Goal: Task Accomplishment & Management: Use online tool/utility

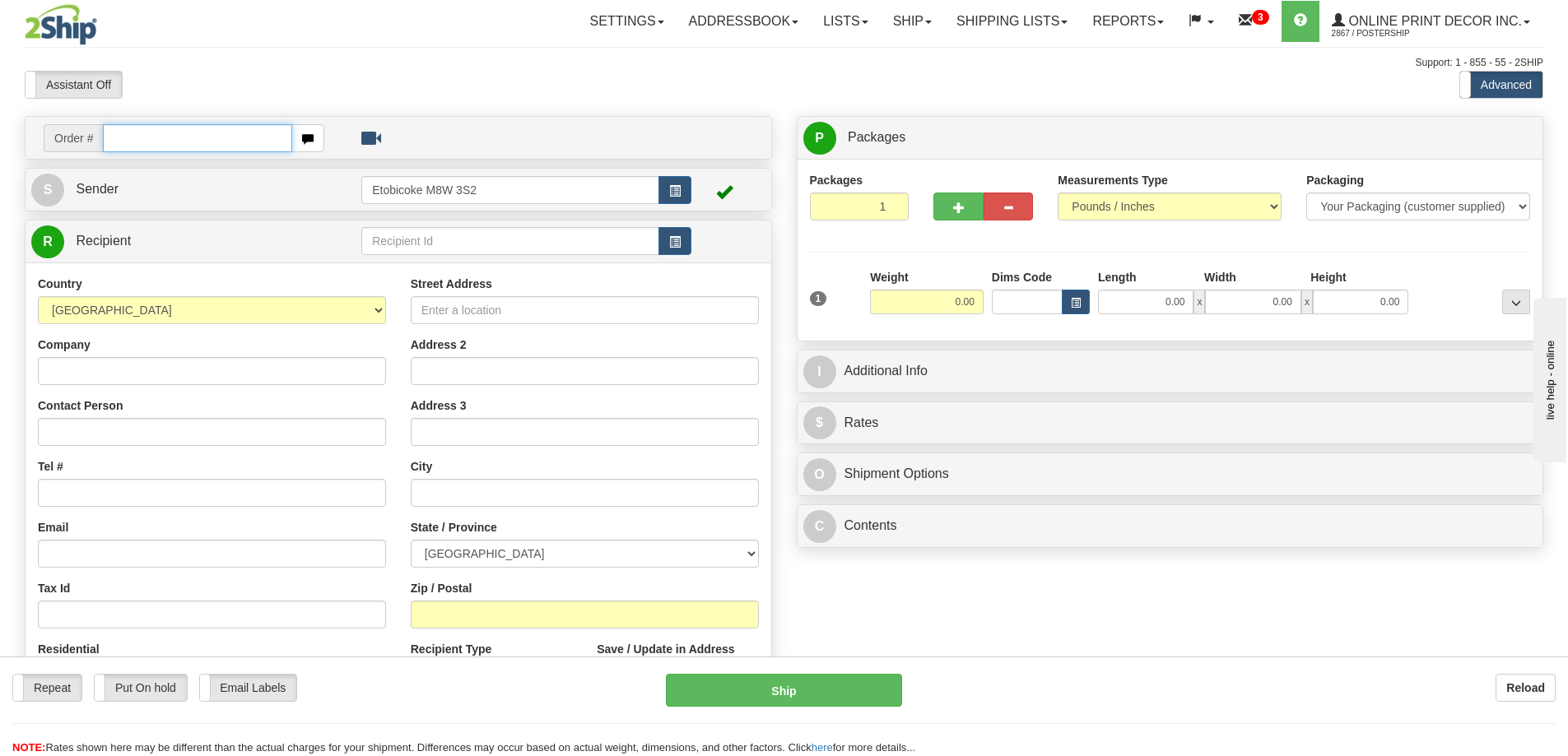
click at [147, 143] on input "text" at bounding box center [197, 139] width 190 height 28
type input "ca-421410"
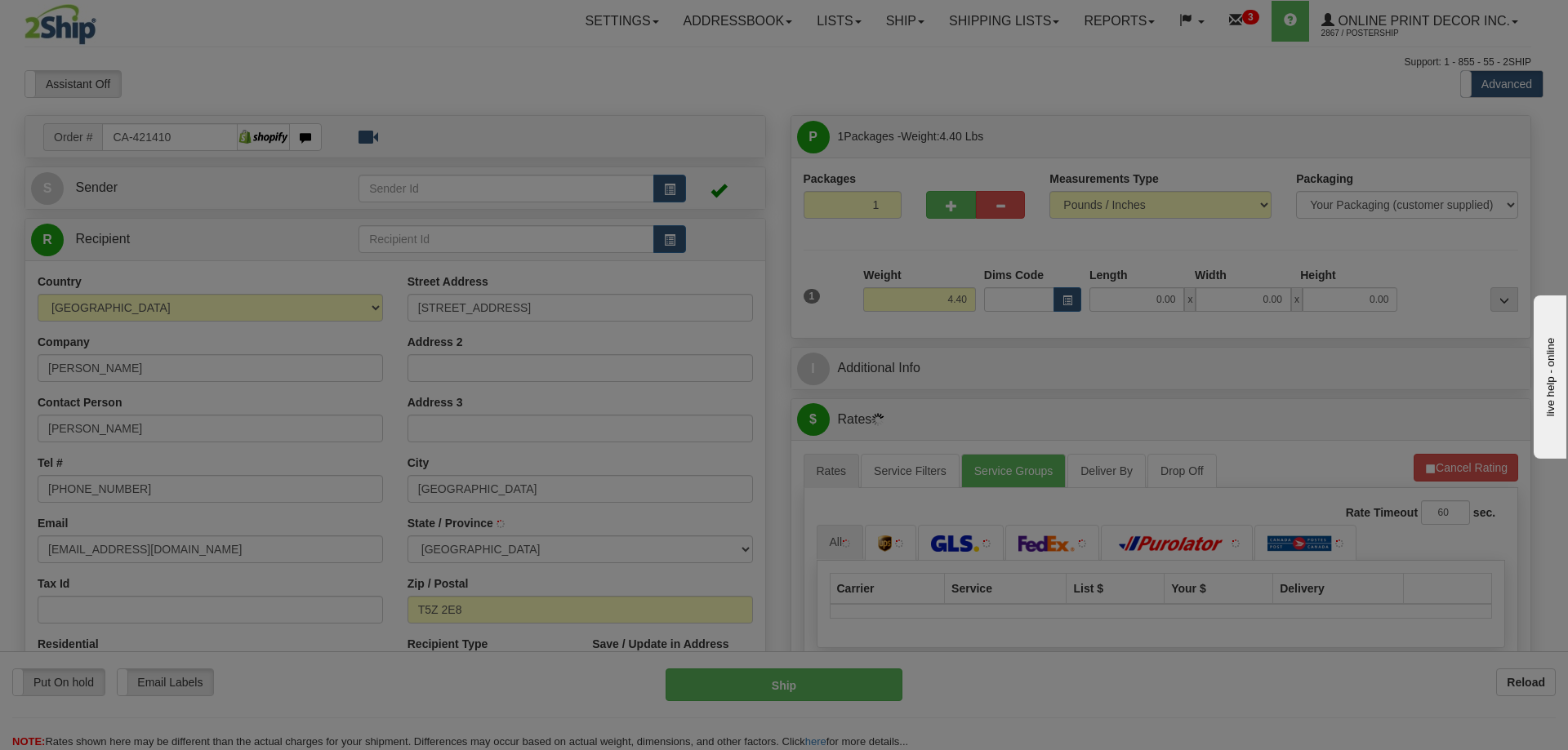
type input "EDMONTON"
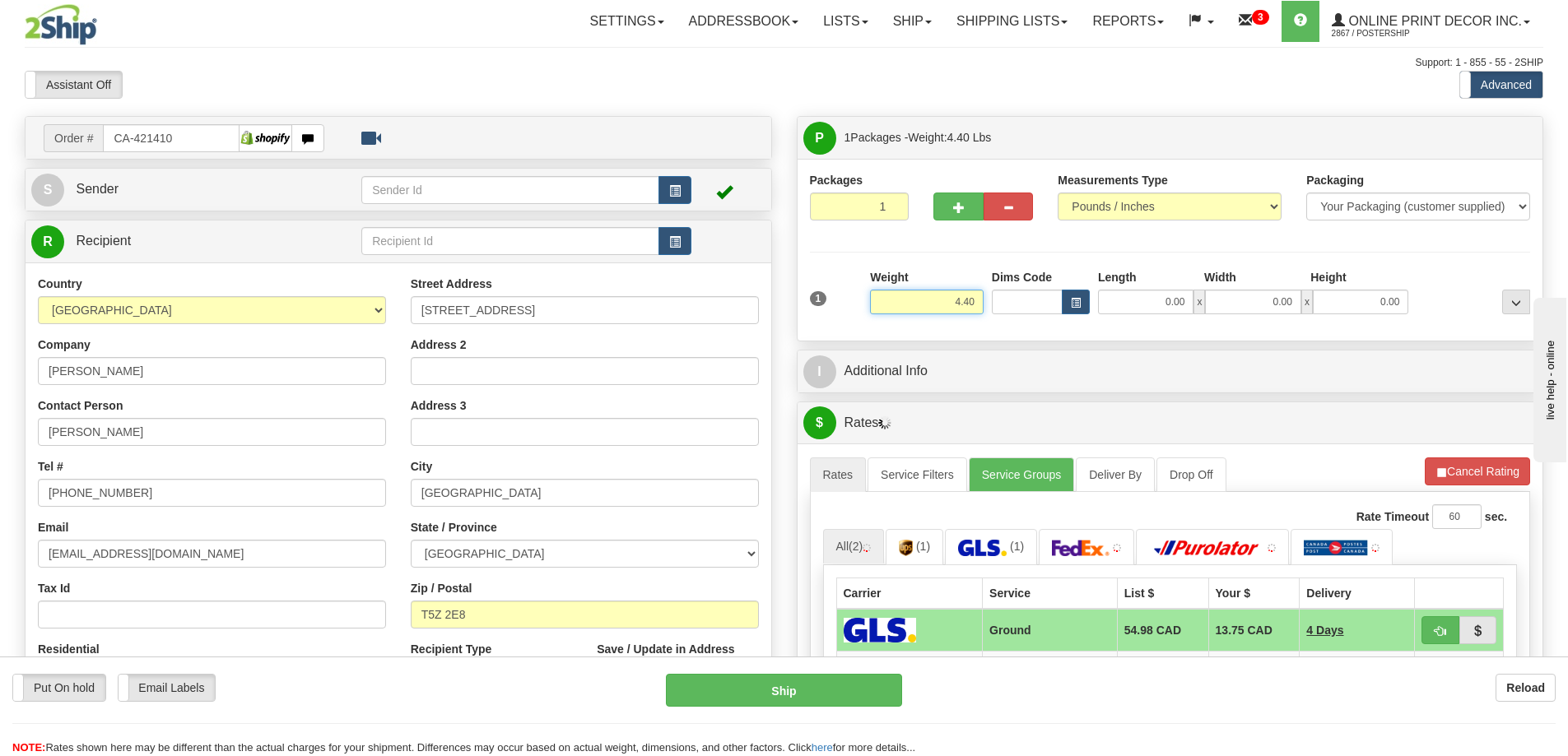
click at [978, 295] on input "4.40" at bounding box center [927, 302] width 113 height 25
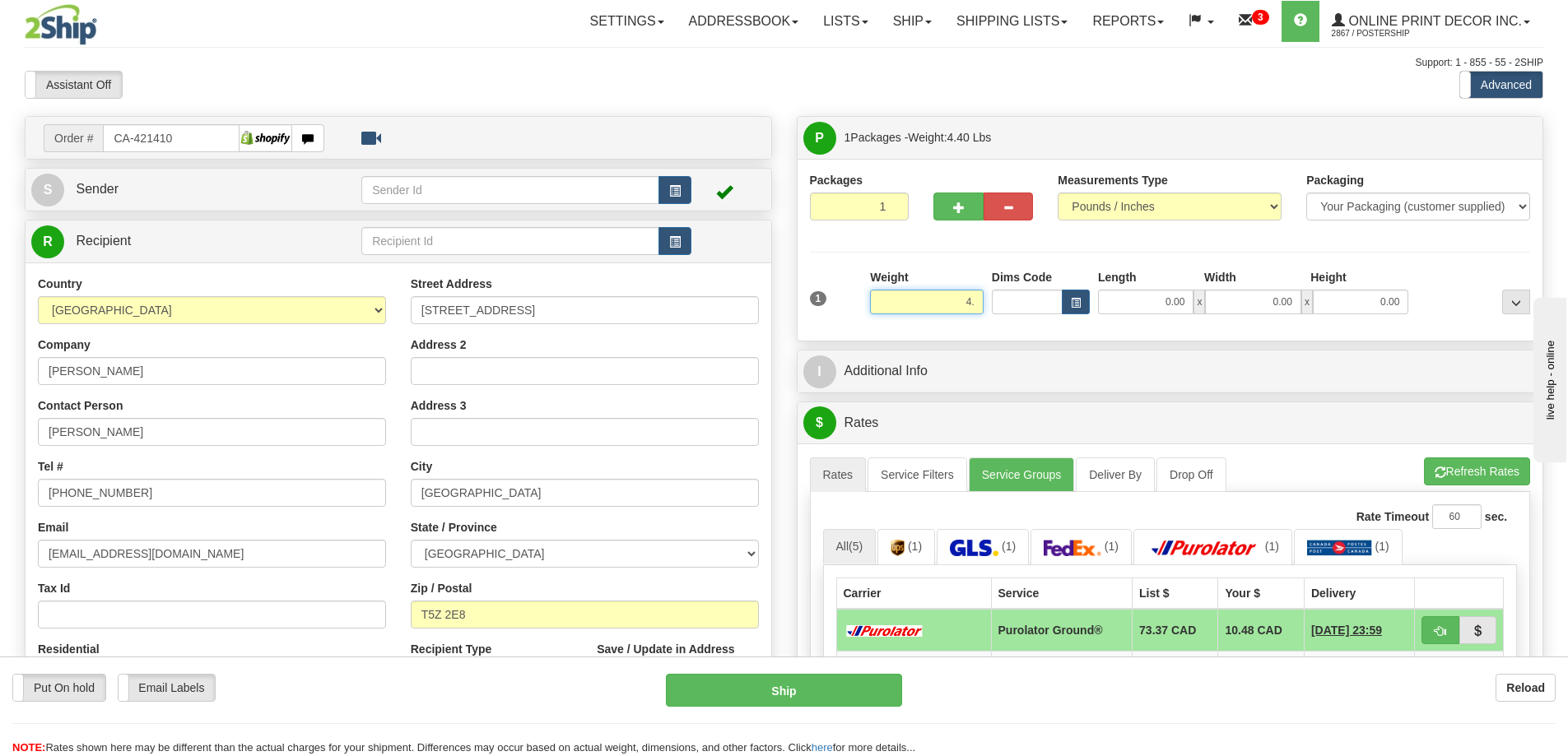
type input "4"
type input "2.00"
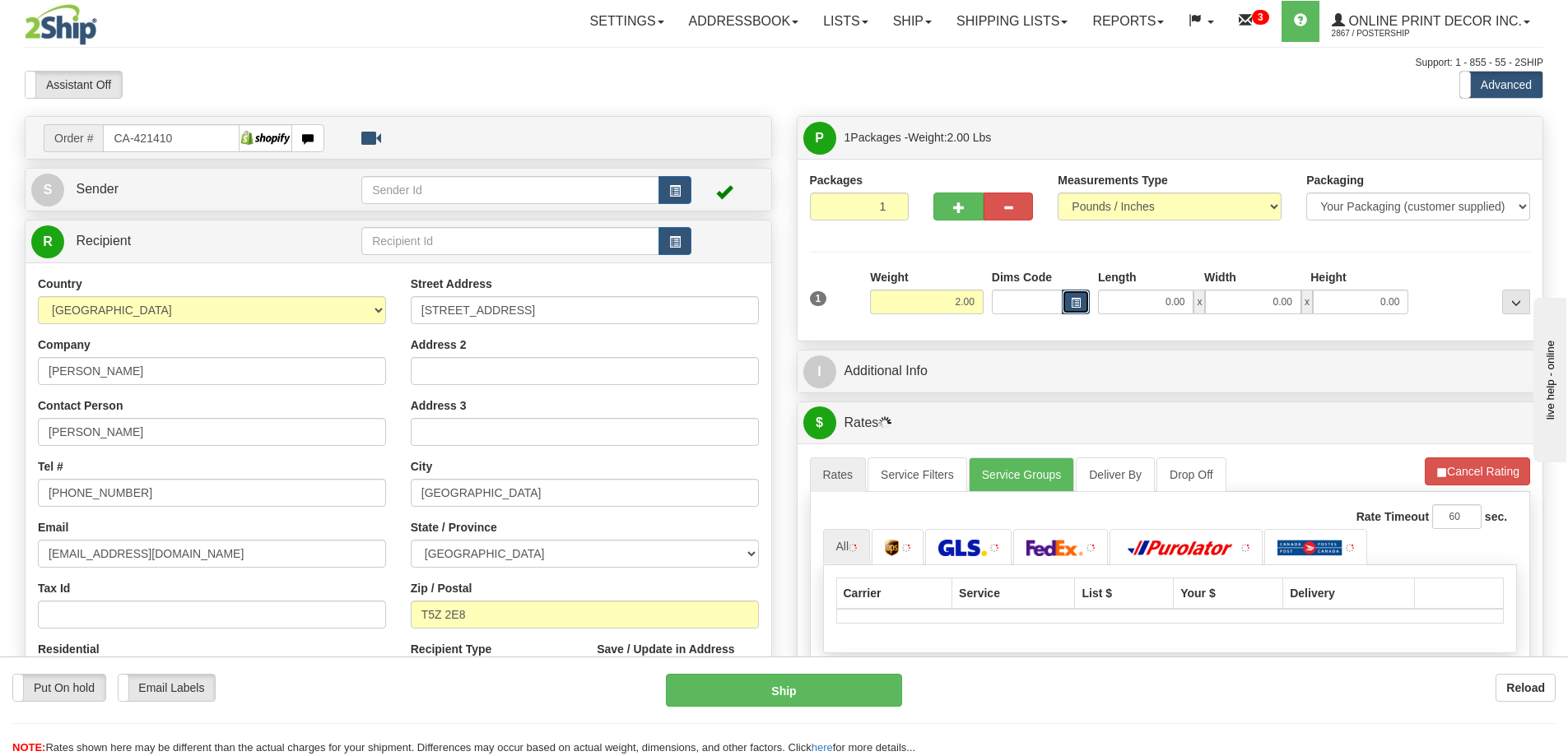
click at [1075, 297] on button "button" at bounding box center [1076, 302] width 28 height 25
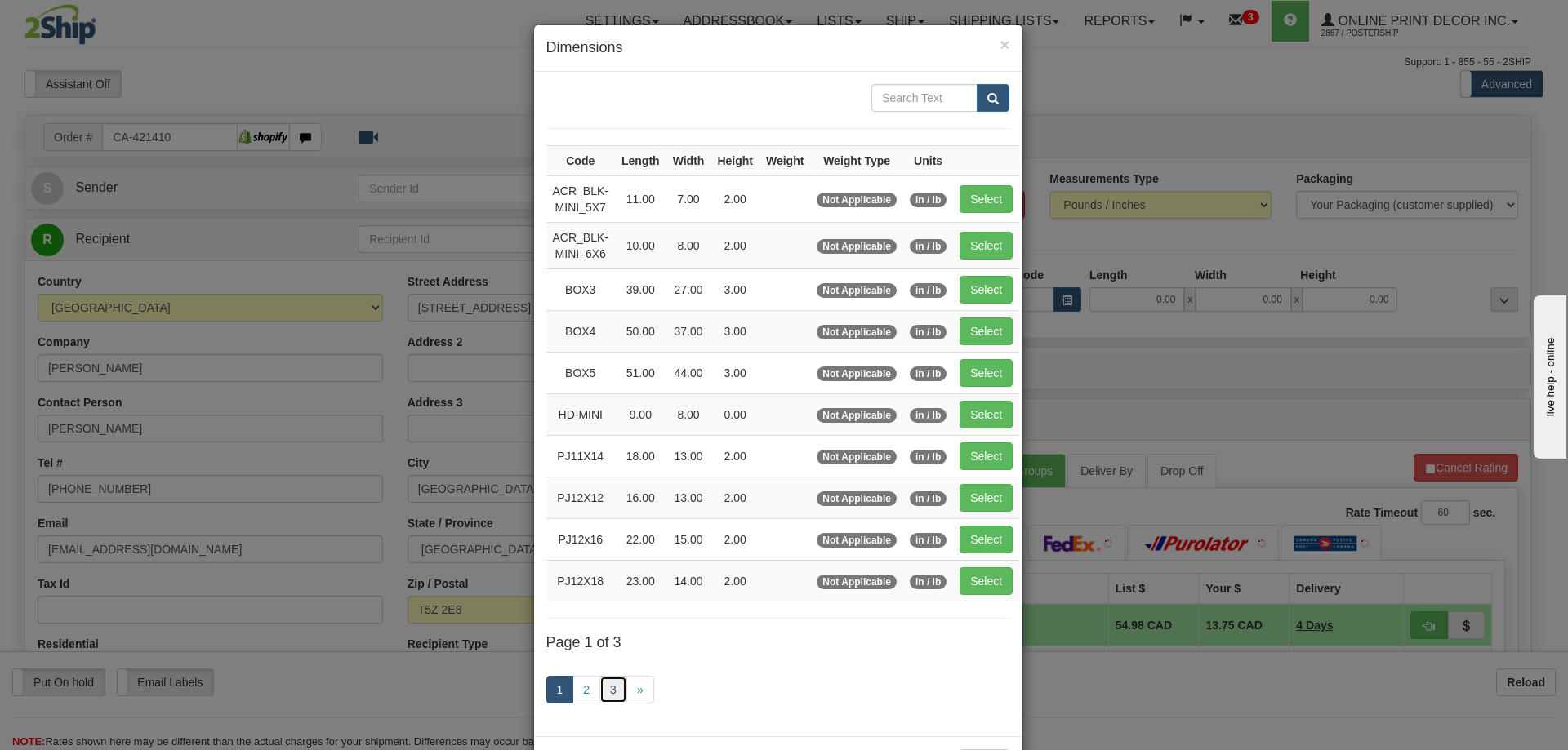
click at [600, 692] on link "3" at bounding box center [614, 690] width 28 height 28
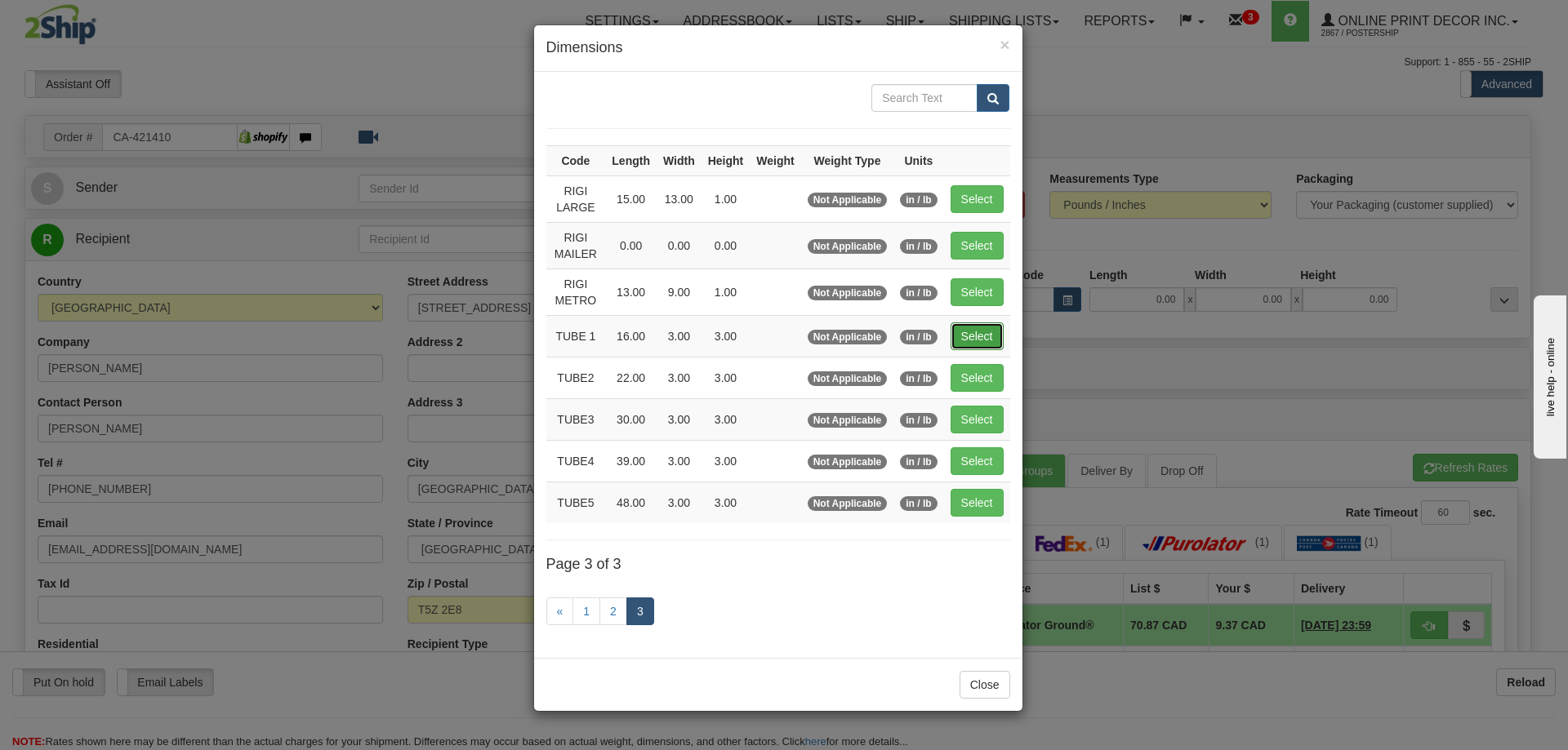
click at [989, 330] on button "Select" at bounding box center [977, 337] width 53 height 28
type input "TUBE 1"
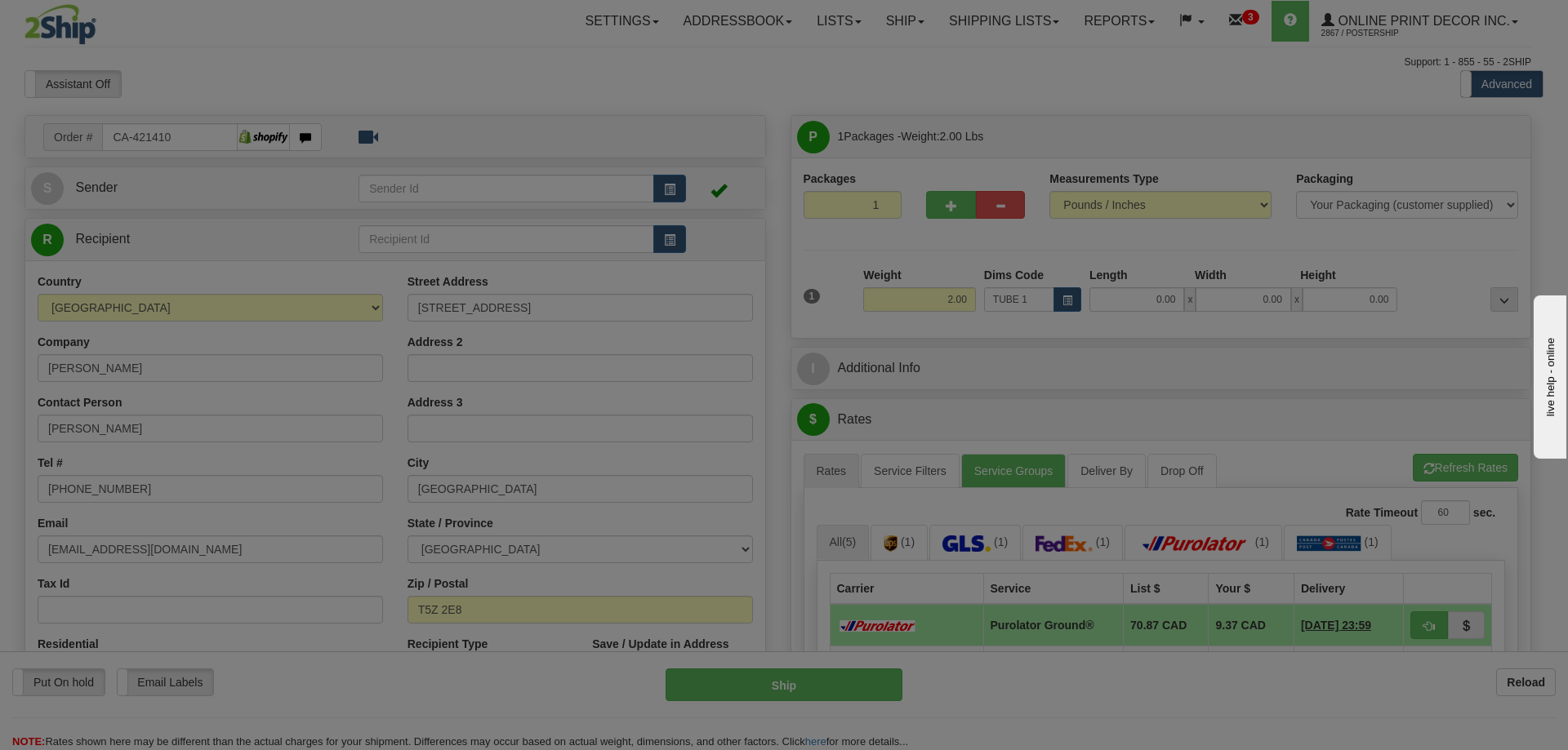
type input "16.00"
type input "3.00"
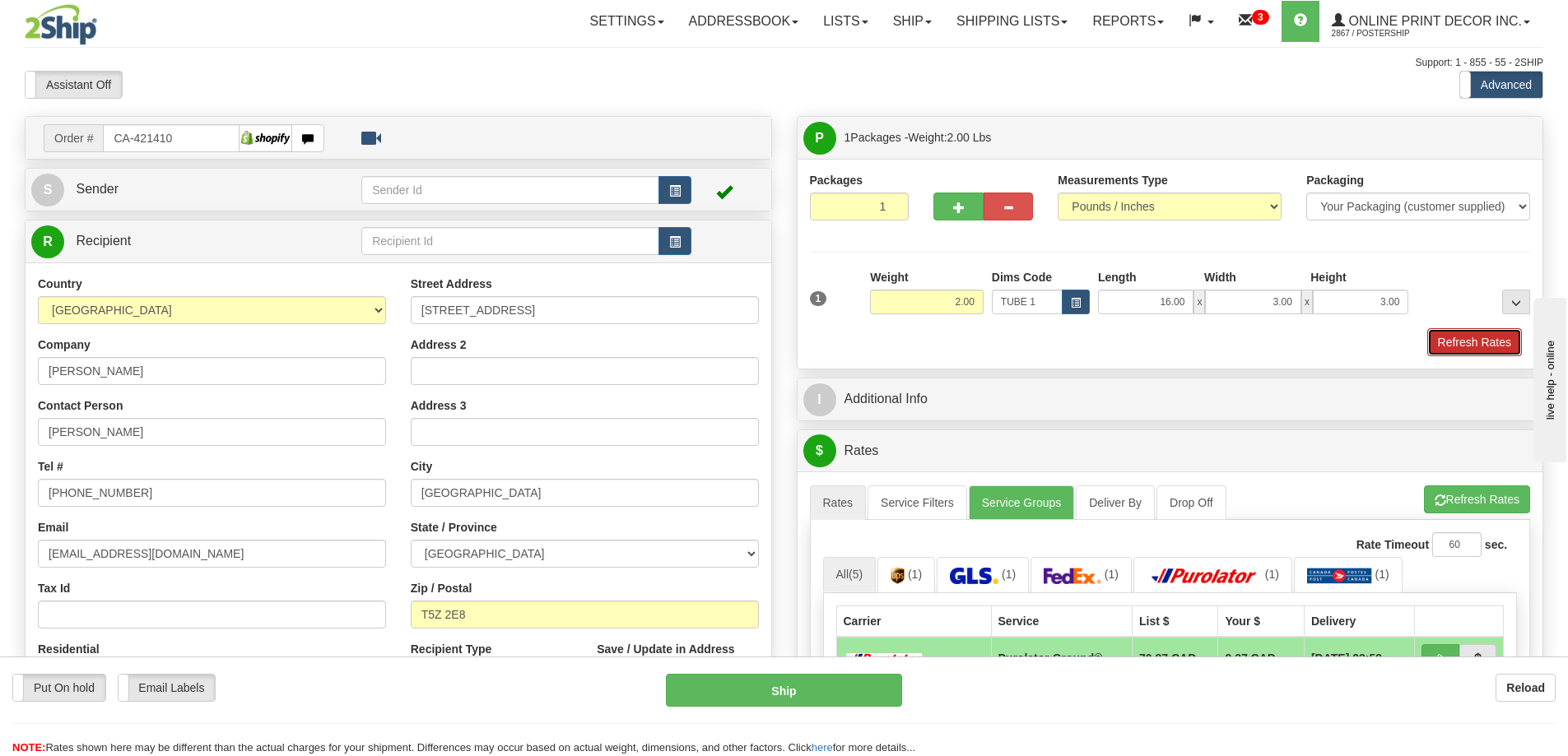
click at [1471, 346] on button "Refresh Rates" at bounding box center [1475, 342] width 94 height 28
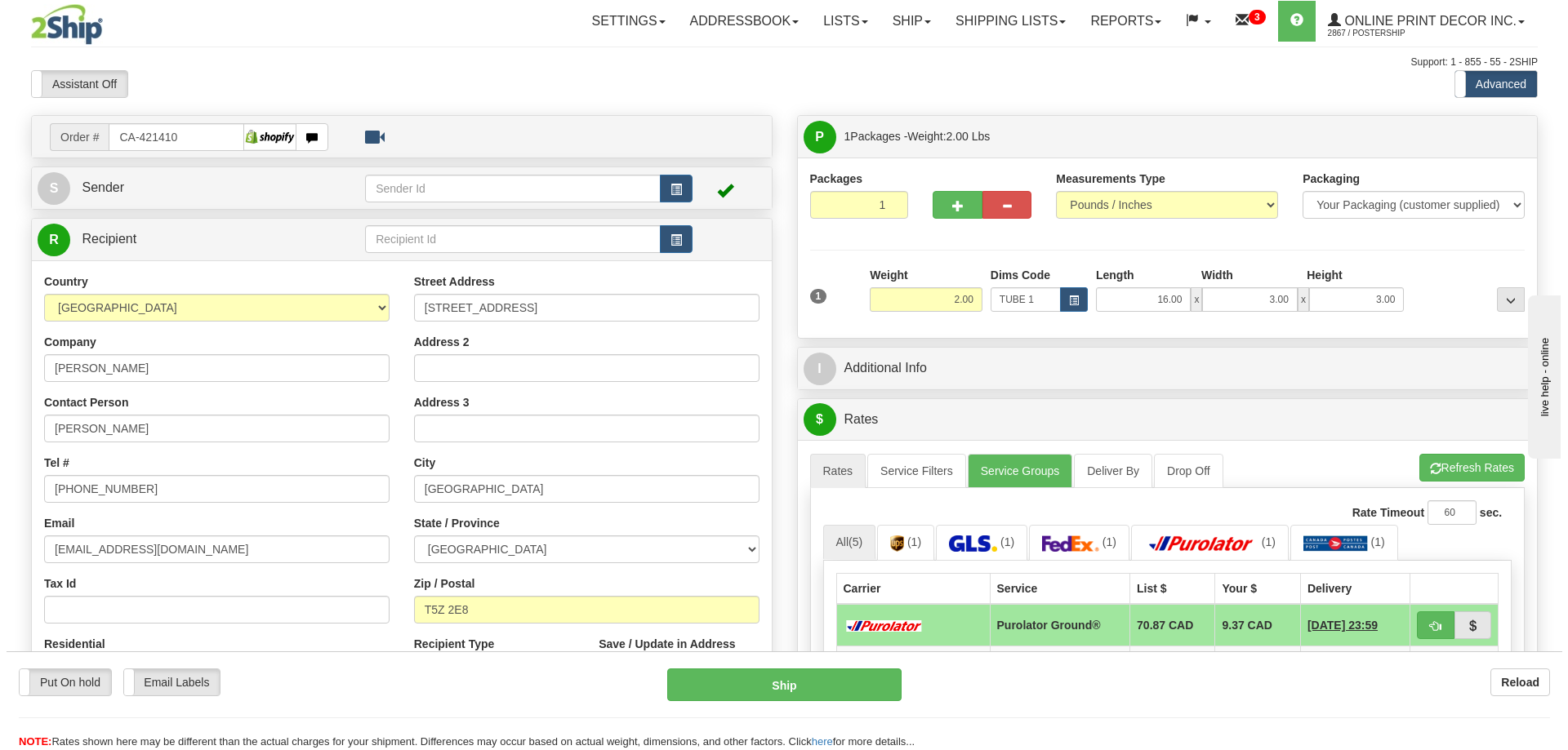
scroll to position [164, 0]
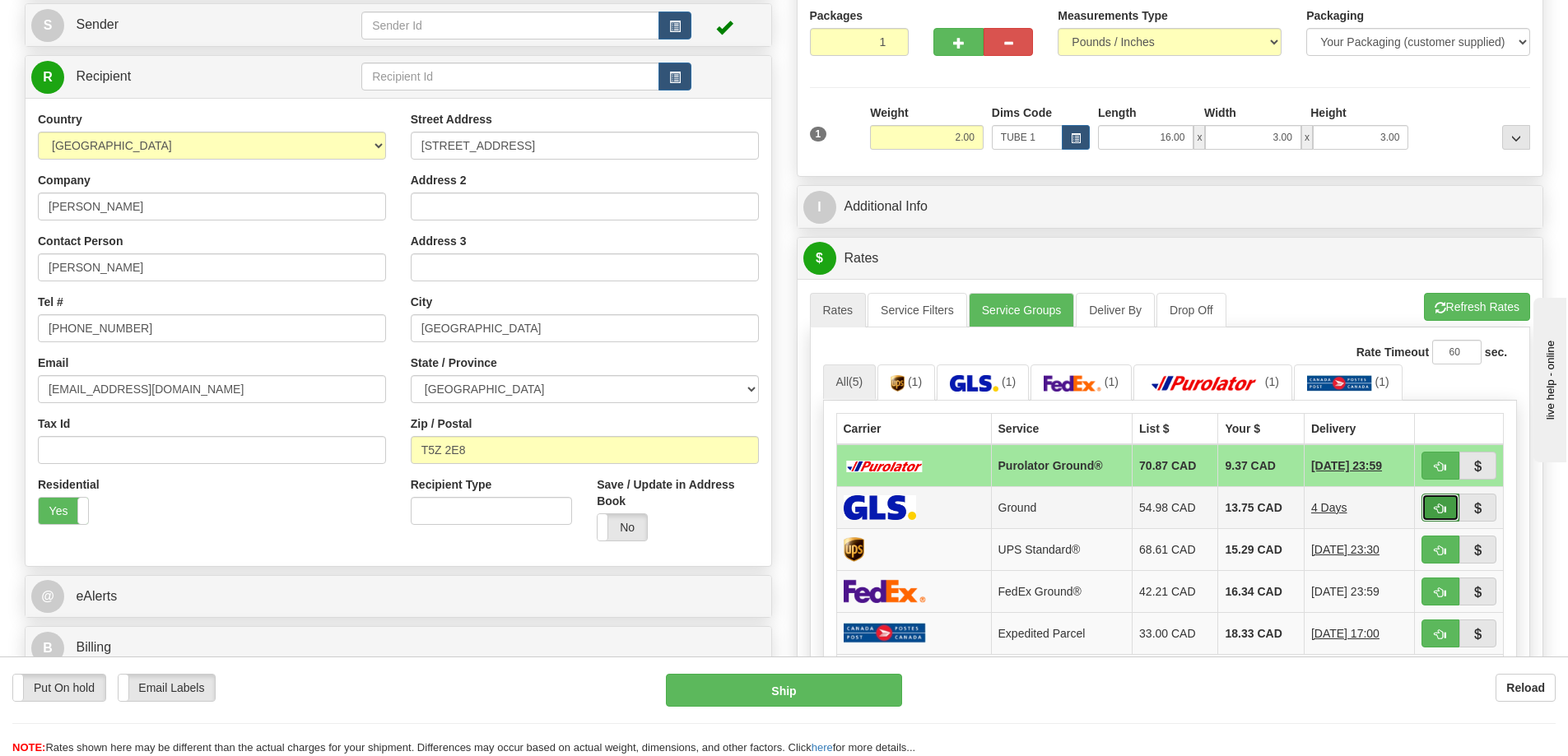
click at [1442, 507] on span "button" at bounding box center [1441, 508] width 11 height 10
type input "1"
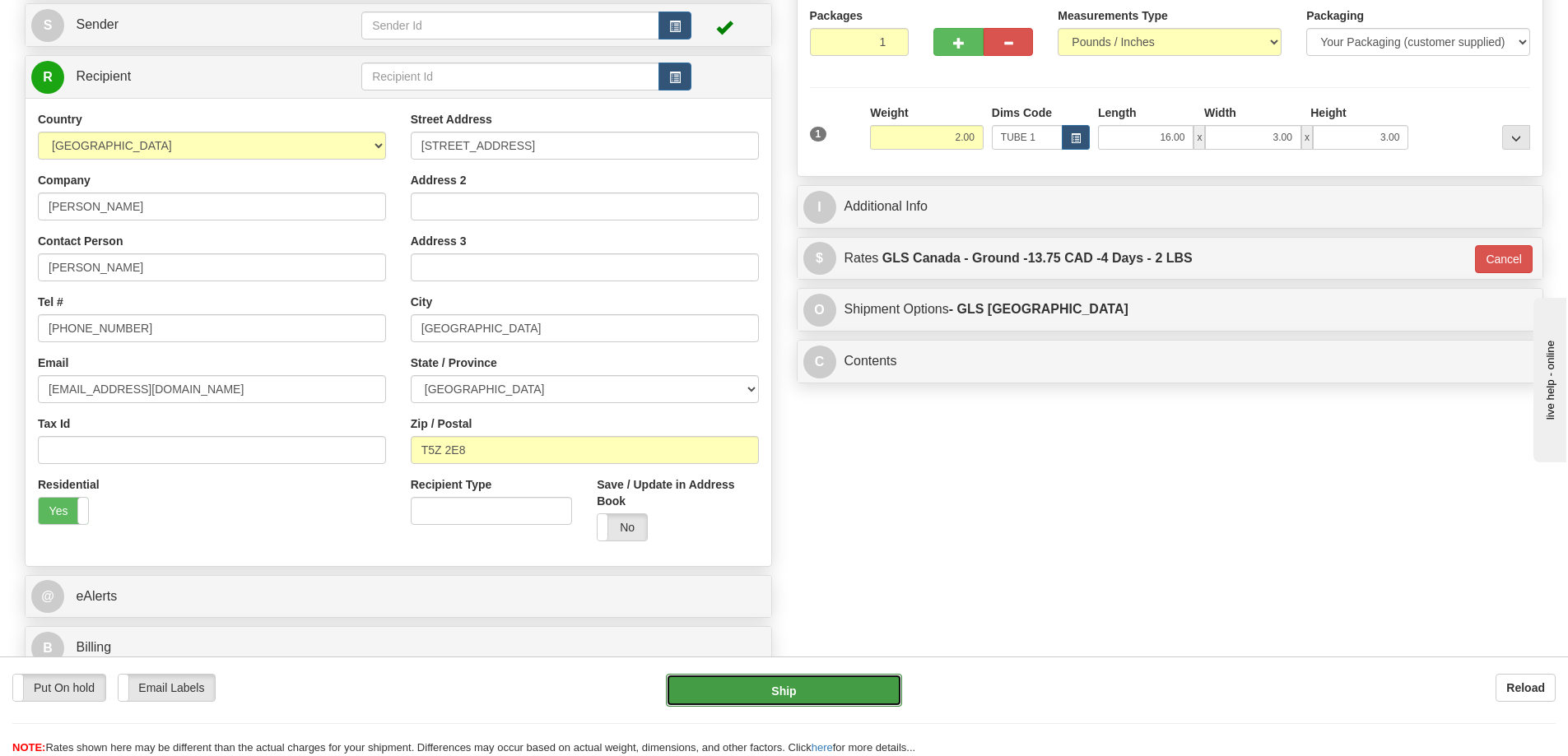
click at [878, 701] on button "Ship" at bounding box center [784, 690] width 237 height 33
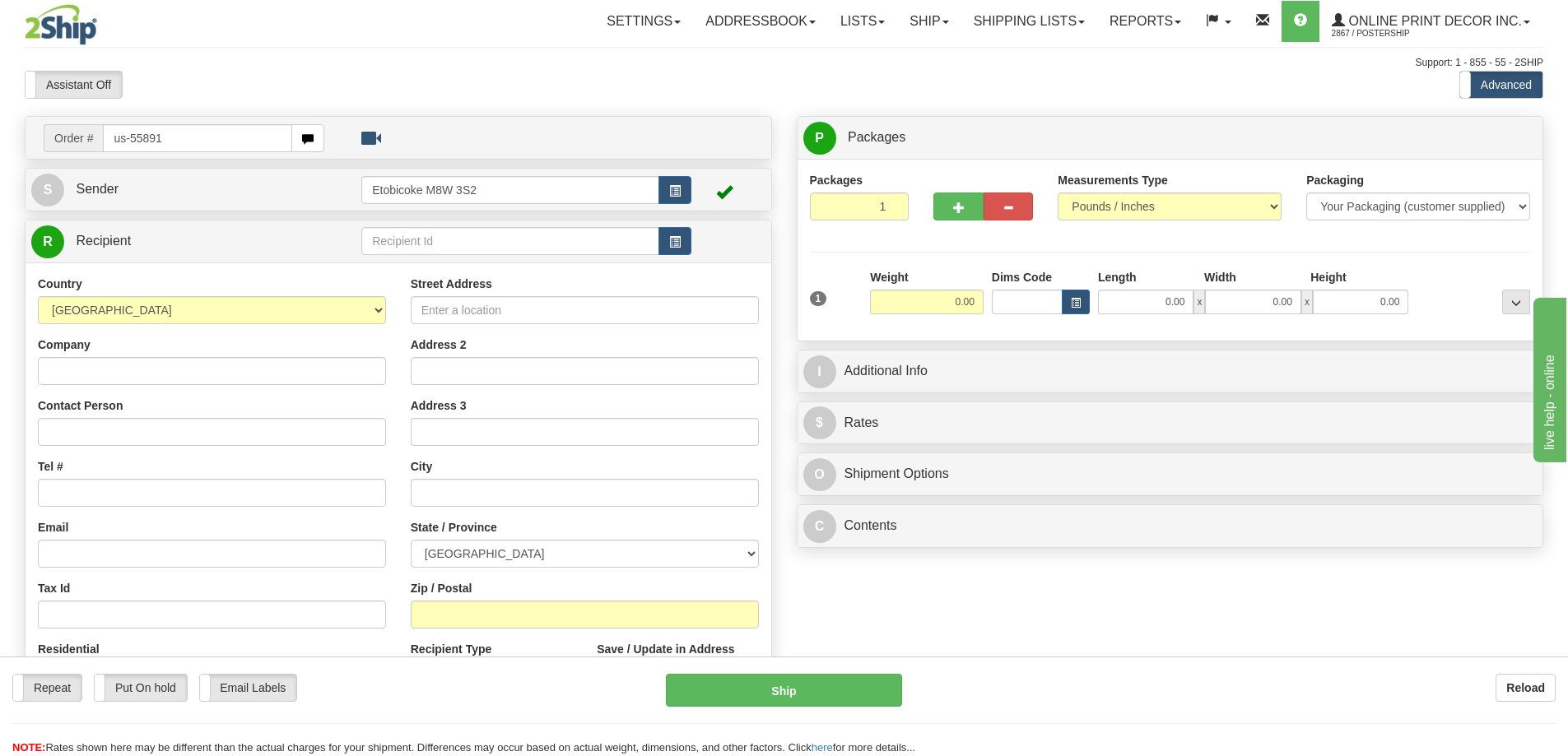
type input "us-55891"
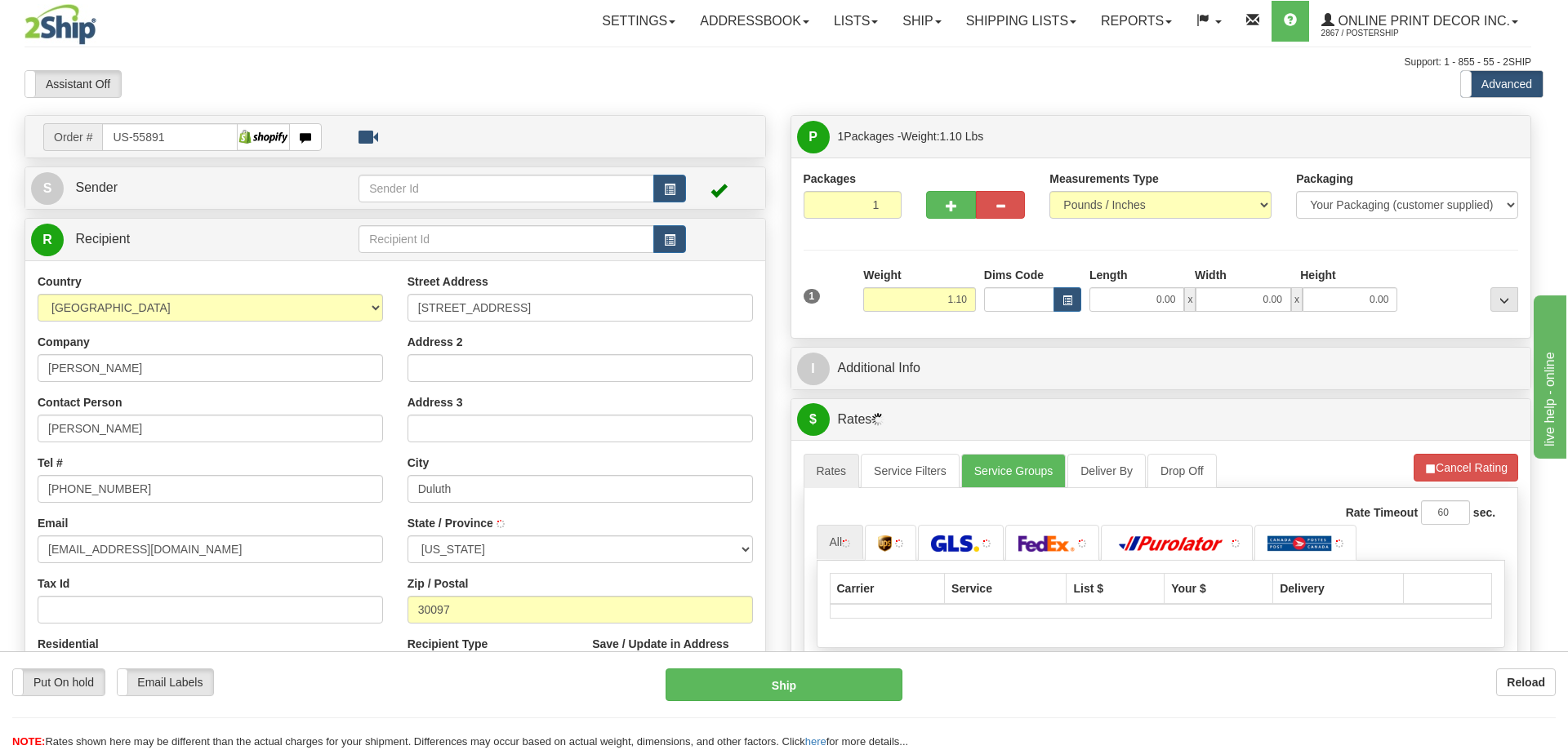
type input "DULUTH"
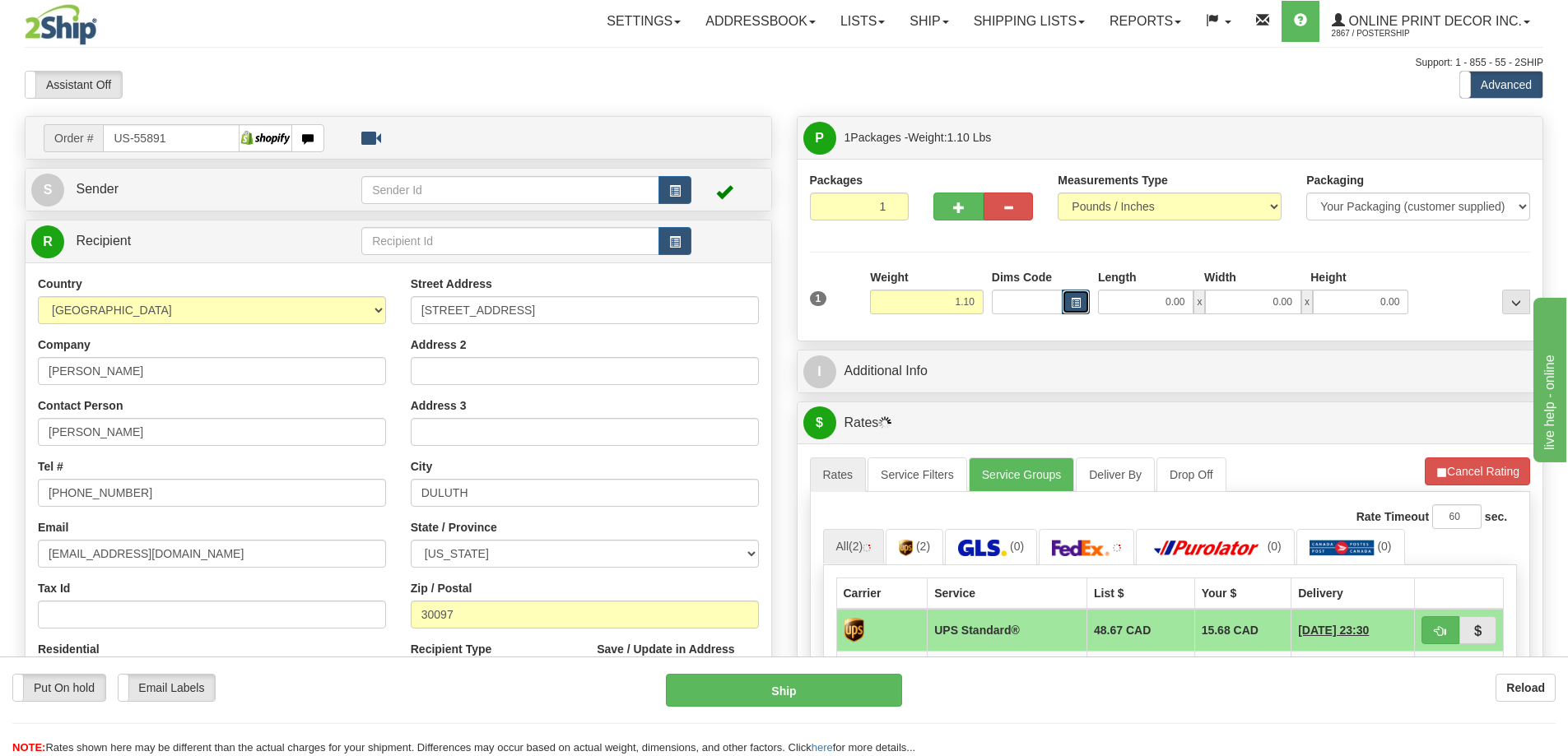
click at [1081, 303] on span "button" at bounding box center [1076, 304] width 9 height 9
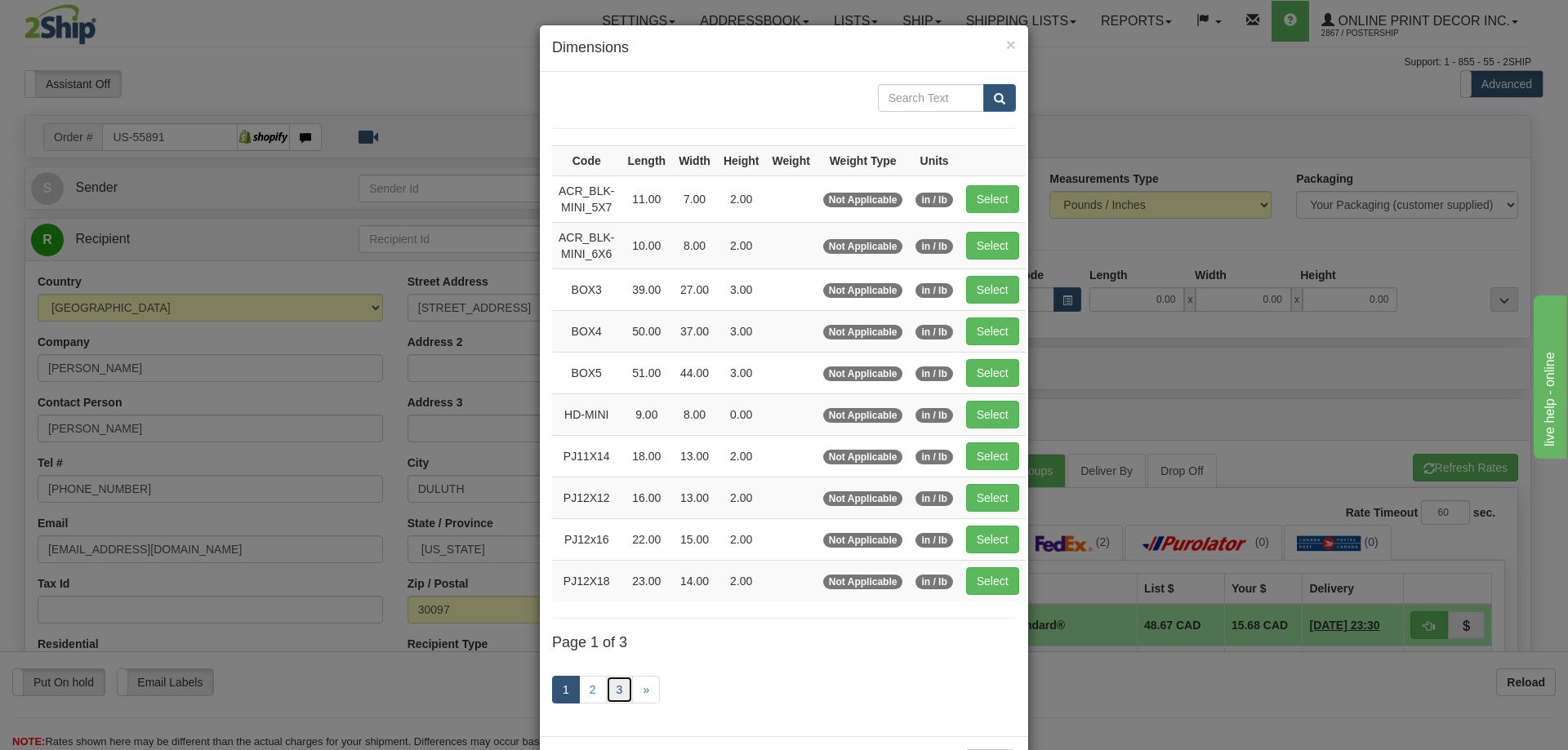
click at [616, 689] on link "3" at bounding box center [620, 690] width 28 height 28
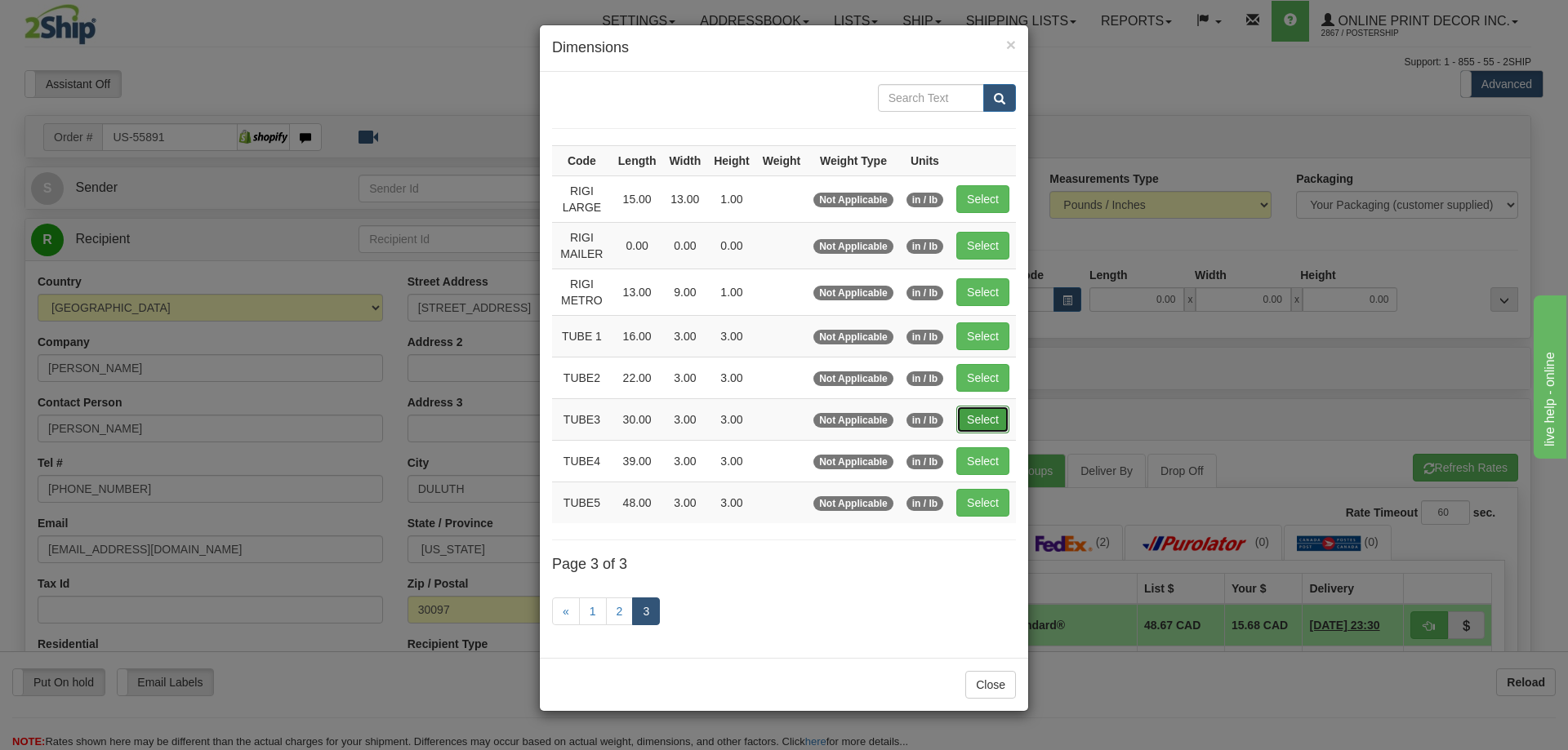
click at [975, 408] on button "Select" at bounding box center [982, 420] width 53 height 28
type input "TUBE3"
type input "30.00"
type input "3.00"
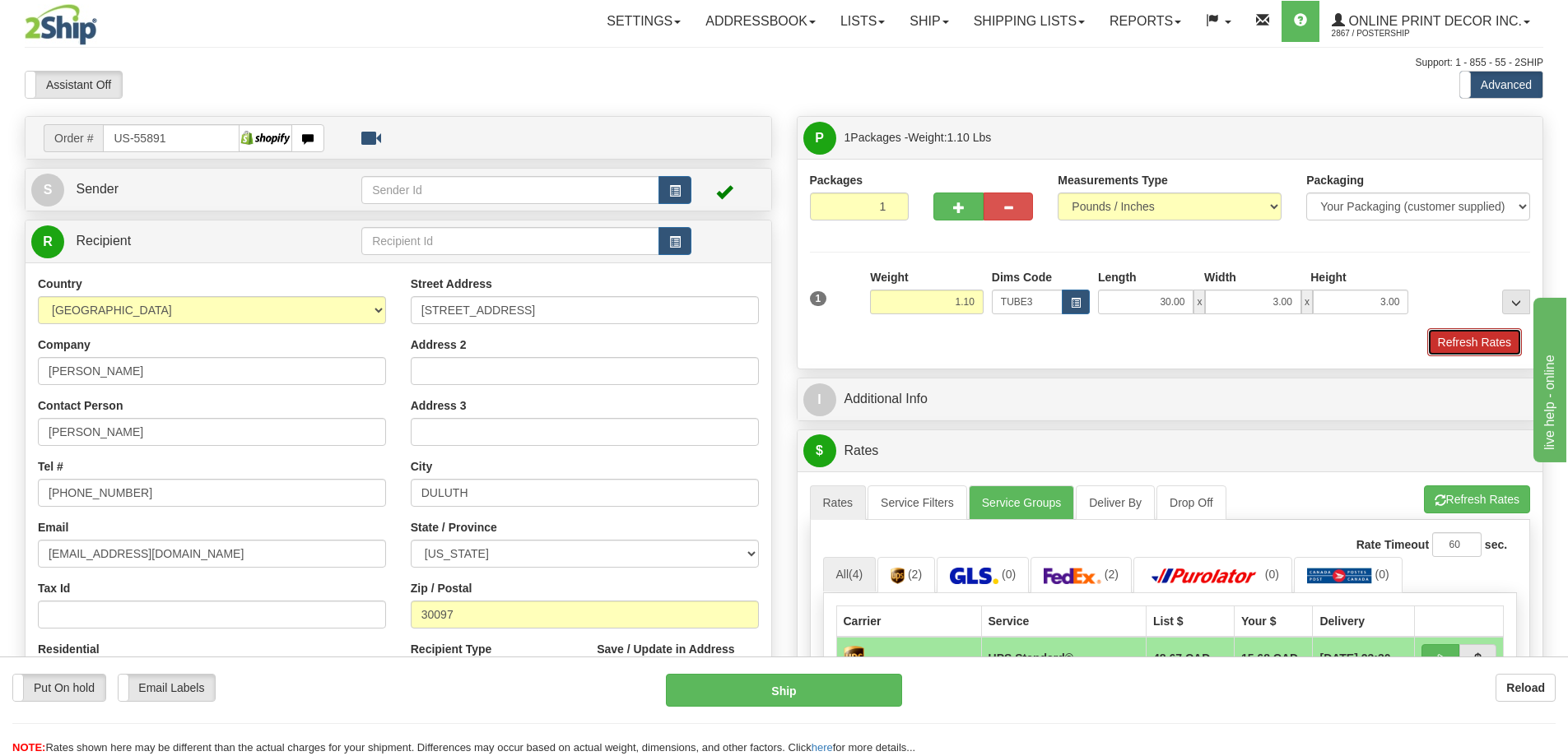
click at [1496, 345] on button "Refresh Rates" at bounding box center [1475, 342] width 94 height 28
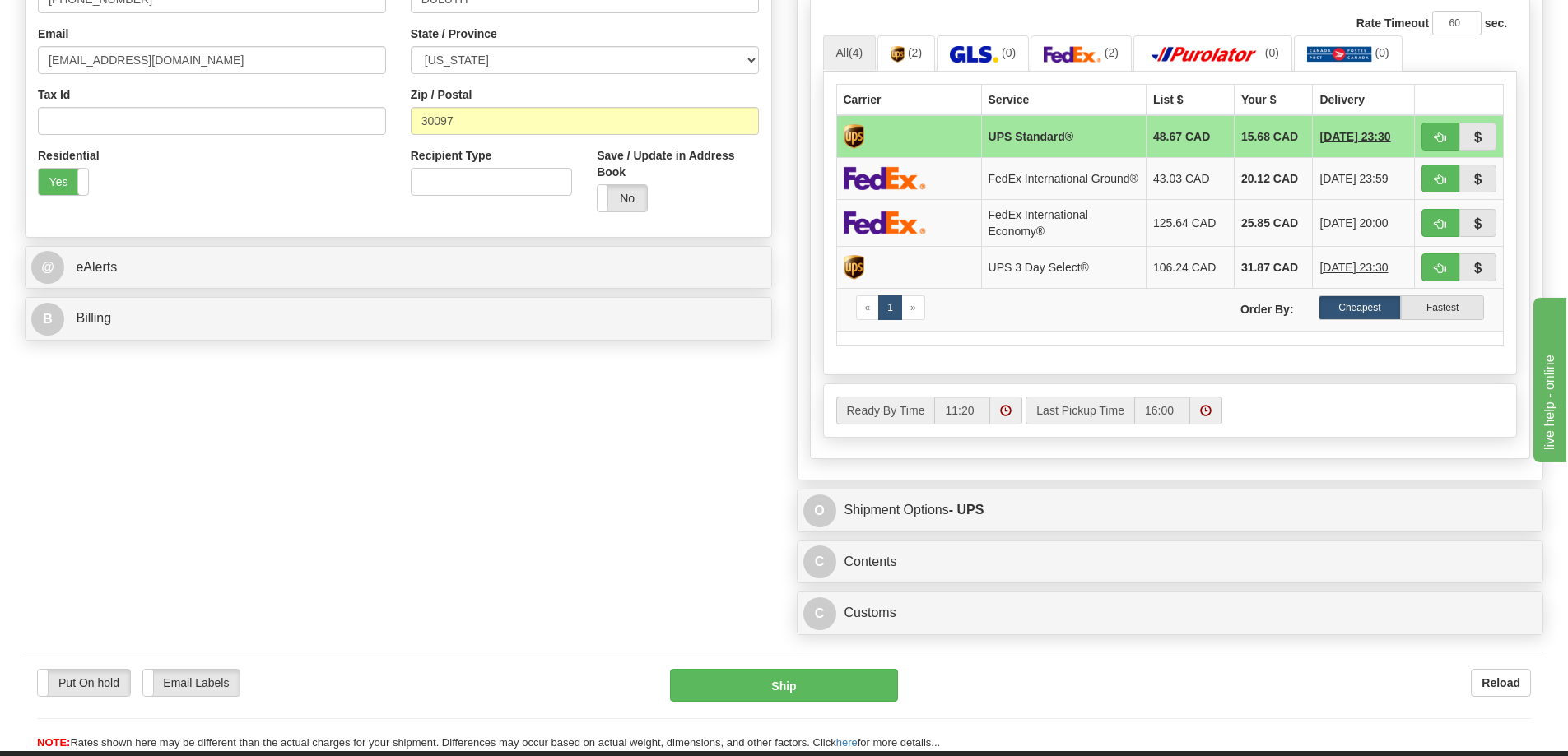
scroll to position [659, 0]
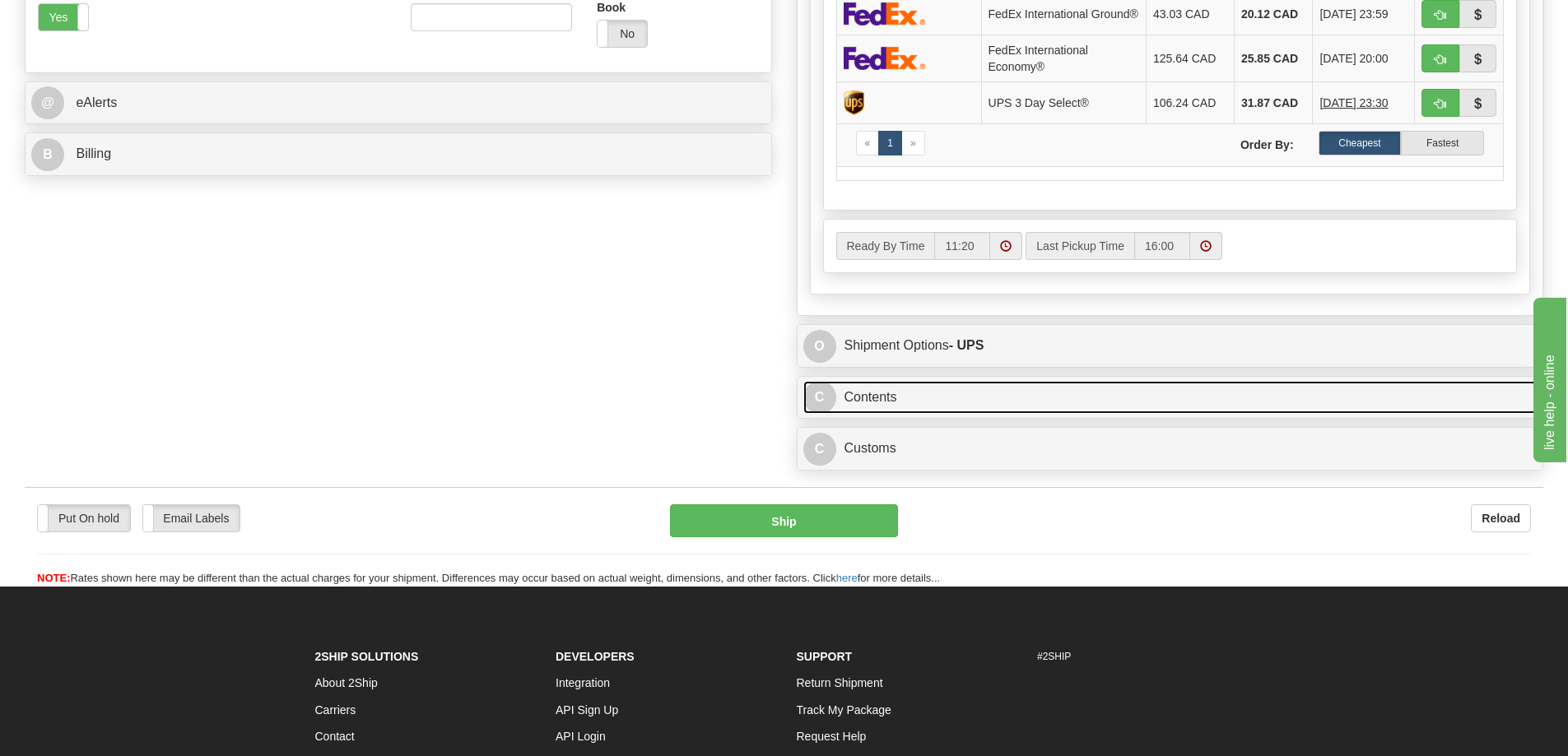
click at [1013, 415] on link "C Contents" at bounding box center [1170, 398] width 734 height 34
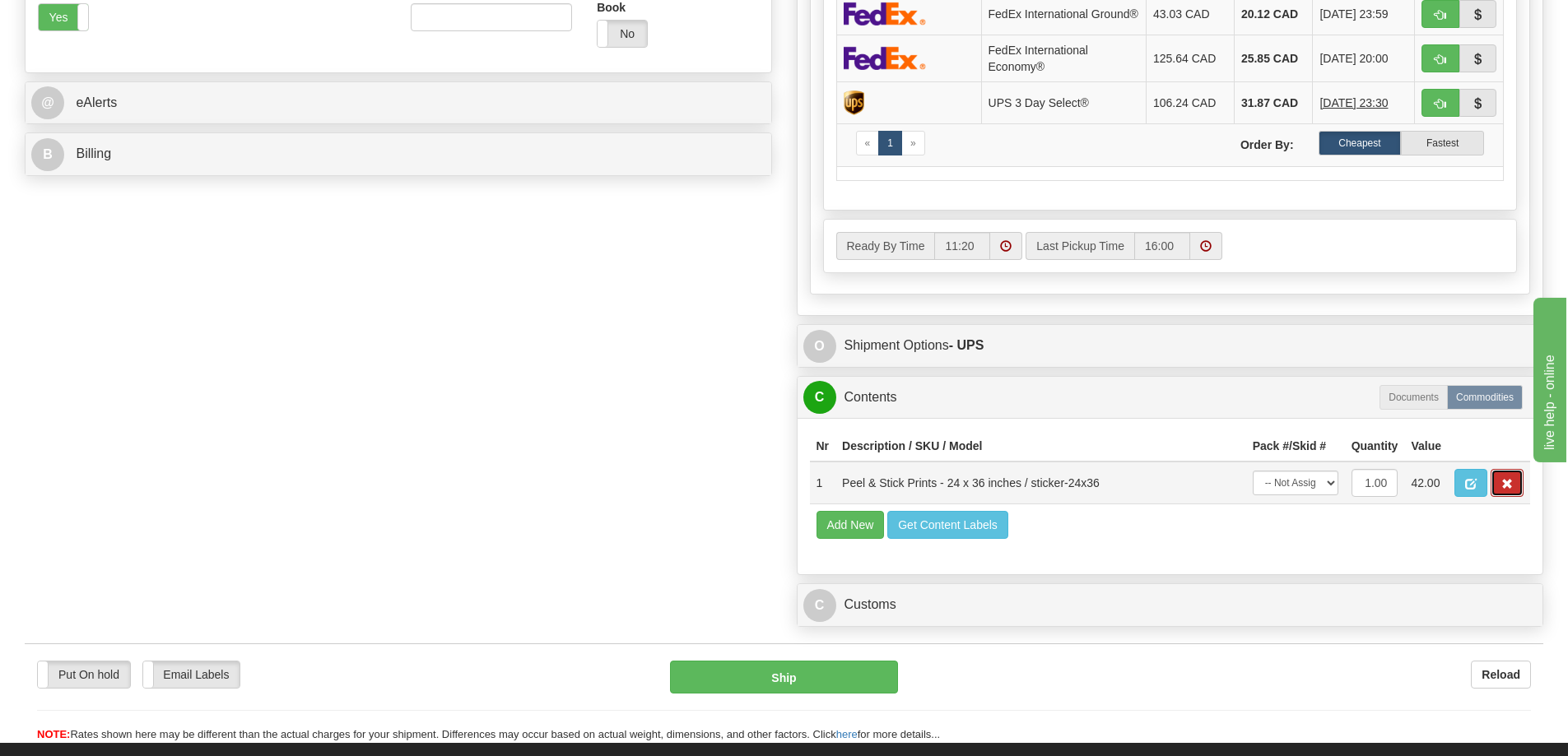
click at [1504, 482] on button "button" at bounding box center [1507, 484] width 33 height 28
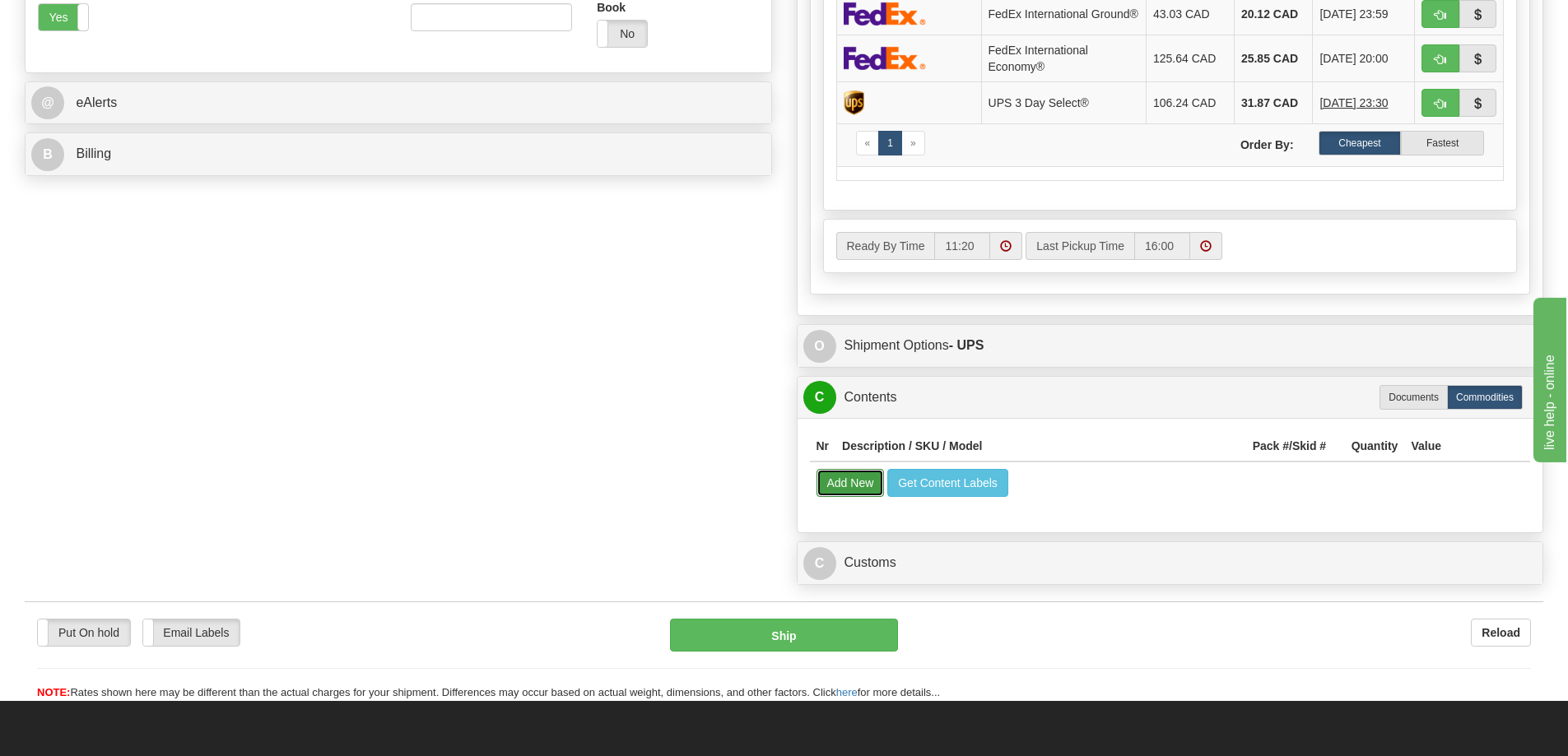
click at [853, 487] on button "Add New" at bounding box center [850, 484] width 68 height 28
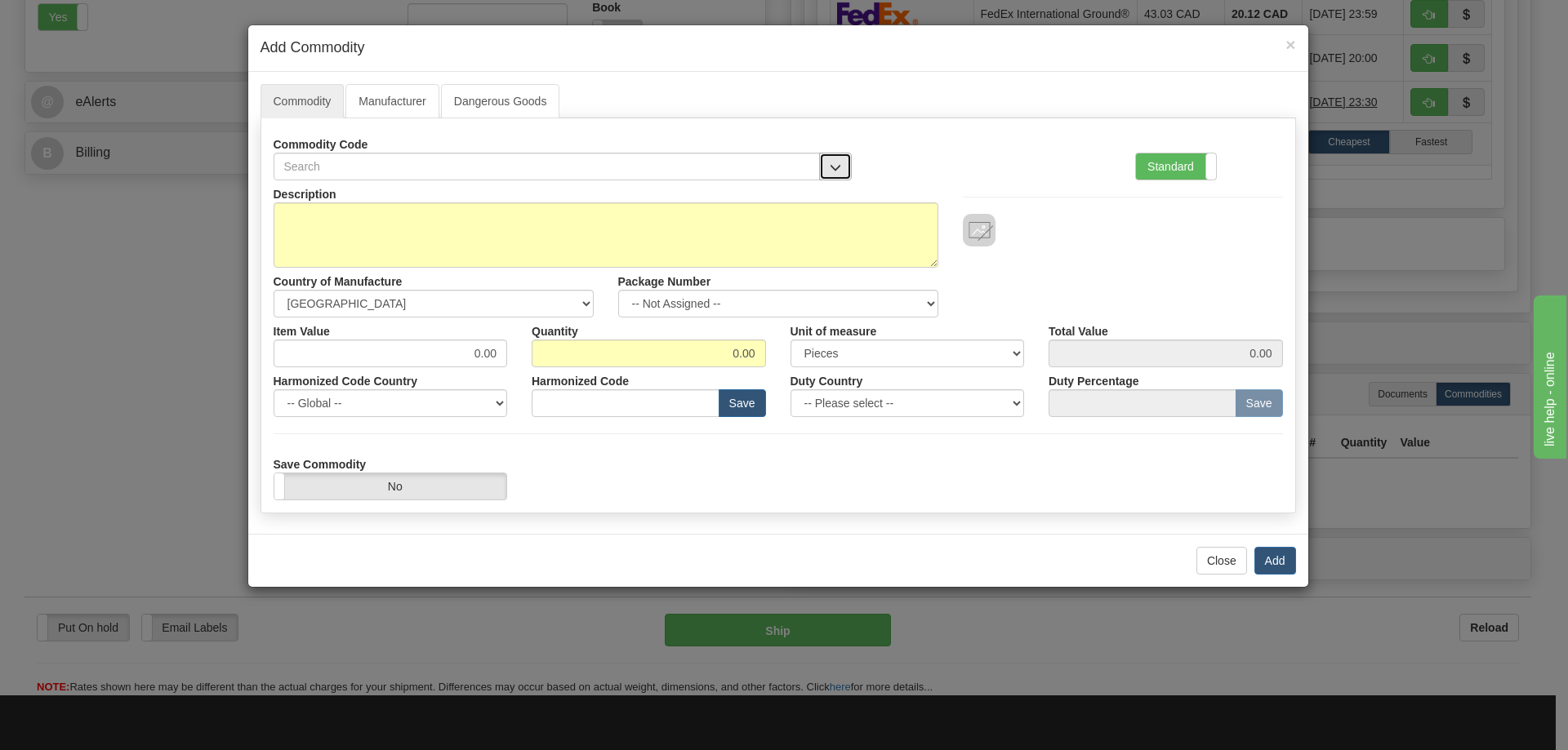
click at [829, 152] on button "button" at bounding box center [835, 166] width 33 height 28
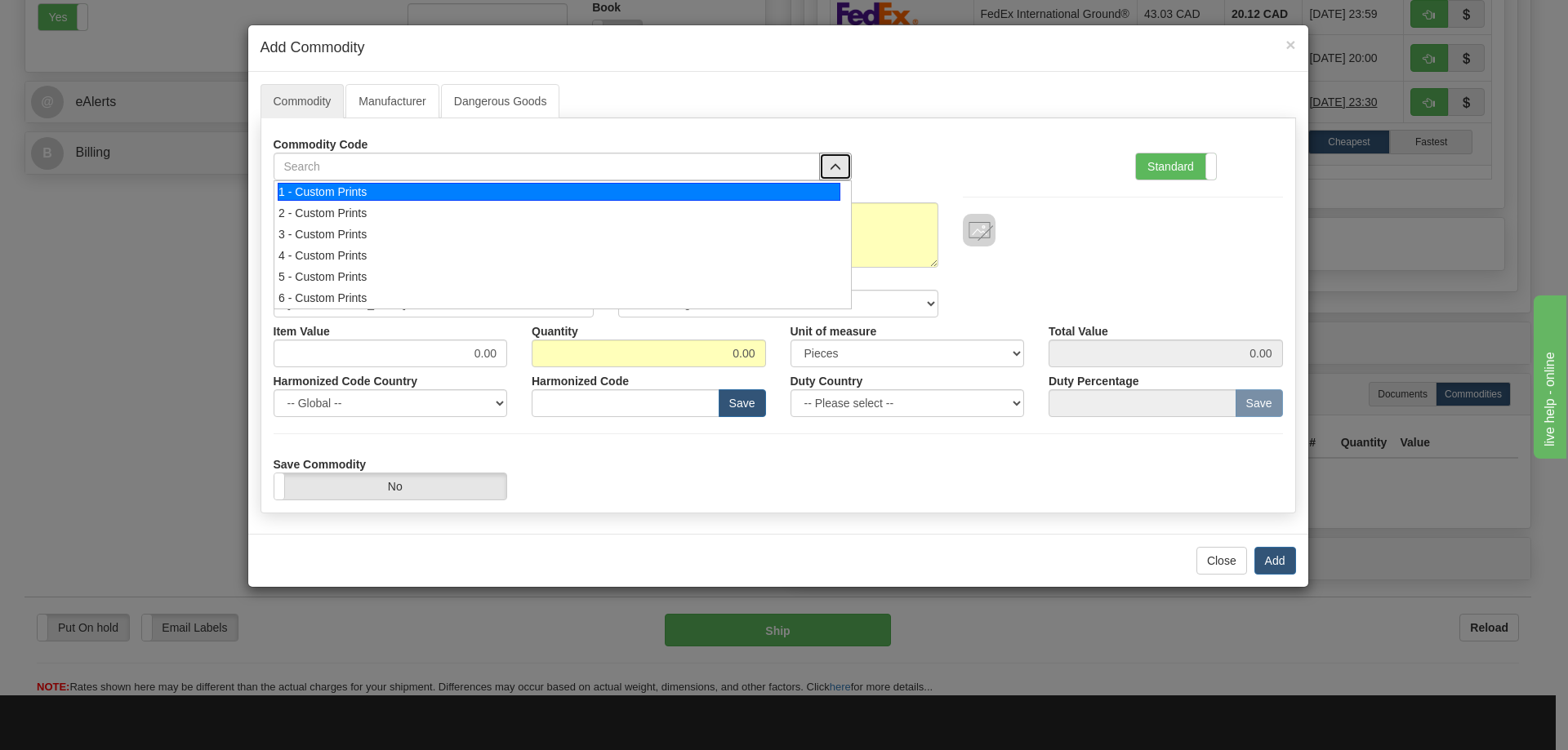
click at [810, 192] on div "1 - Custom Prints" at bounding box center [559, 192] width 563 height 18
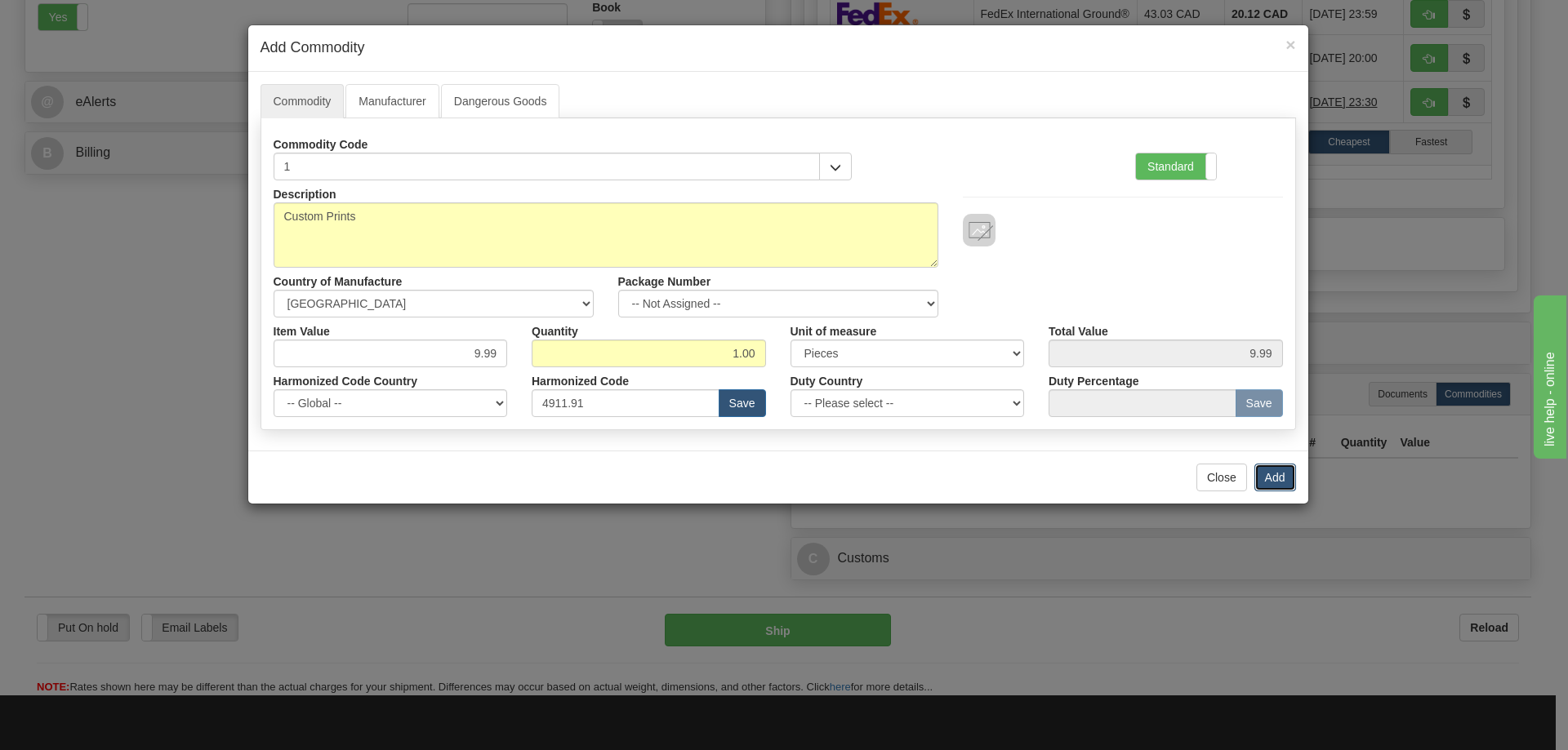
click at [1274, 474] on button "Add" at bounding box center [1275, 478] width 42 height 28
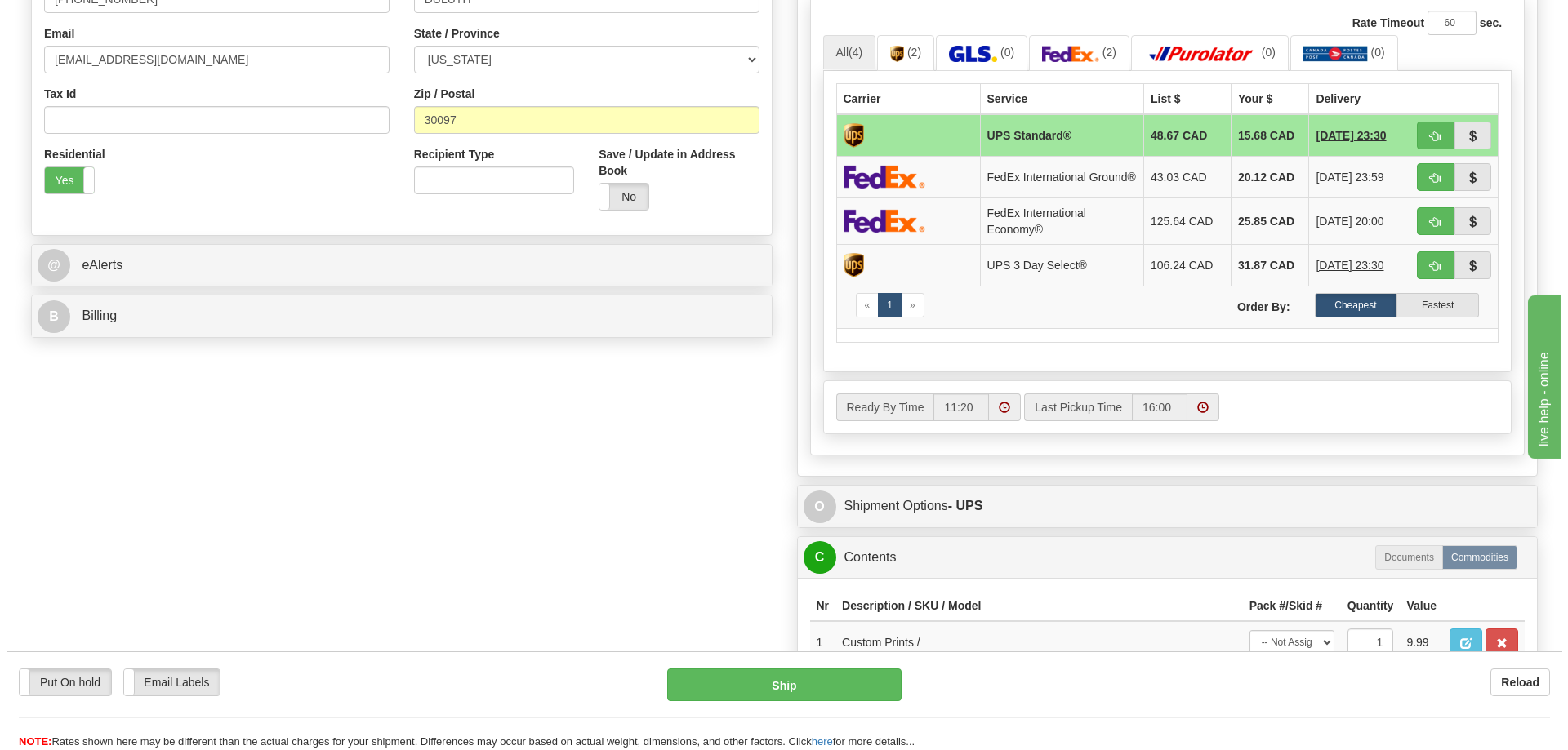
scroll to position [245, 0]
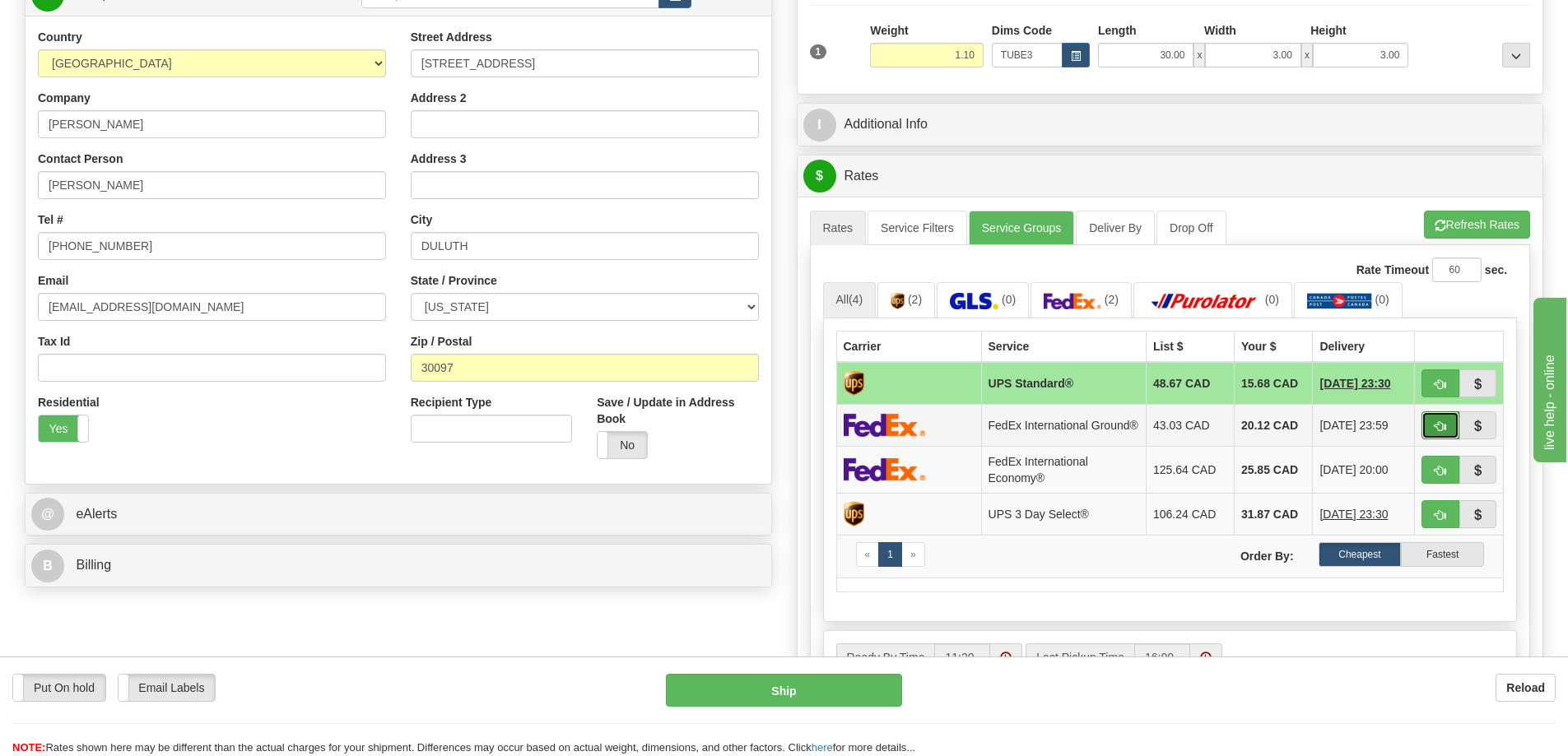
click at [1432, 434] on button "button" at bounding box center [1441, 426] width 38 height 28
type input "92"
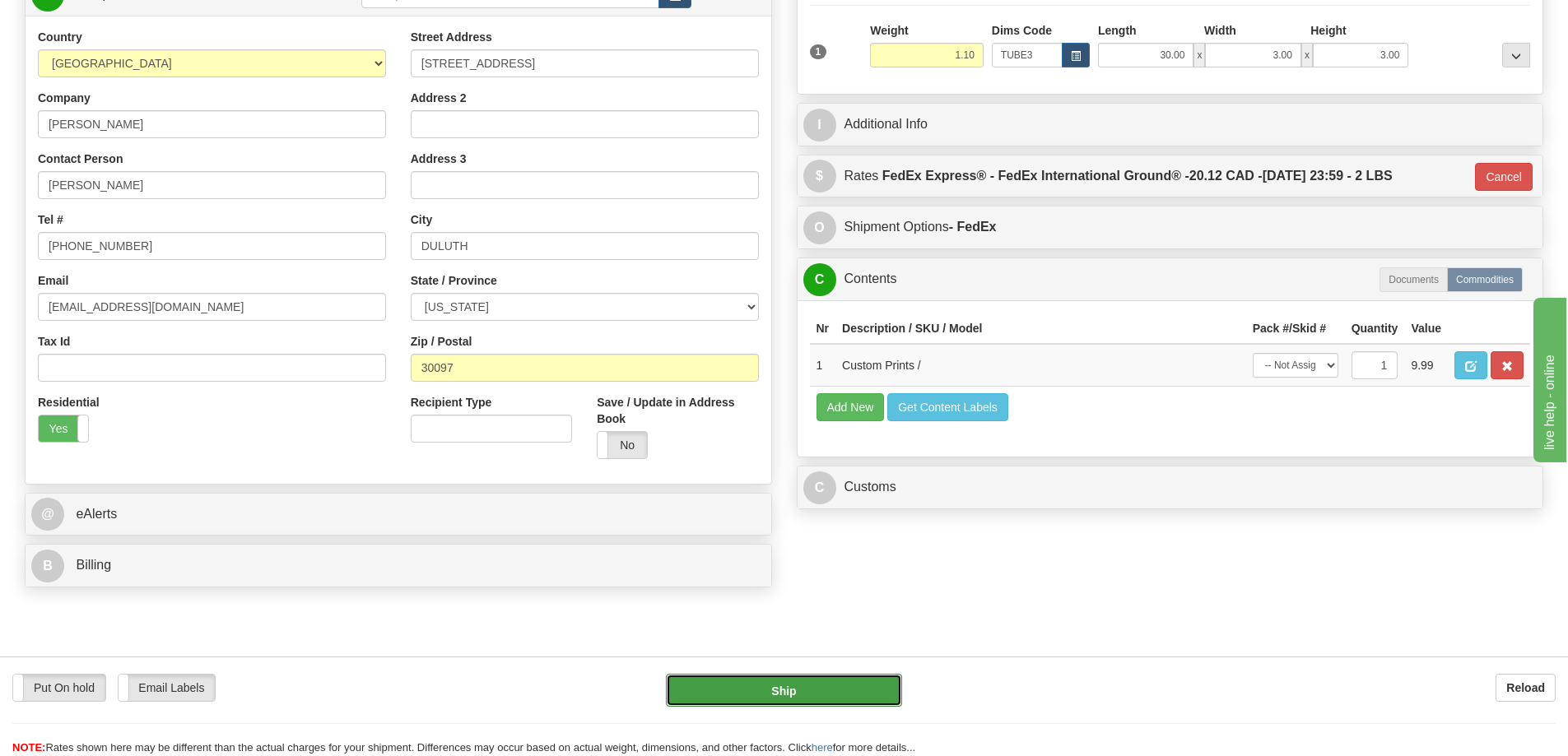
click at [855, 689] on button "Ship" at bounding box center [784, 690] width 237 height 33
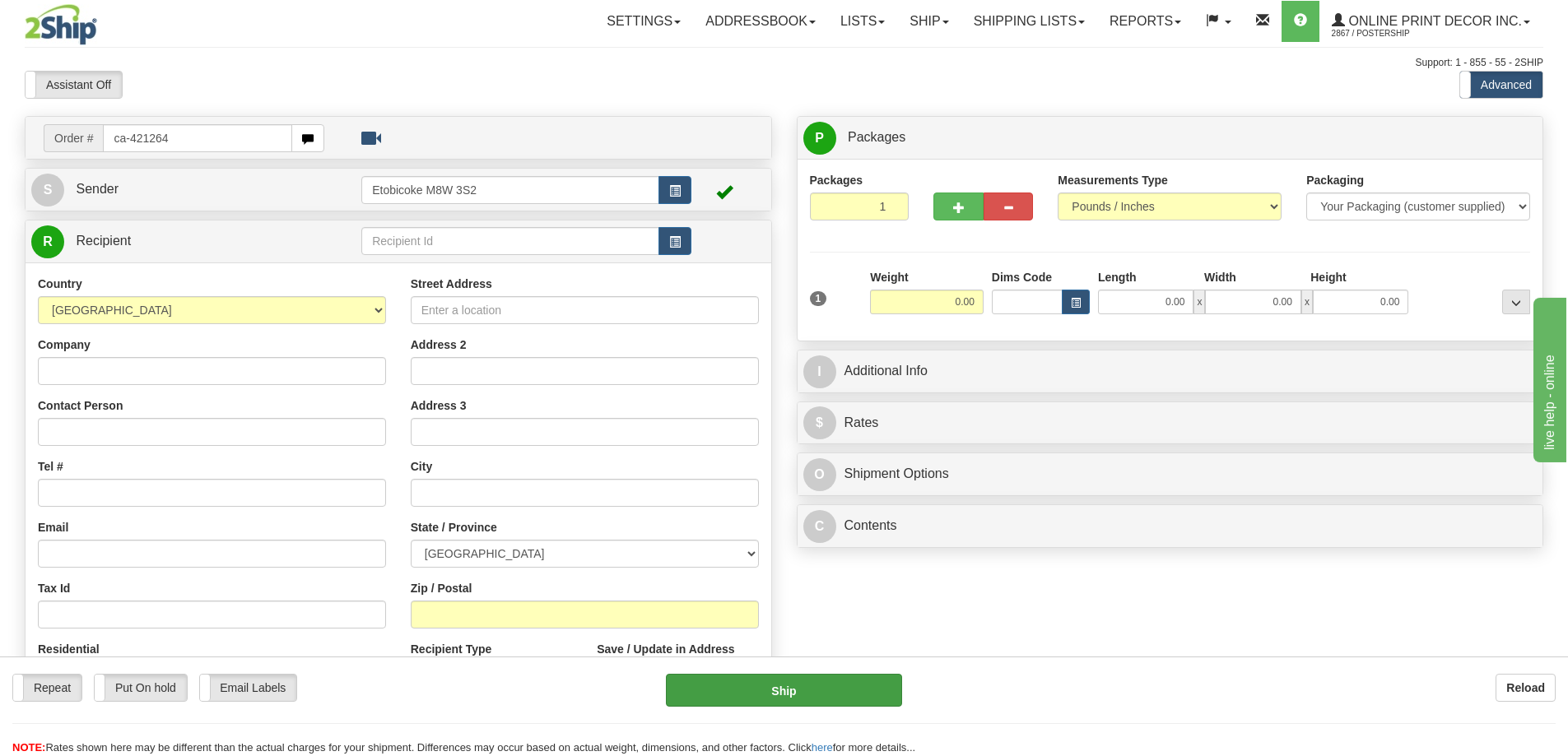
type input "ca-421264"
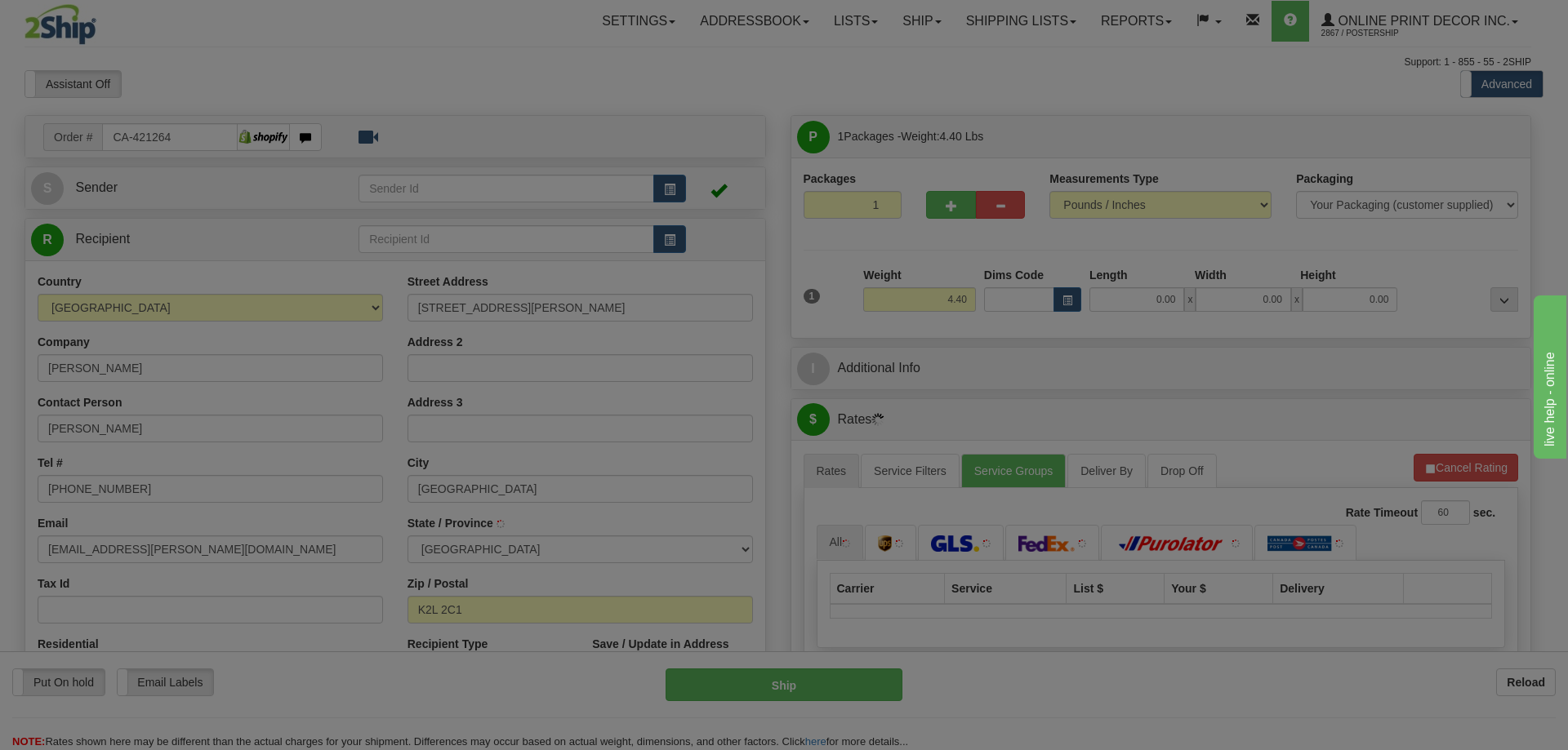
type input "KANATA"
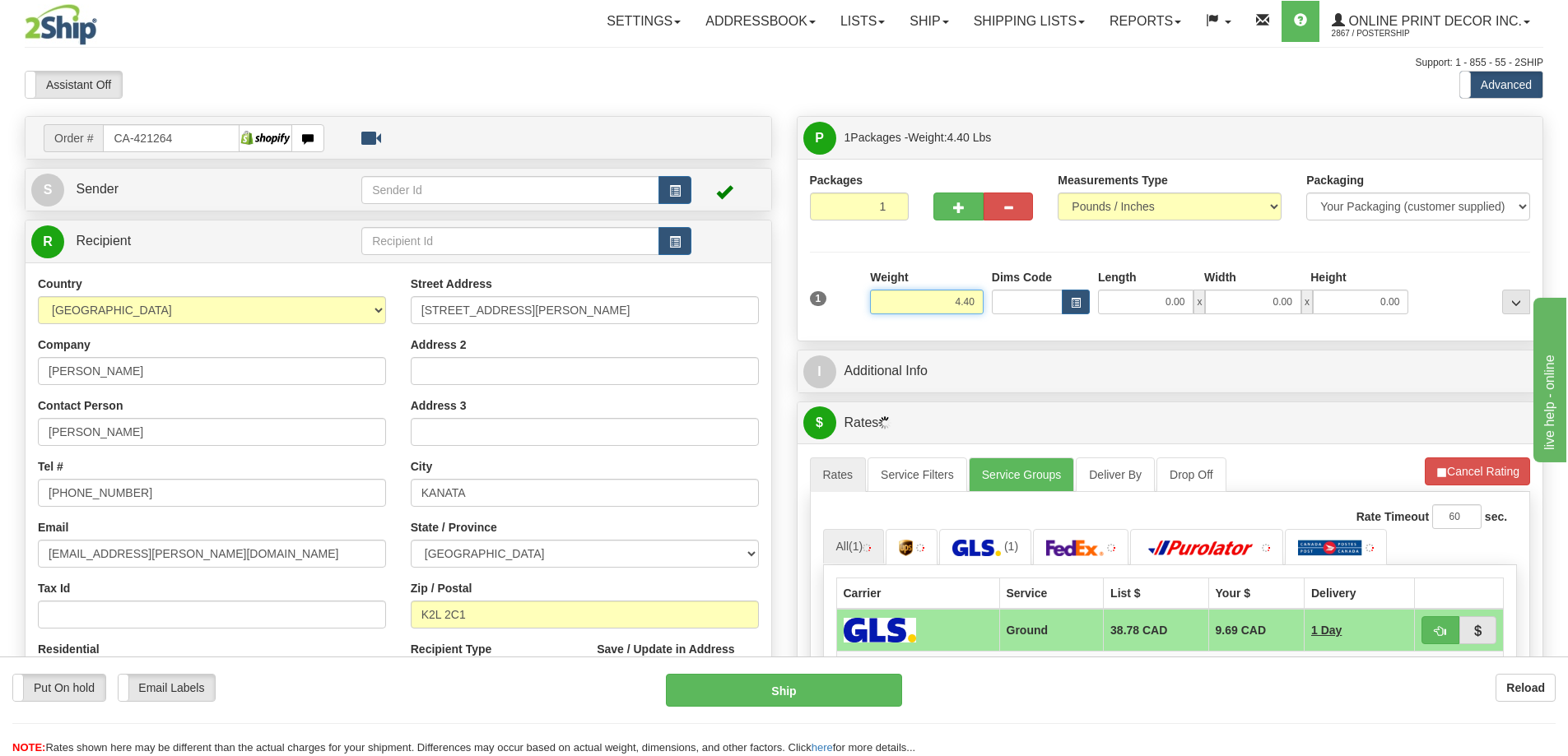
click at [974, 300] on input "4.40" at bounding box center [927, 302] width 113 height 25
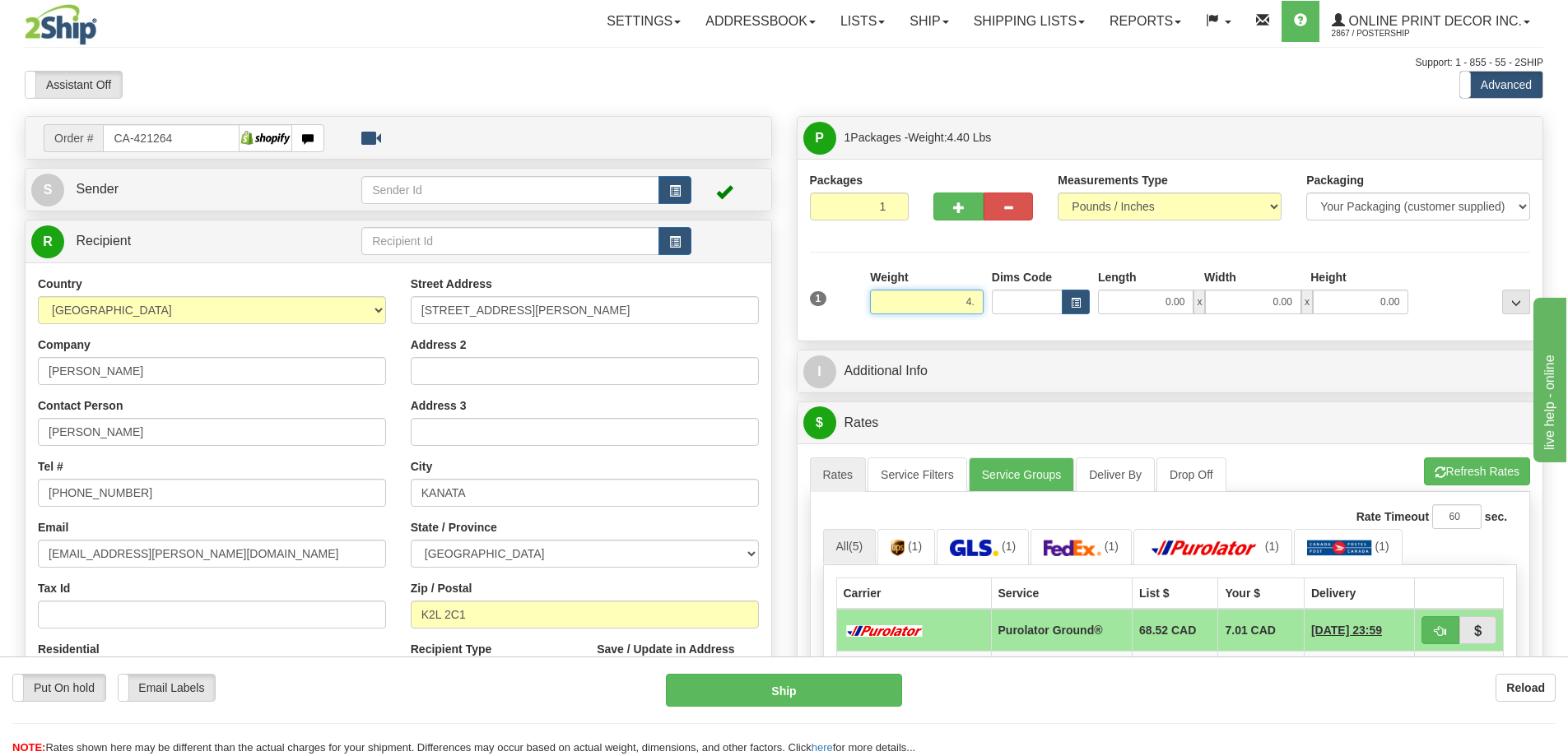
type input "4"
type input "2.00"
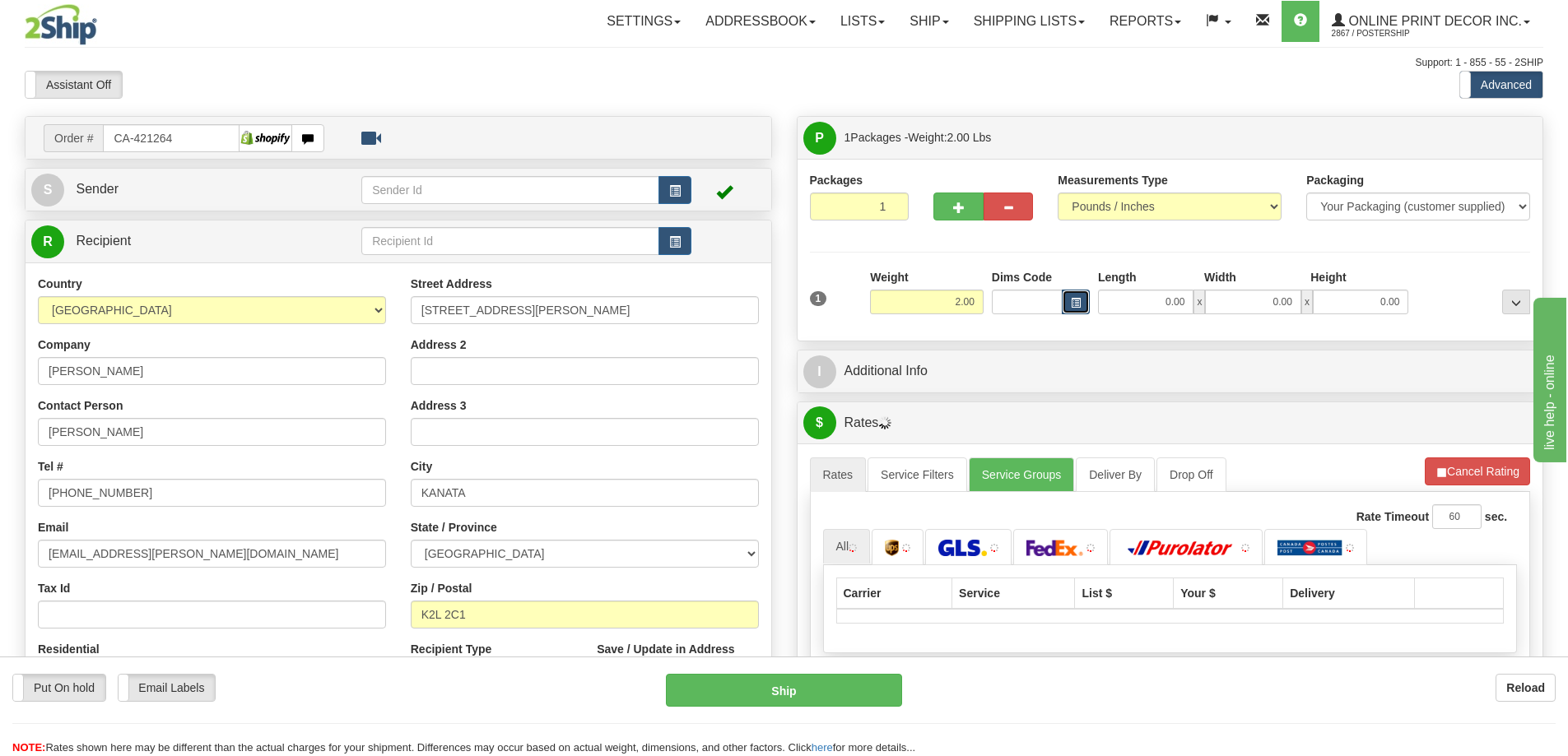
click at [1073, 305] on span "button" at bounding box center [1076, 304] width 9 height 9
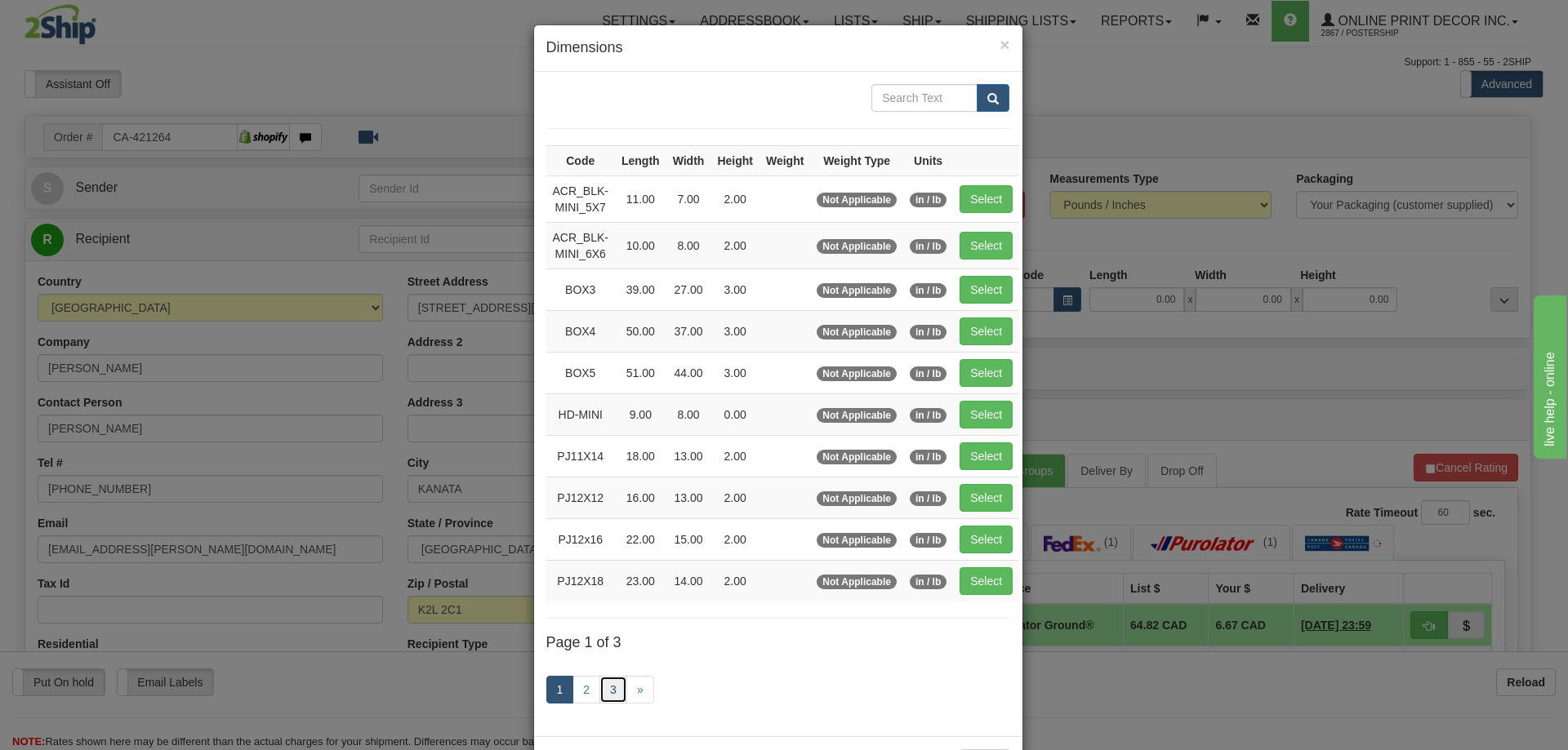
click at [606, 687] on link "3" at bounding box center [614, 690] width 28 height 28
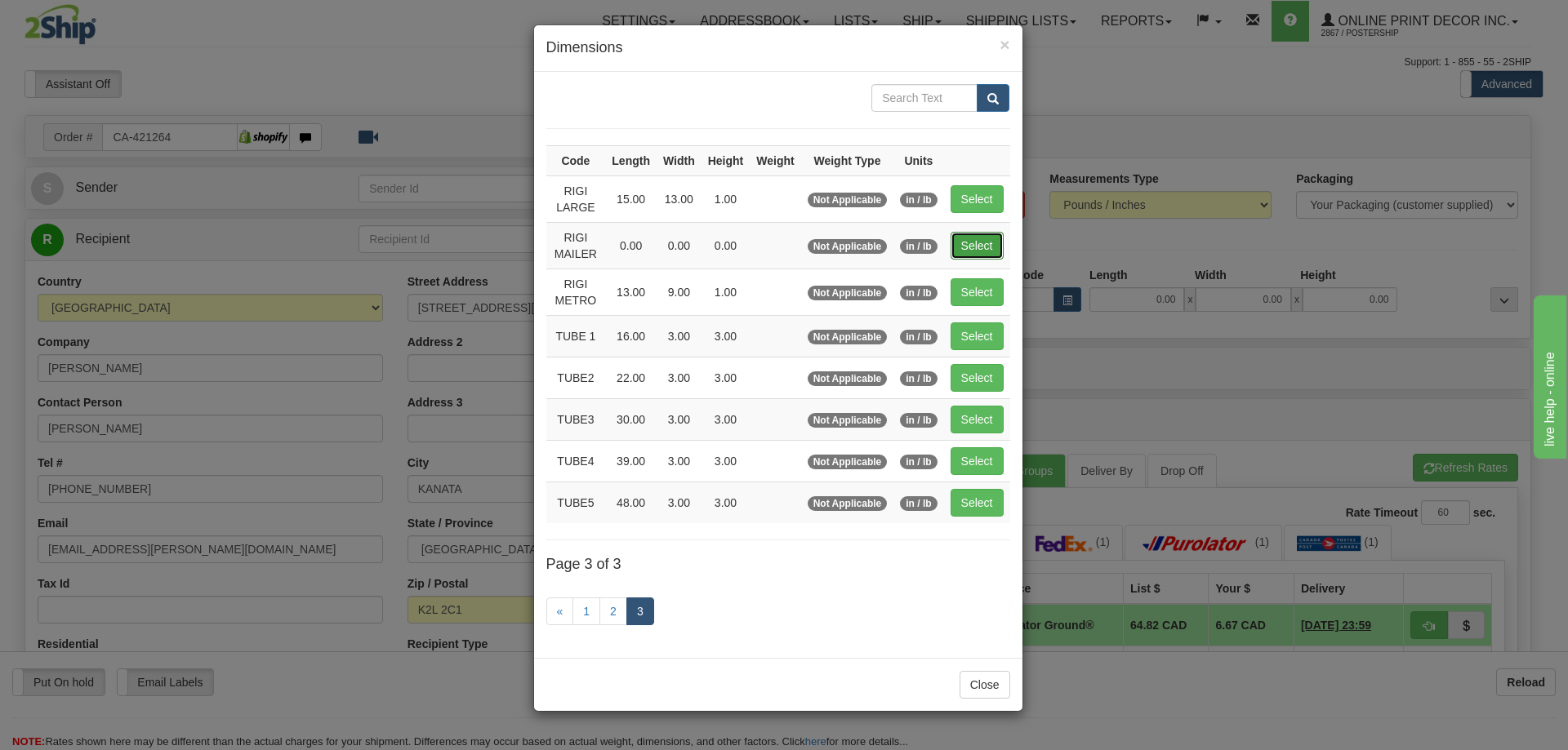
click at [978, 238] on button "Select" at bounding box center [977, 246] width 53 height 28
type input "RIGI MAILER"
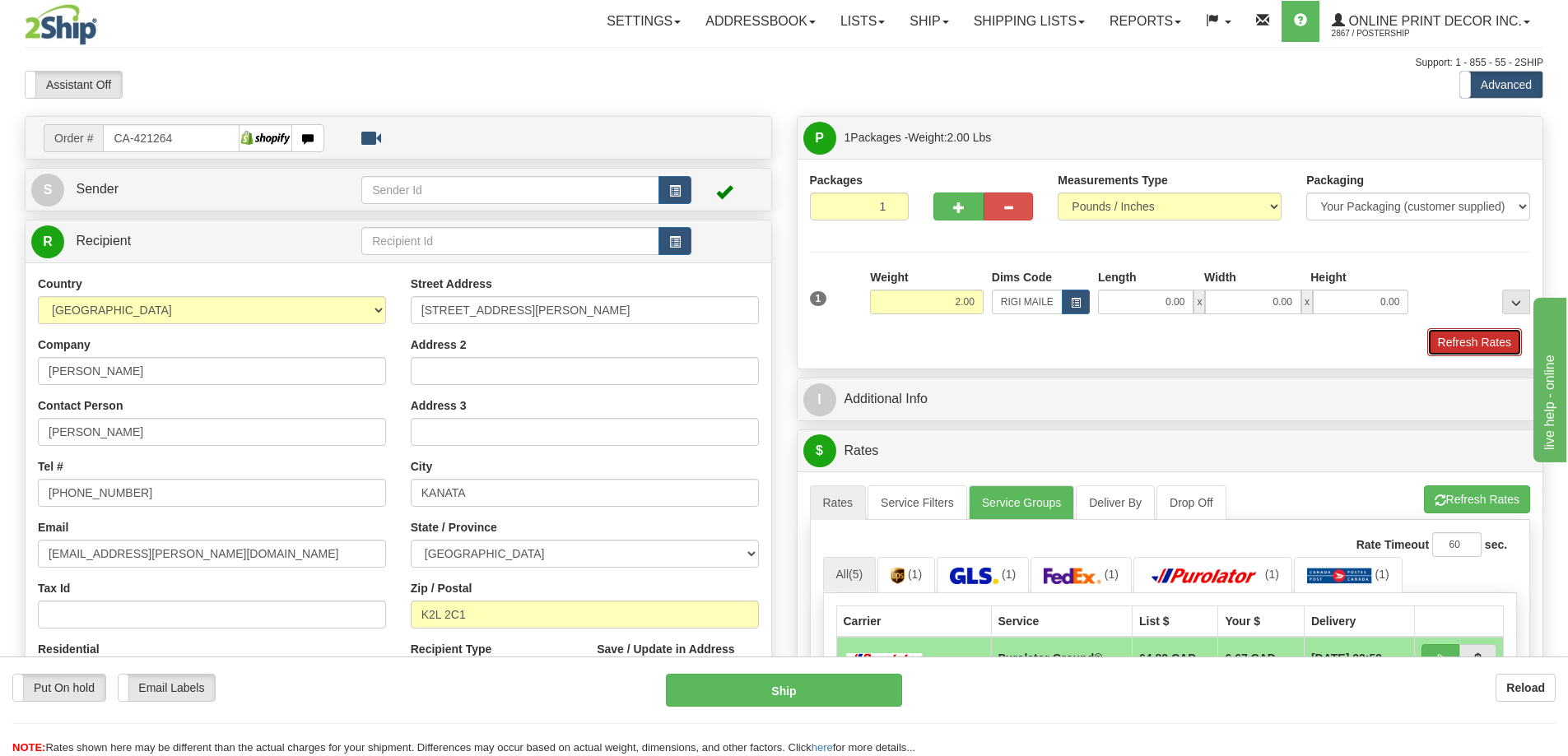
click at [1472, 340] on button "Refresh Rates" at bounding box center [1475, 342] width 94 height 28
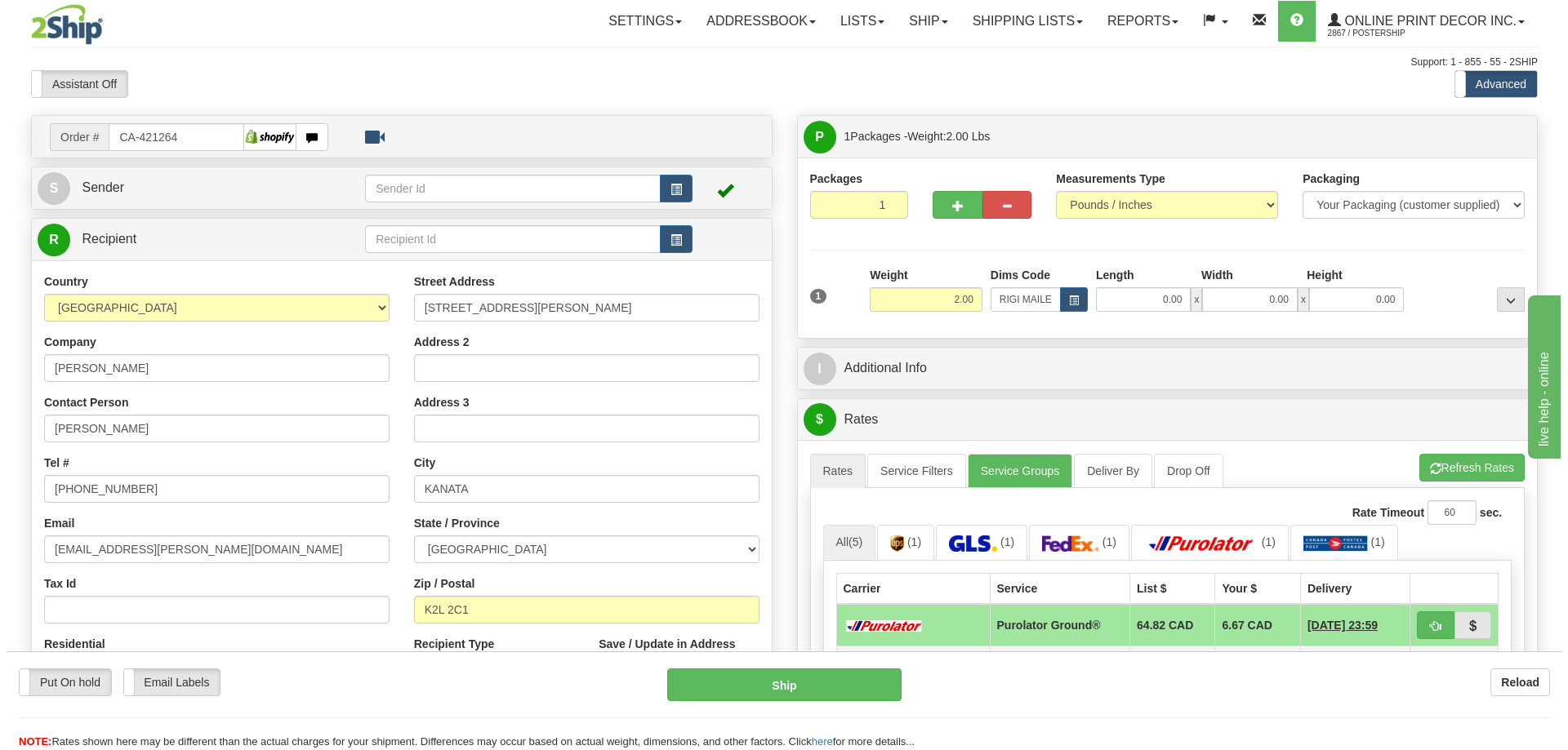
scroll to position [81, 0]
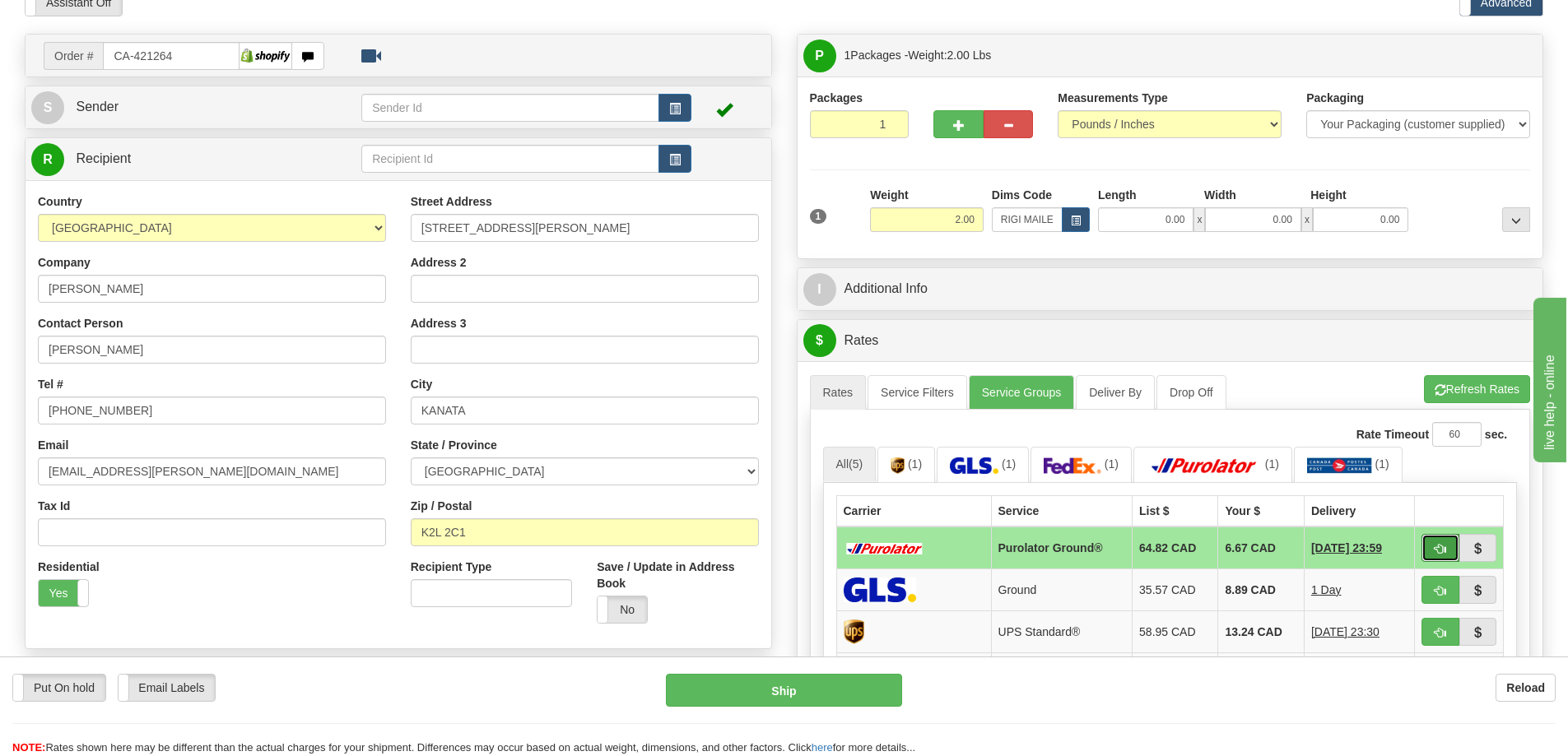
click at [1430, 545] on button "button" at bounding box center [1441, 549] width 38 height 28
type input "260"
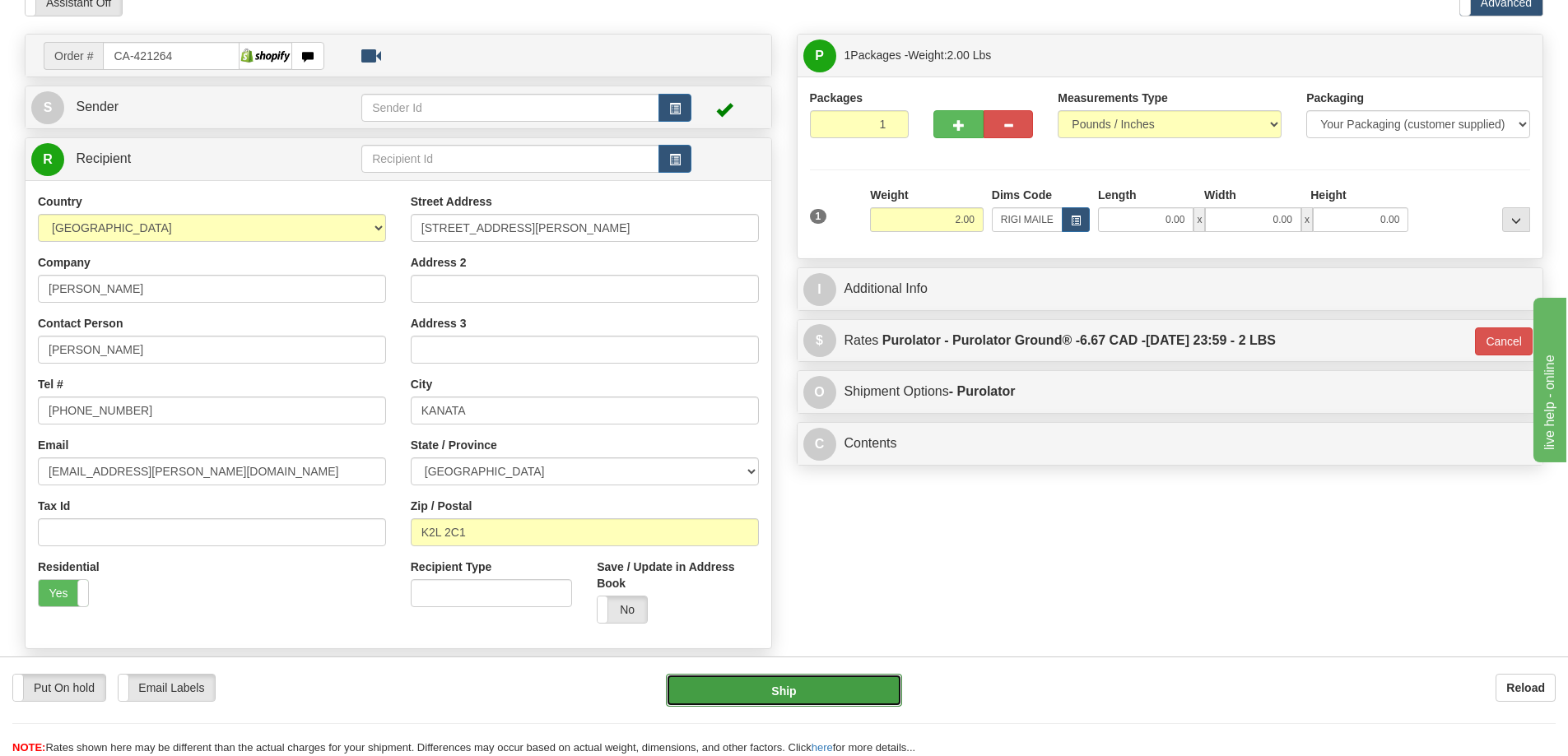
click at [872, 689] on button "Ship" at bounding box center [784, 690] width 237 height 33
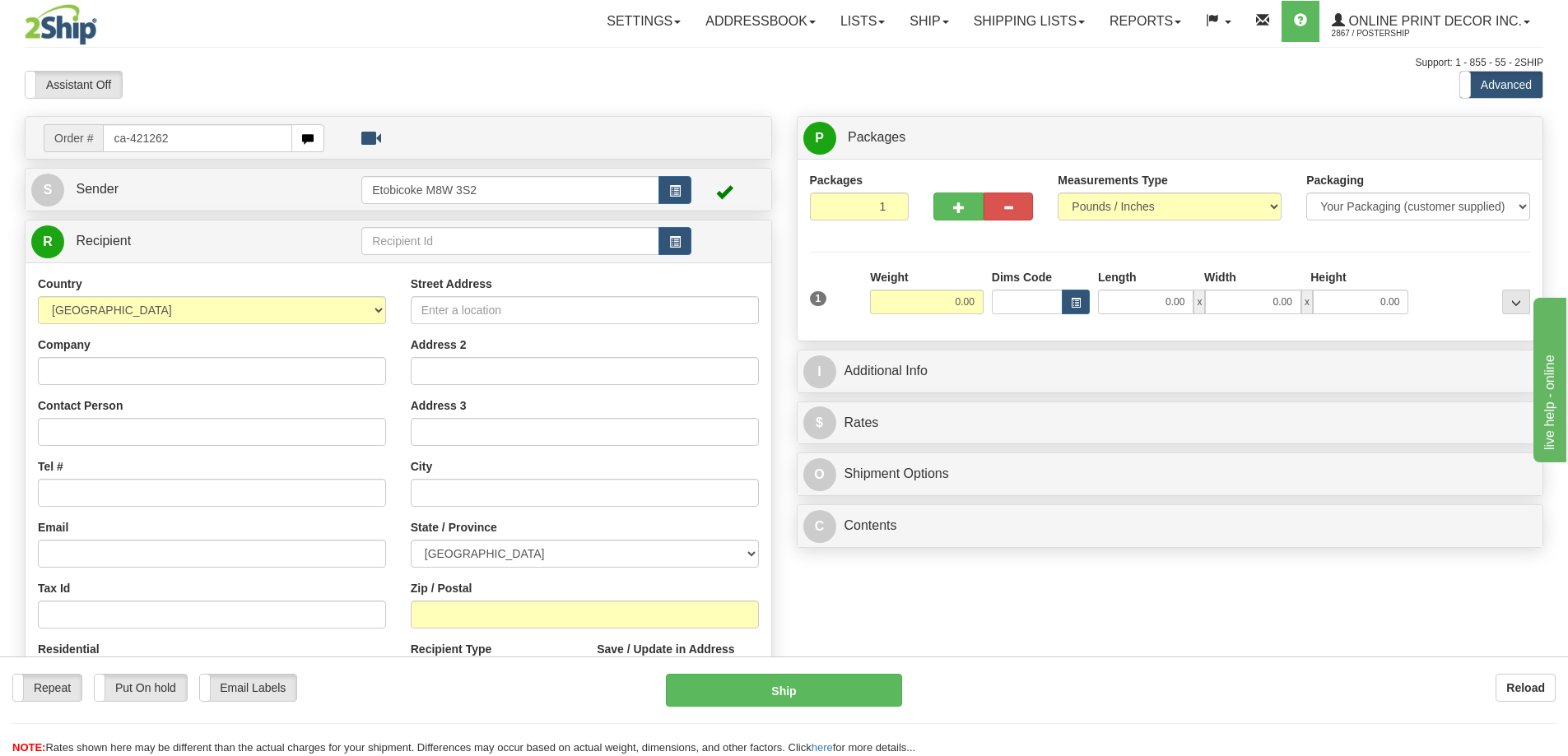
type input "ca-421262"
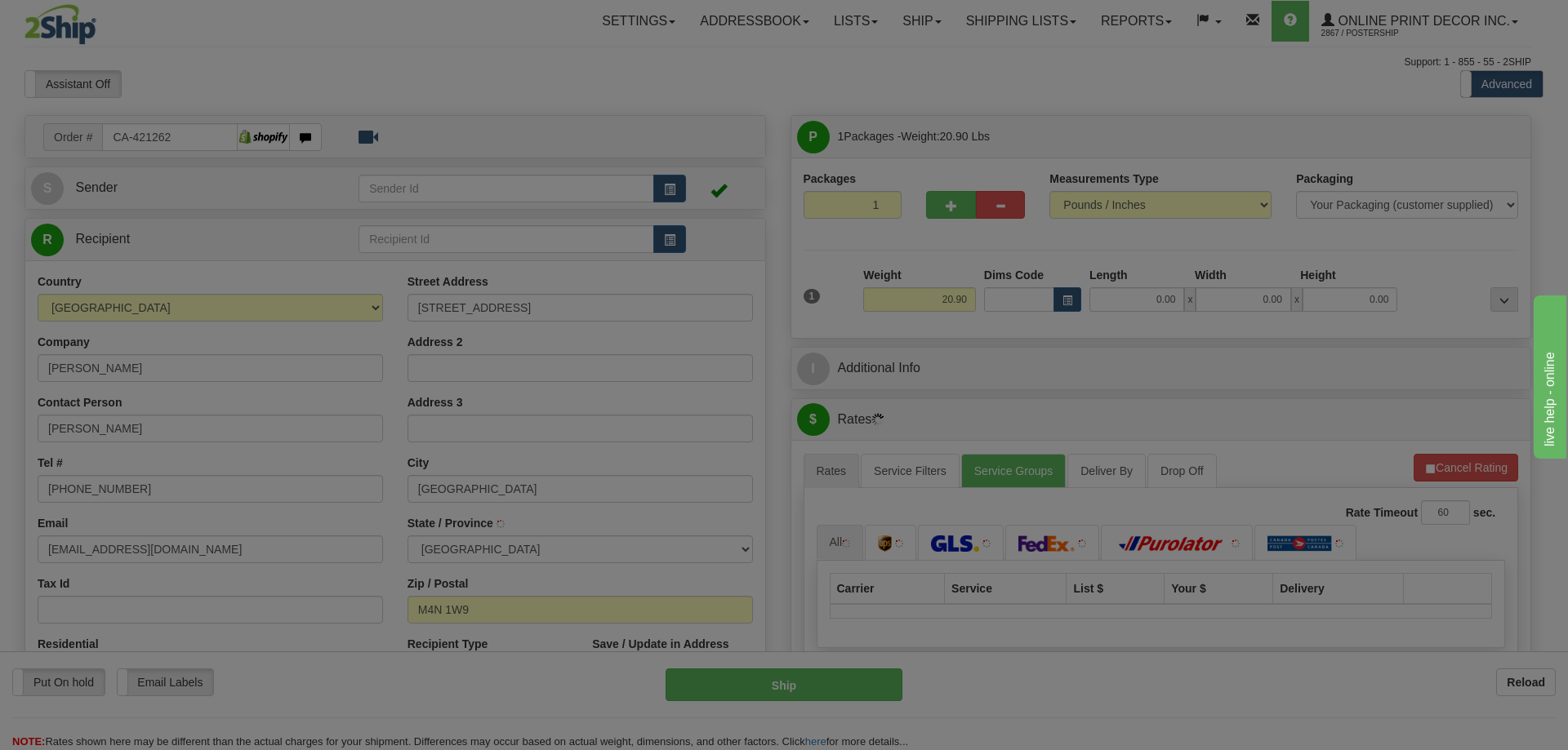
type input "TORONTO"
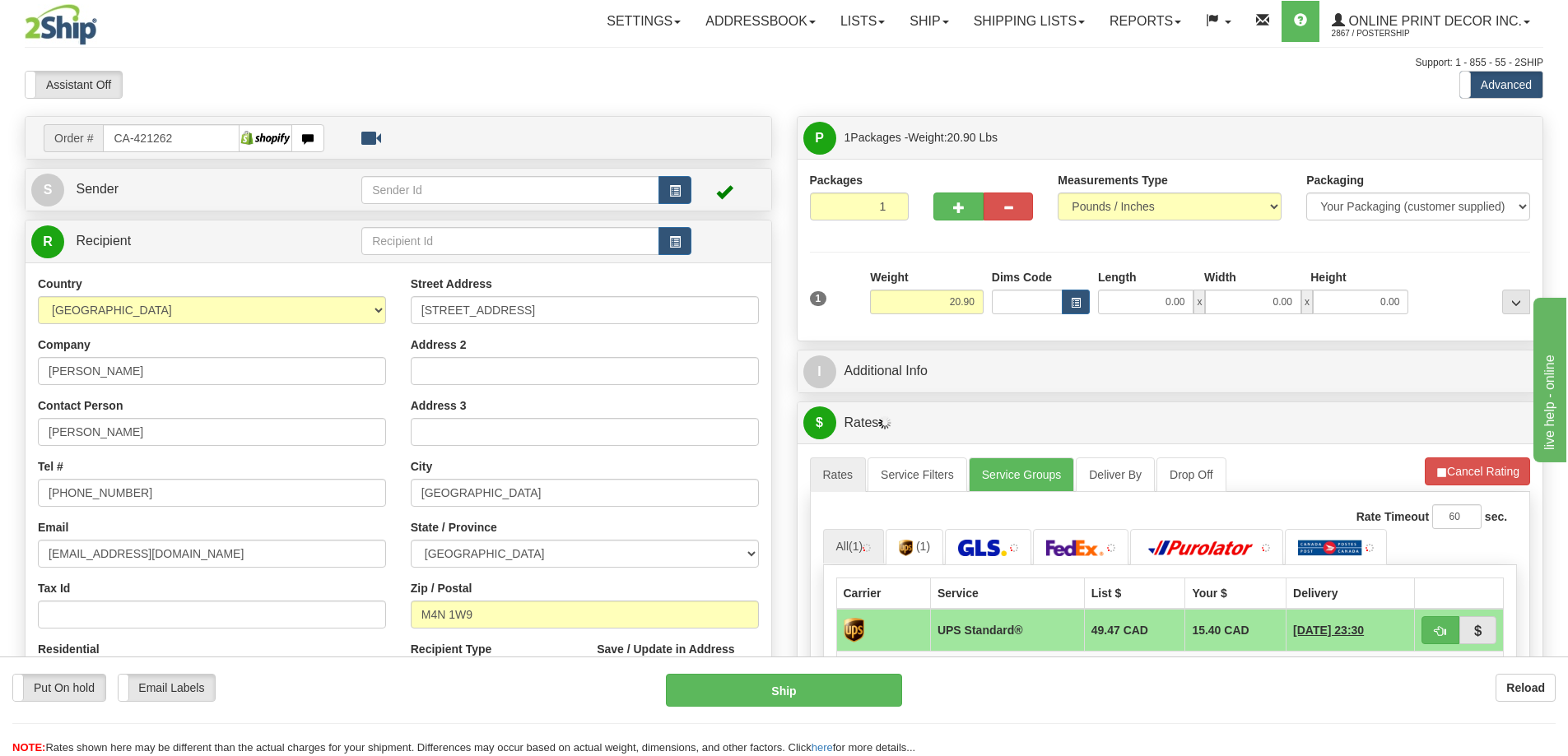
click at [980, 289] on div "Weight 20.90" at bounding box center [927, 292] width 113 height 45
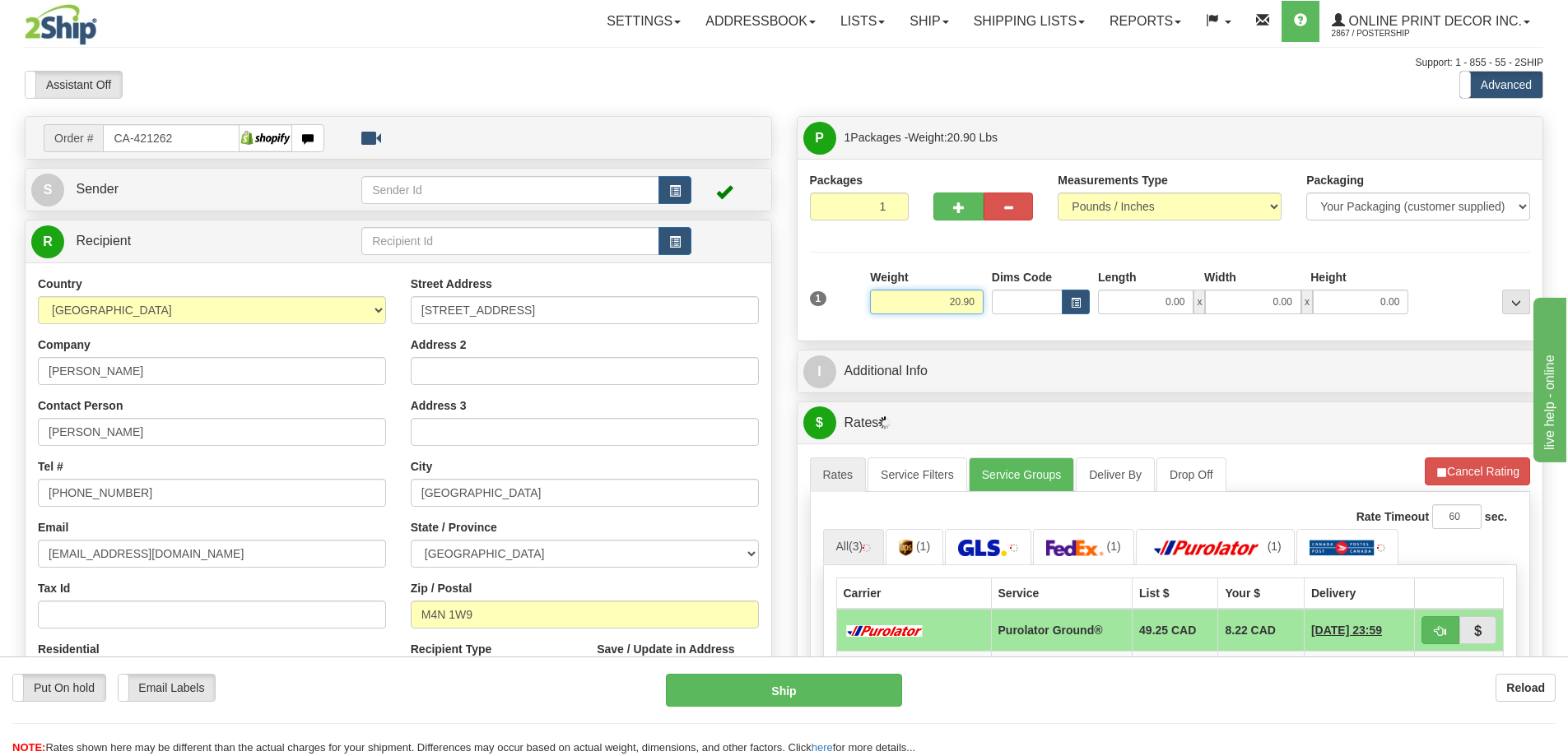
click at [978, 301] on input "20.90" at bounding box center [927, 302] width 113 height 25
type input "2"
type input "2.00"
click at [965, 202] on button "button" at bounding box center [958, 206] width 49 height 28
radio input "true"
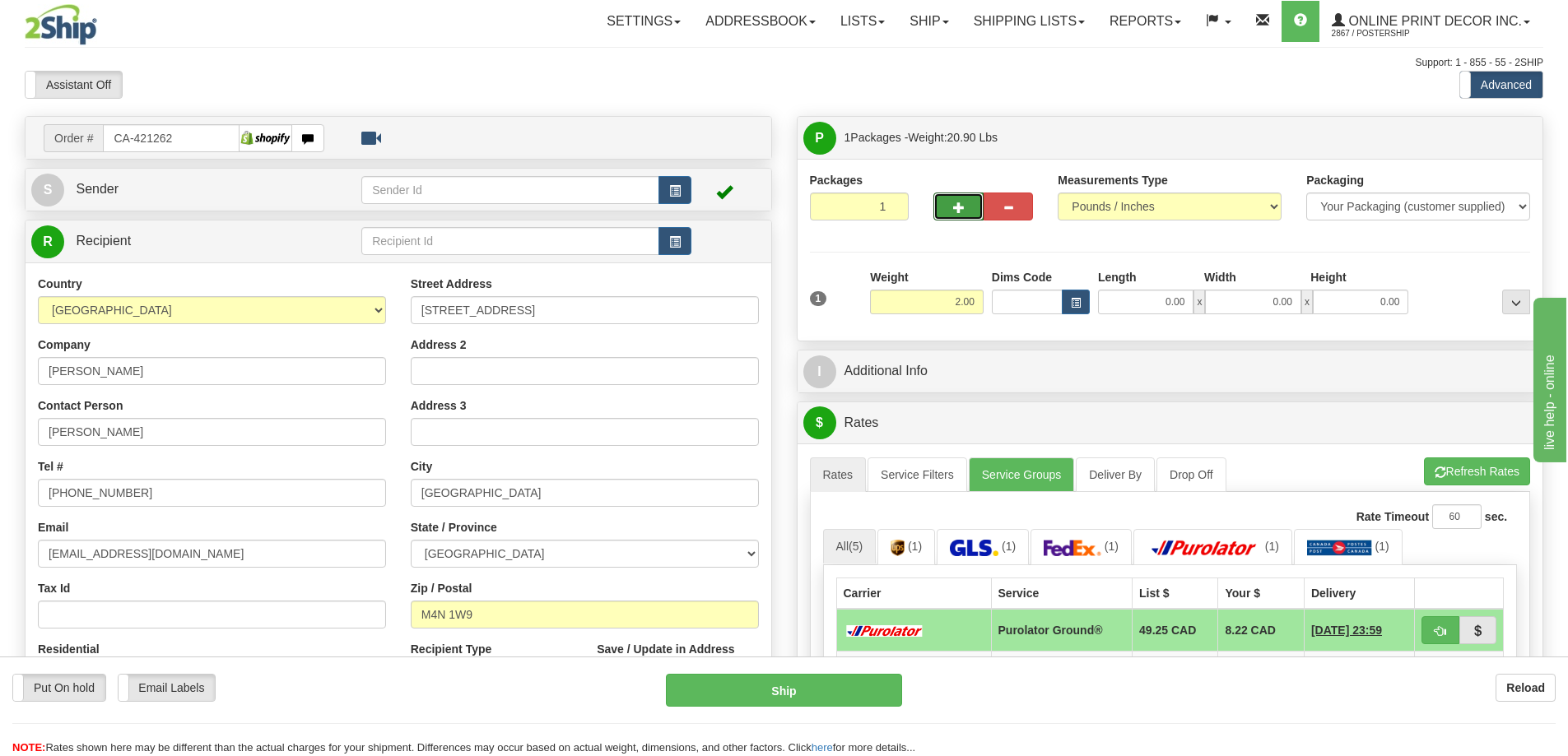
type input "2"
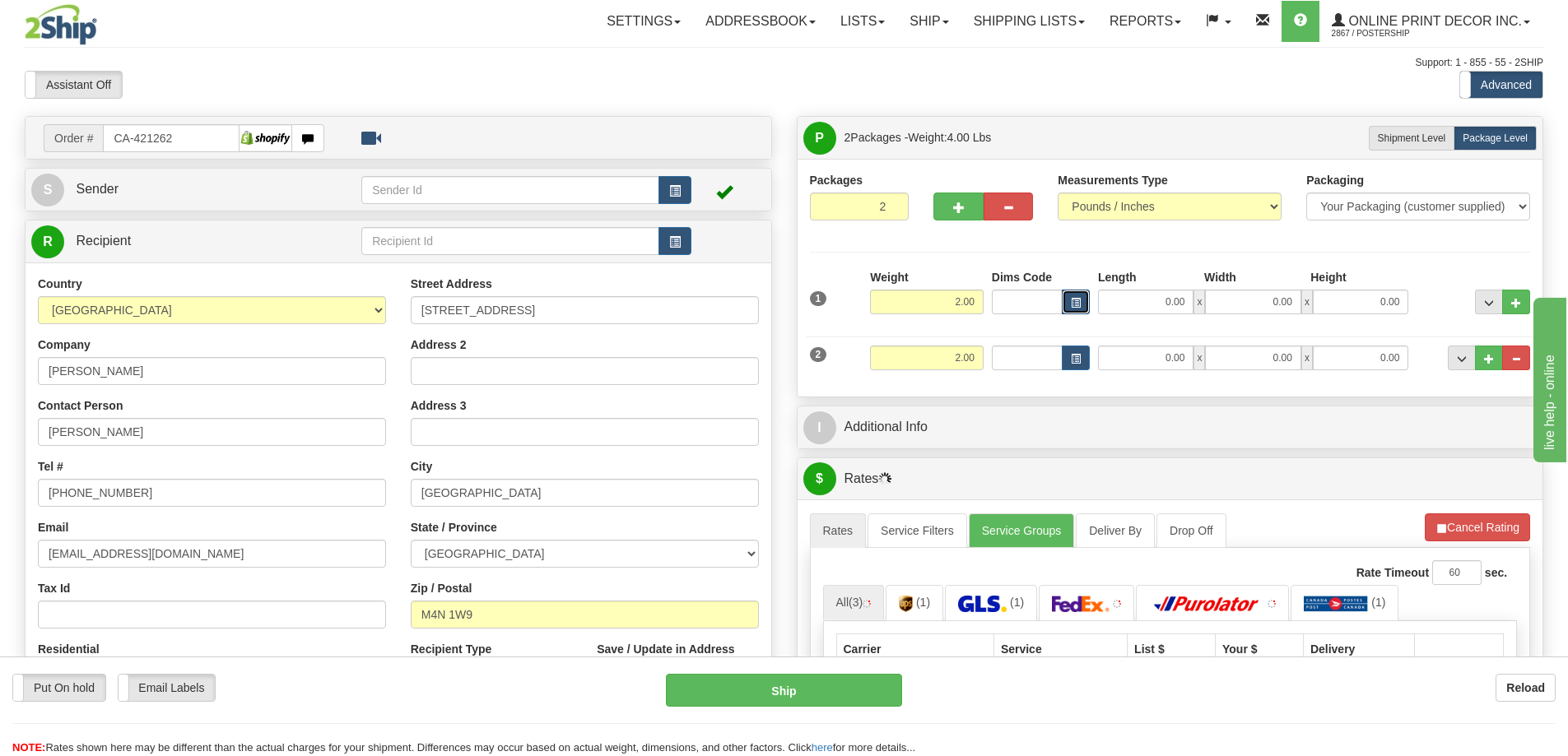
click at [1087, 300] on button "button" at bounding box center [1076, 302] width 28 height 25
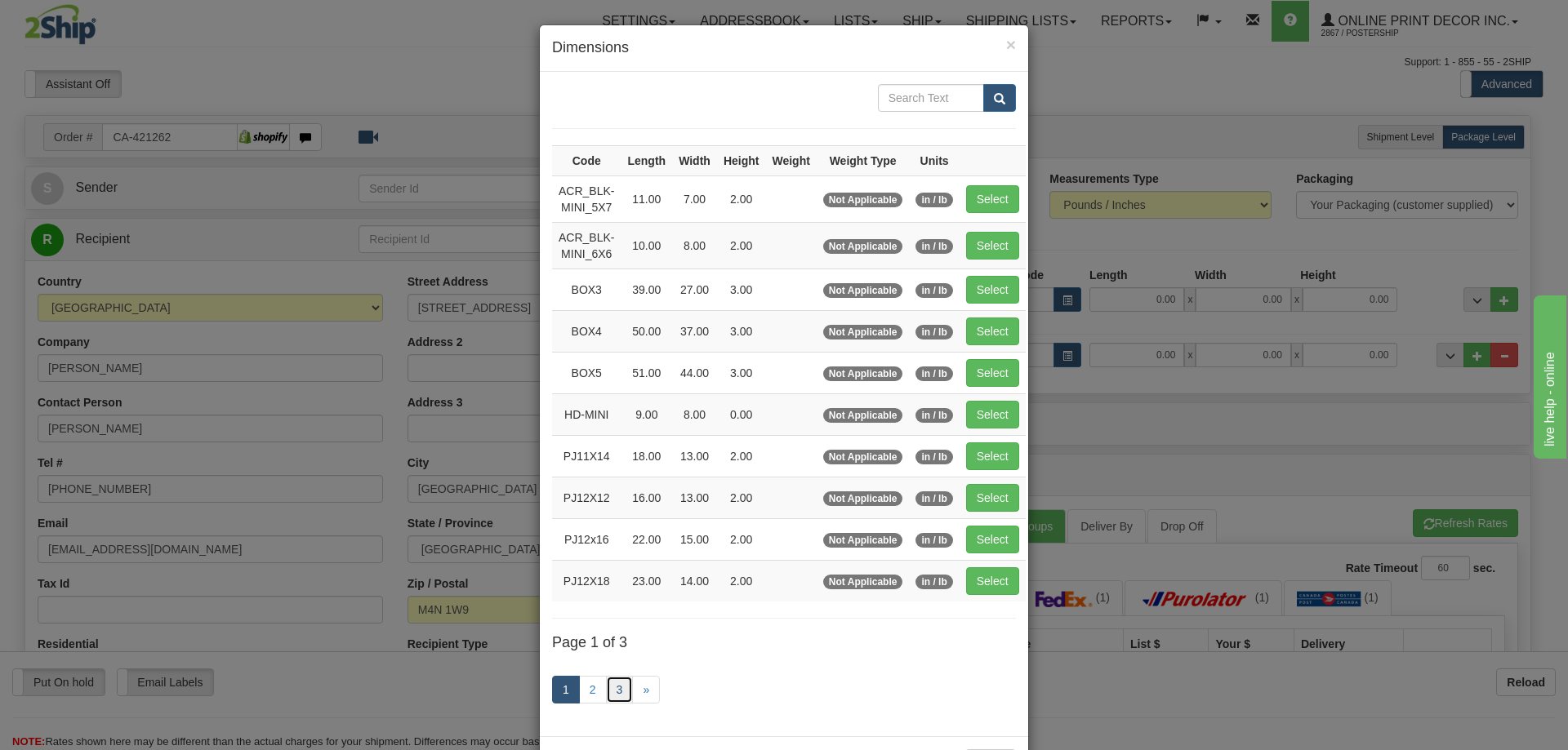
click at [615, 684] on link "3" at bounding box center [620, 690] width 28 height 28
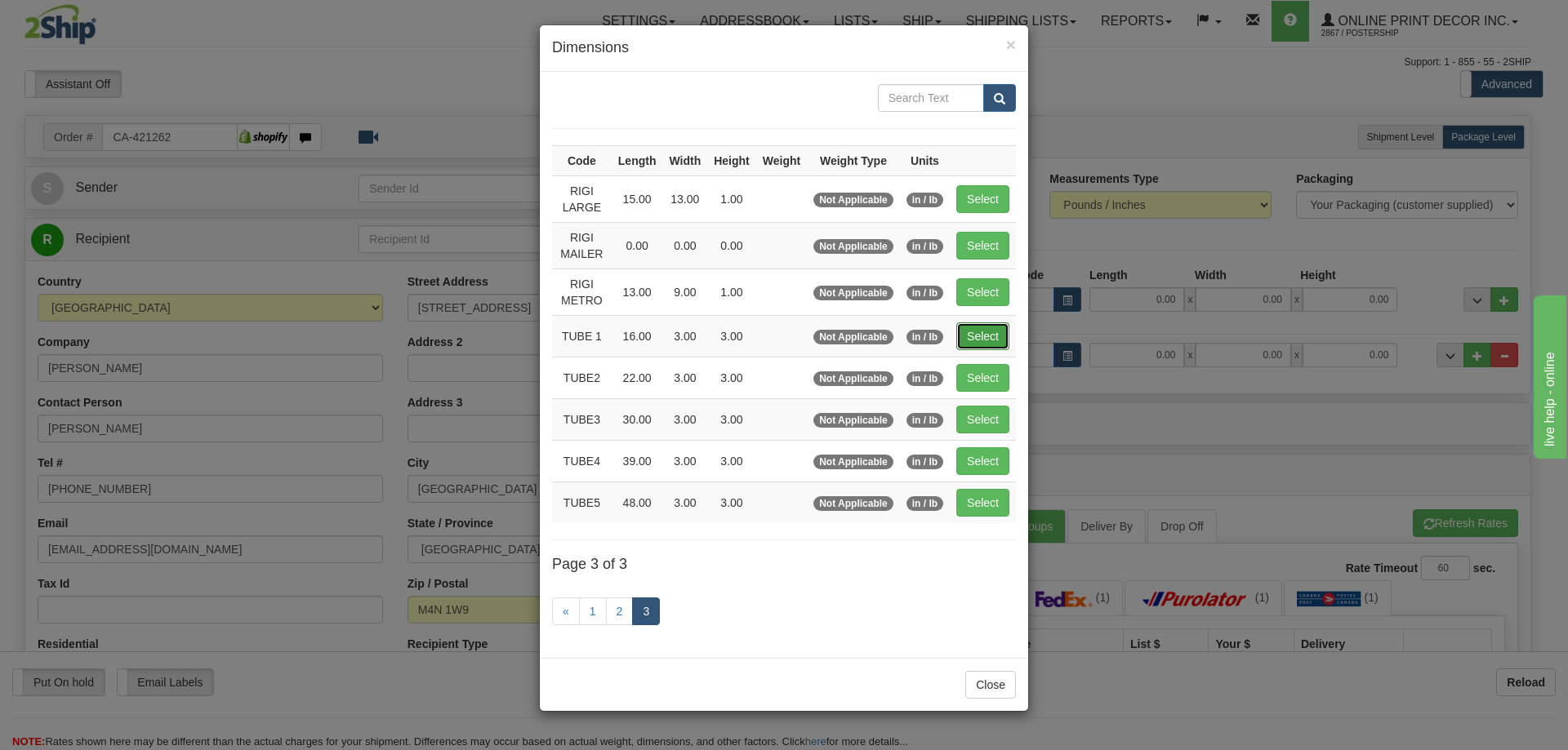
click at [976, 336] on button "Select" at bounding box center [982, 337] width 53 height 28
type input "TUBE 1"
type input "16.00"
type input "3.00"
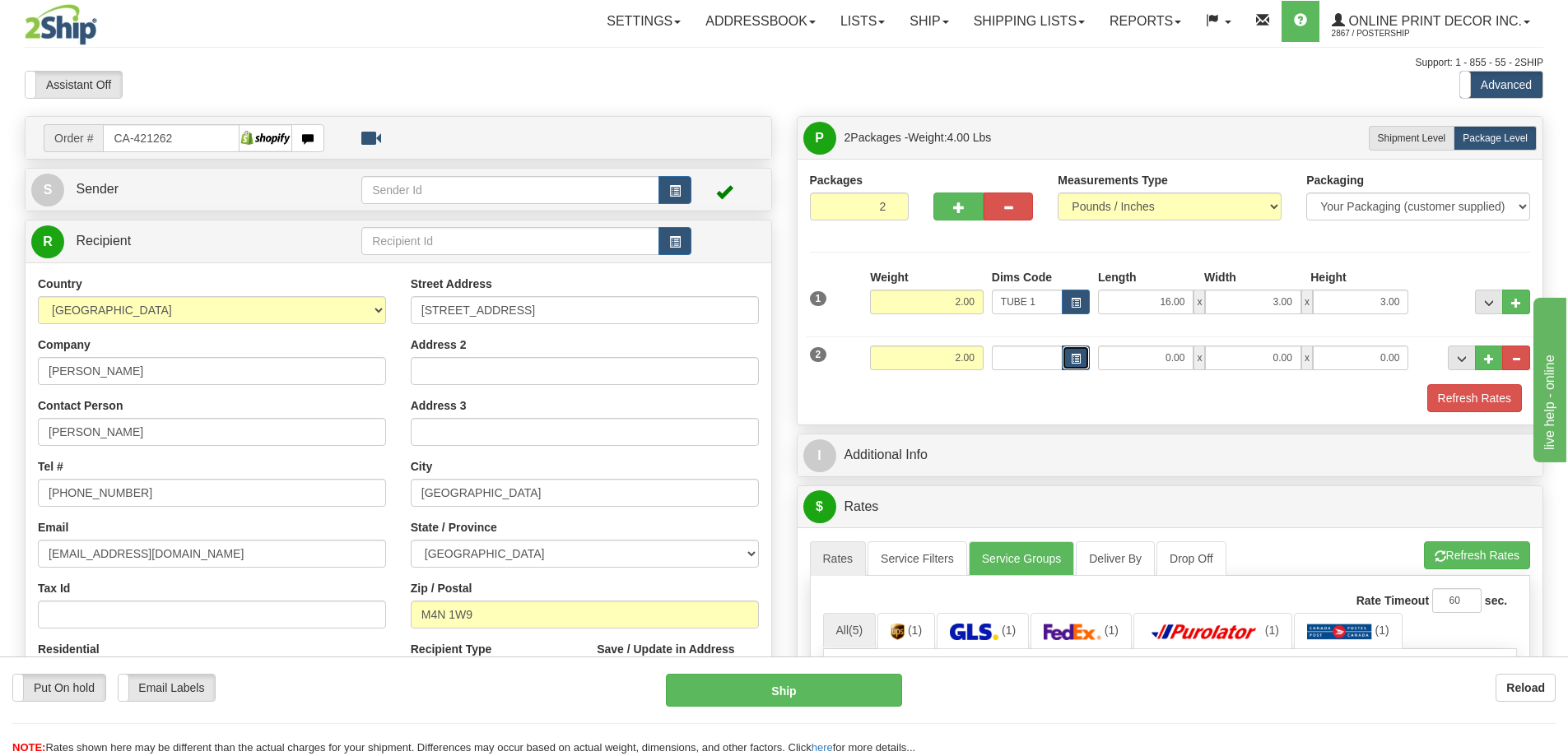
click at [1081, 354] on span "button" at bounding box center [1076, 359] width 9 height 9
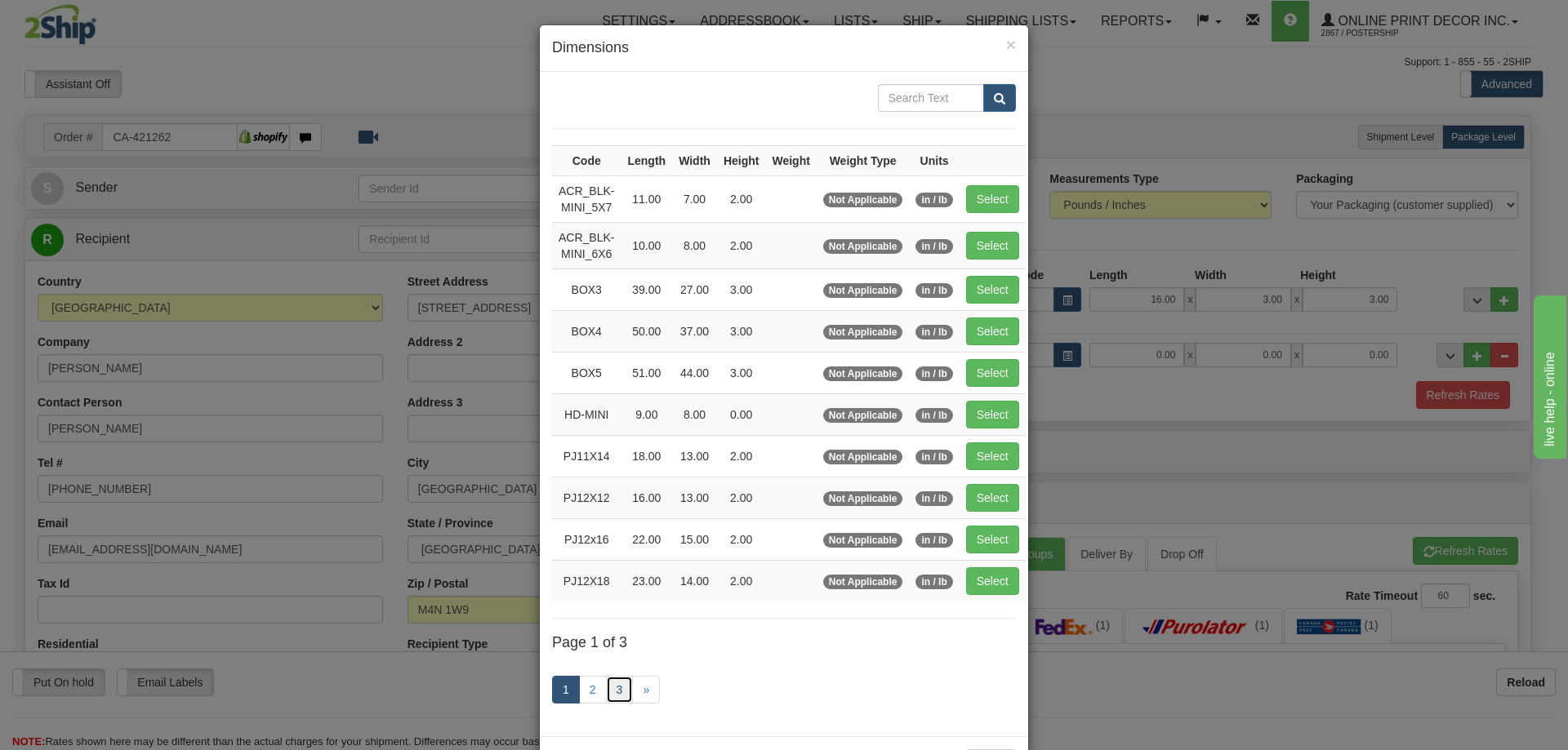
click at [614, 685] on link "3" at bounding box center [620, 690] width 28 height 28
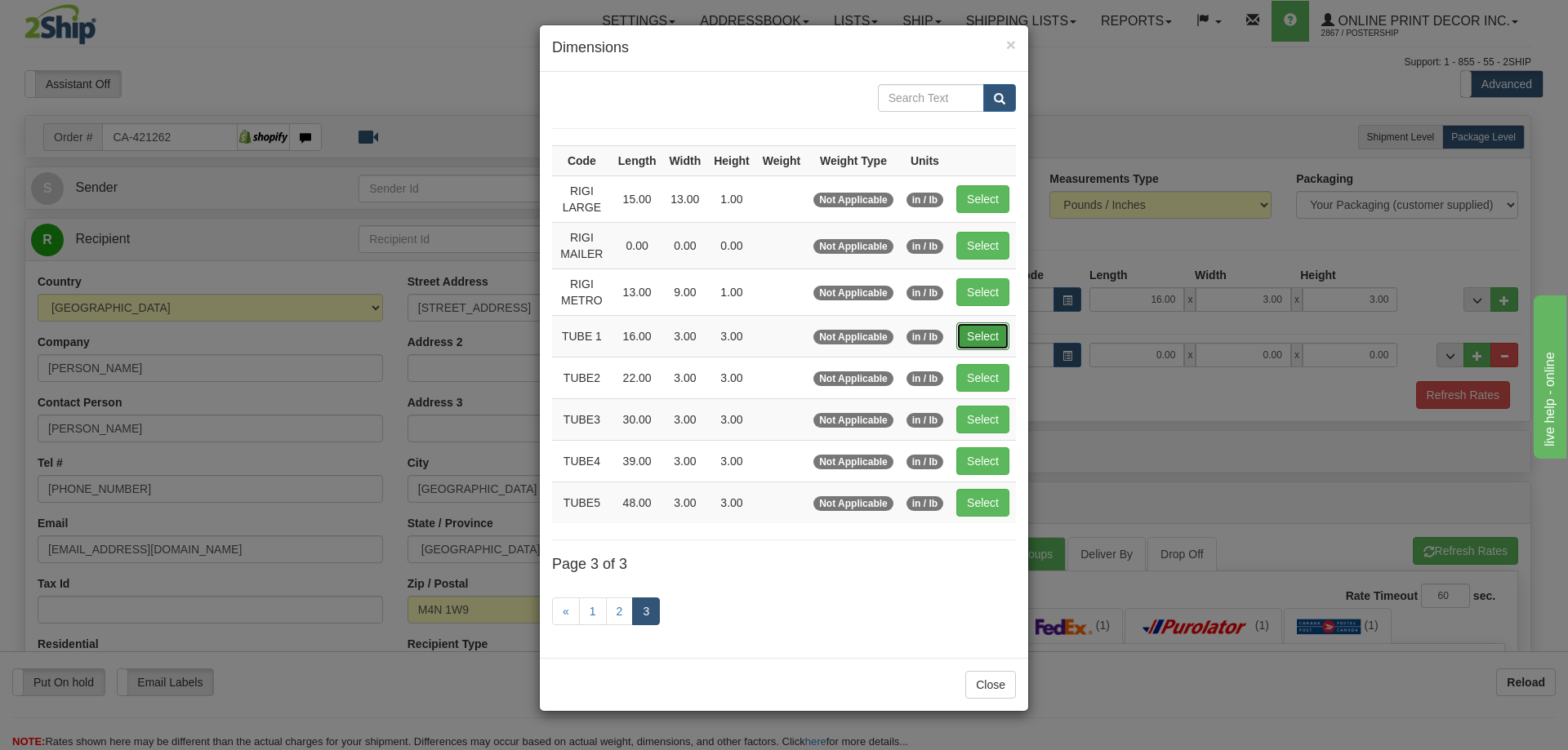
click at [996, 336] on button "Select" at bounding box center [982, 337] width 53 height 28
type input "TUBE 1"
type input "16.00"
type input "3.00"
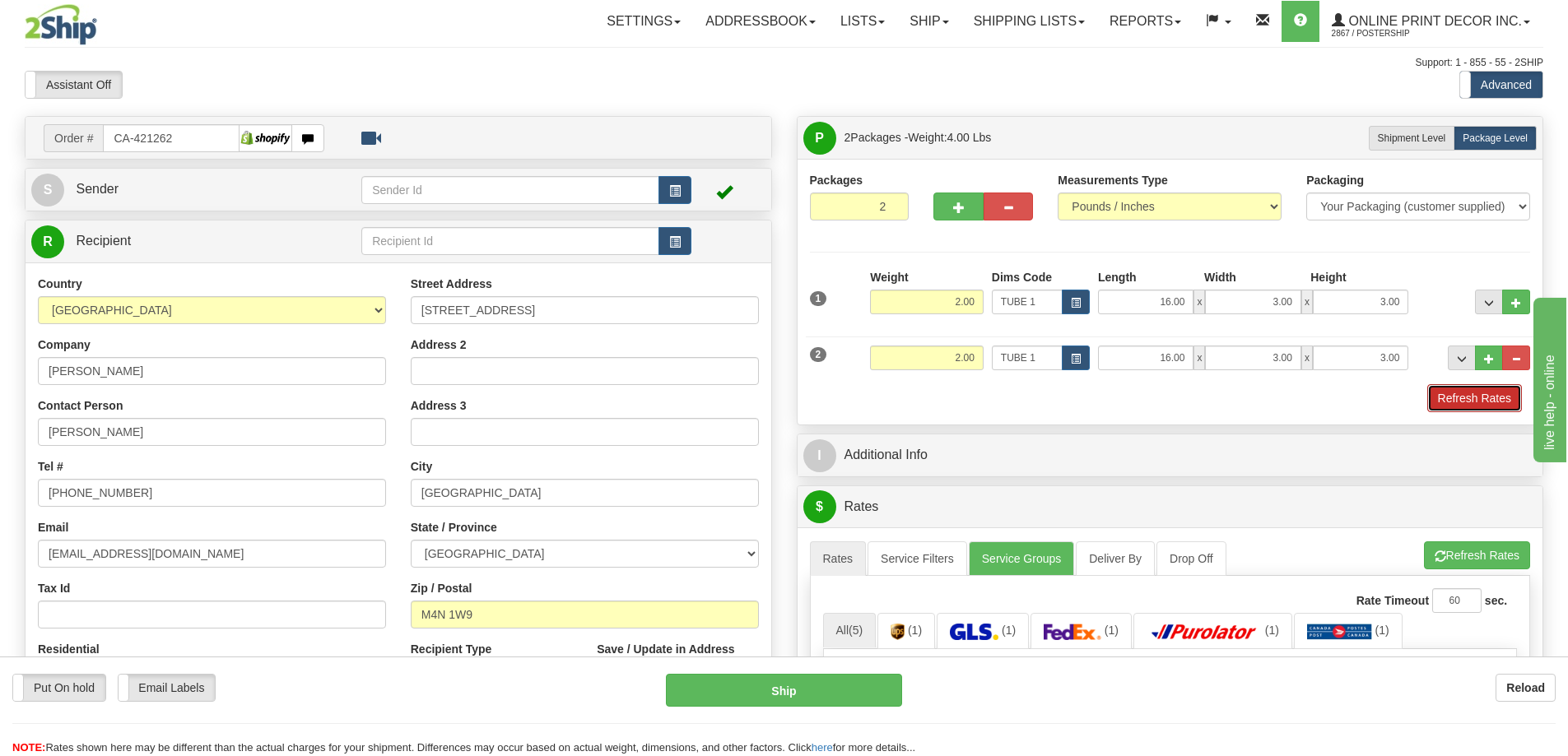
click at [1467, 387] on button "Refresh Rates" at bounding box center [1475, 399] width 94 height 28
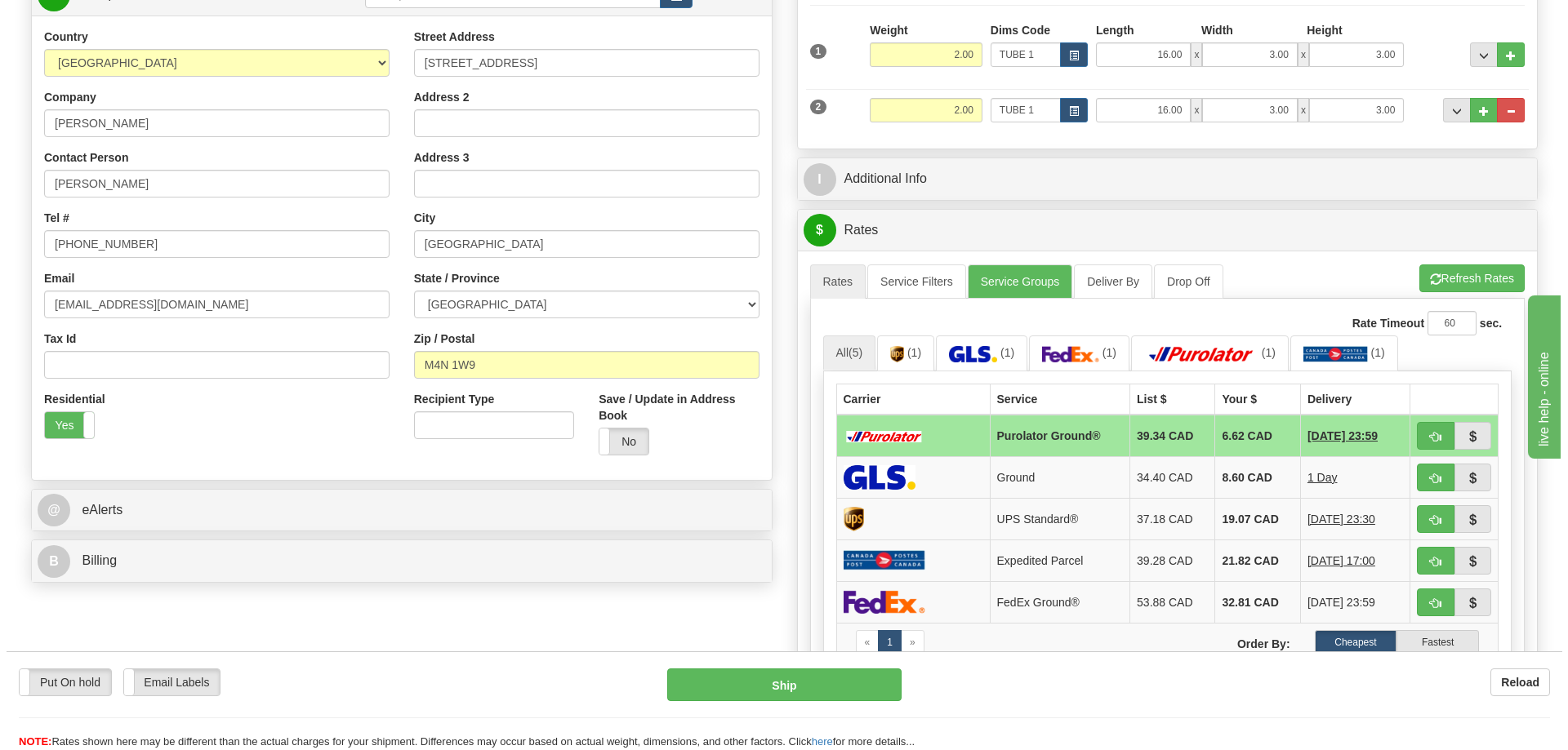
scroll to position [326, 0]
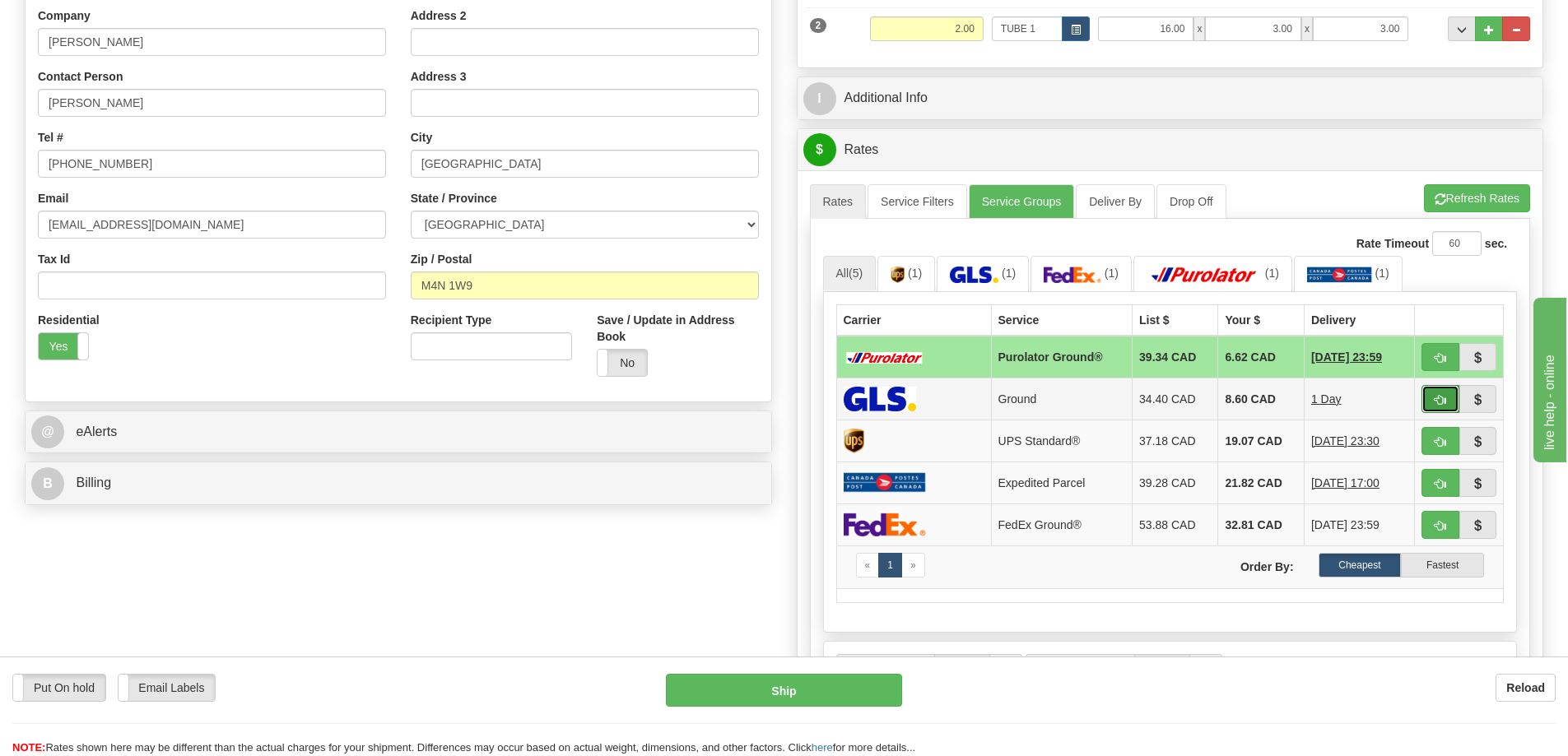
click at [1435, 402] on span "button" at bounding box center [1441, 400] width 11 height 10
type input "1"
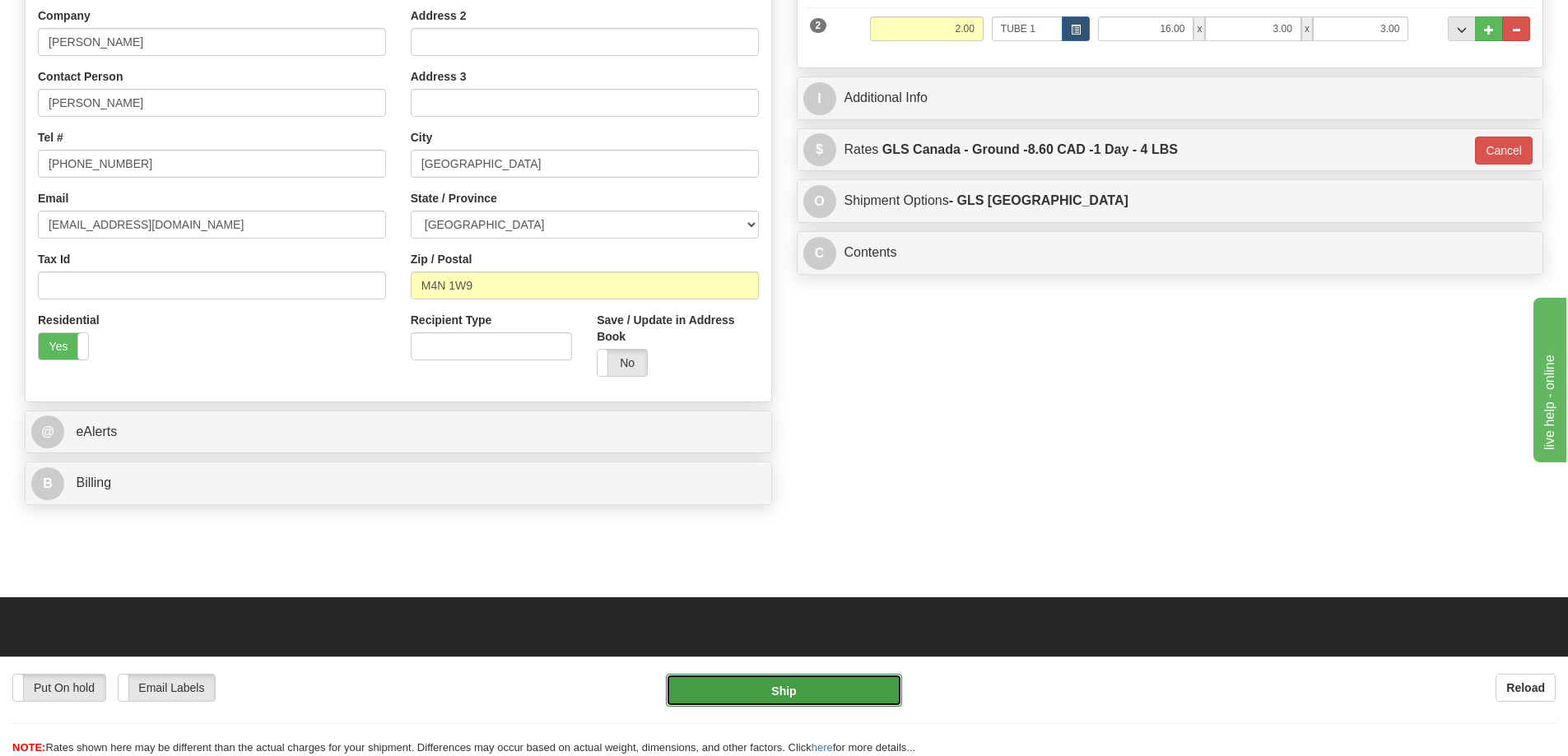
click at [850, 691] on button "Ship" at bounding box center [784, 690] width 237 height 33
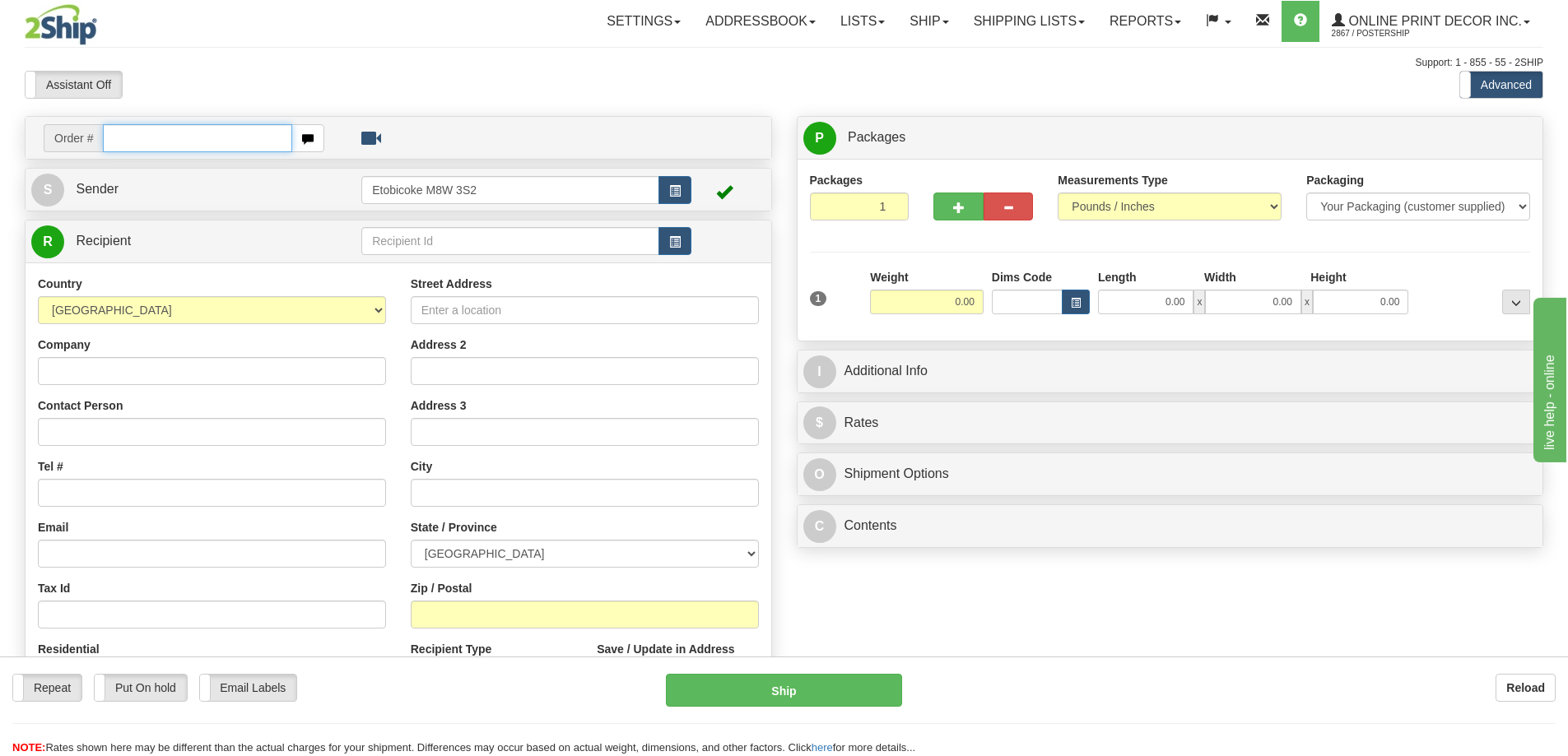
drag, startPoint x: 236, startPoint y: 123, endPoint x: 253, endPoint y: 60, distance: 65.3
click at [251, 64] on div "Toggle navigation Settings Shipping Preferences Fields Preferences New" at bounding box center [784, 463] width 1568 height 927
type input "us-55818"
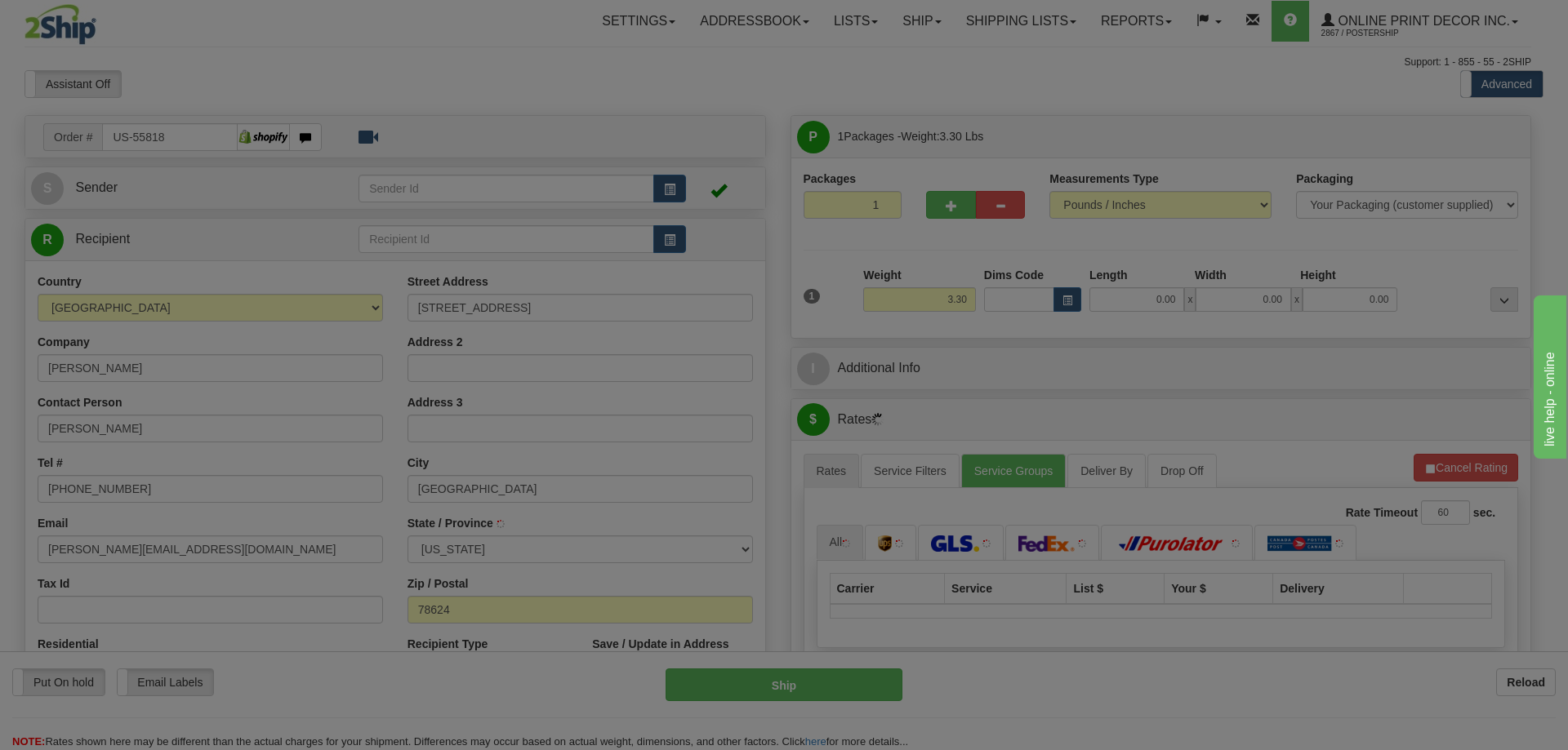
type input "FREDERICKSBURG"
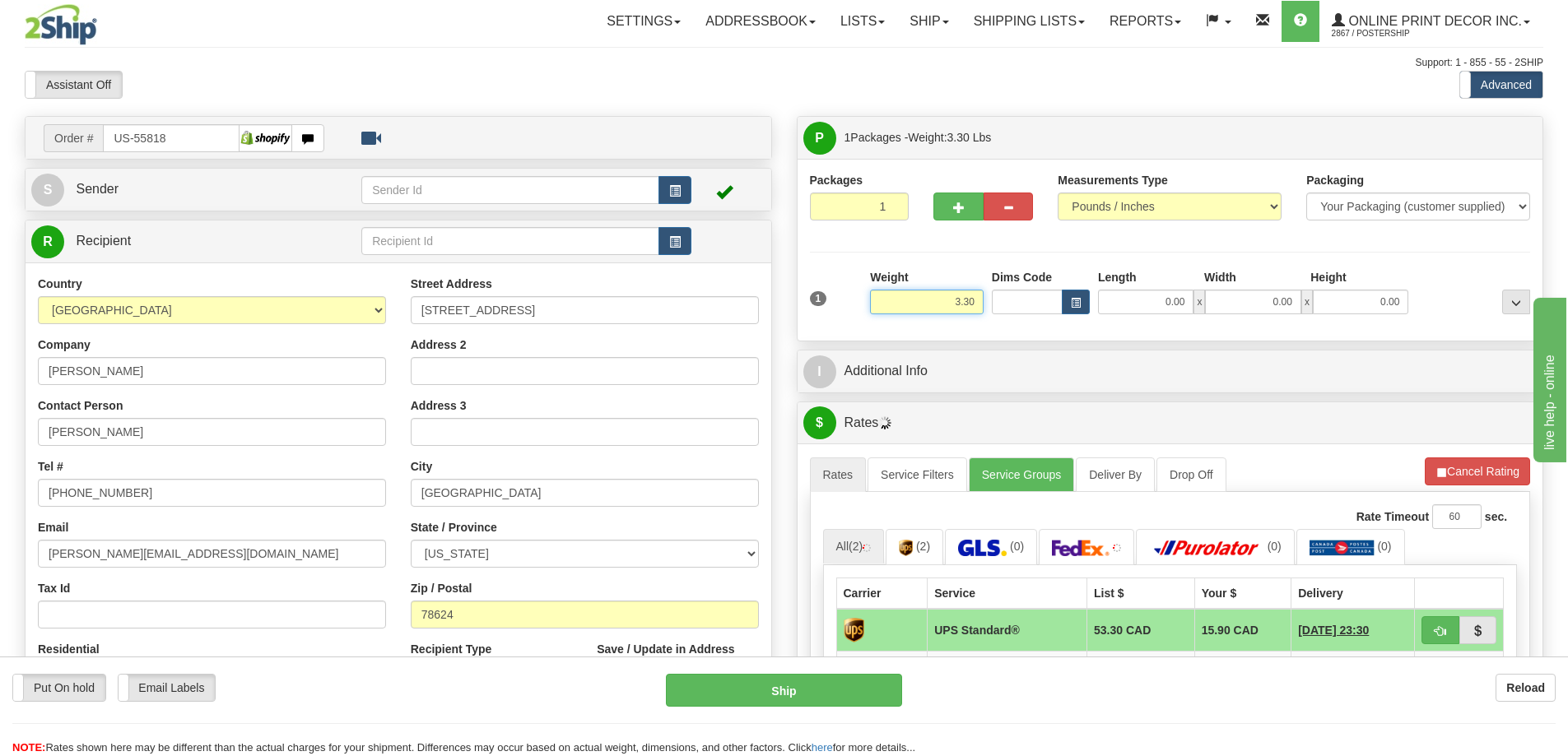
click at [980, 300] on input "3.30" at bounding box center [927, 302] width 113 height 25
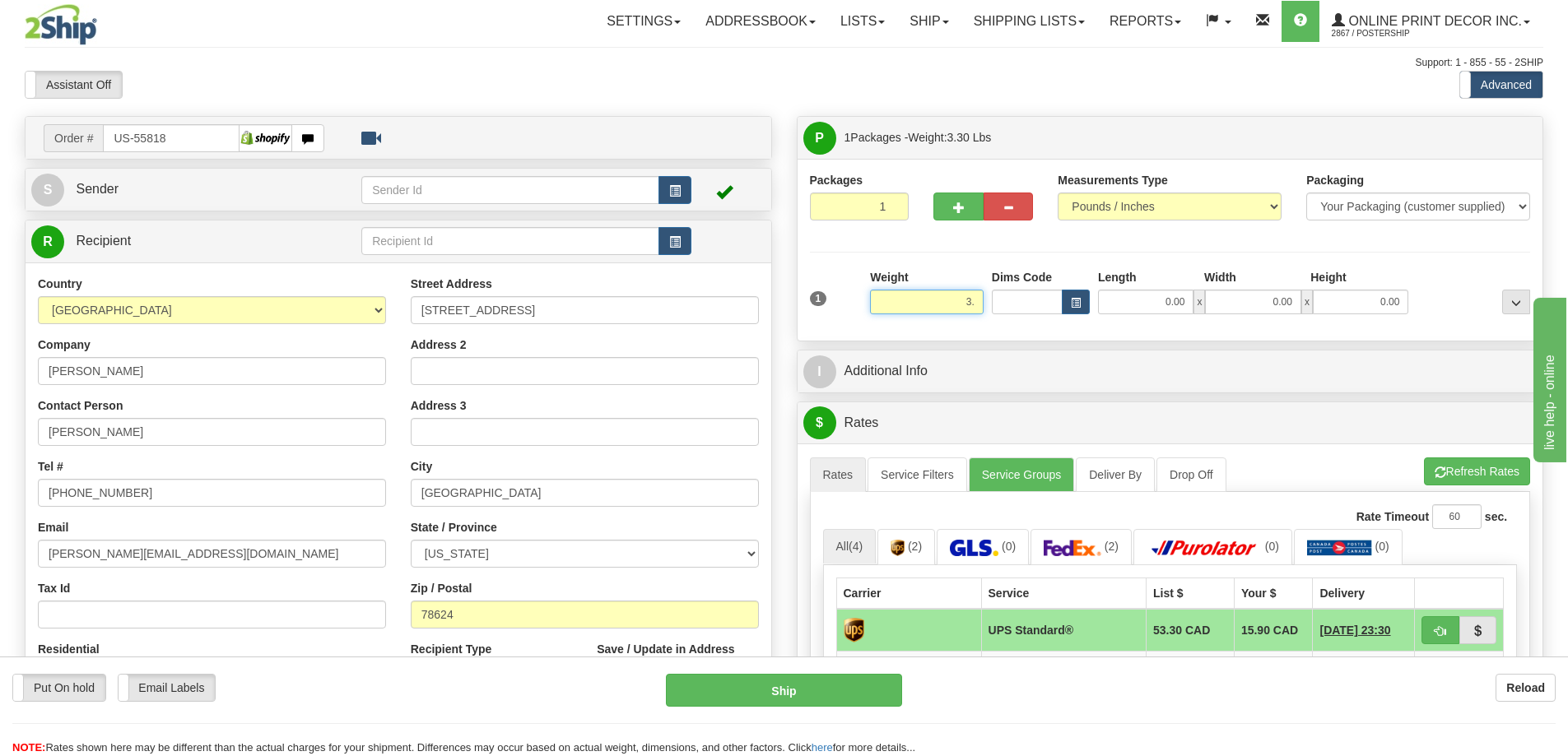
type input "3"
type input "2.00"
click at [1085, 302] on button "button" at bounding box center [1076, 302] width 28 height 25
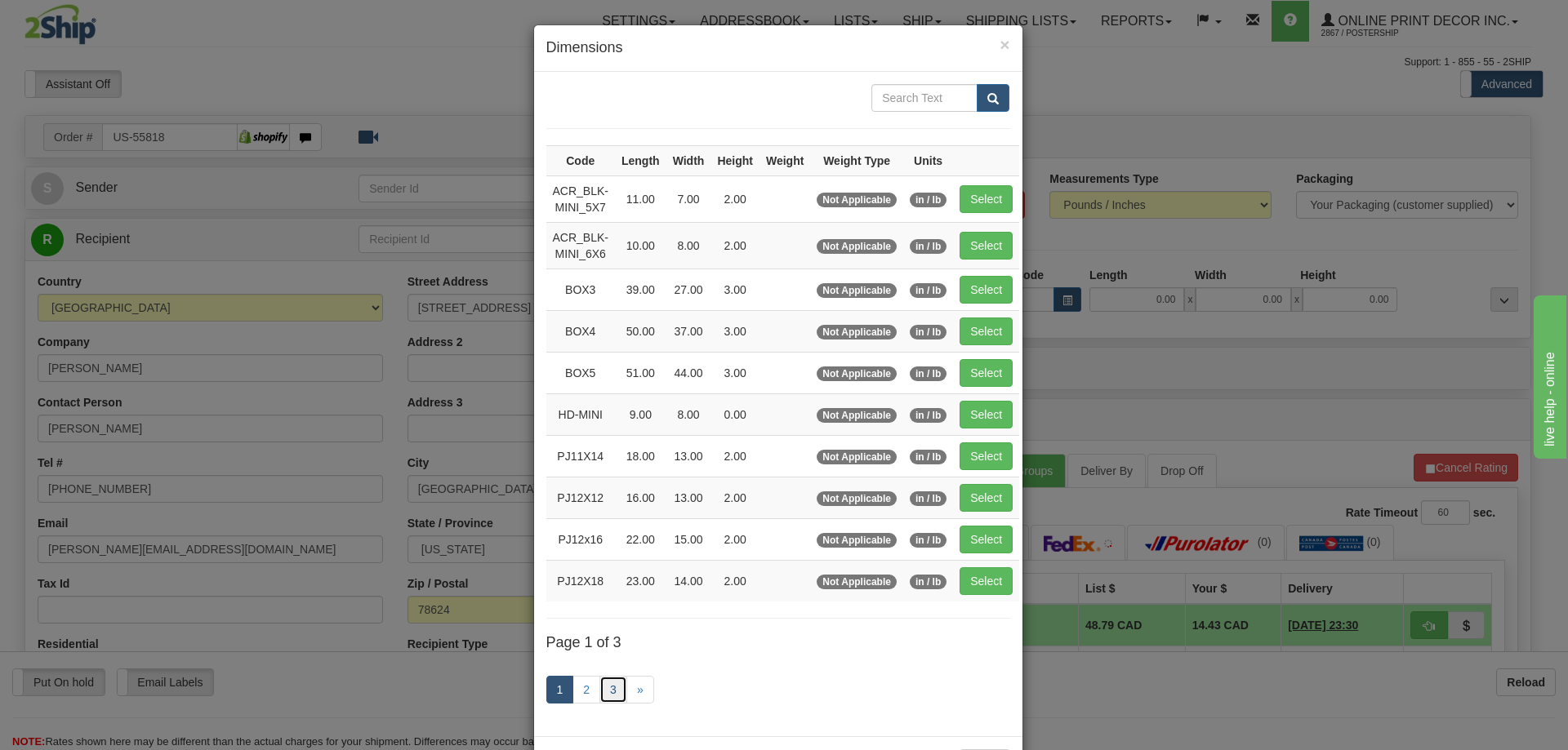
click at [601, 692] on link "3" at bounding box center [614, 690] width 28 height 28
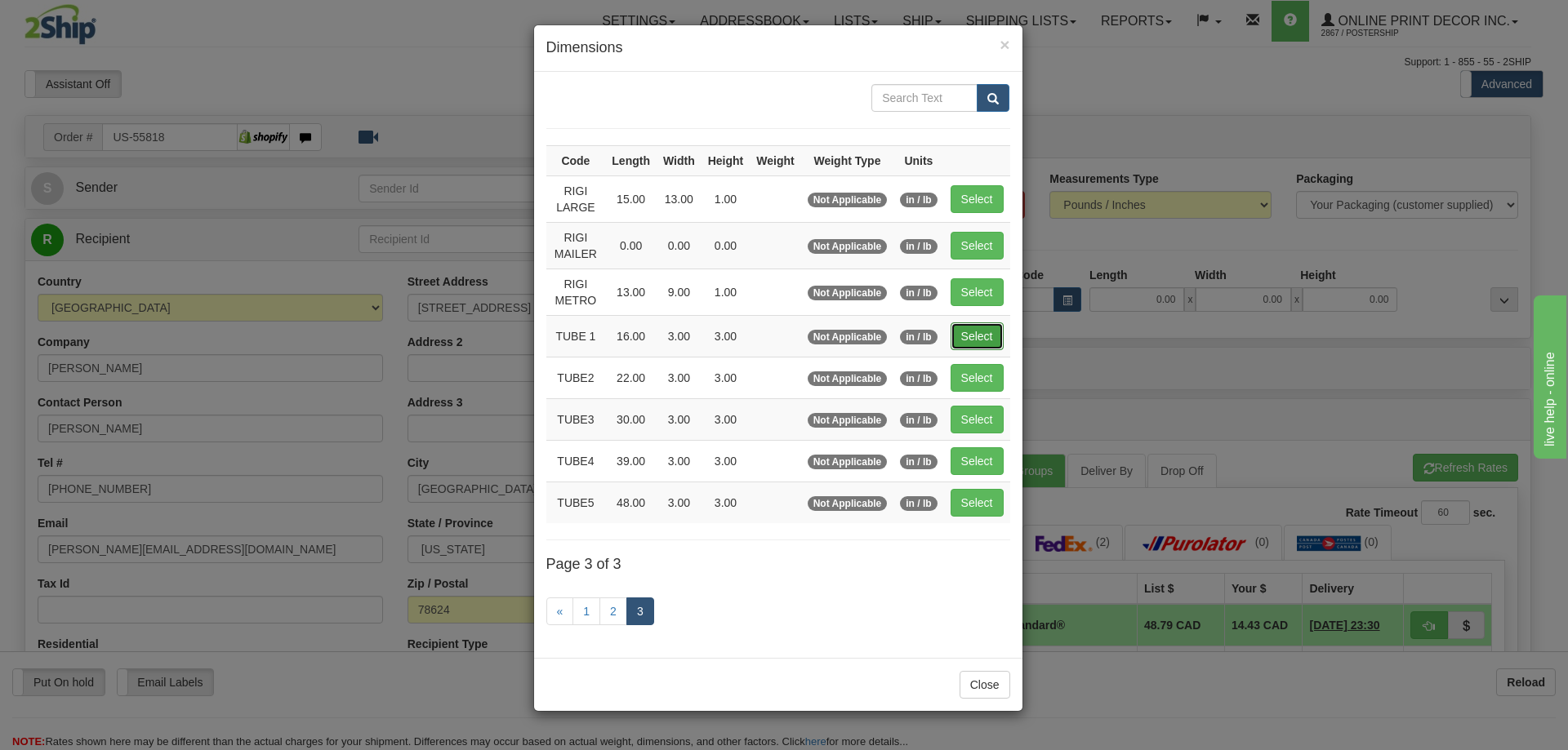
click at [991, 337] on button "Select" at bounding box center [977, 337] width 53 height 28
type input "TUBE 1"
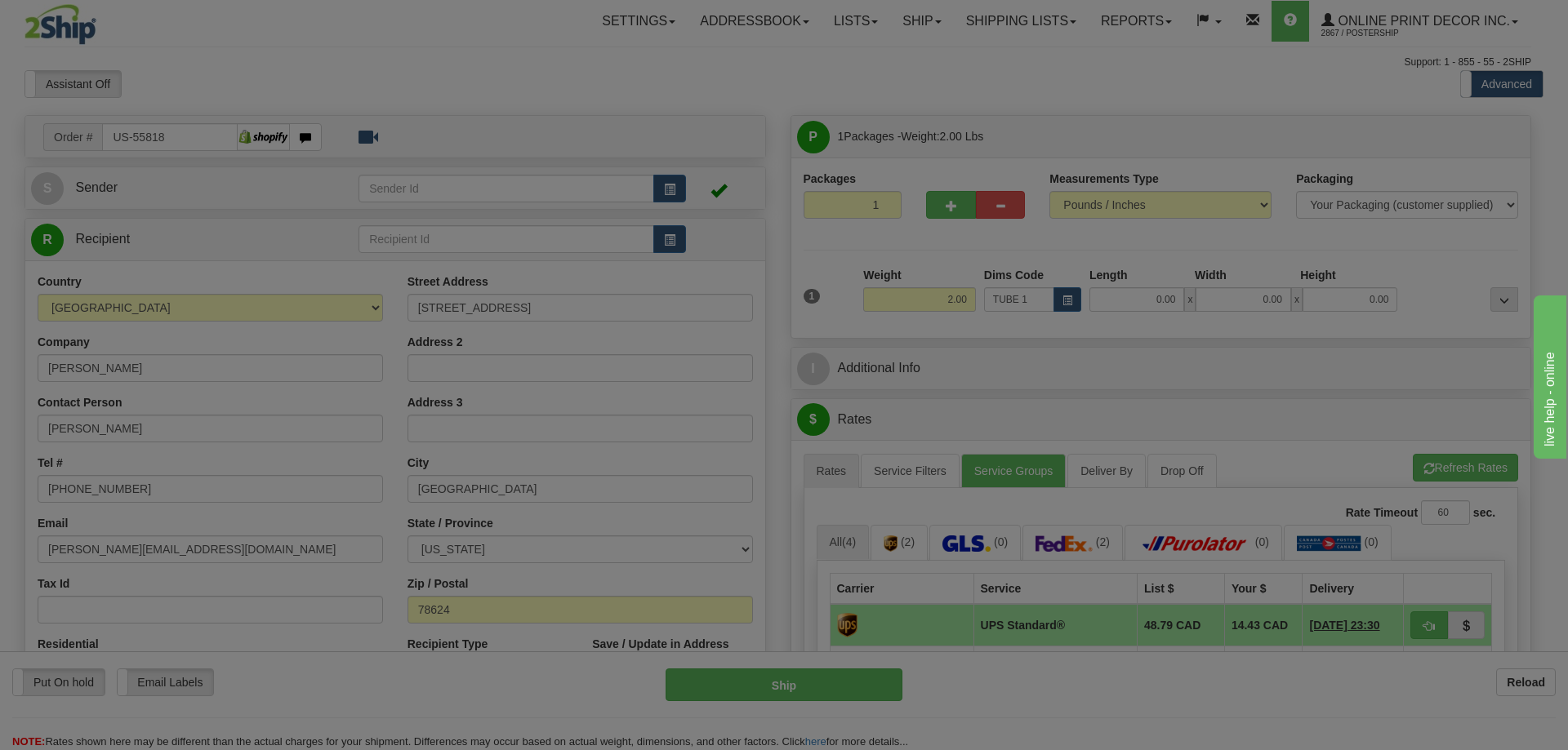
type input "16.00"
type input "3.00"
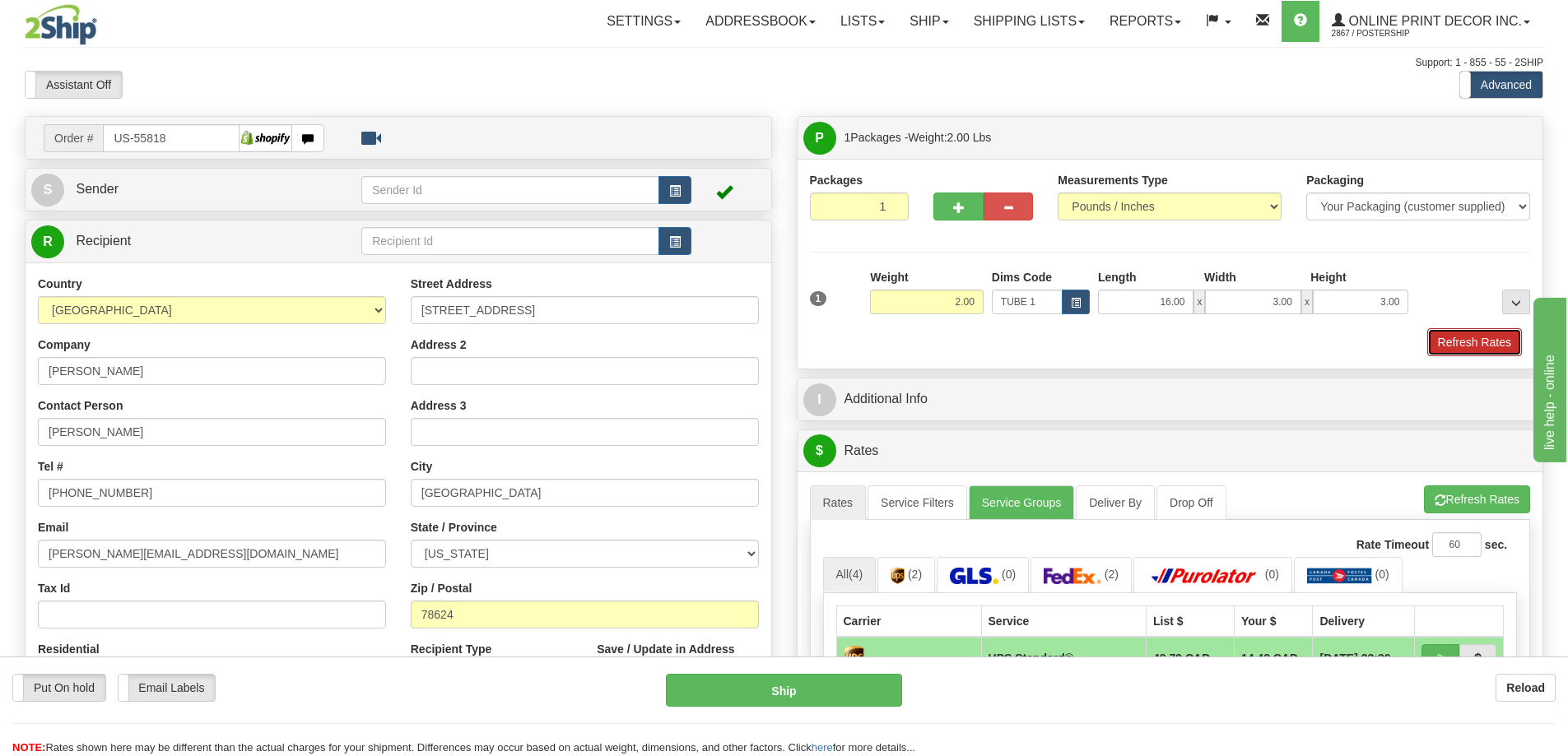
click at [1466, 347] on button "Refresh Rates" at bounding box center [1475, 342] width 94 height 28
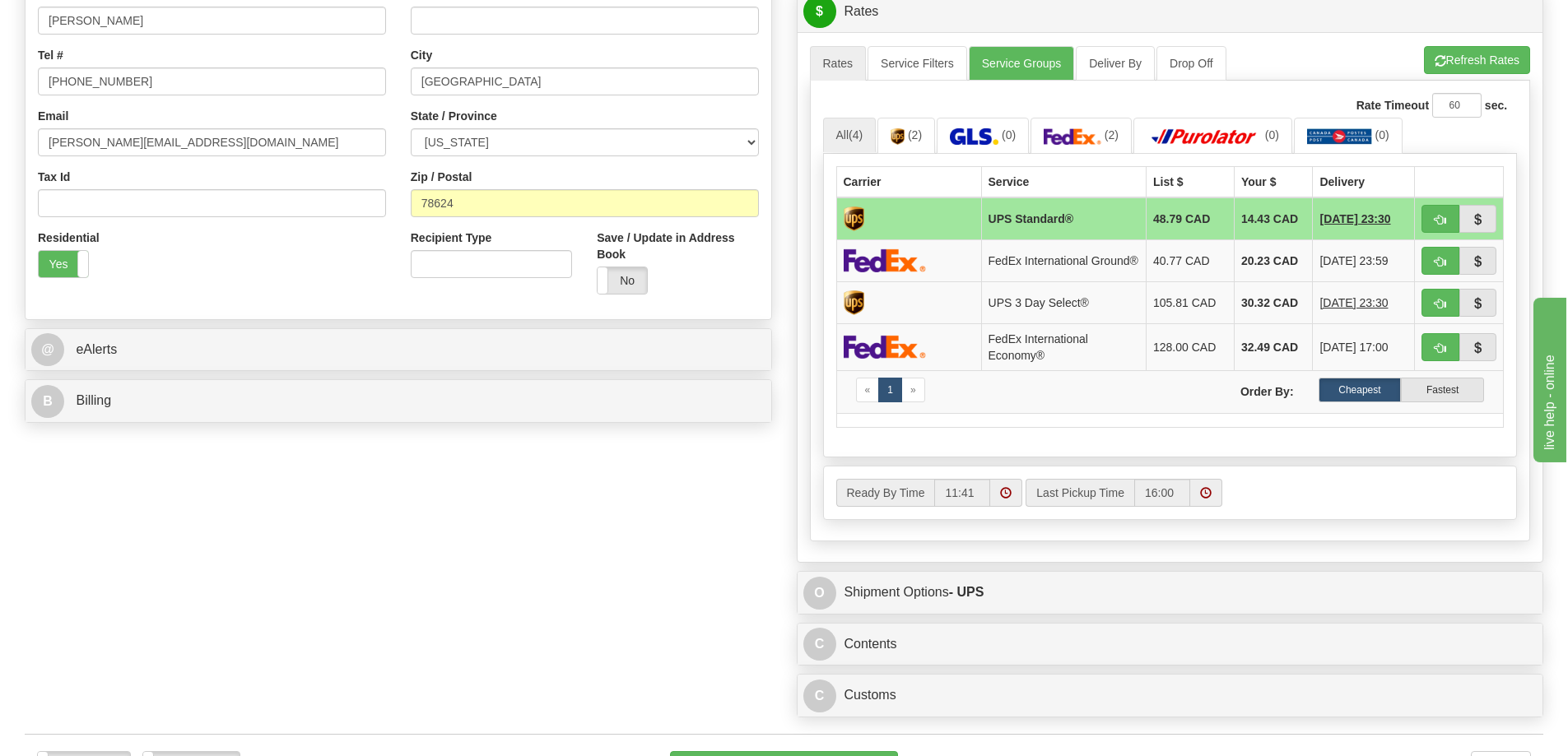
scroll to position [659, 0]
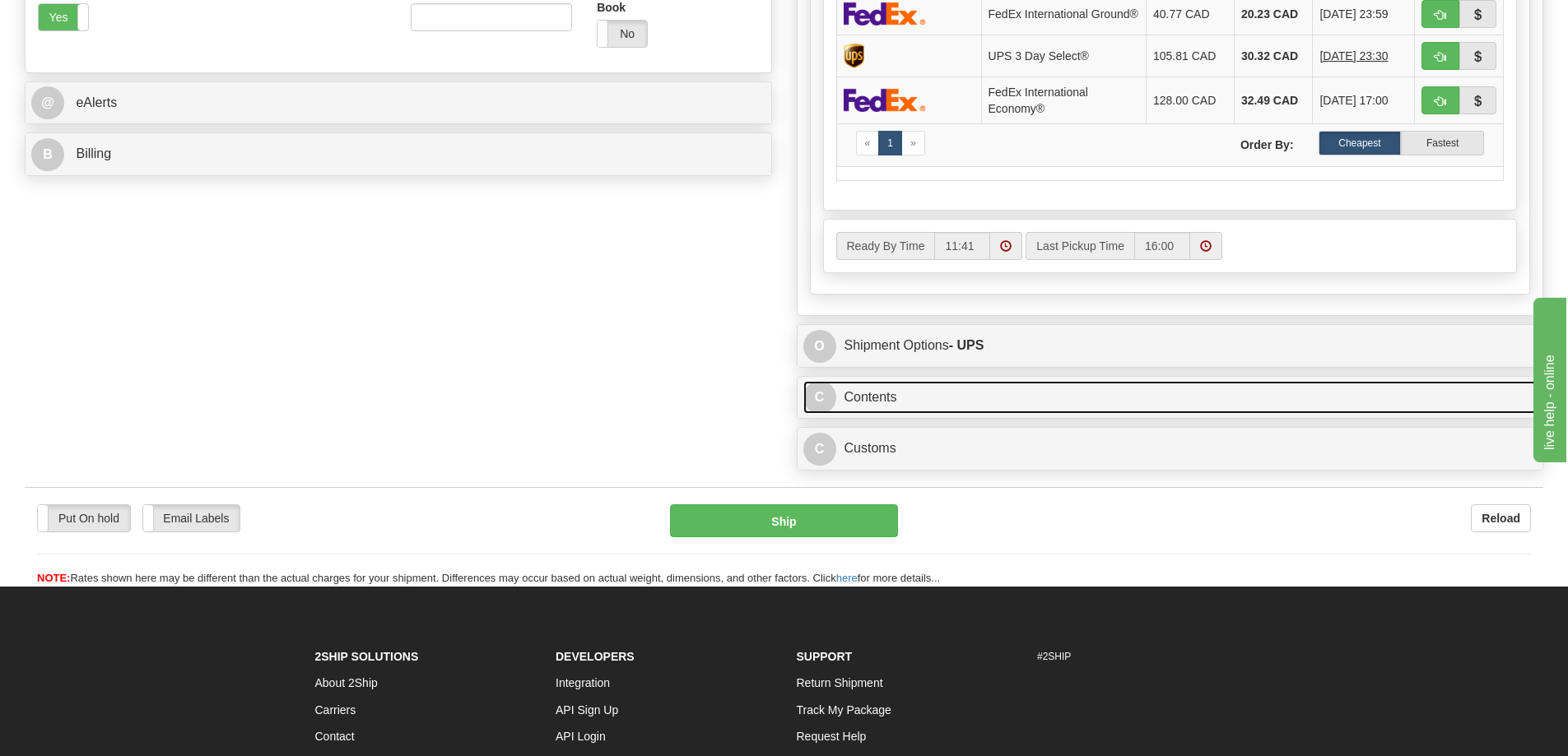
click at [1087, 401] on link "C Contents" at bounding box center [1170, 398] width 734 height 34
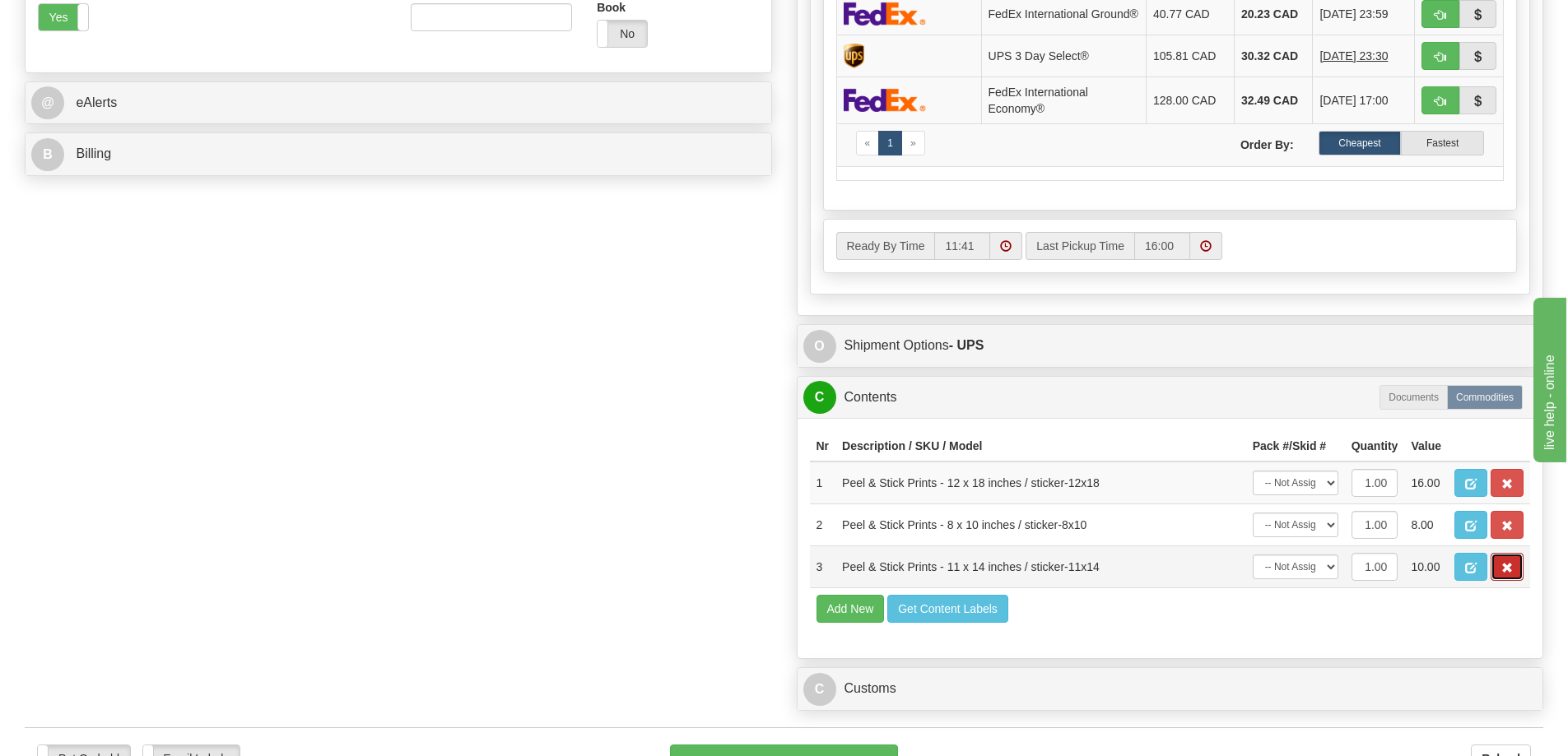
click at [1509, 571] on button "button" at bounding box center [1507, 567] width 33 height 28
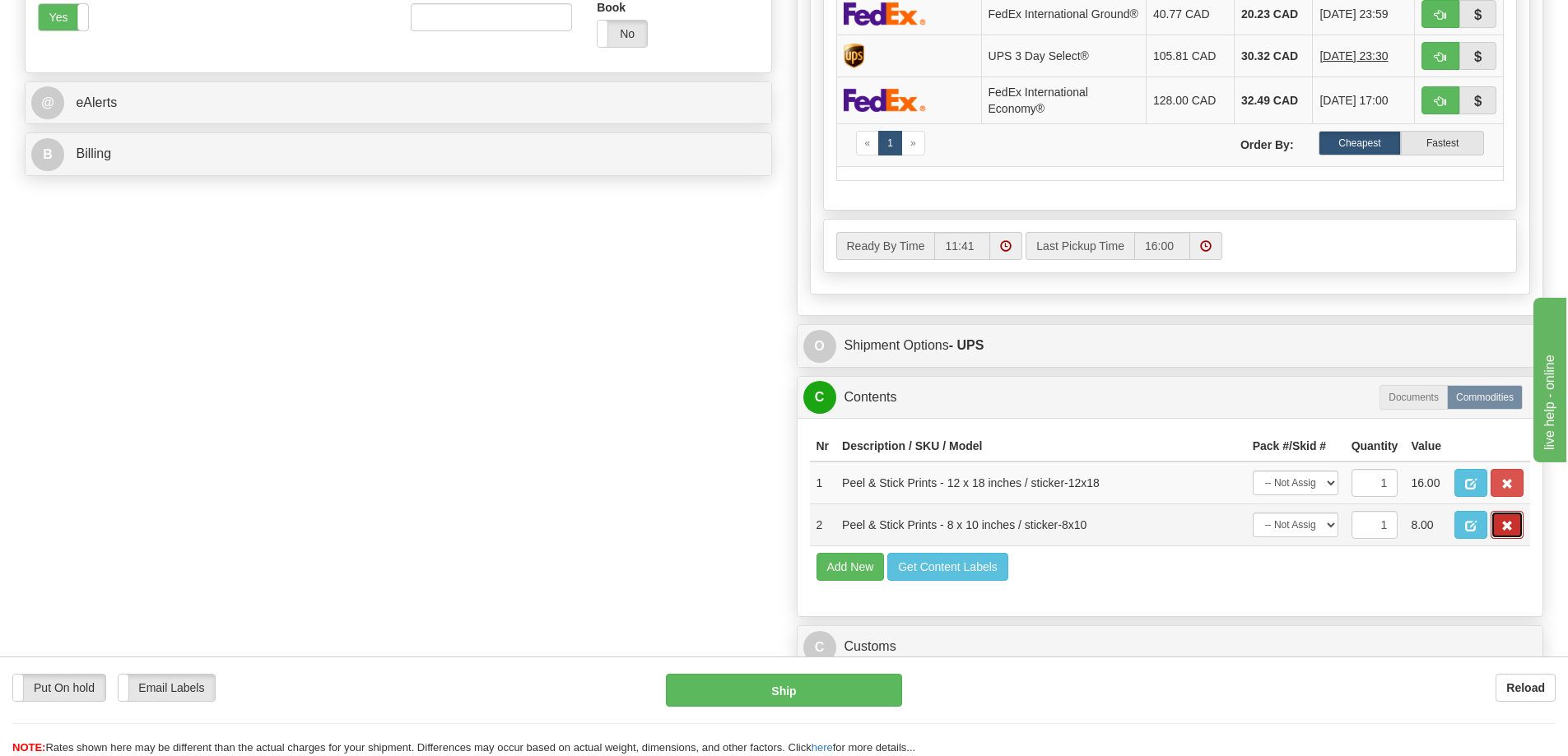
click at [1509, 532] on span "button" at bounding box center [1508, 526] width 11 height 10
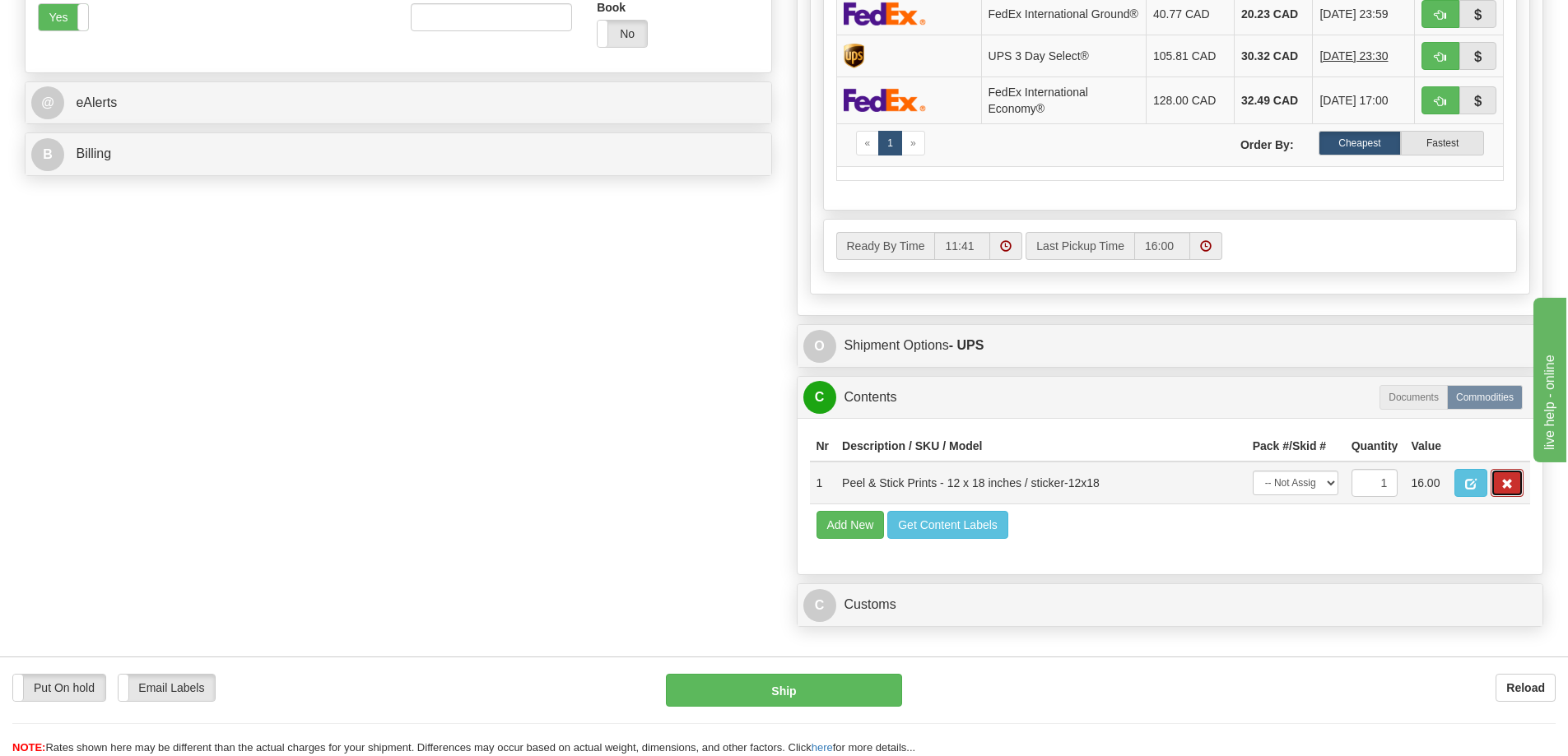
click at [1495, 497] on button "button" at bounding box center [1507, 484] width 33 height 28
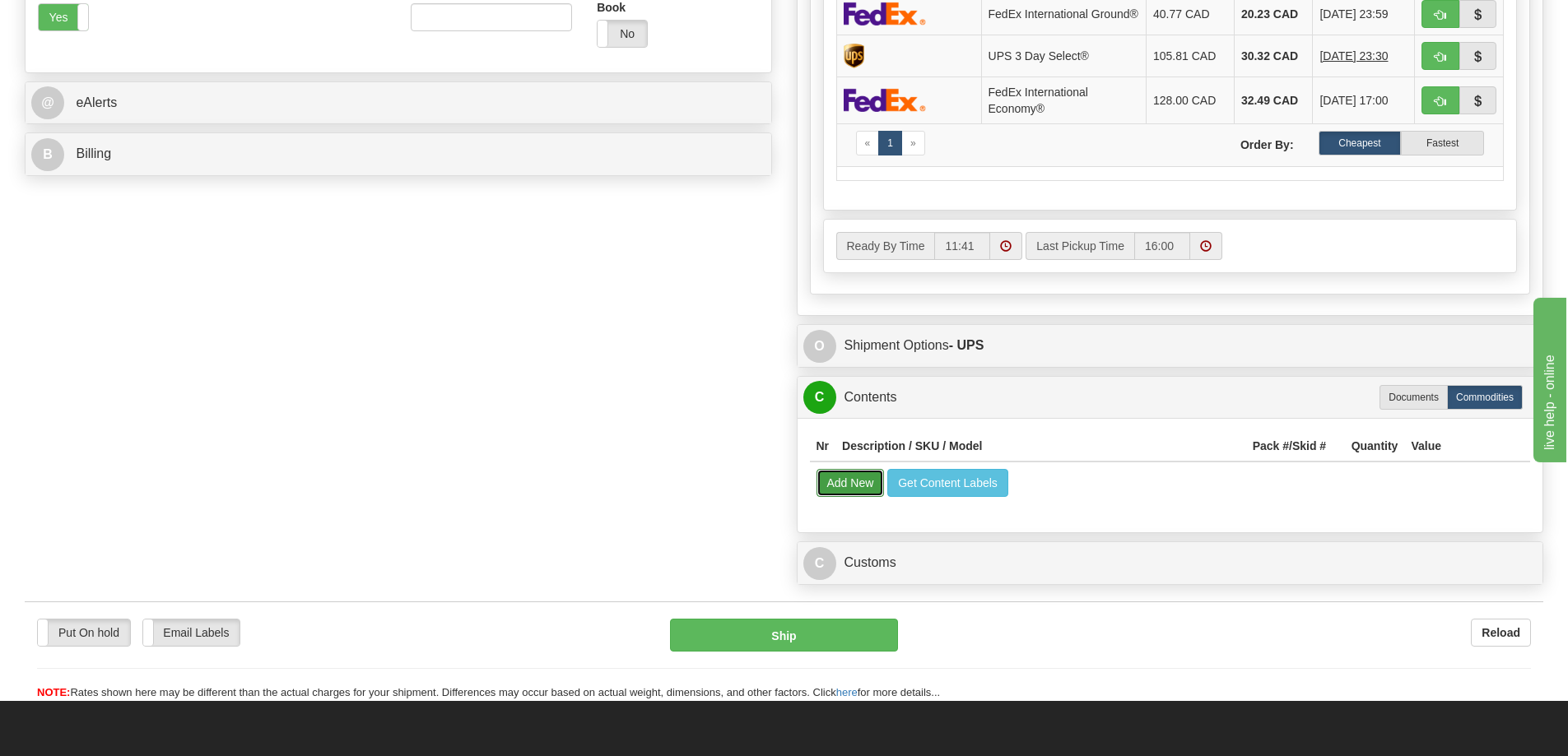
click at [862, 496] on button "Add New" at bounding box center [850, 484] width 68 height 28
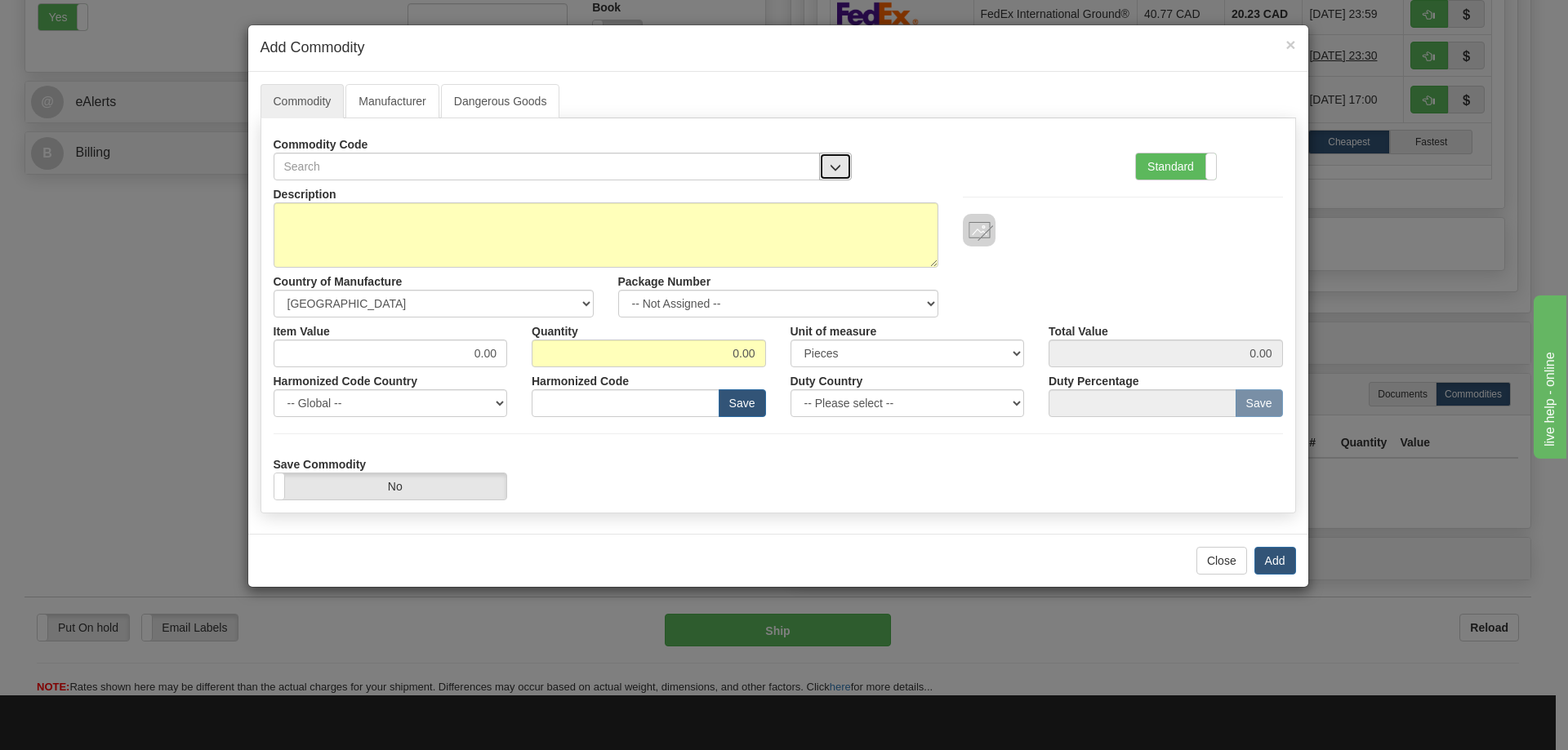
click at [835, 163] on span "button" at bounding box center [835, 167] width 11 height 10
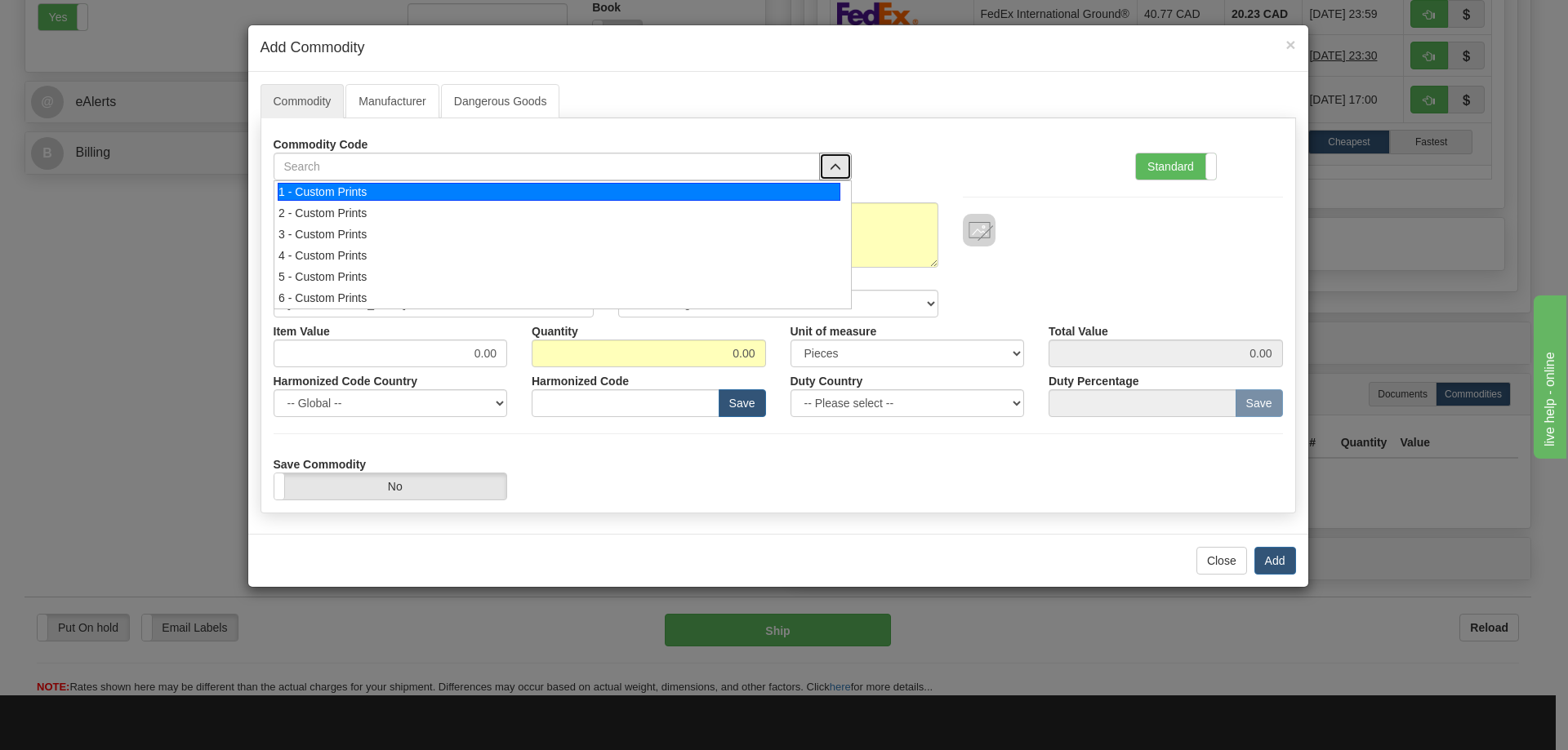
click at [813, 192] on div "1 - Custom Prints" at bounding box center [559, 192] width 563 height 18
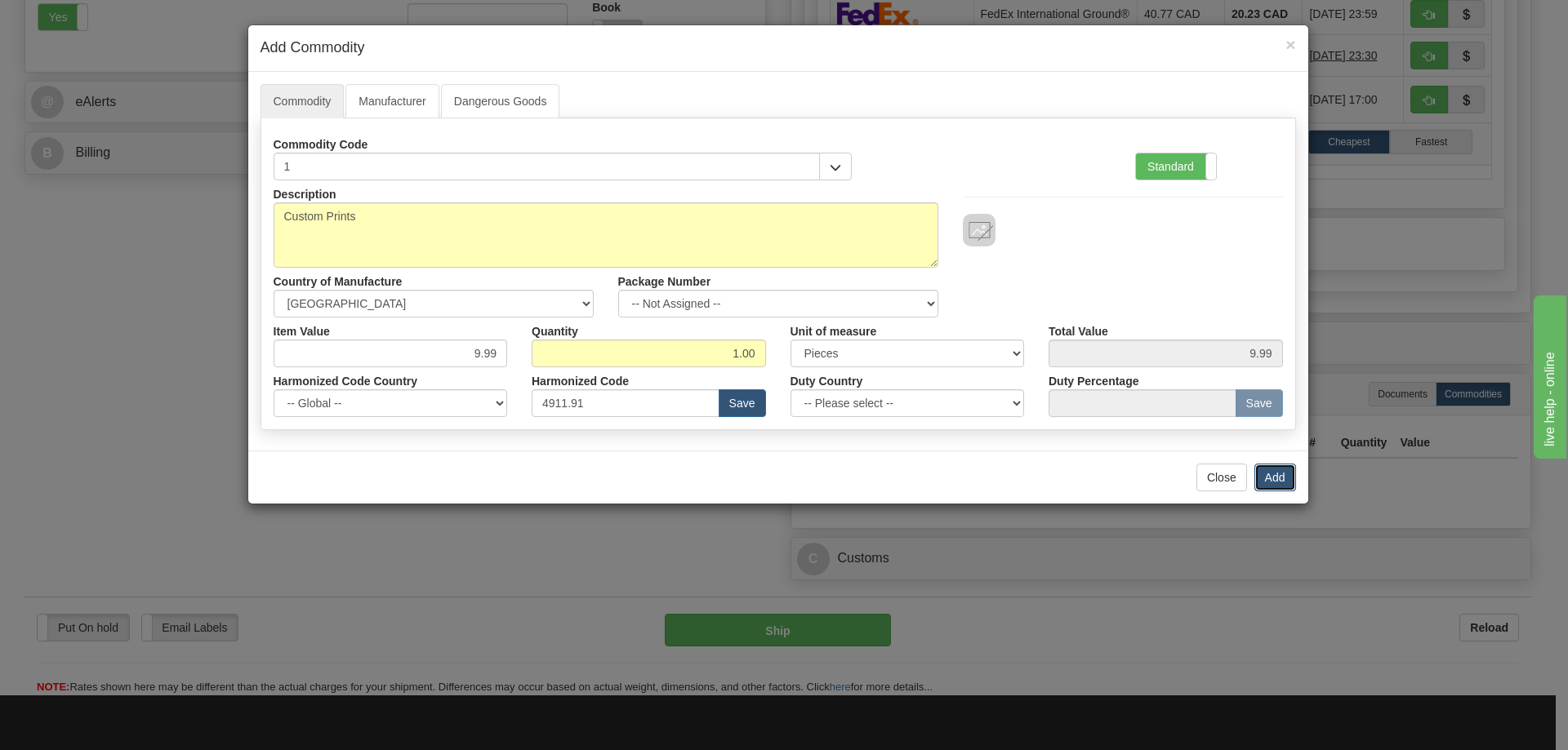
click at [1284, 473] on button "Add" at bounding box center [1275, 478] width 42 height 28
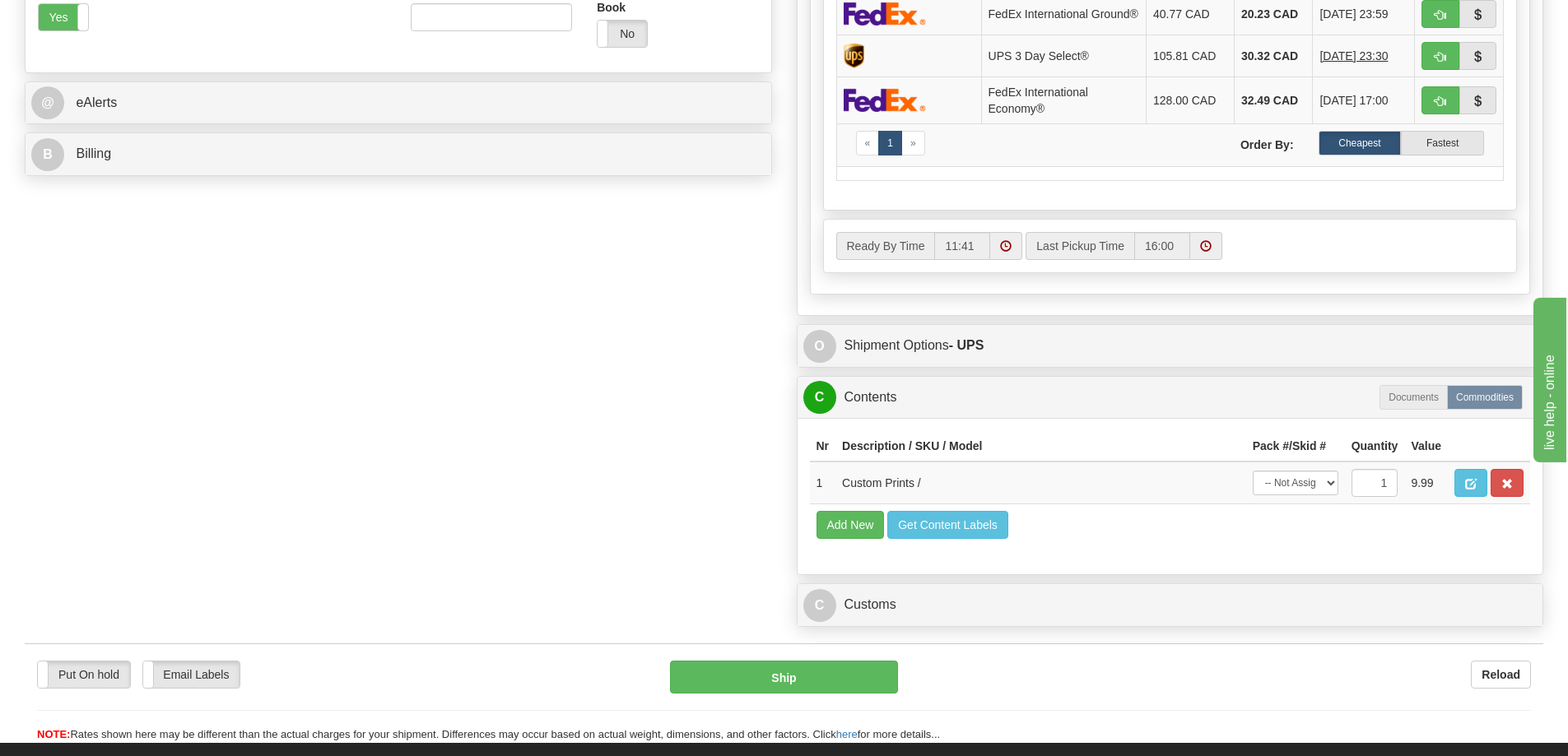
scroll to position [494, 0]
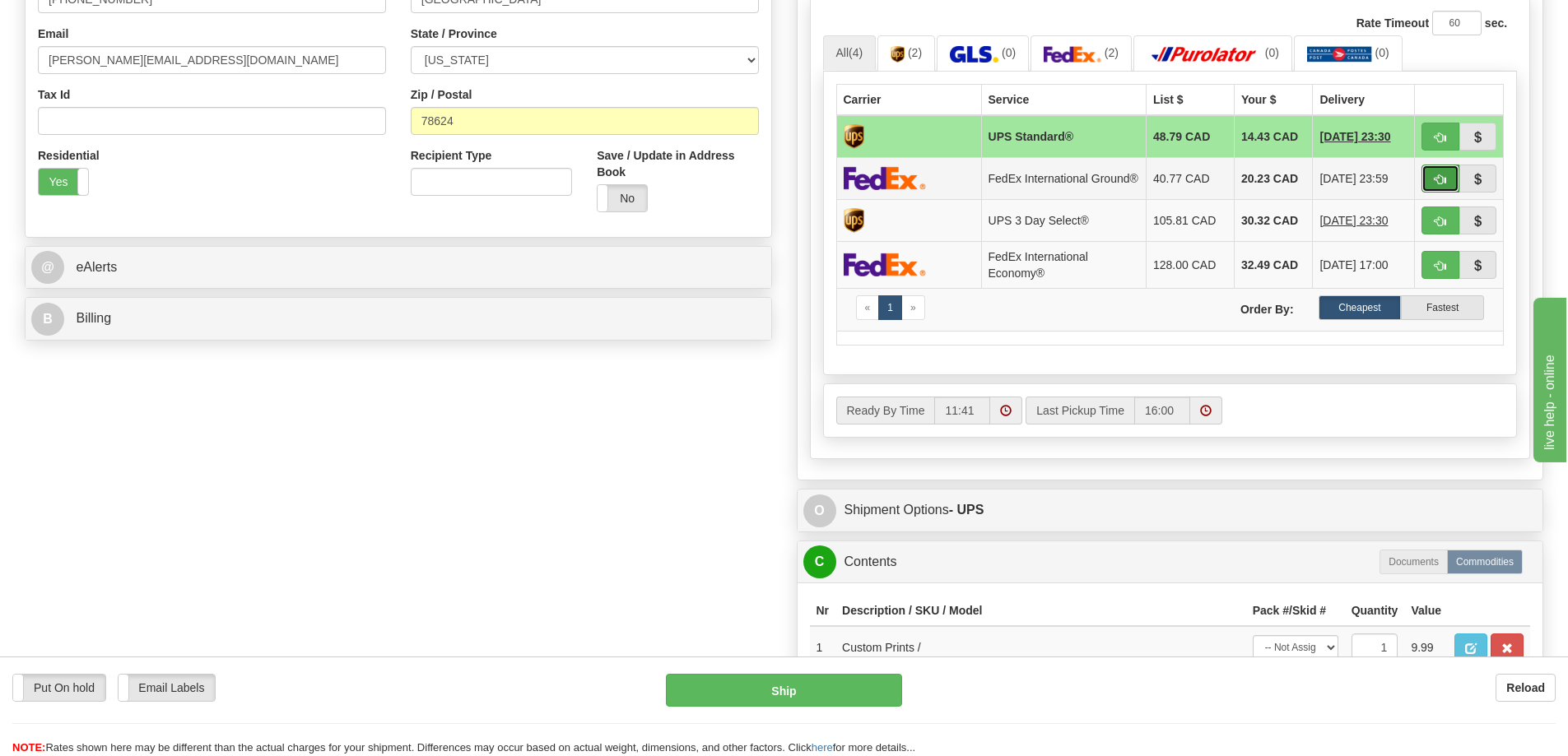
click at [1441, 173] on button "button" at bounding box center [1441, 179] width 38 height 28
type input "92"
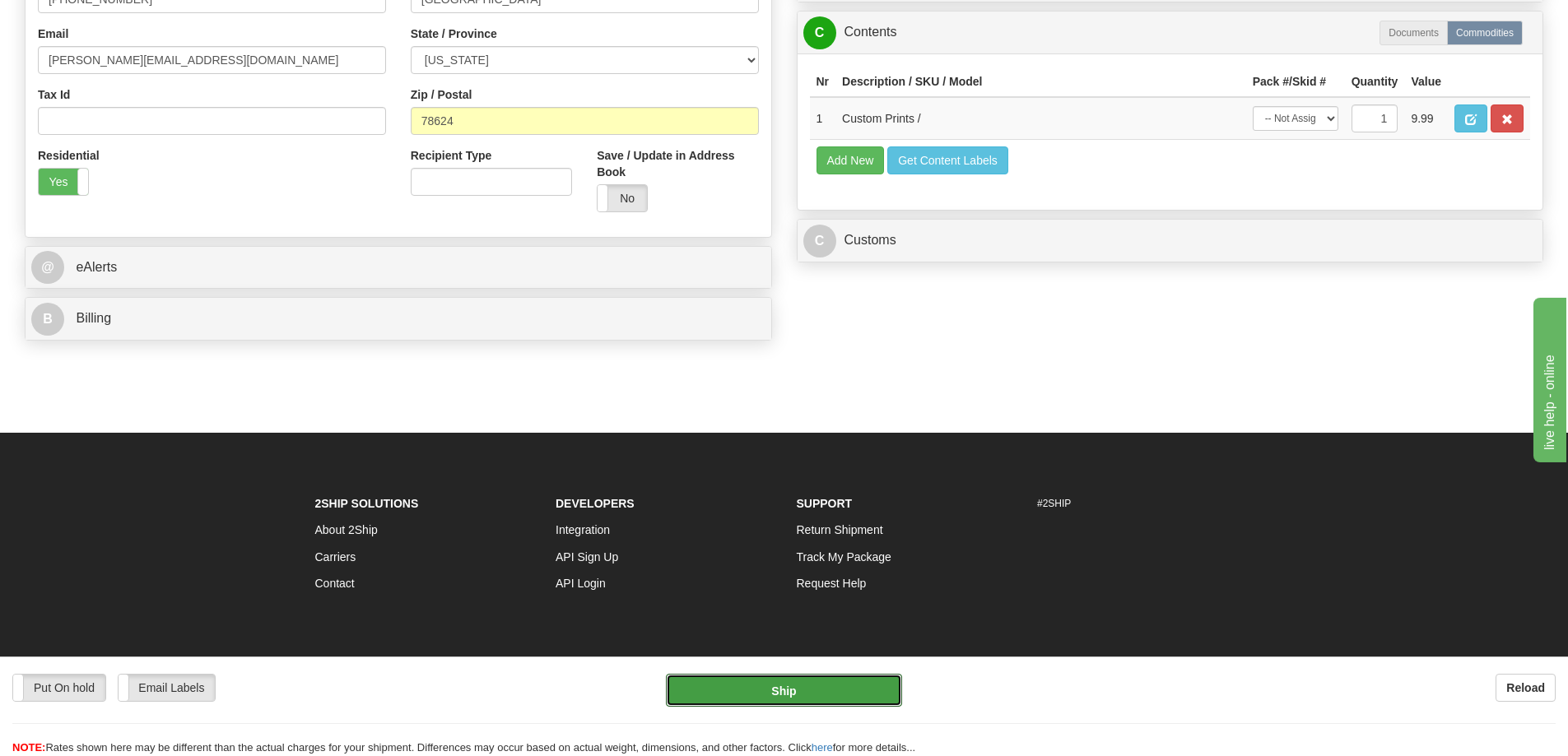
drag, startPoint x: 806, startPoint y: 688, endPoint x: 806, endPoint y: 664, distance: 24.0
click at [806, 671] on div "Put On hold Put On hold Email Labels Email Labels Edit Reload Ship Reload" at bounding box center [784, 707] width 1568 height 100
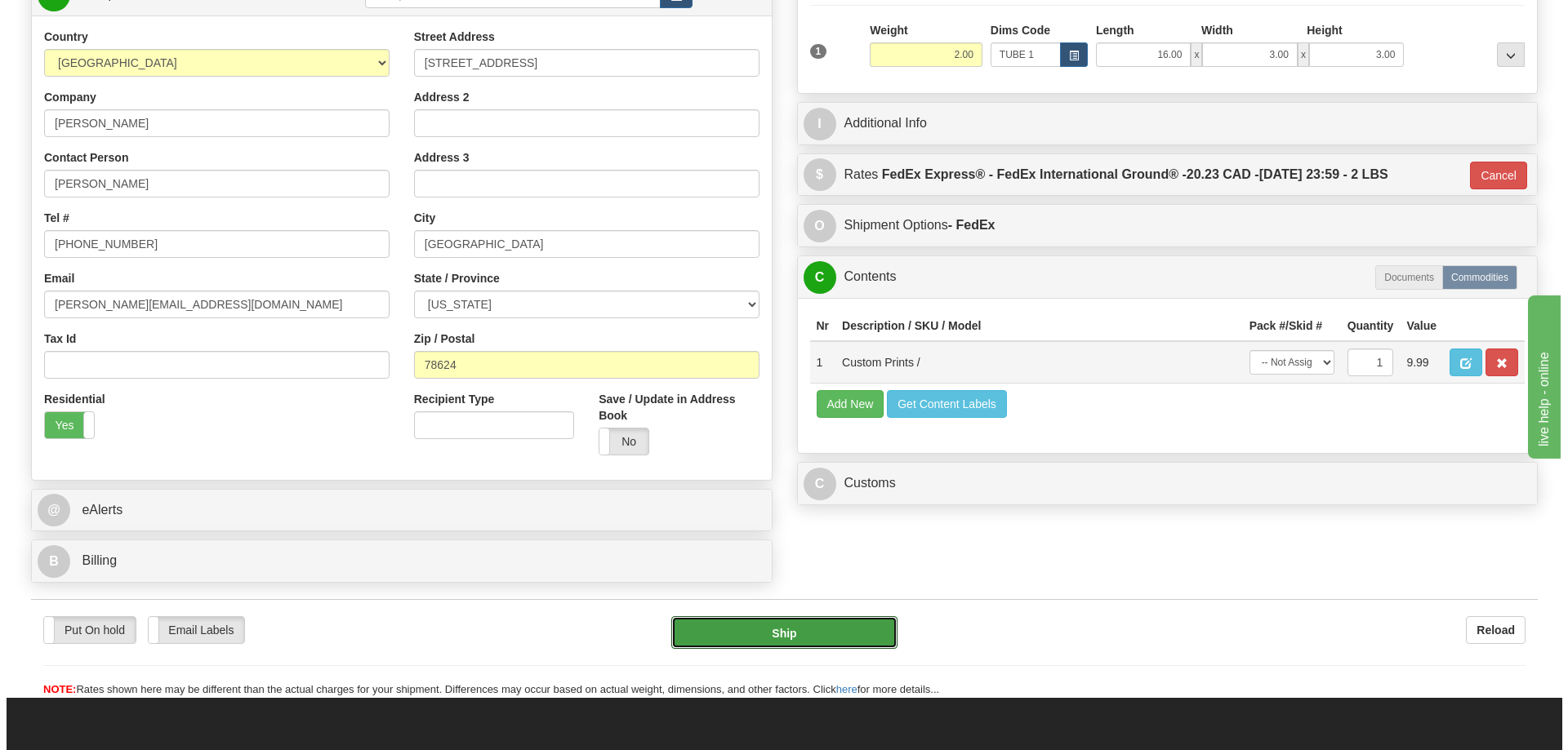
scroll to position [409, 0]
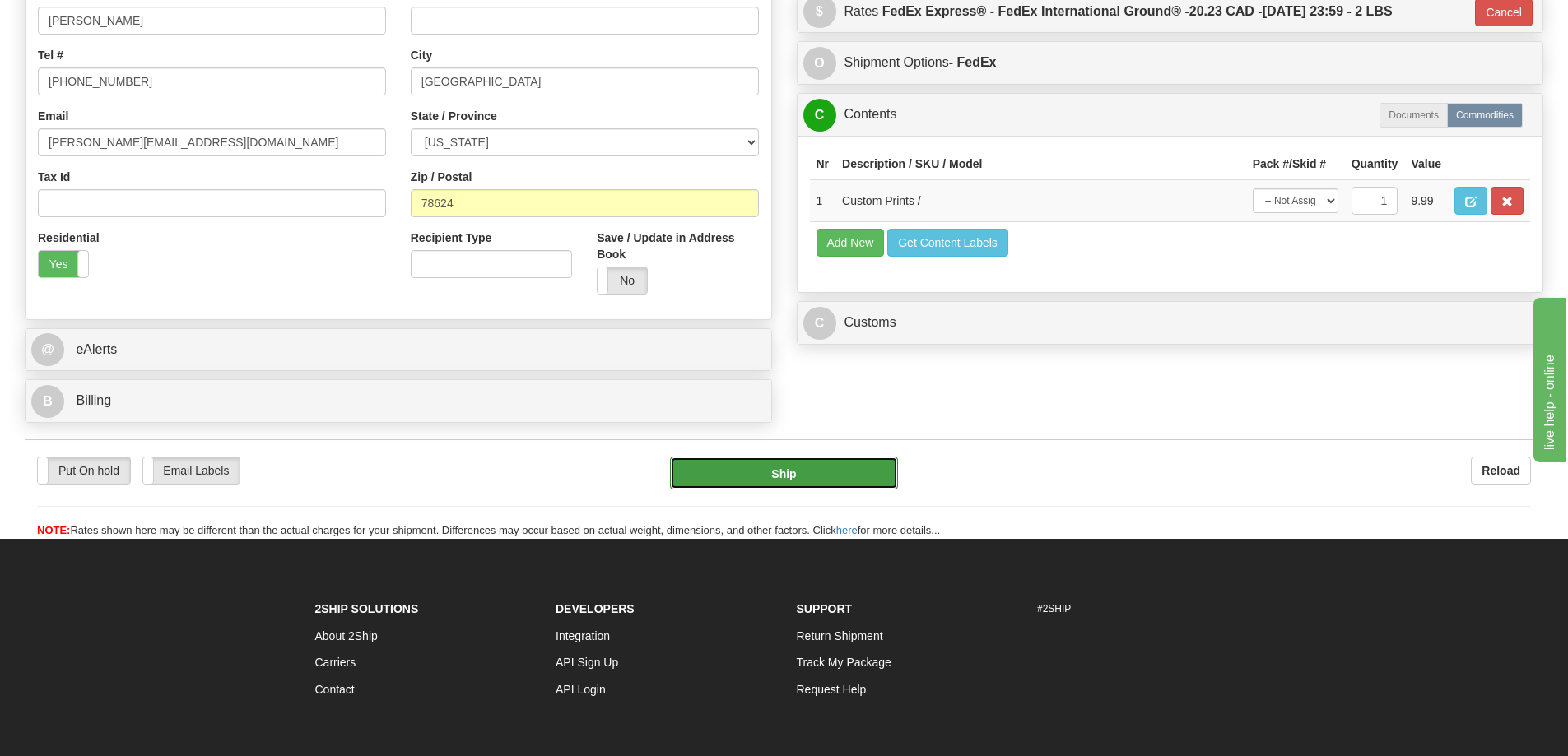
click at [817, 470] on button "Ship" at bounding box center [784, 473] width 228 height 33
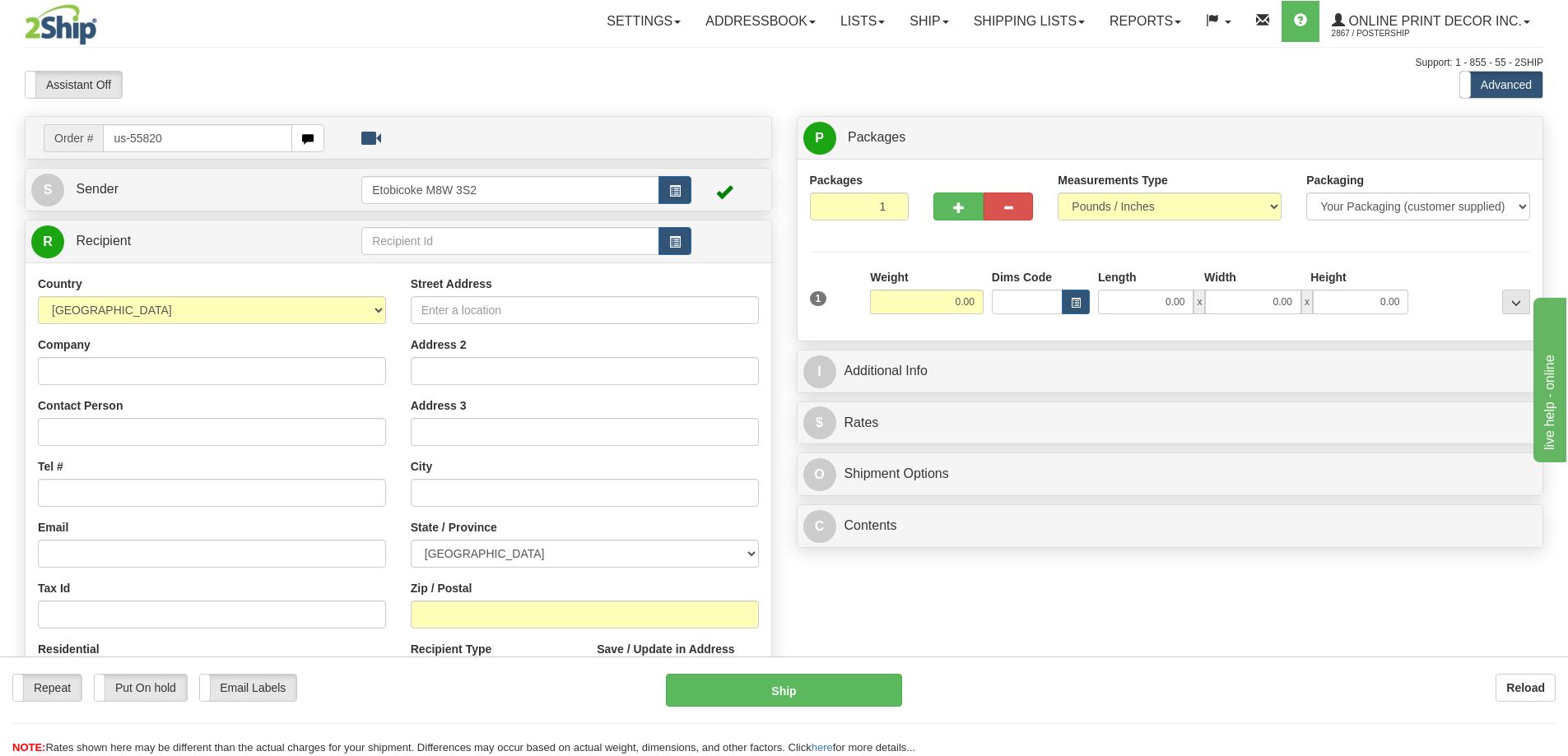
type input "us-55820"
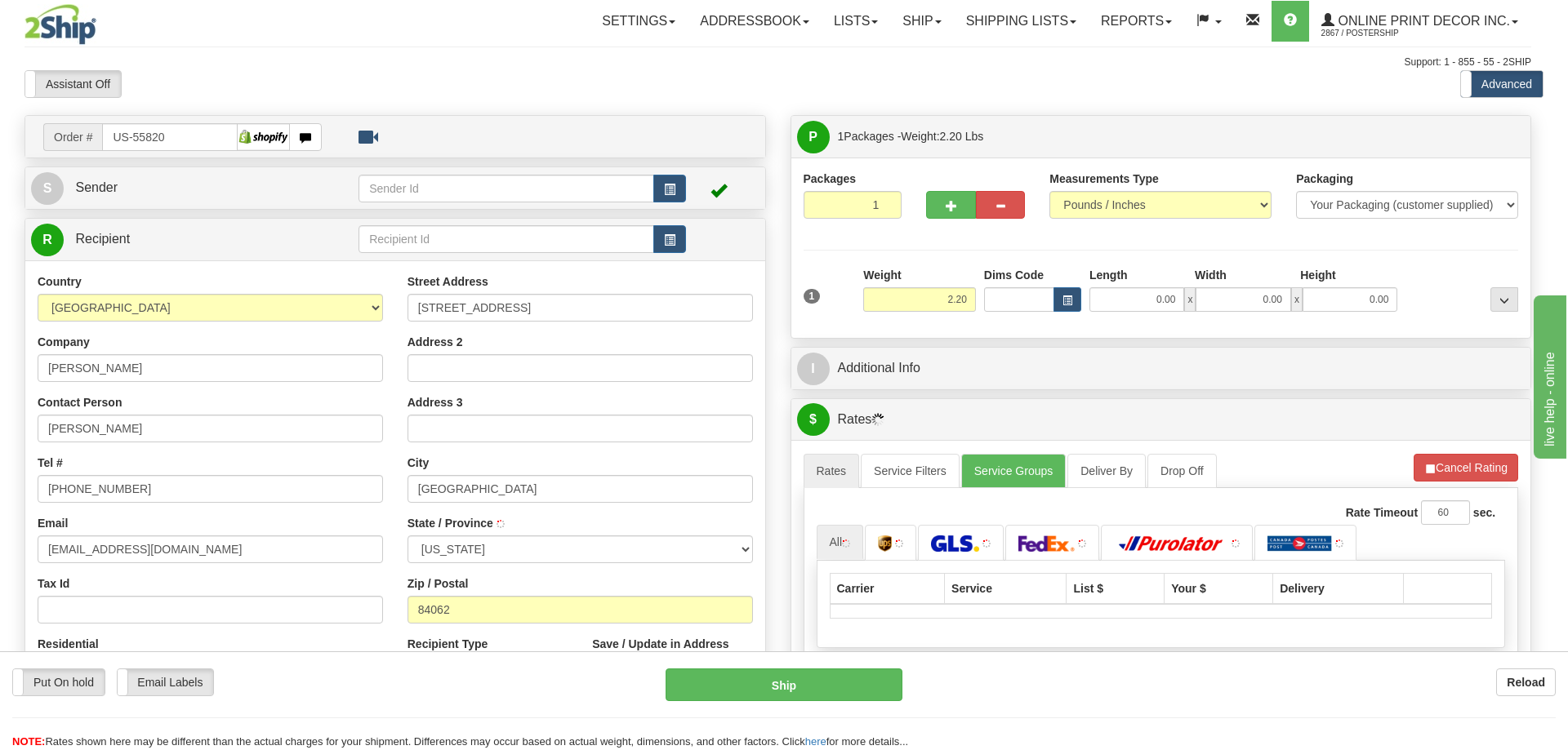
type input "PLEASANT GROVE"
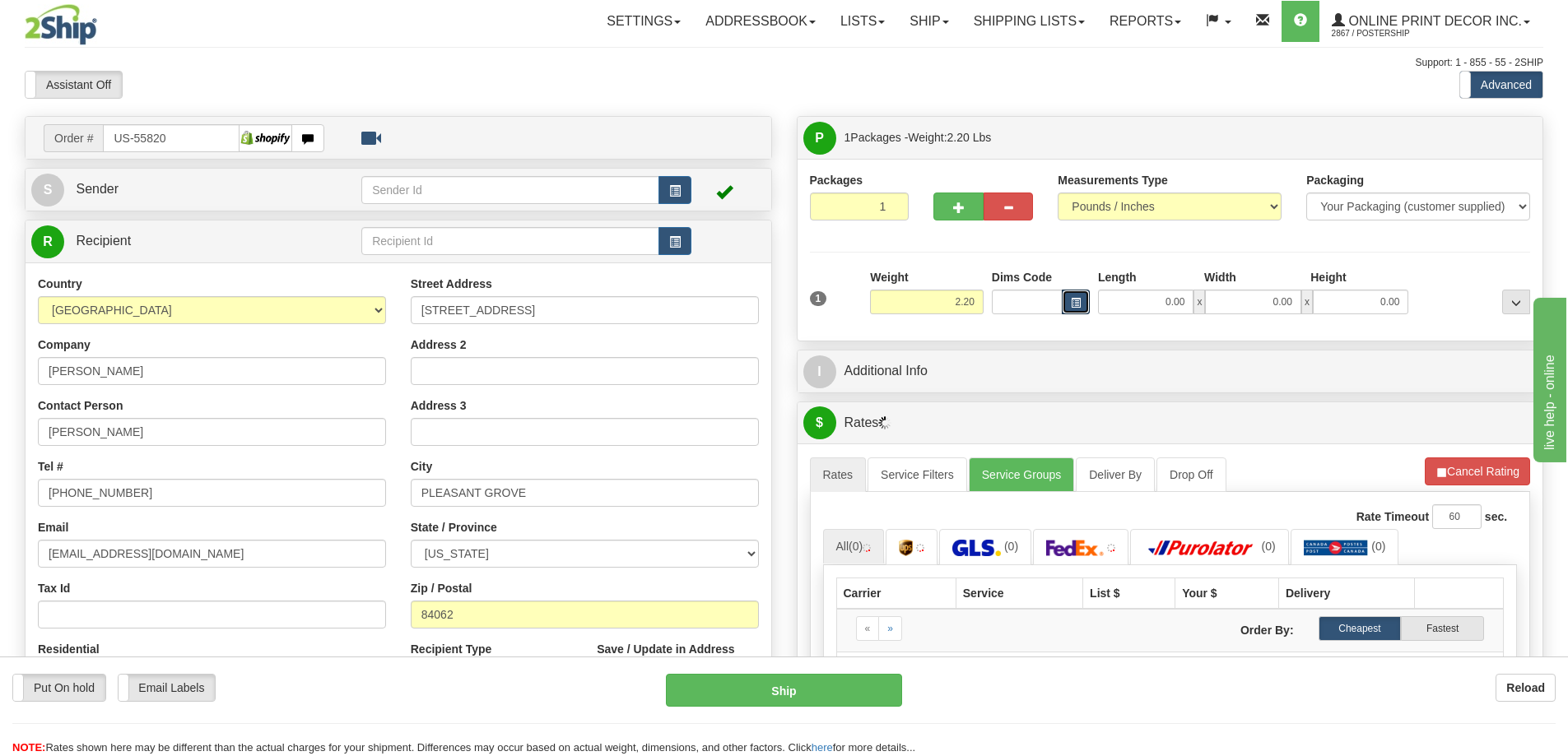
click at [1072, 302] on span "button" at bounding box center [1076, 304] width 9 height 9
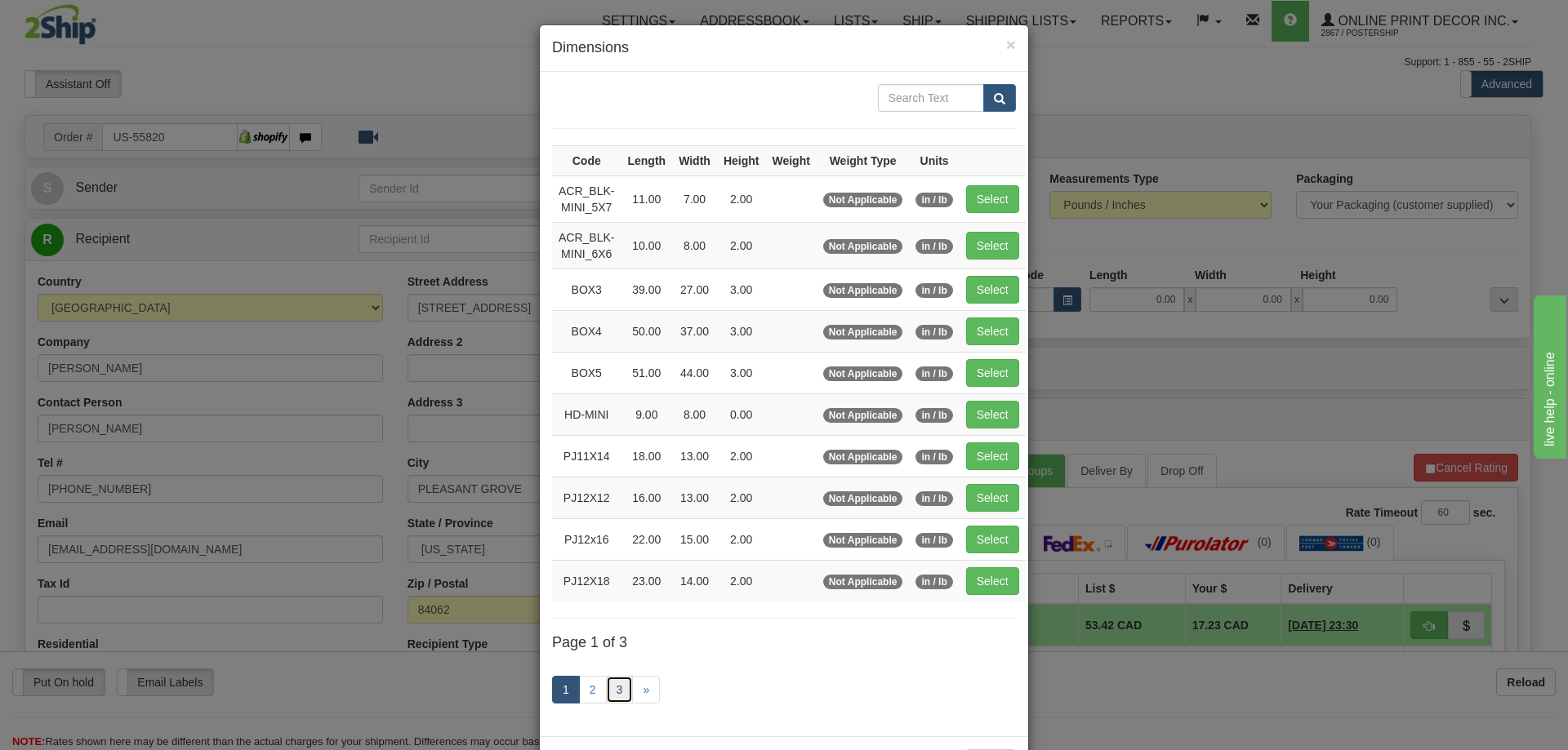
click at [617, 688] on link "3" at bounding box center [620, 690] width 28 height 28
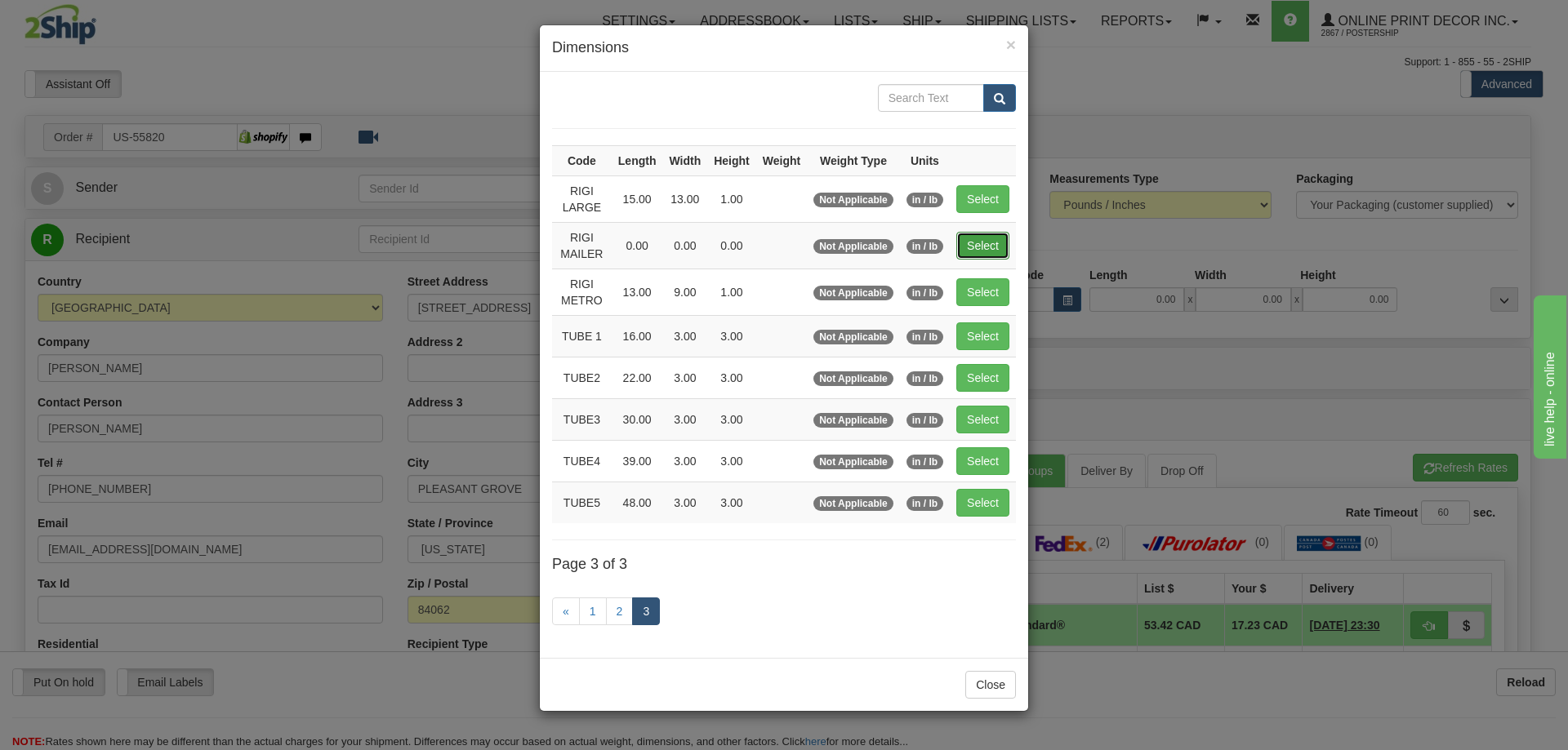
click at [987, 250] on button "Select" at bounding box center [982, 246] width 53 height 28
type input "RIGI MAILER"
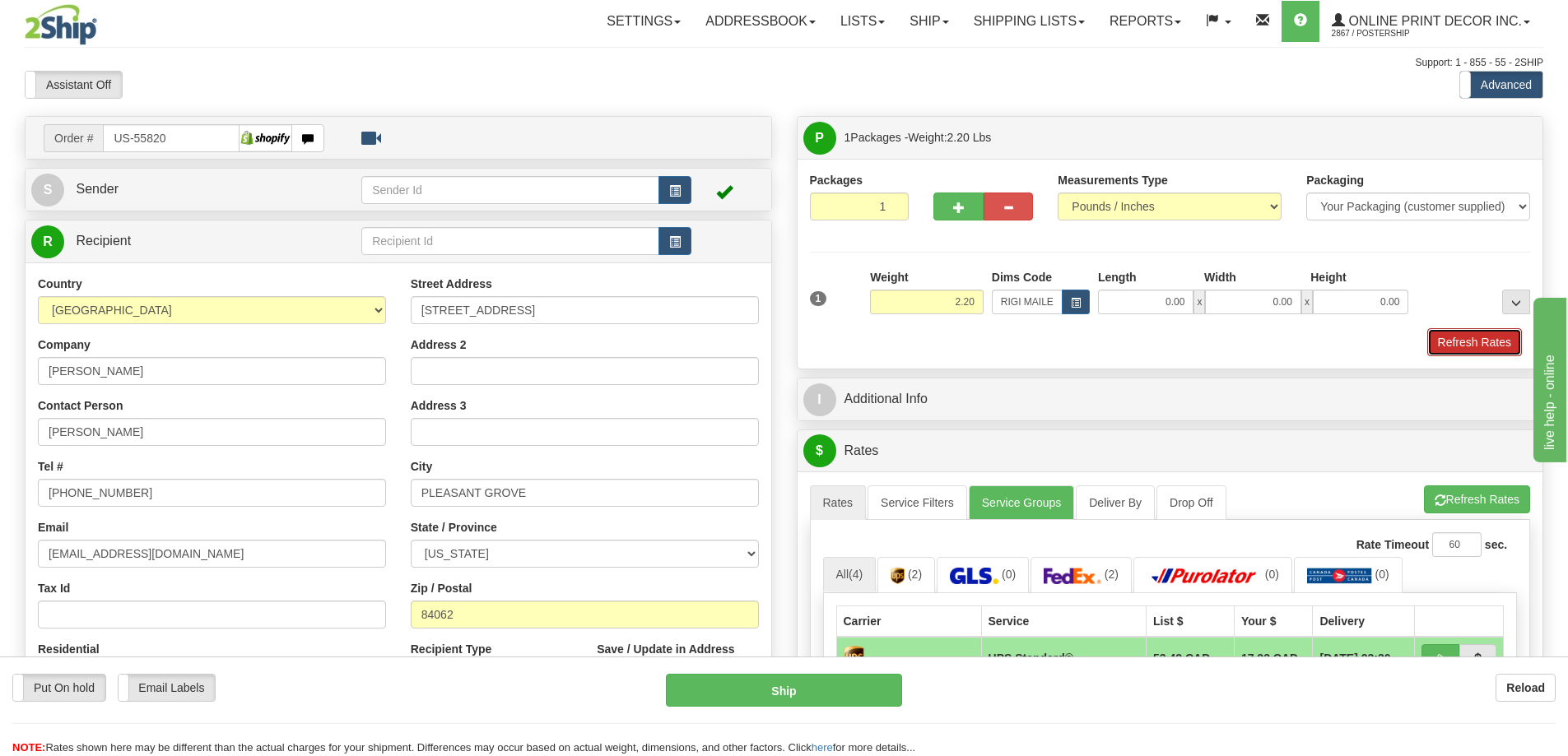
click at [1495, 332] on button "Refresh Rates" at bounding box center [1475, 342] width 94 height 28
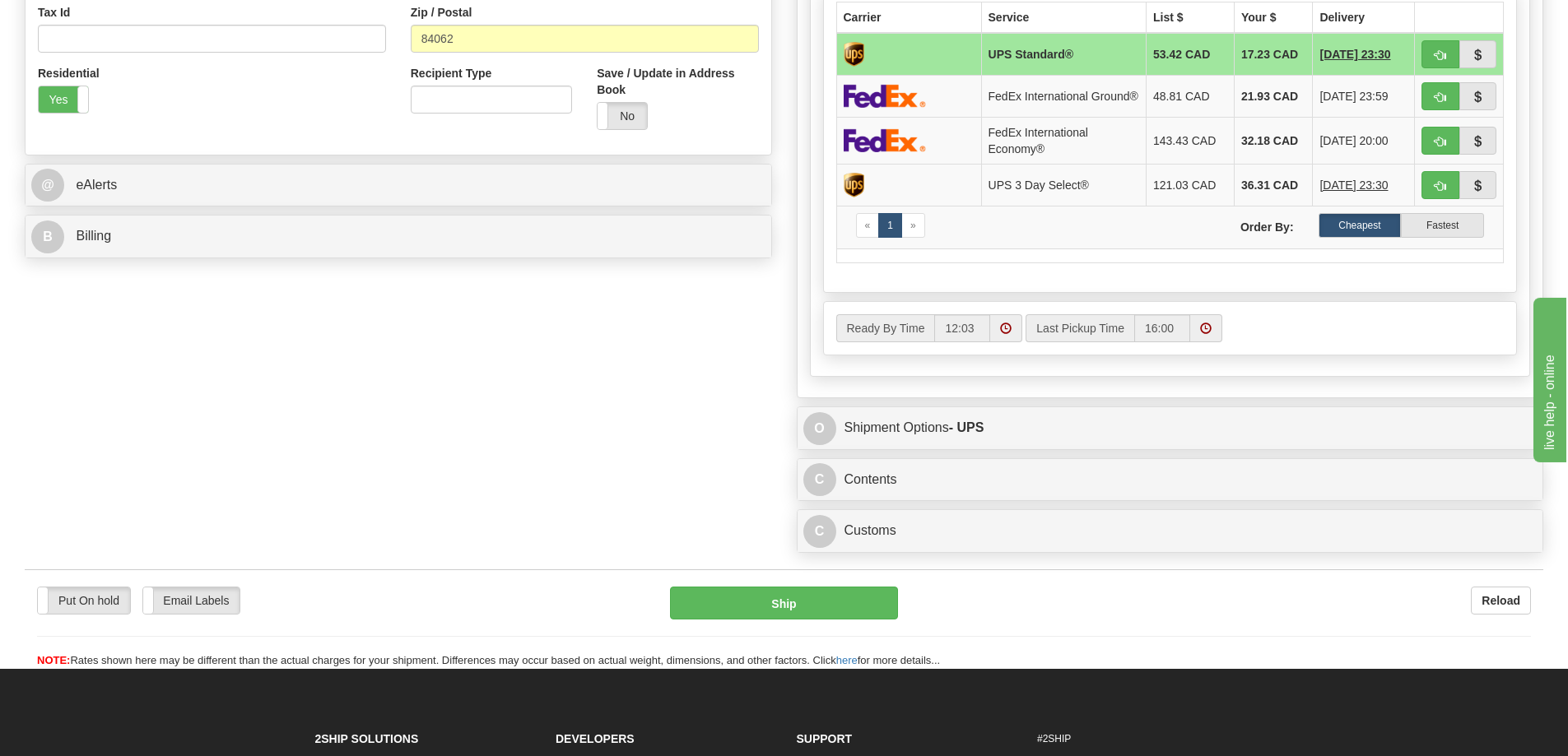
scroll to position [659, 0]
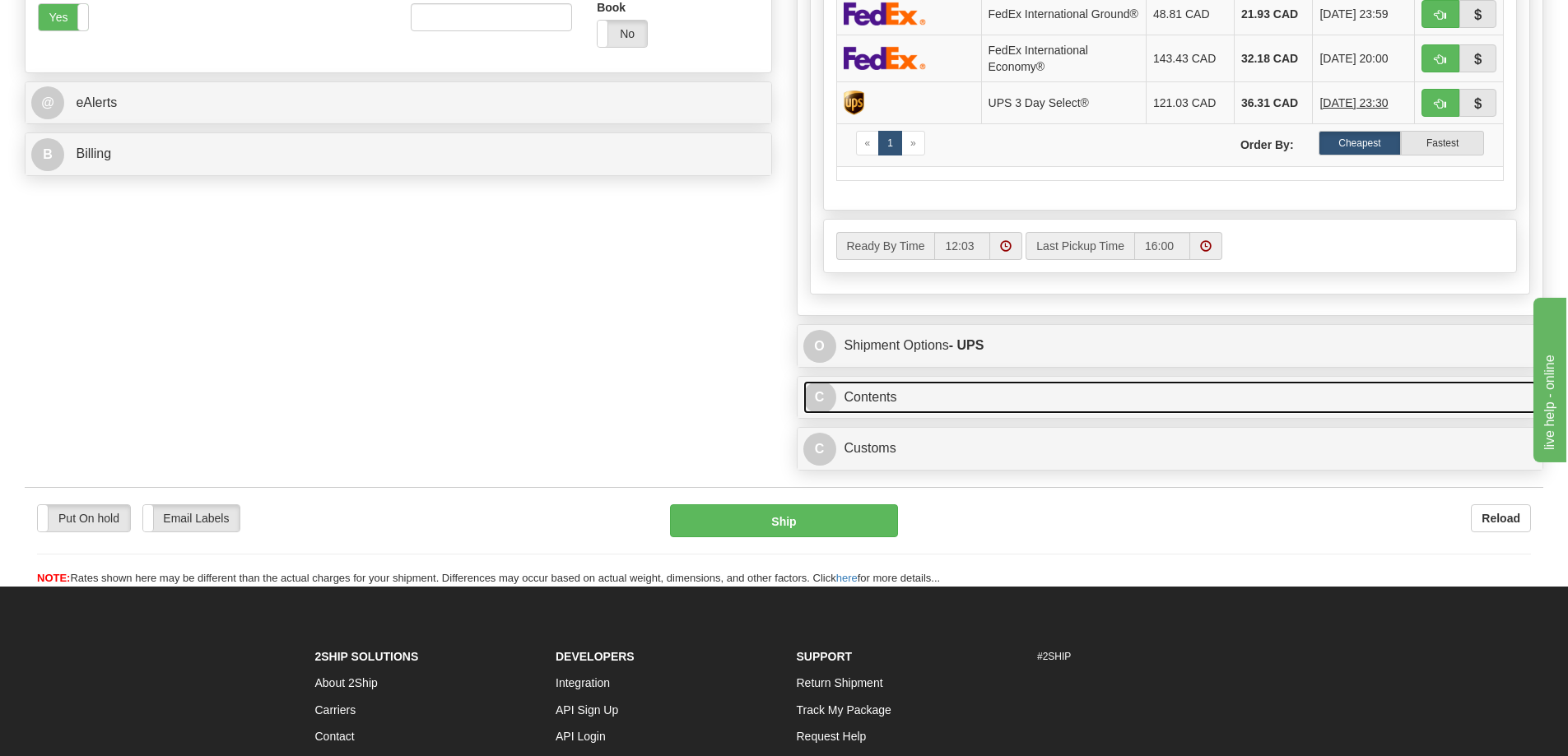
click at [1216, 408] on link "C Contents" at bounding box center [1170, 398] width 734 height 34
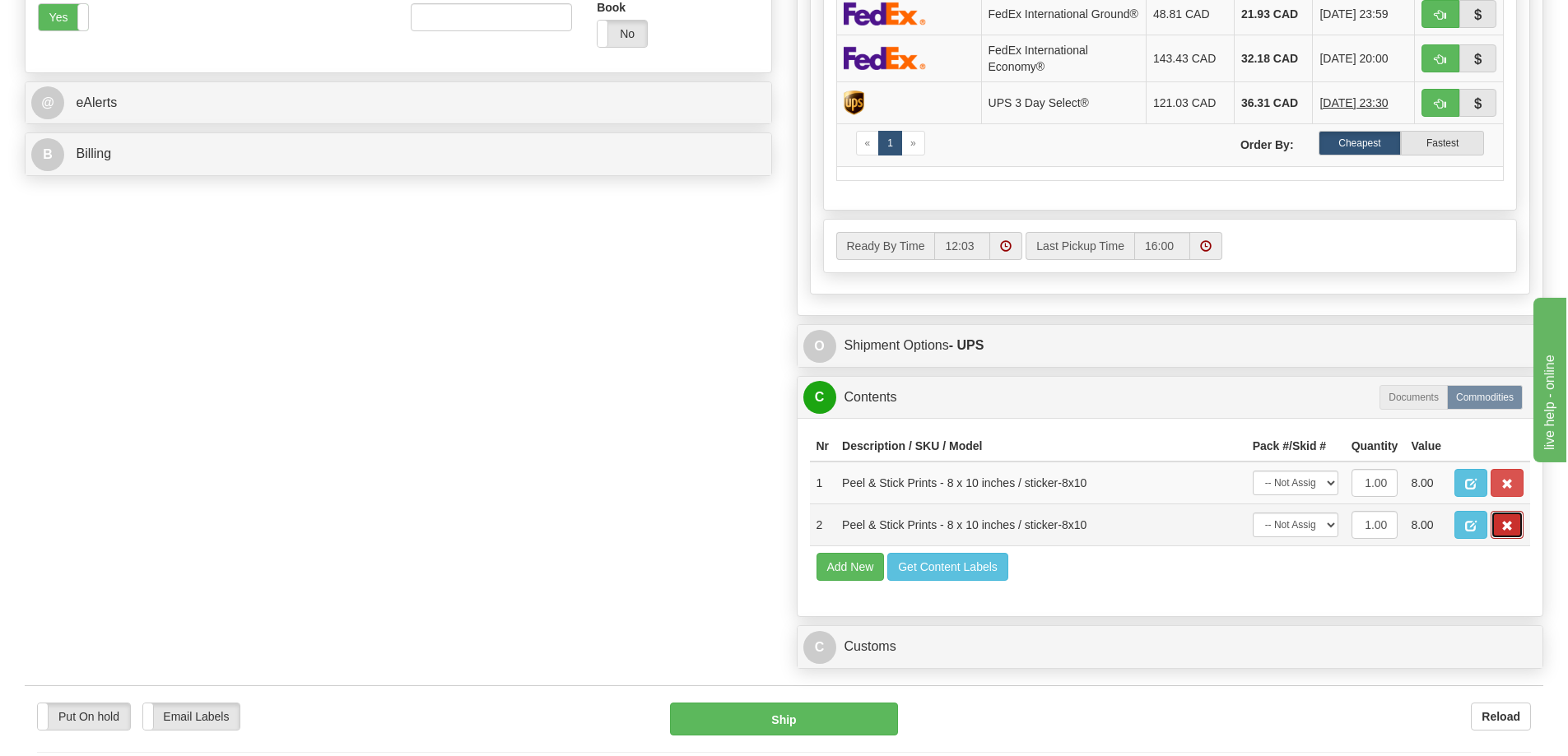
click at [1503, 526] on button "button" at bounding box center [1507, 525] width 33 height 28
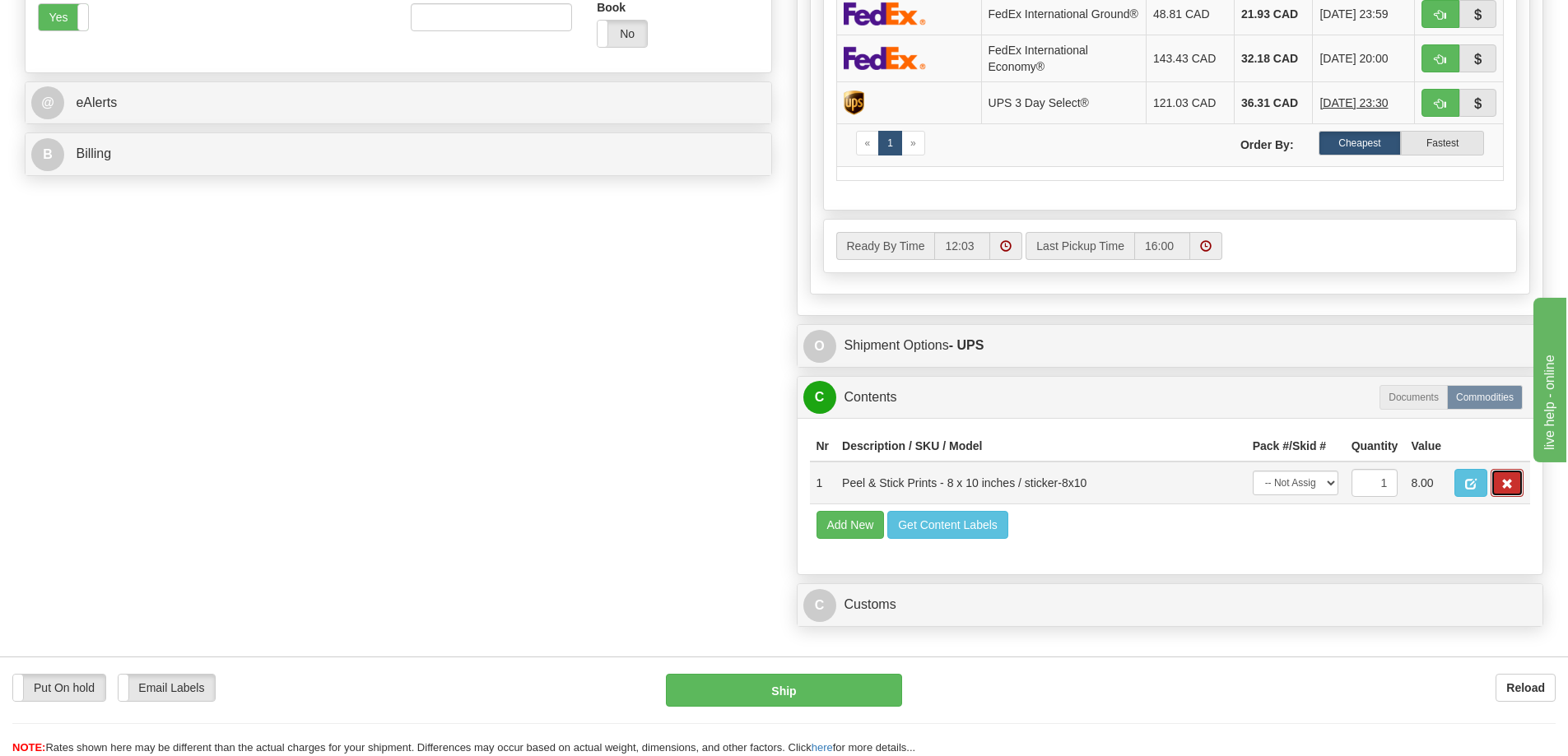
click at [1509, 486] on button "button" at bounding box center [1507, 484] width 33 height 28
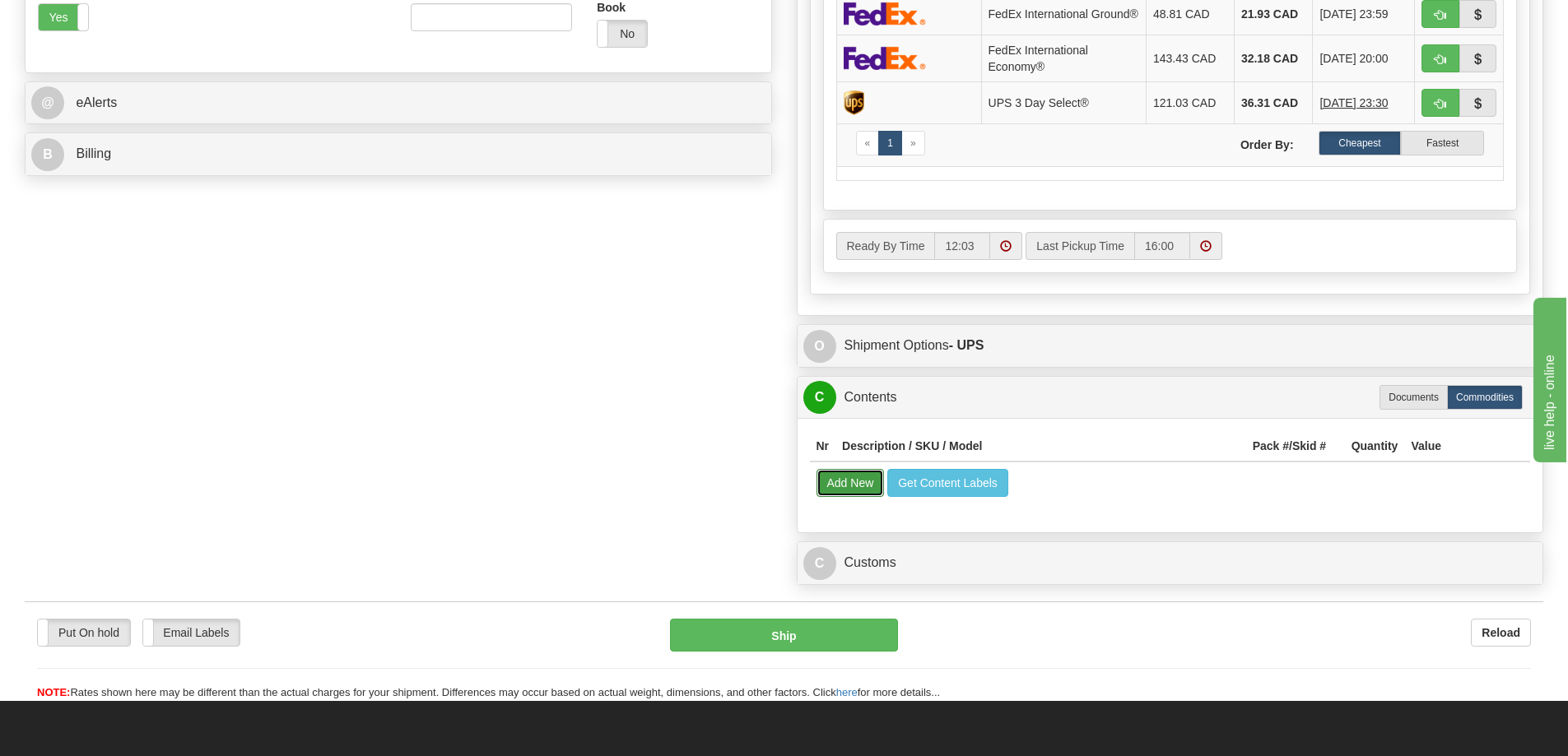
click at [867, 486] on button "Add New" at bounding box center [850, 484] width 68 height 28
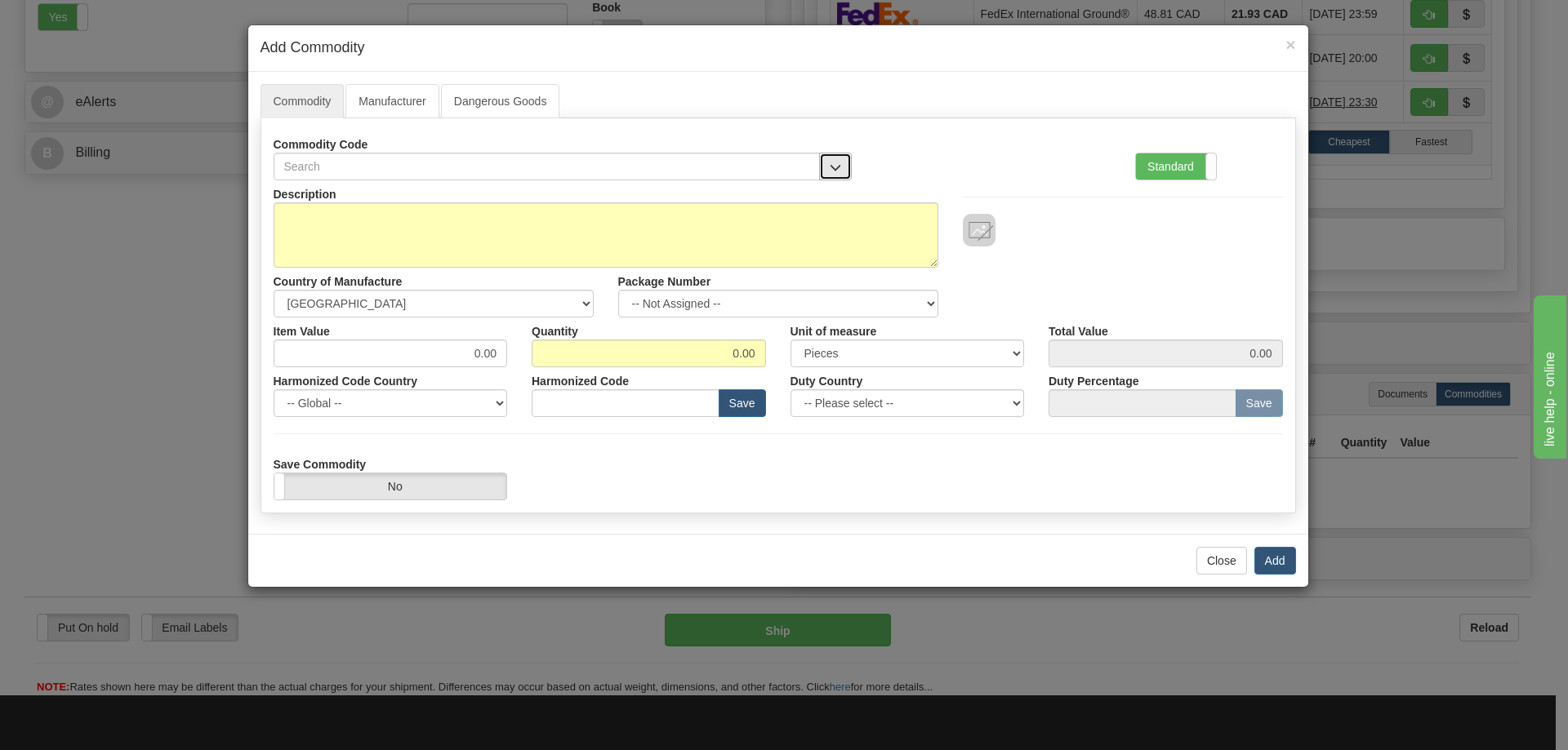
click at [837, 154] on button "button" at bounding box center [835, 166] width 33 height 28
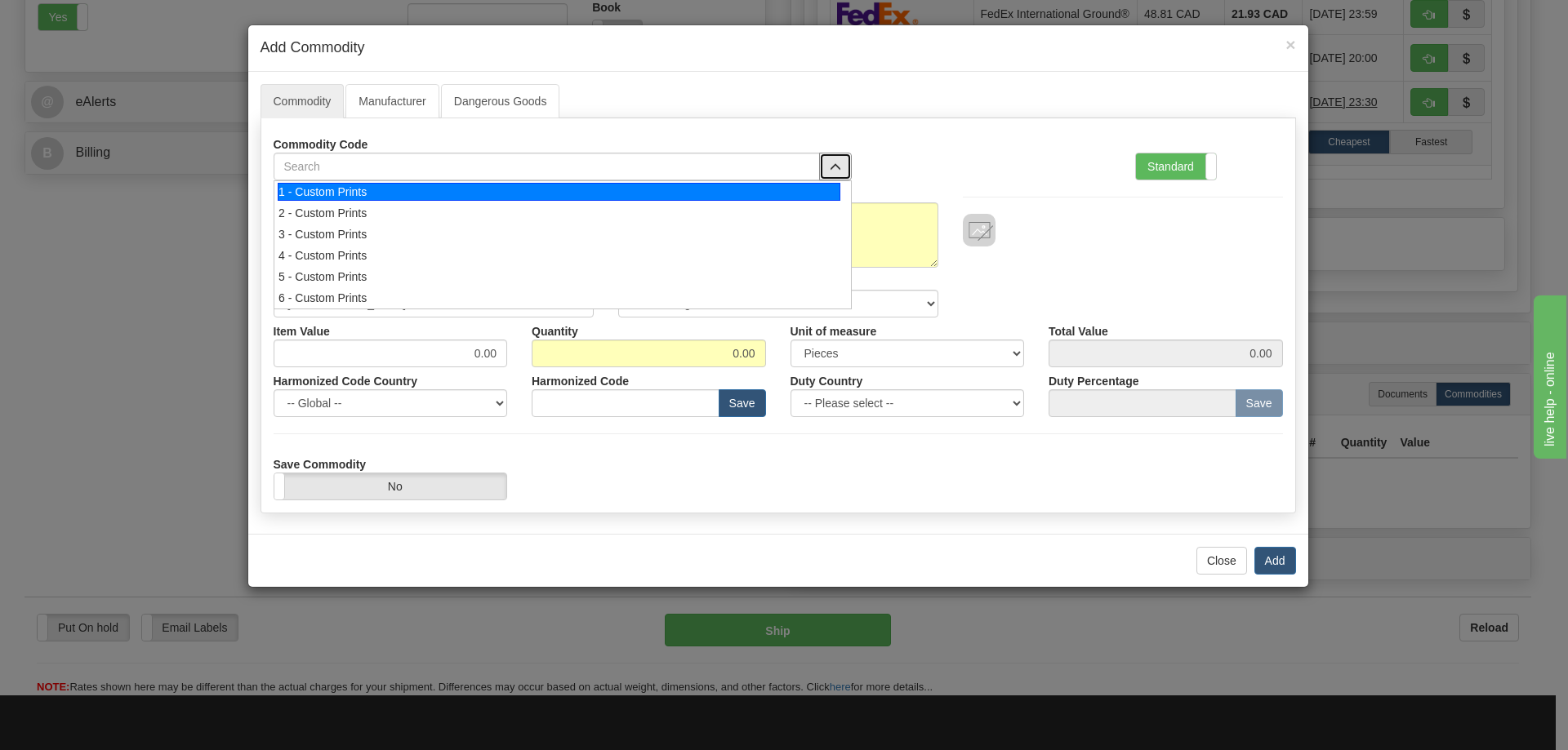
click at [780, 195] on div "1 - Custom Prints" at bounding box center [559, 192] width 563 height 18
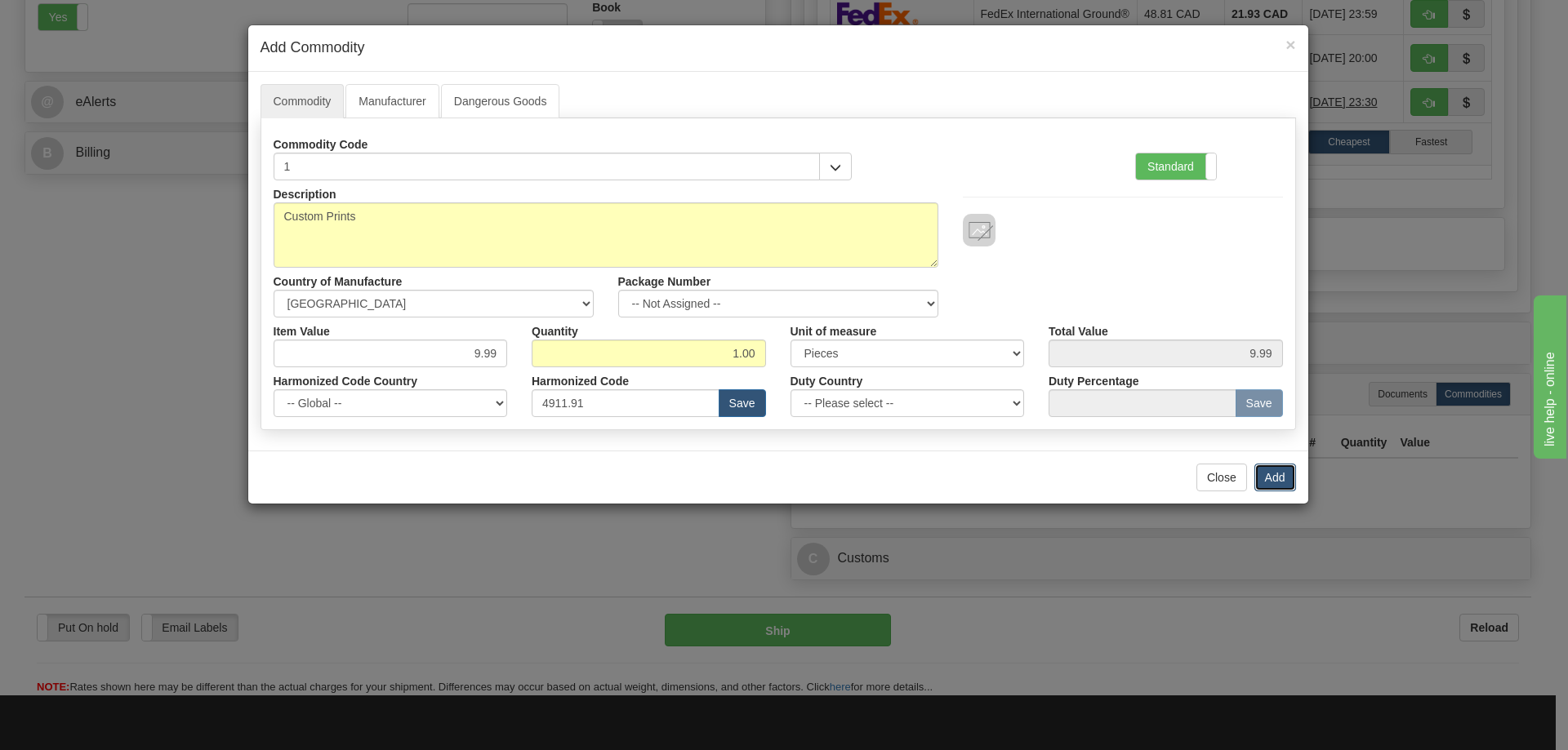
click at [1272, 474] on button "Add" at bounding box center [1275, 478] width 42 height 28
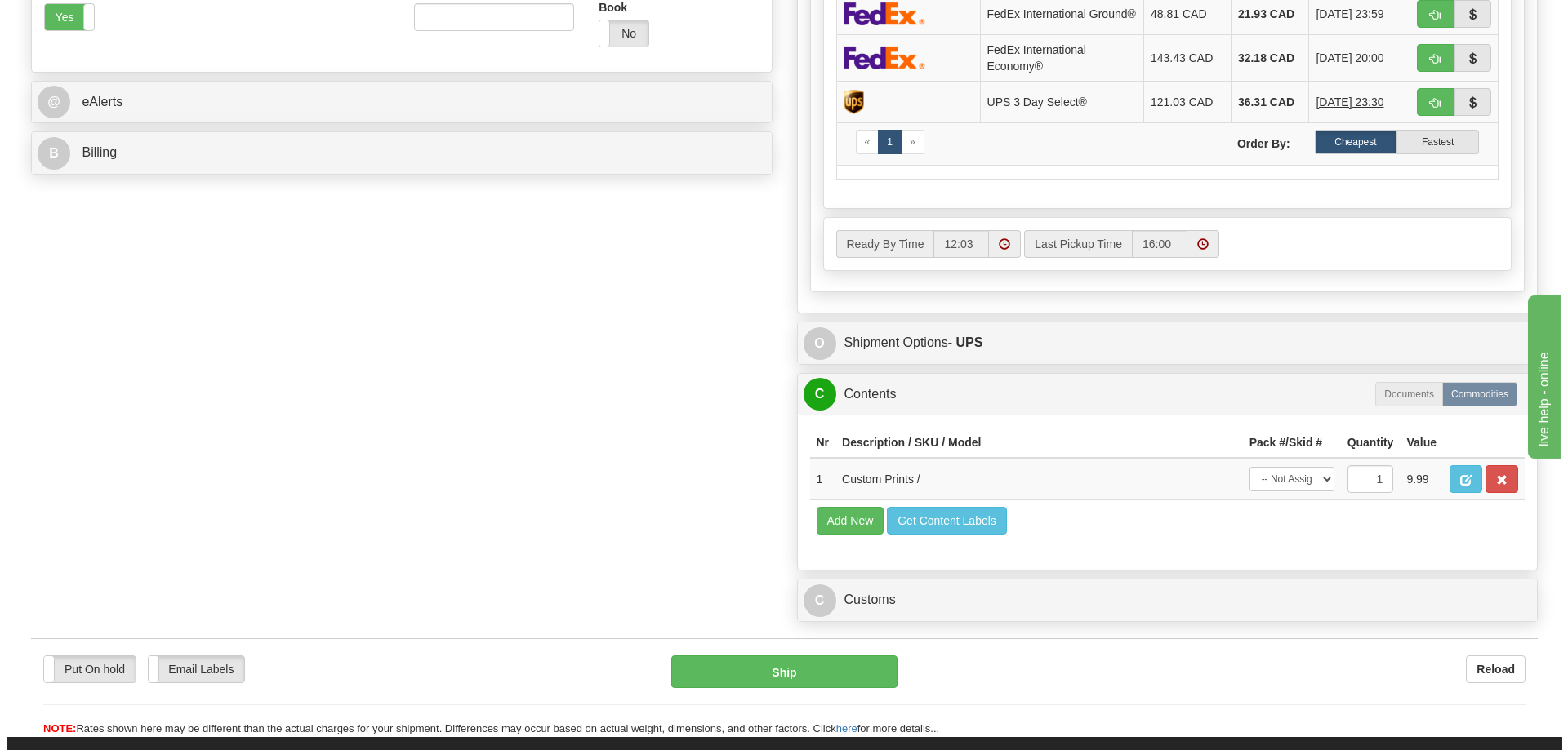
scroll to position [490, 0]
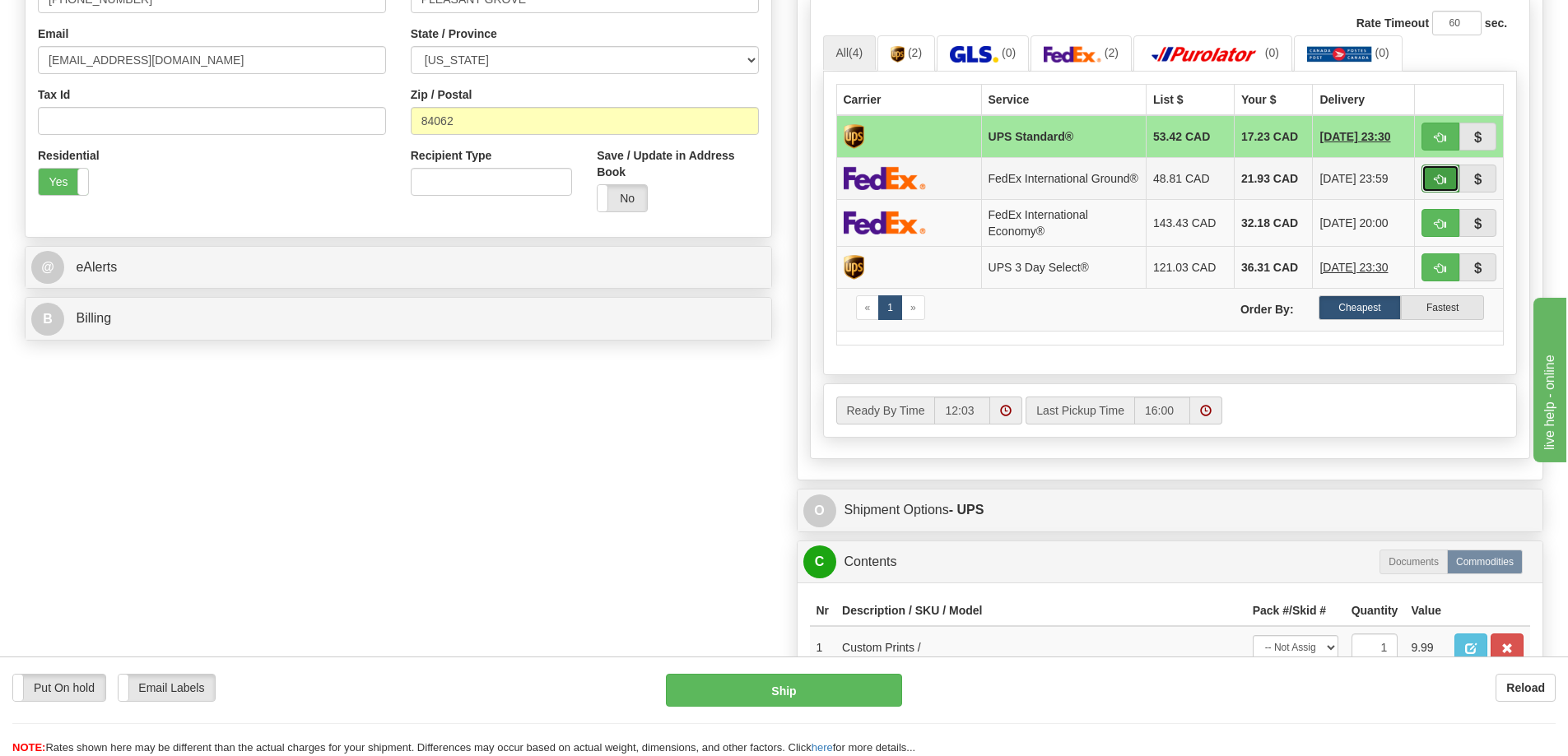
click at [1445, 180] on span "button" at bounding box center [1441, 179] width 11 height 10
type input "92"
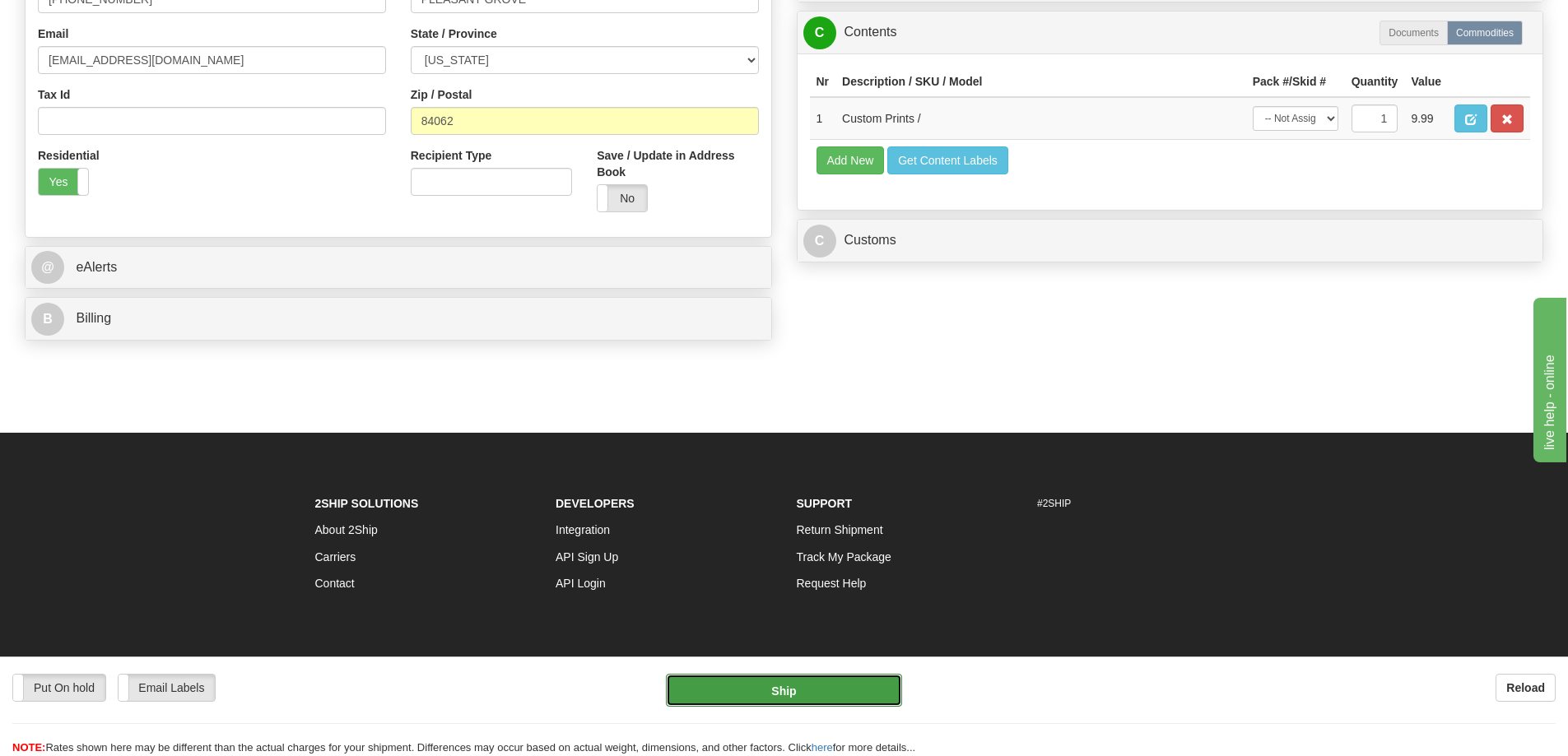
click at [842, 698] on button "Ship" at bounding box center [784, 690] width 237 height 33
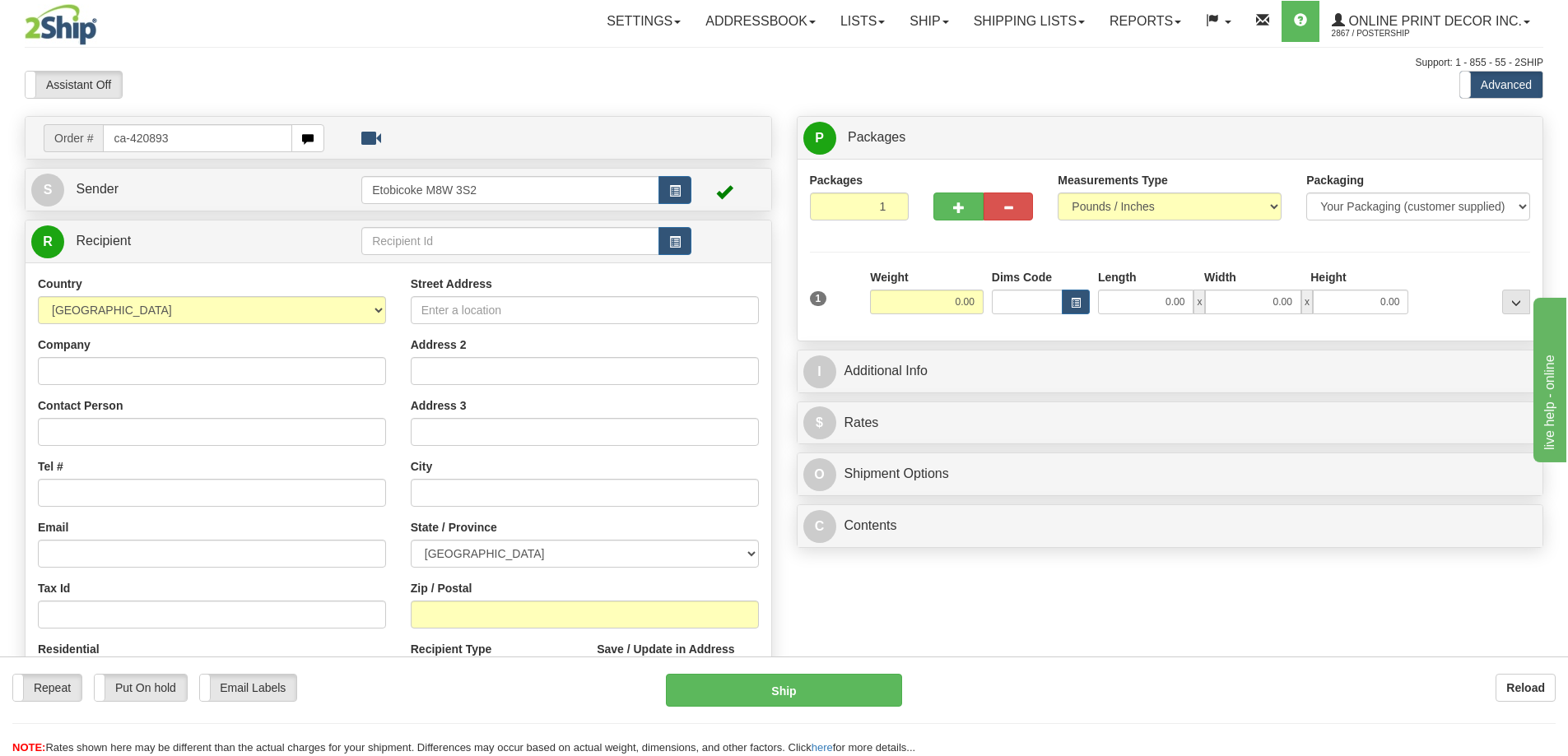
type input "ca-420893"
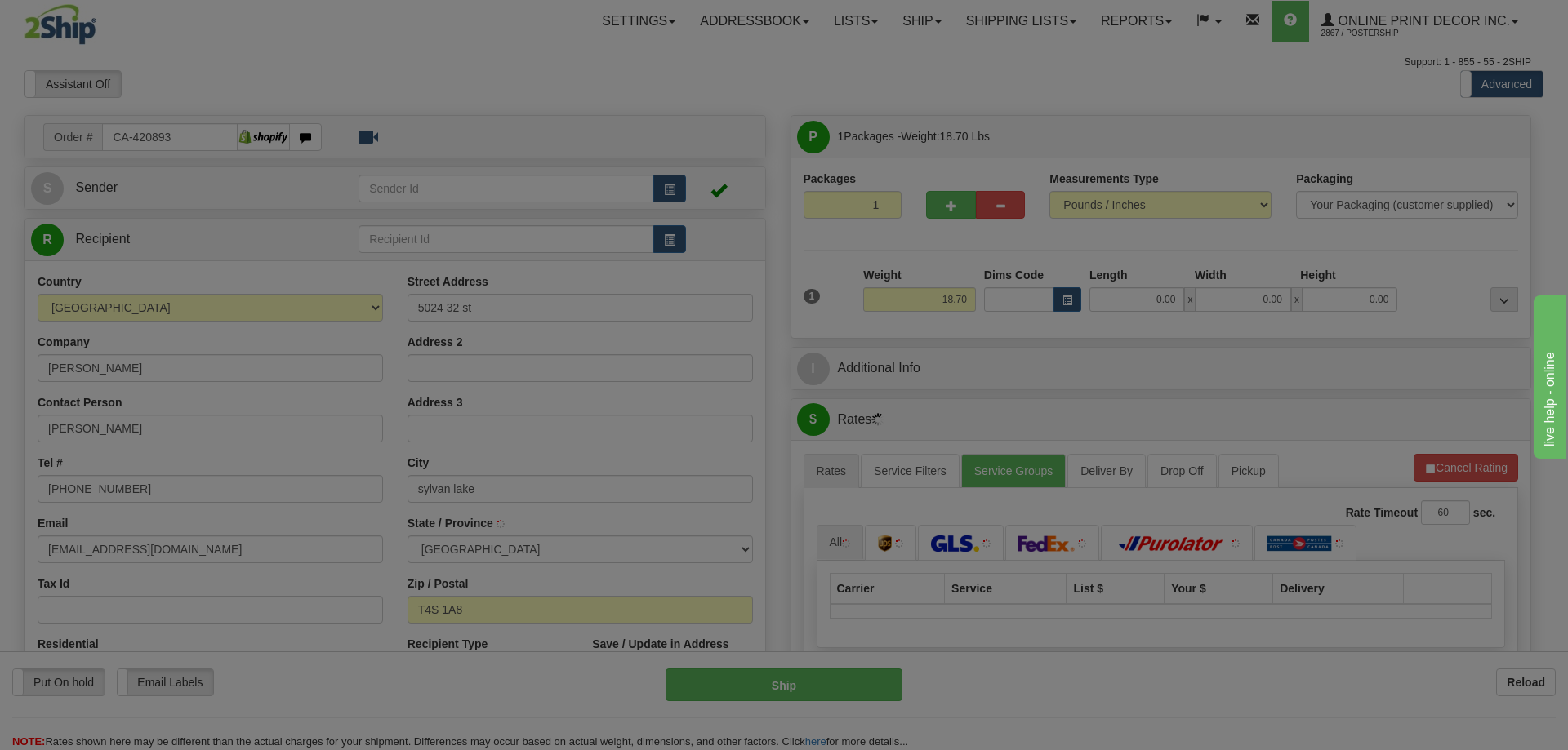
type input "SYLVAN LAKE"
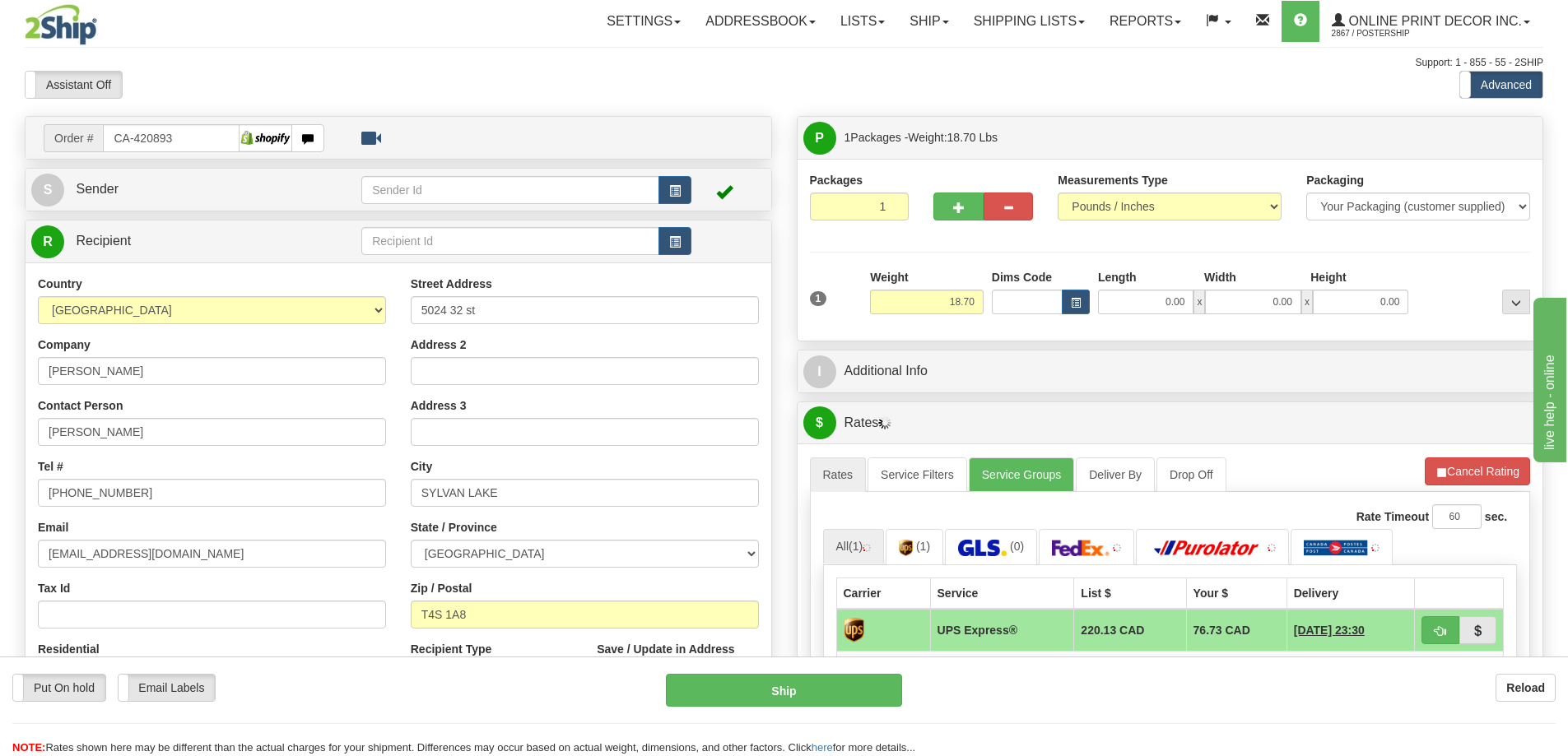
click at [984, 297] on div "Weight 18.70" at bounding box center [927, 298] width 122 height 58
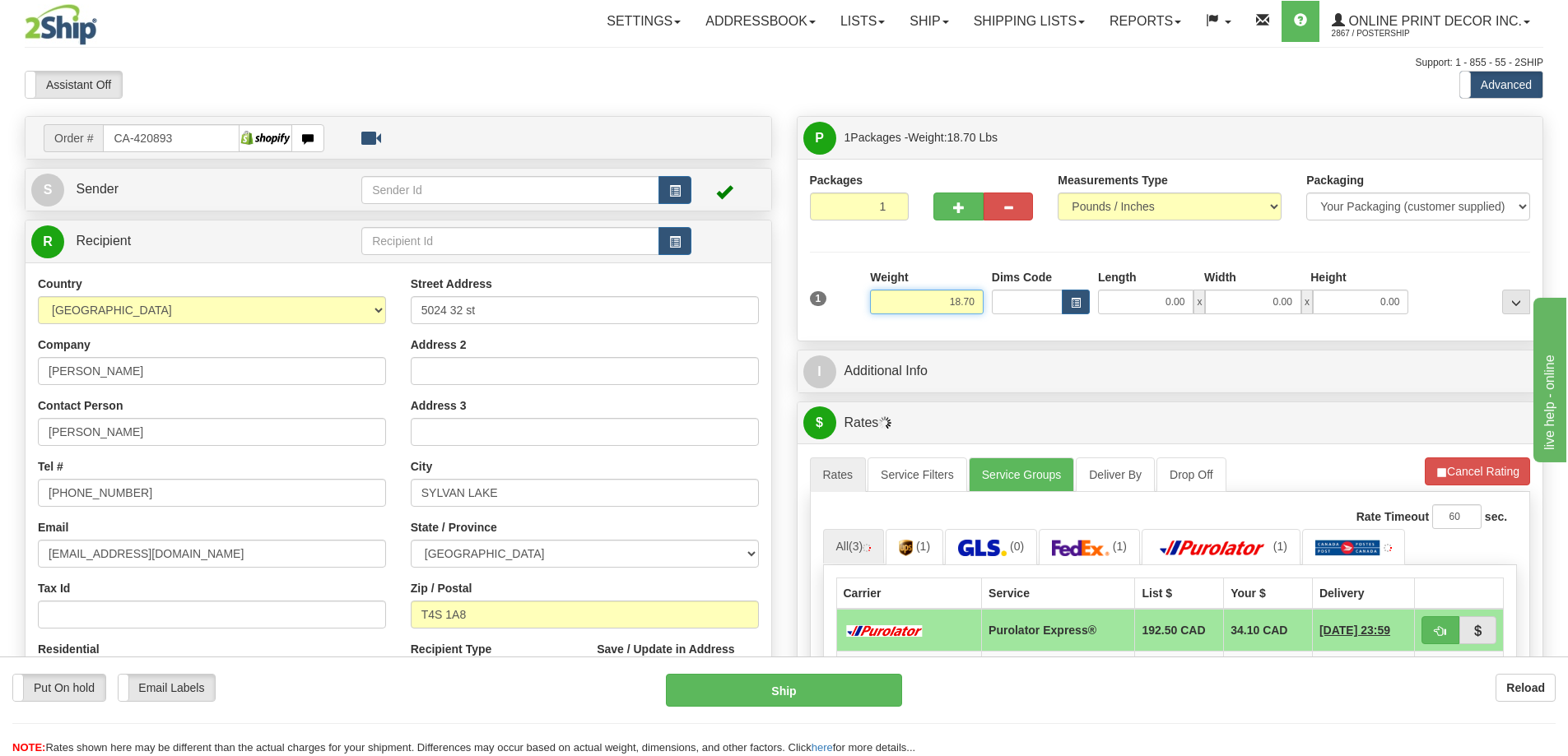
click at [976, 303] on input "18.70" at bounding box center [927, 302] width 113 height 25
type input "1"
type input "2.00"
click at [1081, 303] on button "button" at bounding box center [1076, 302] width 28 height 25
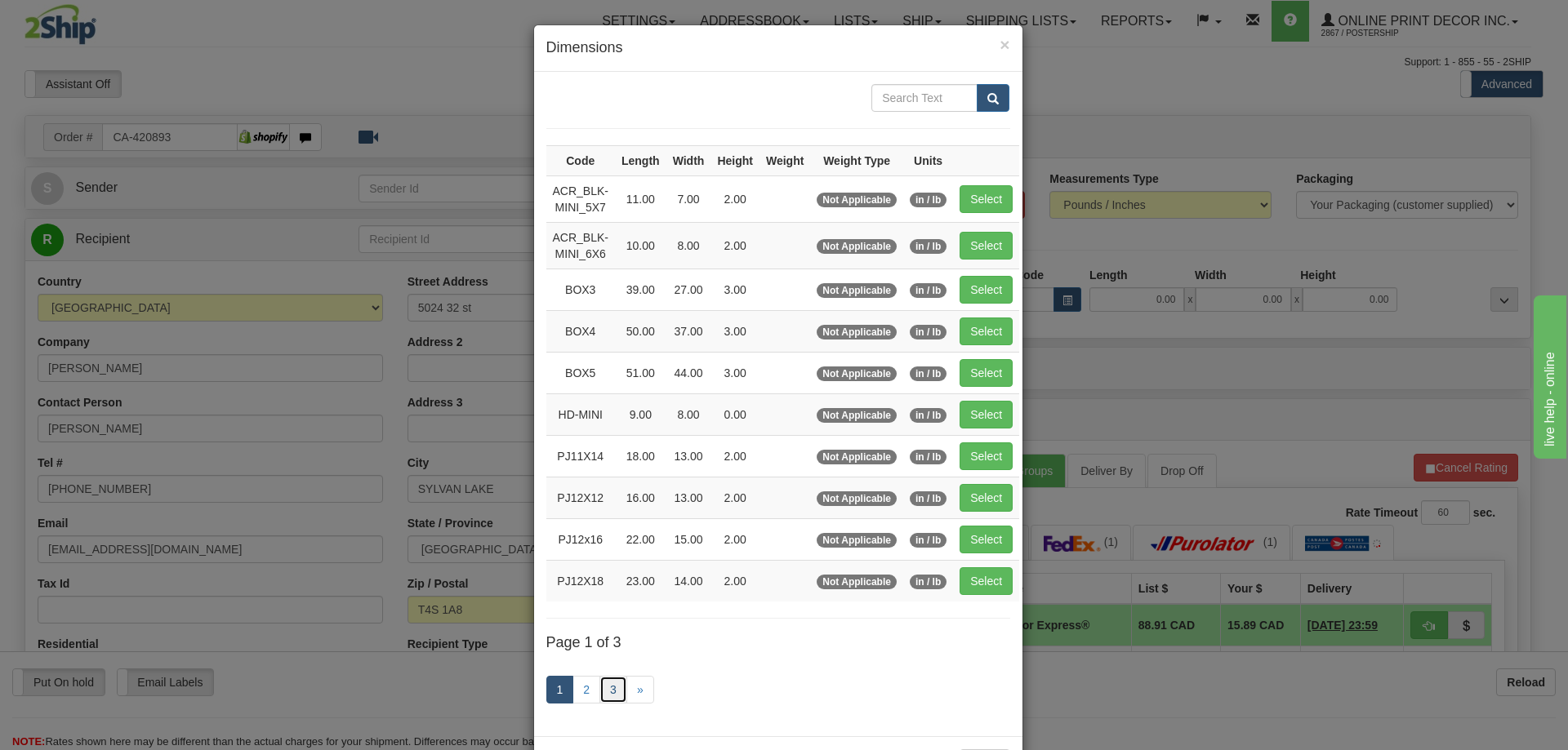
click at [610, 689] on link "3" at bounding box center [614, 690] width 28 height 28
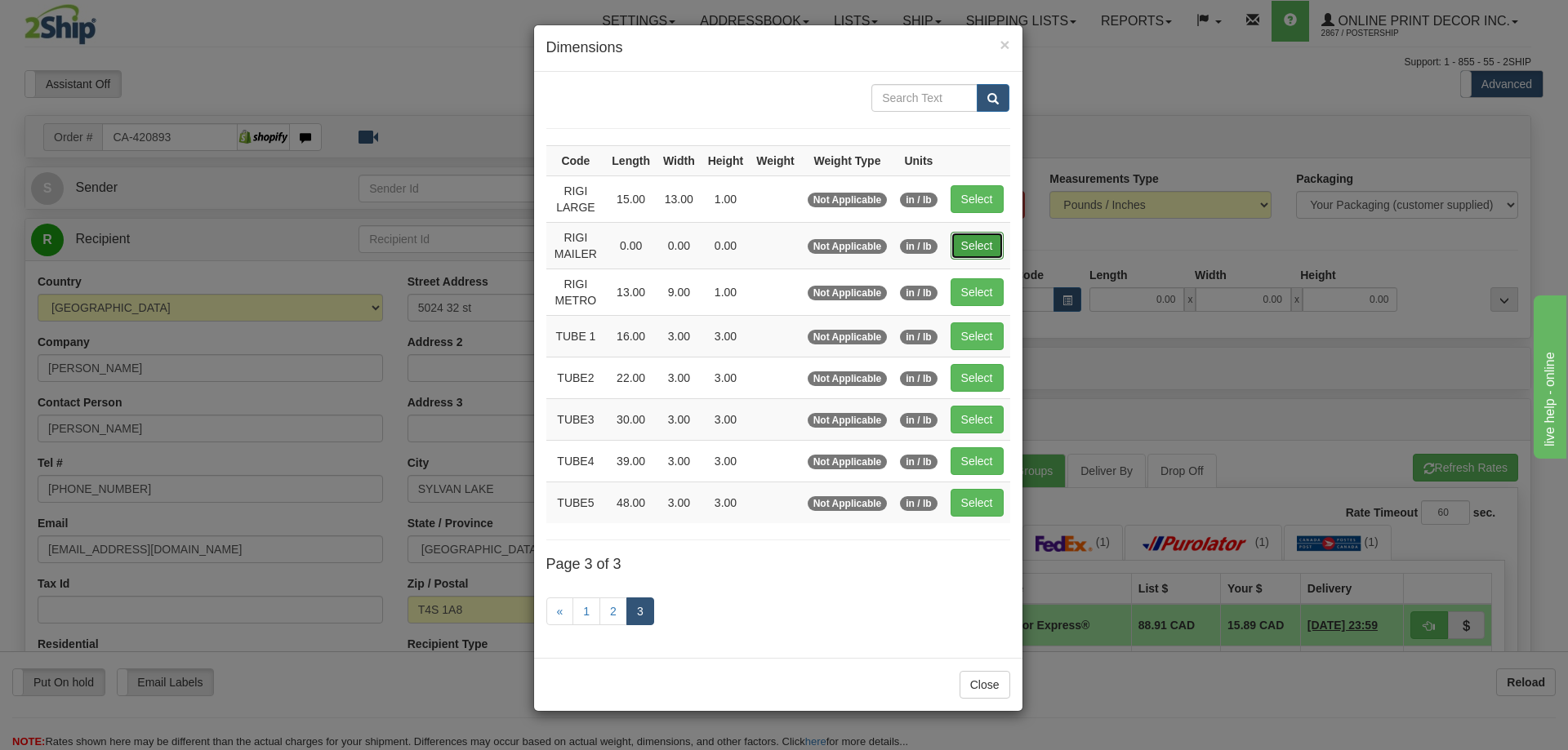
click at [981, 242] on button "Select" at bounding box center [977, 246] width 53 height 28
type input "RIGI MAILER"
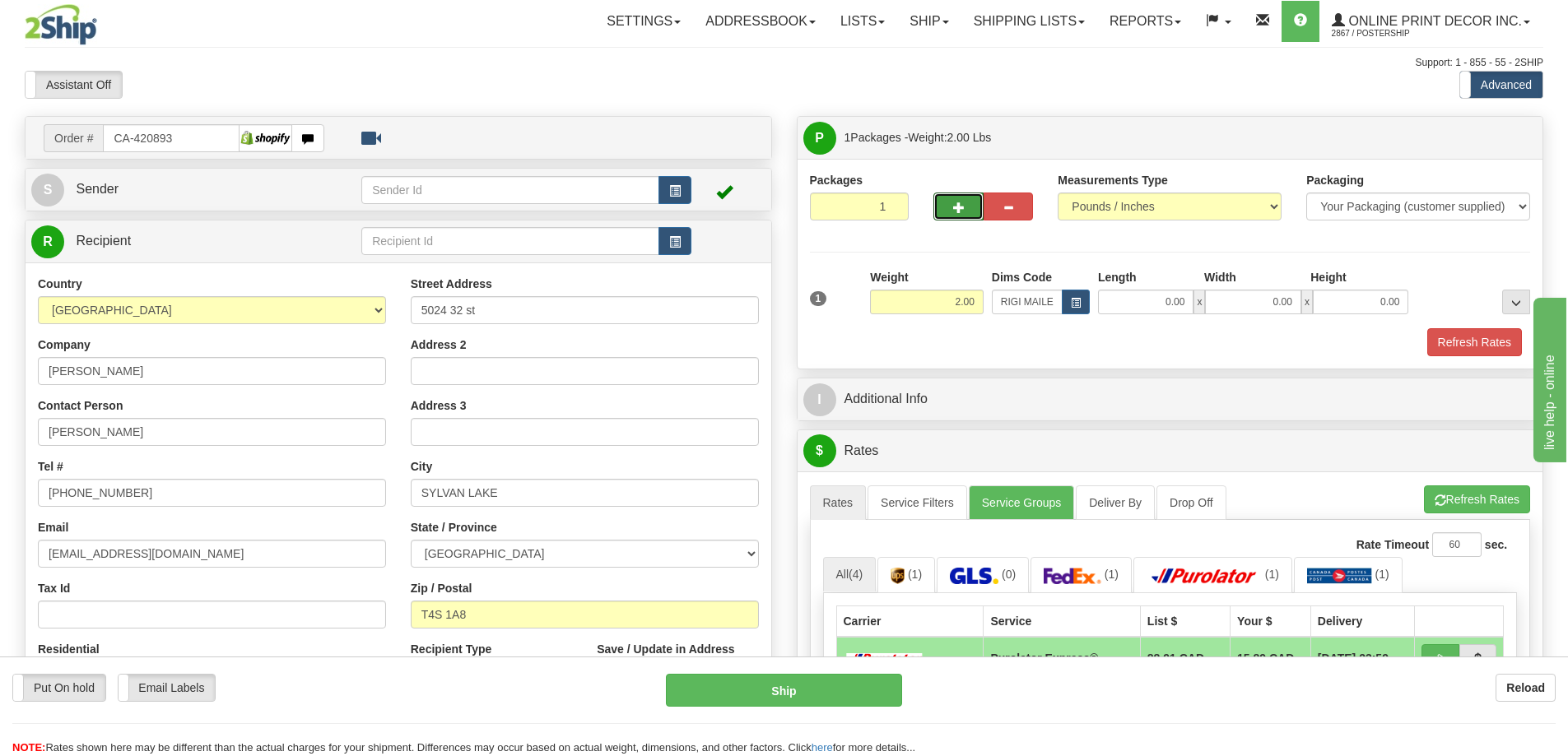
drag, startPoint x: 957, startPoint y: 198, endPoint x: 960, endPoint y: 215, distance: 17.3
click at [959, 197] on button "button" at bounding box center [958, 206] width 49 height 28
radio input "true"
type input "2"
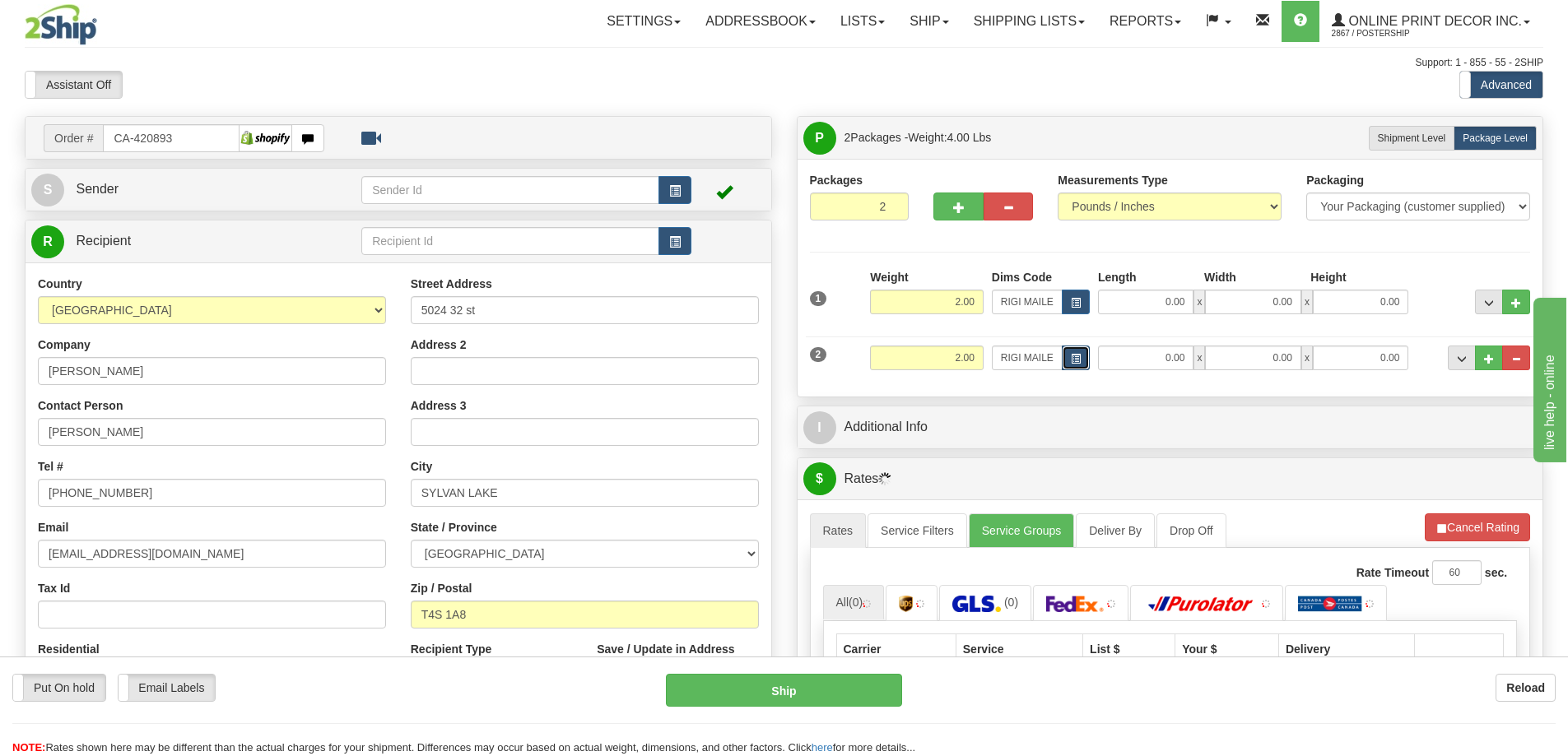
click at [1073, 355] on span "button" at bounding box center [1076, 359] width 9 height 9
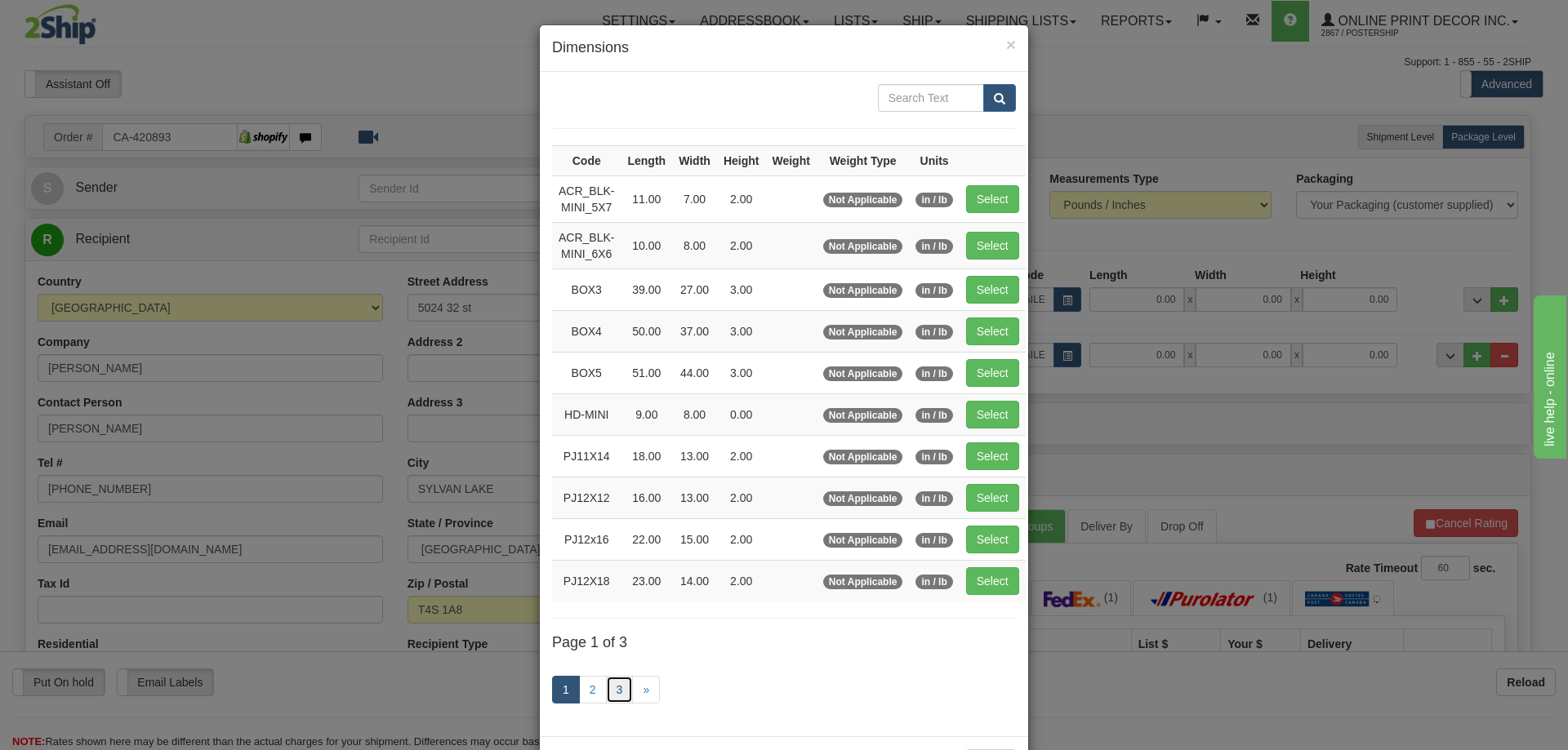
drag, startPoint x: 615, startPoint y: 685, endPoint x: 617, endPoint y: 676, distance: 9.2
click at [615, 685] on link "3" at bounding box center [620, 690] width 28 height 28
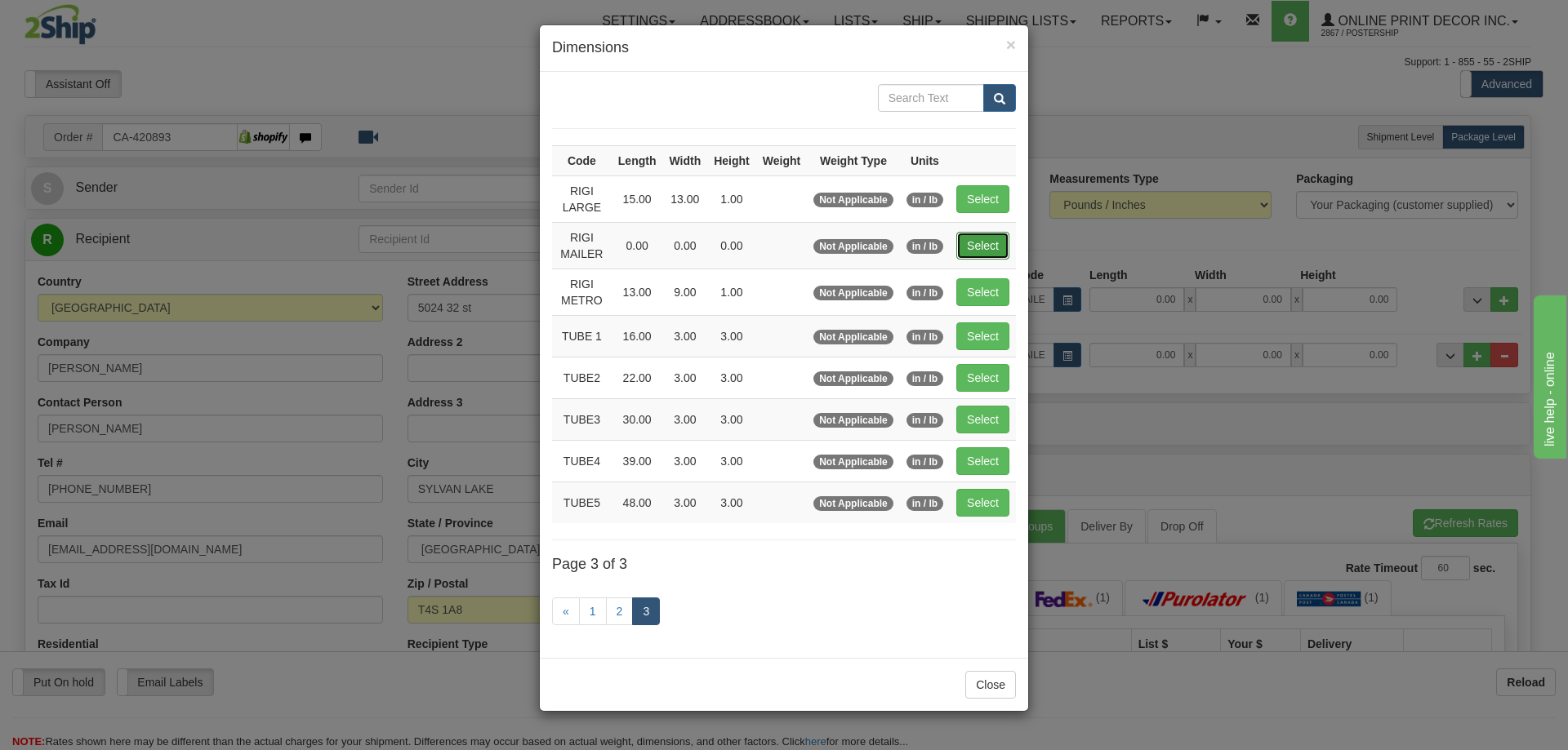
click at [994, 246] on button "Select" at bounding box center [982, 246] width 53 height 28
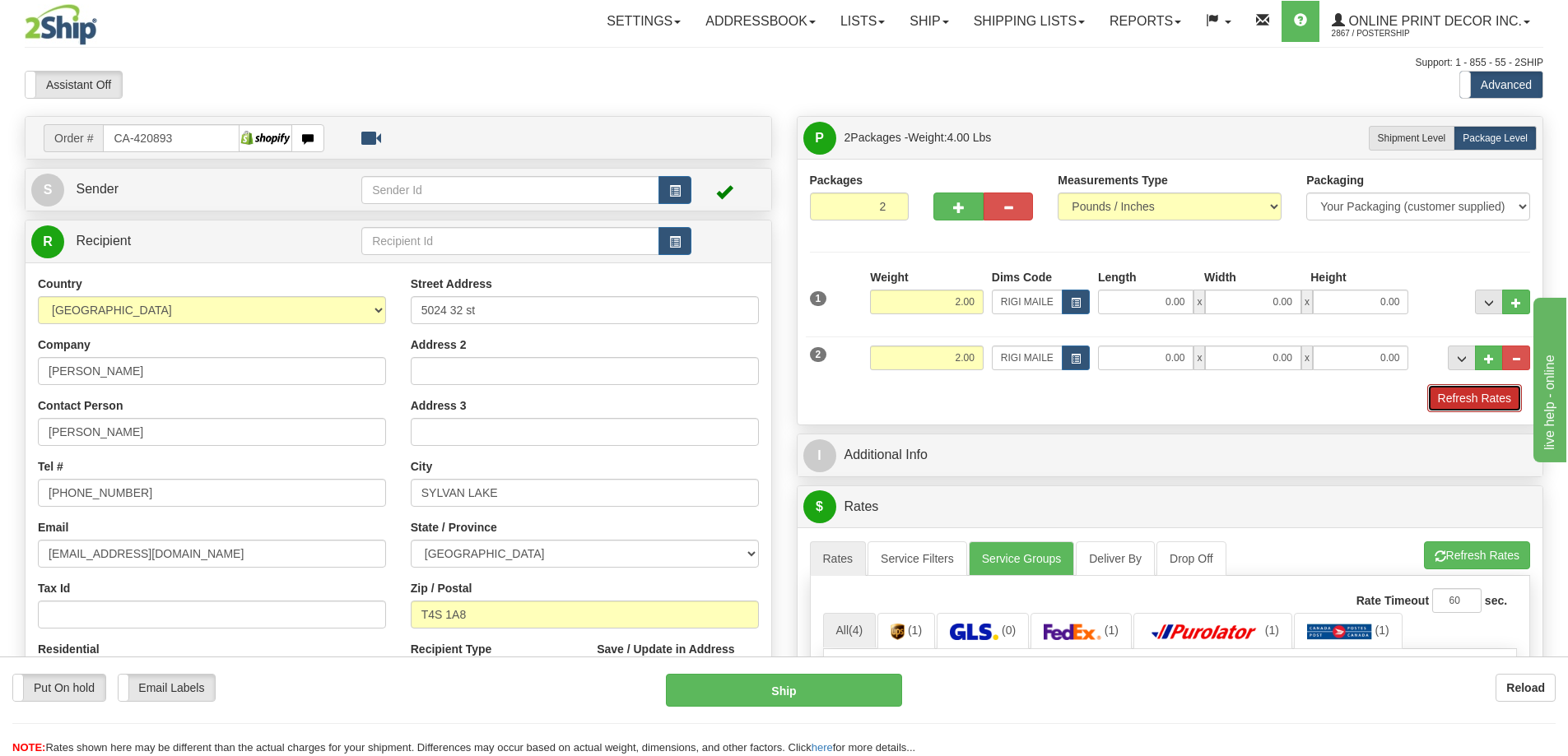
click at [1460, 397] on button "Refresh Rates" at bounding box center [1475, 399] width 94 height 28
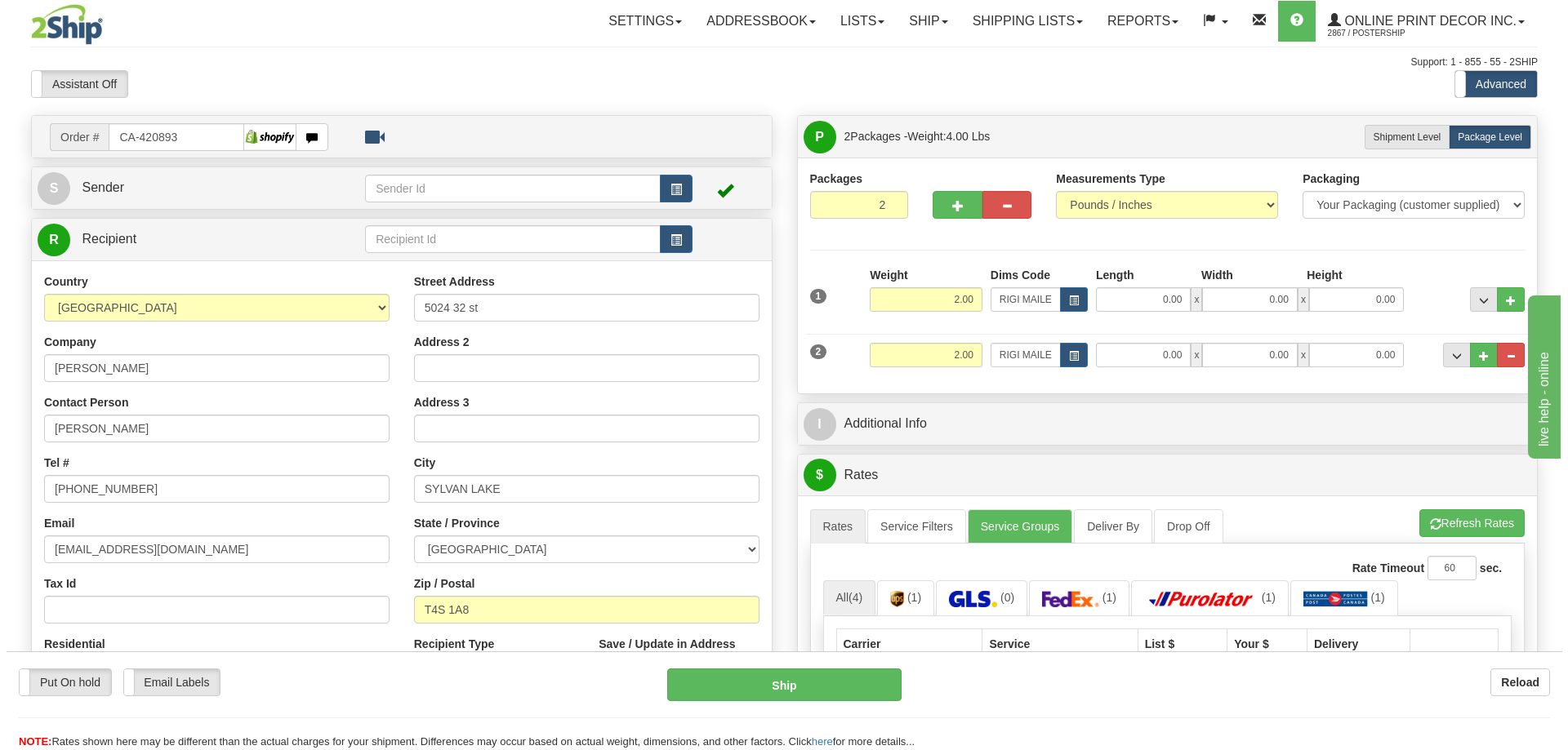
scroll to position [164, 0]
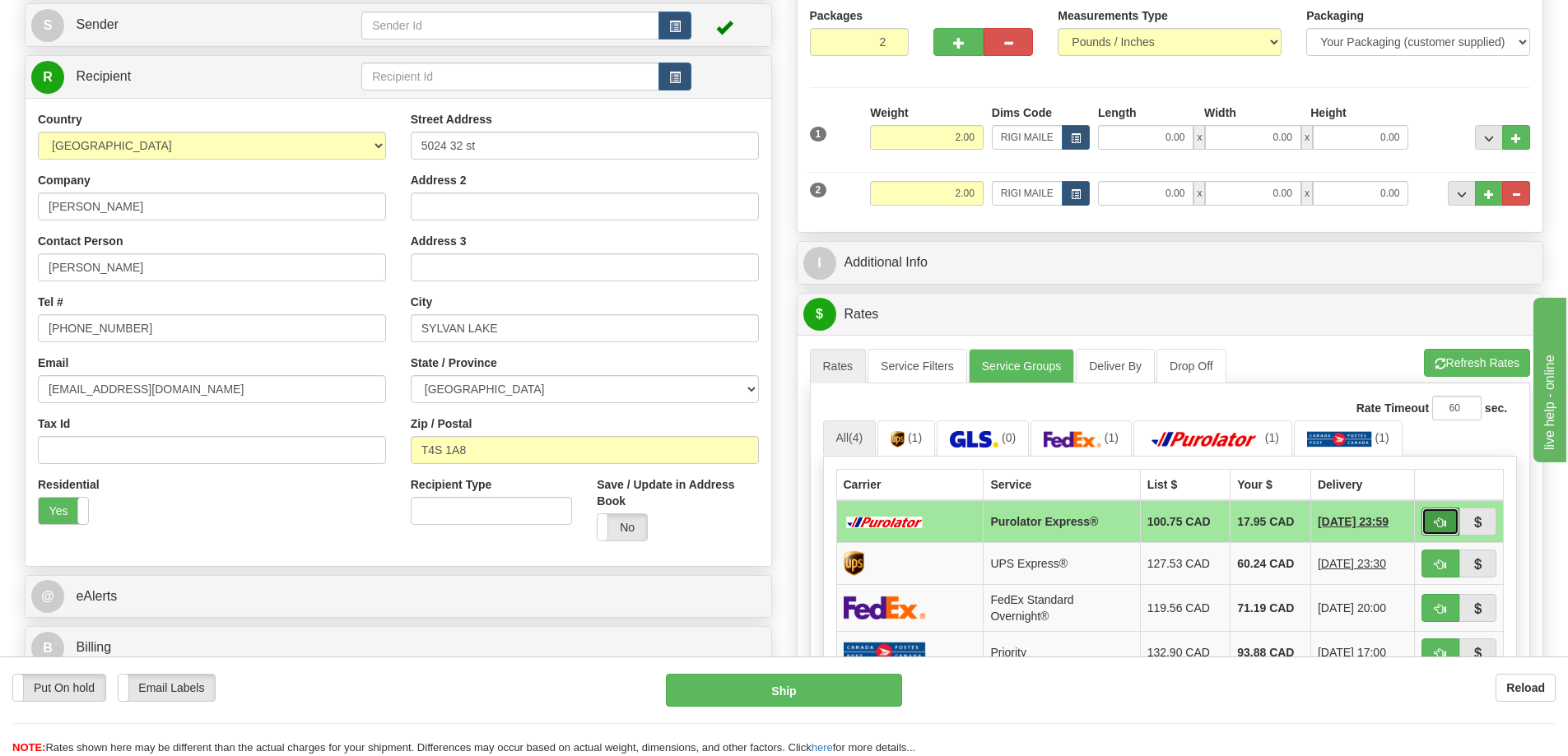
click at [1449, 522] on button "button" at bounding box center [1441, 522] width 38 height 28
type input "202"
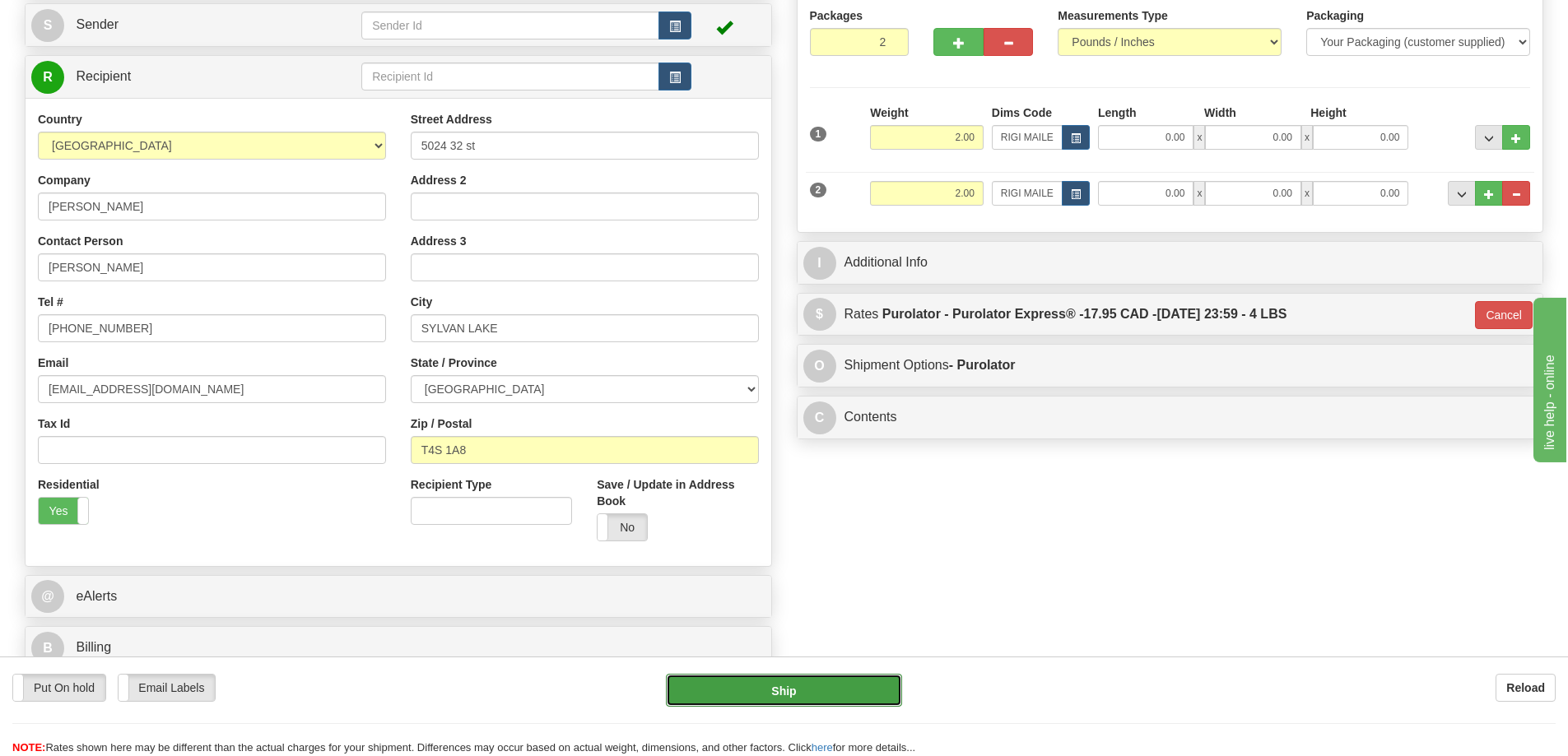
click at [867, 687] on button "Ship" at bounding box center [784, 690] width 237 height 33
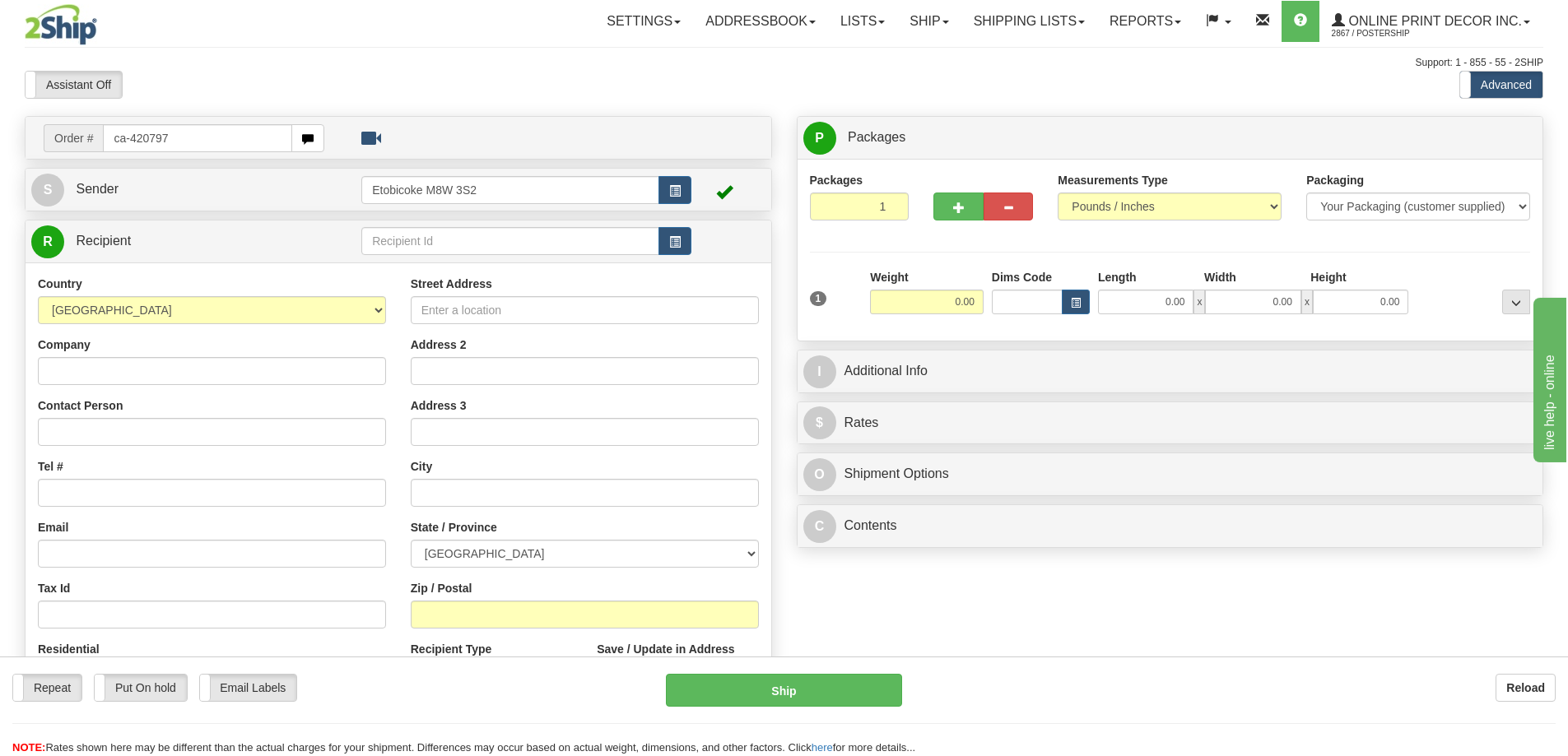
type input "ca-420797"
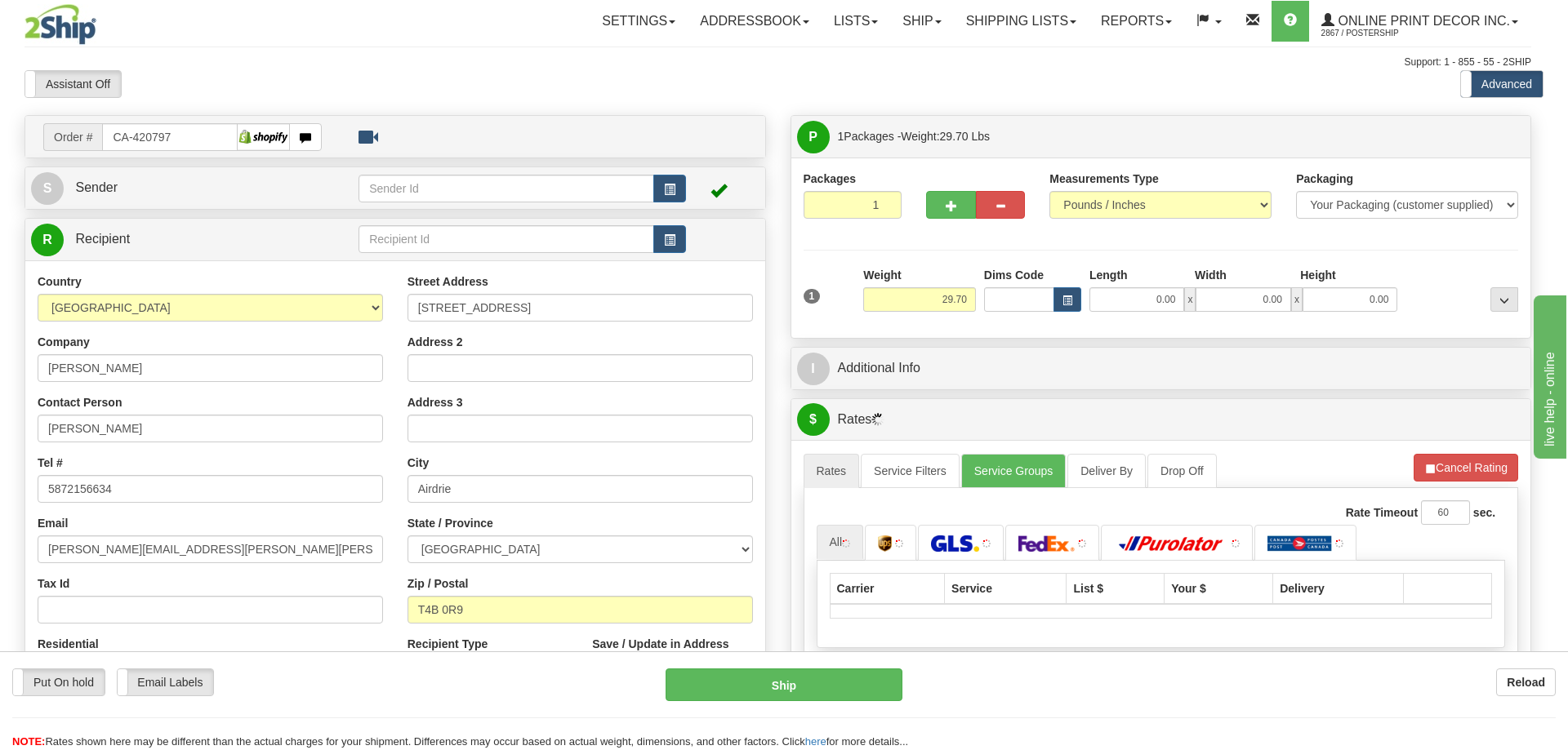
type input "AIRDRIE"
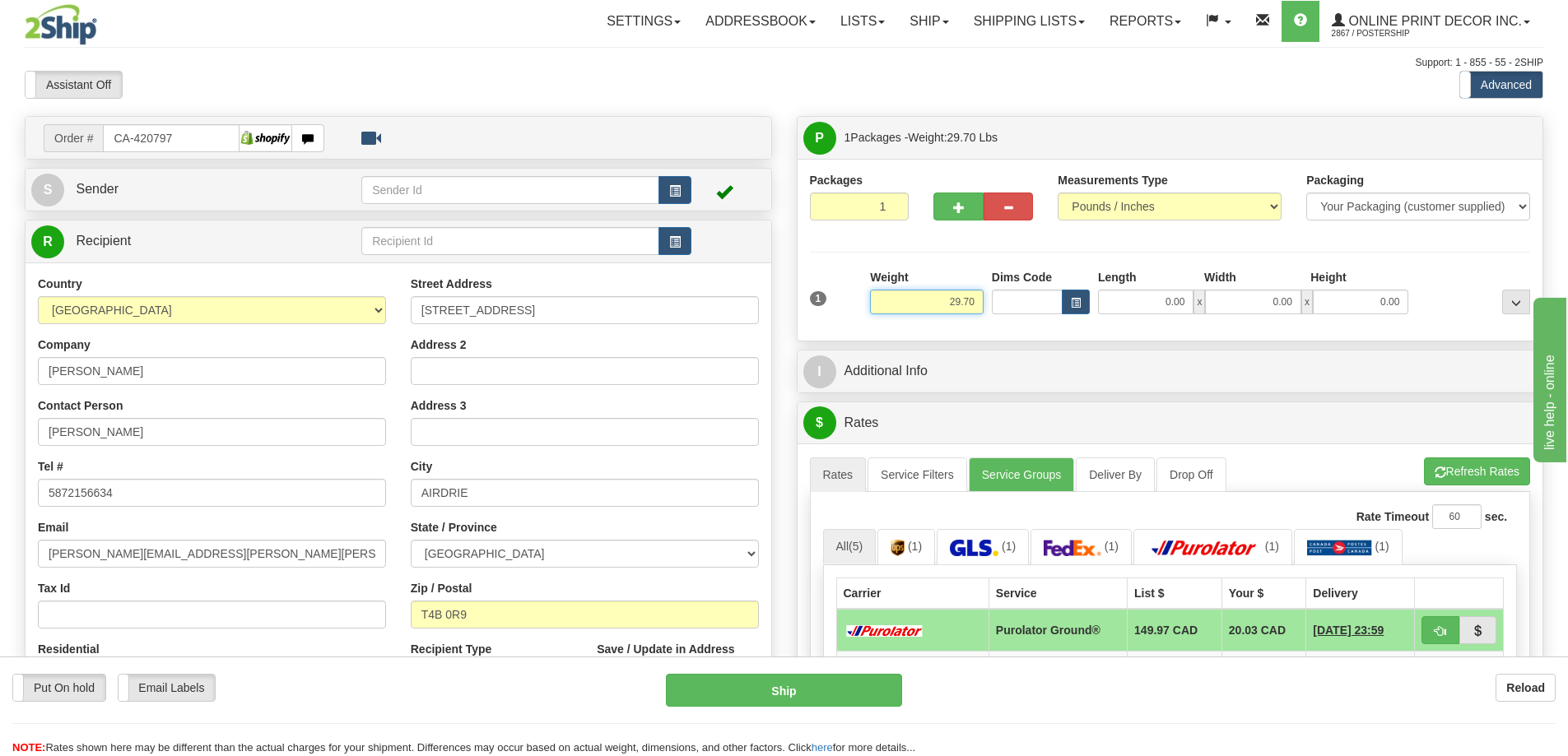
click at [976, 302] on input "29.70" at bounding box center [927, 302] width 113 height 25
type input "2"
type input "2.00"
click at [958, 204] on span "button" at bounding box center [959, 207] width 11 height 10
radio input "true"
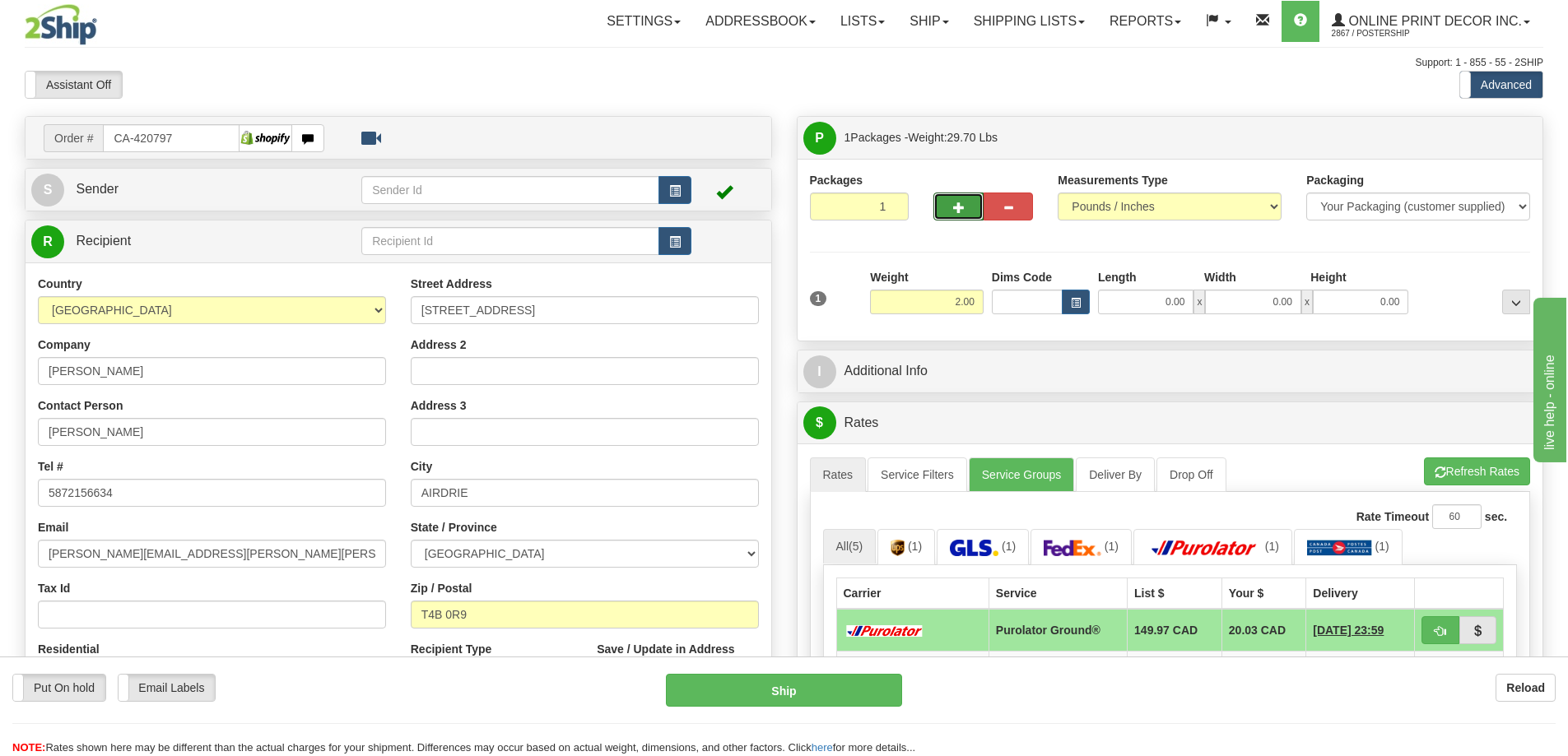
type input "2"
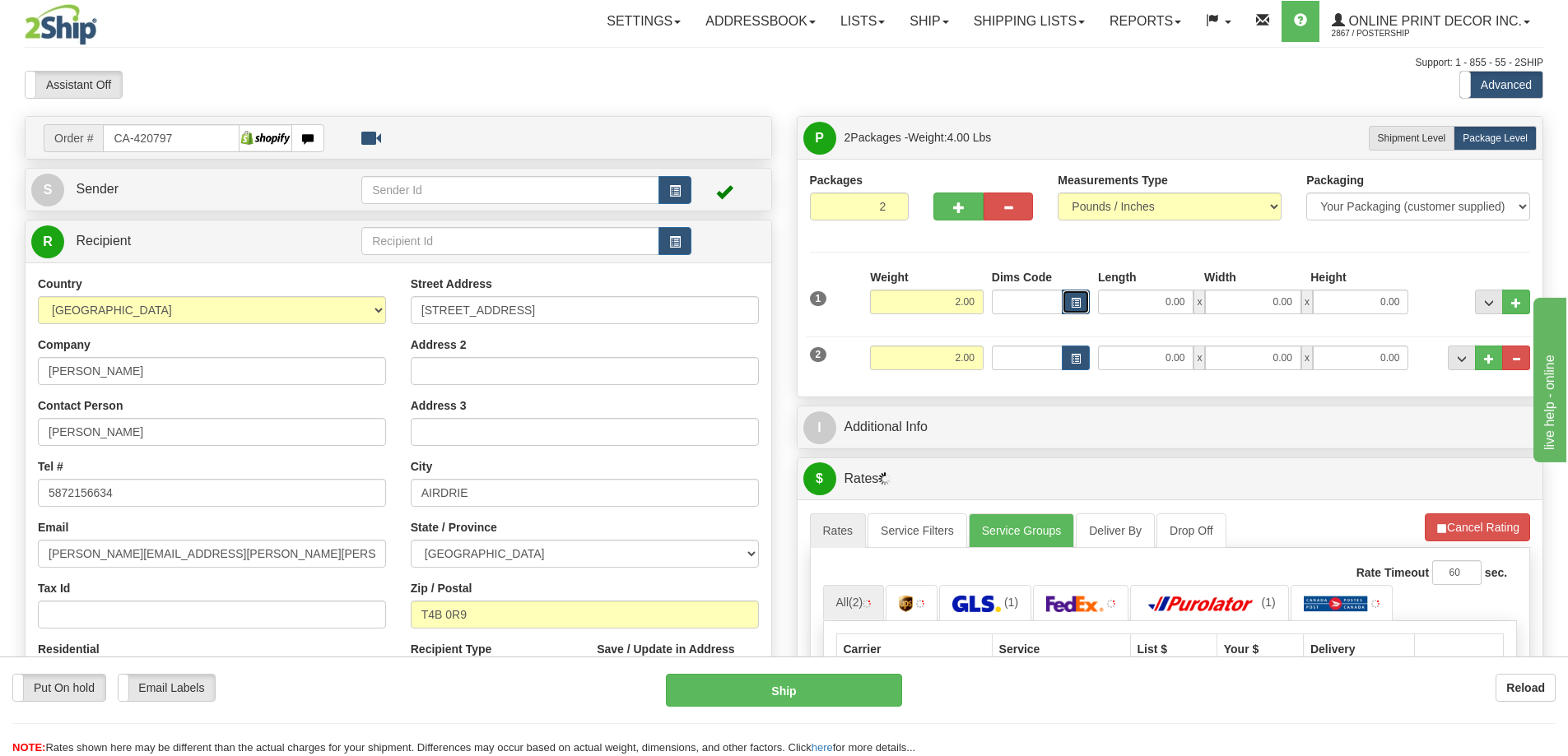
click at [1075, 299] on span "button" at bounding box center [1076, 304] width 9 height 9
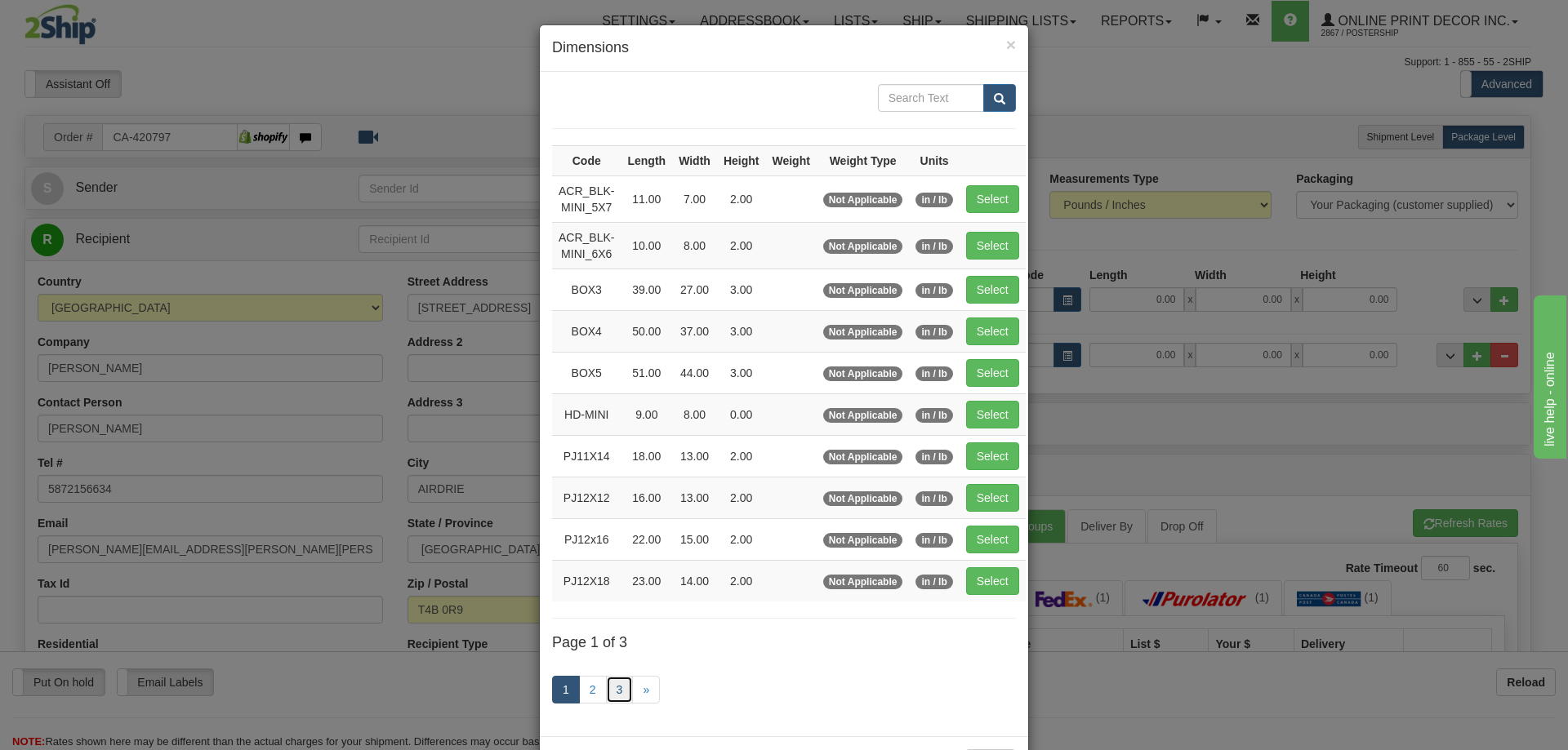
click at [617, 683] on link "3" at bounding box center [620, 690] width 28 height 28
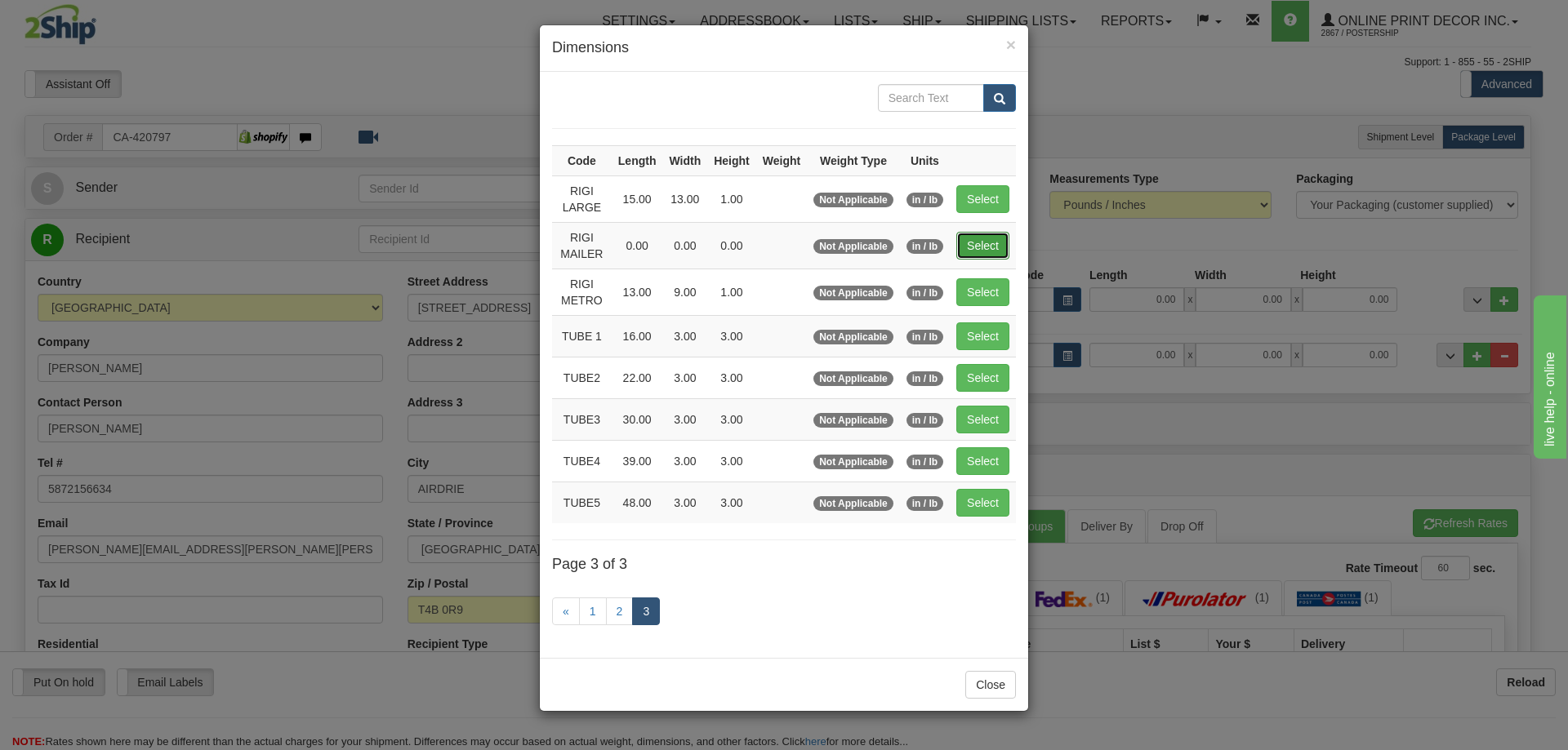
drag, startPoint x: 980, startPoint y: 243, endPoint x: 998, endPoint y: 287, distance: 47.5
click at [979, 243] on button "Select" at bounding box center [982, 246] width 53 height 28
type input "RIGI MAILER"
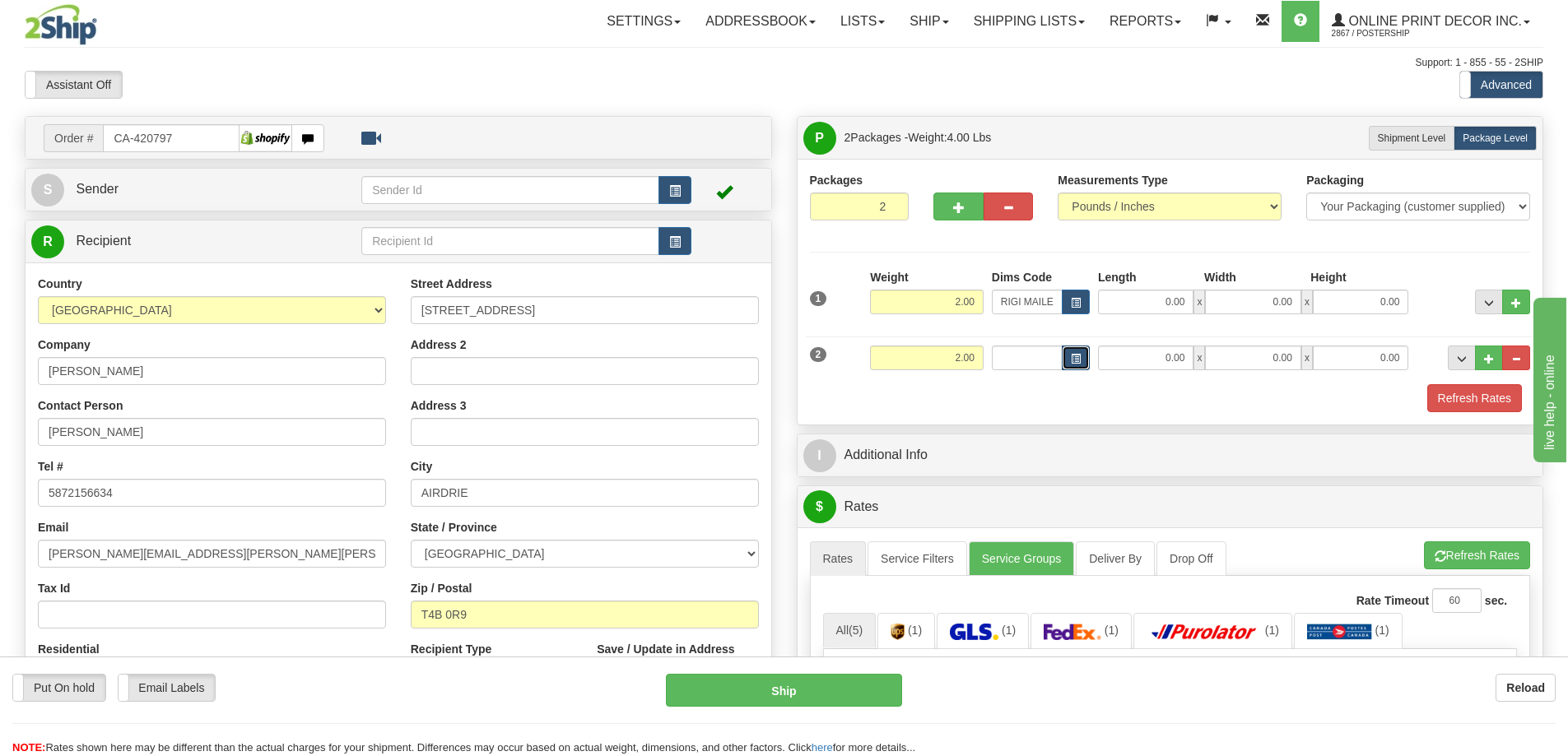
click at [1081, 358] on button "button" at bounding box center [1076, 358] width 28 height 25
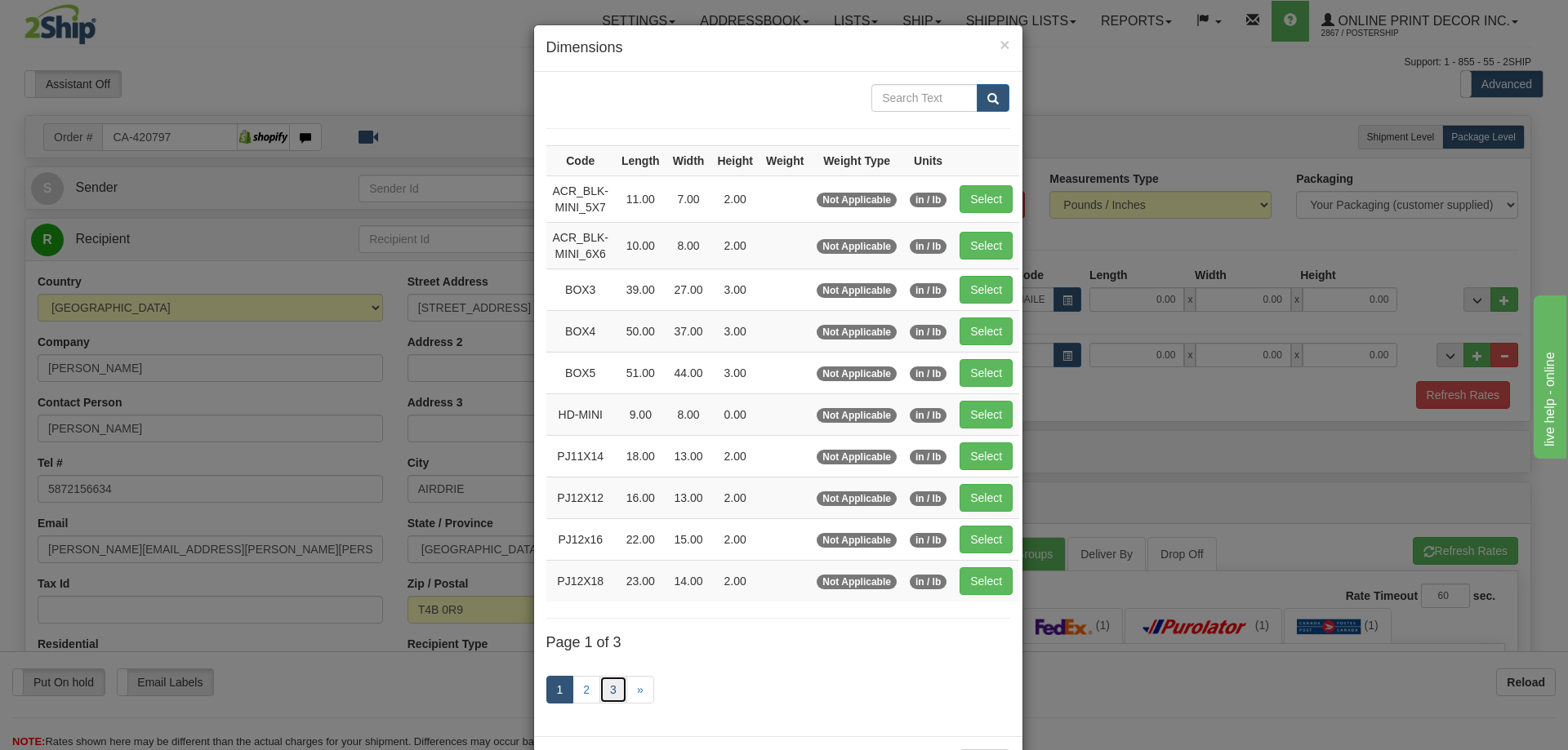
click at [614, 682] on link "3" at bounding box center [614, 690] width 28 height 28
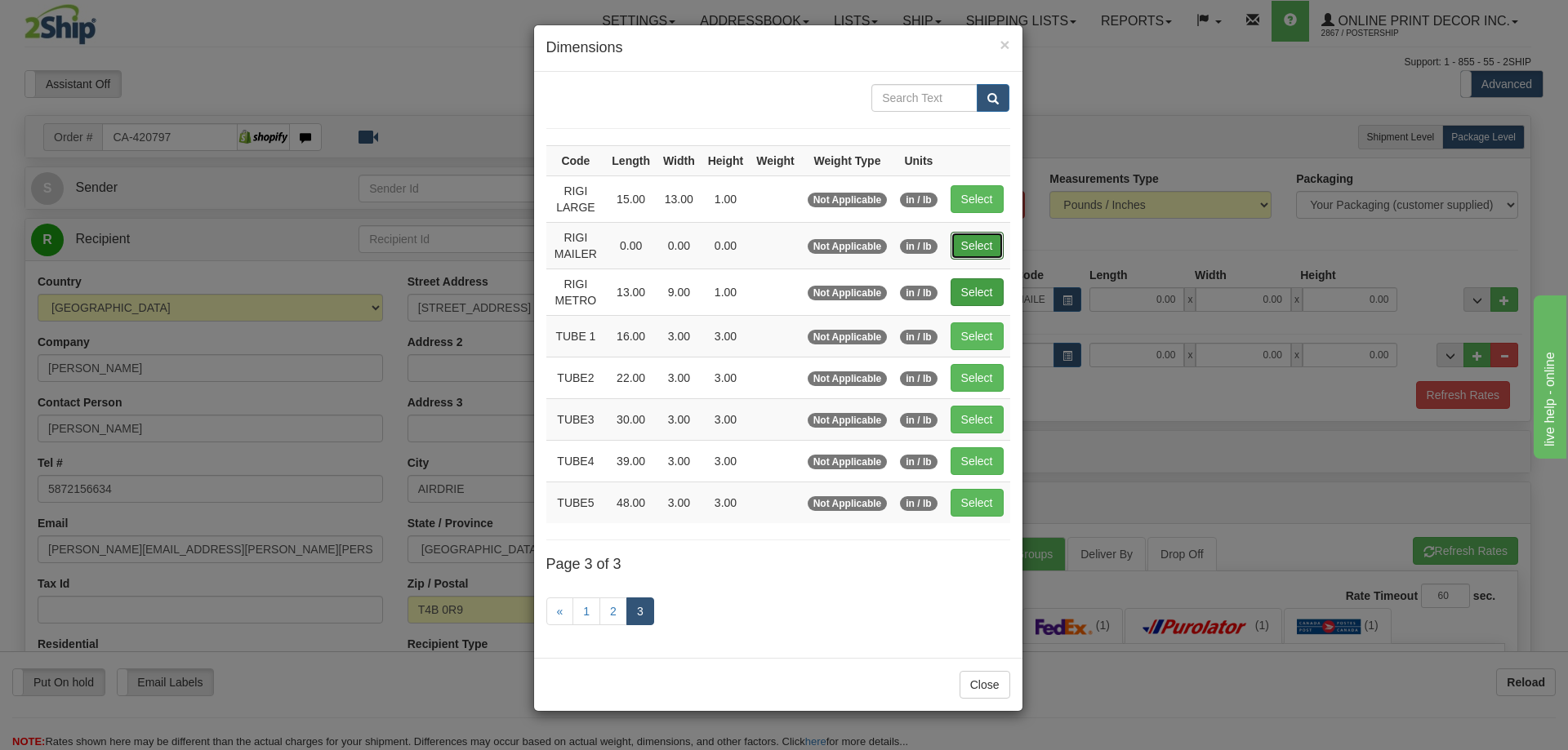
click at [991, 237] on button "Select" at bounding box center [977, 246] width 53 height 28
type input "RIGI MAILER"
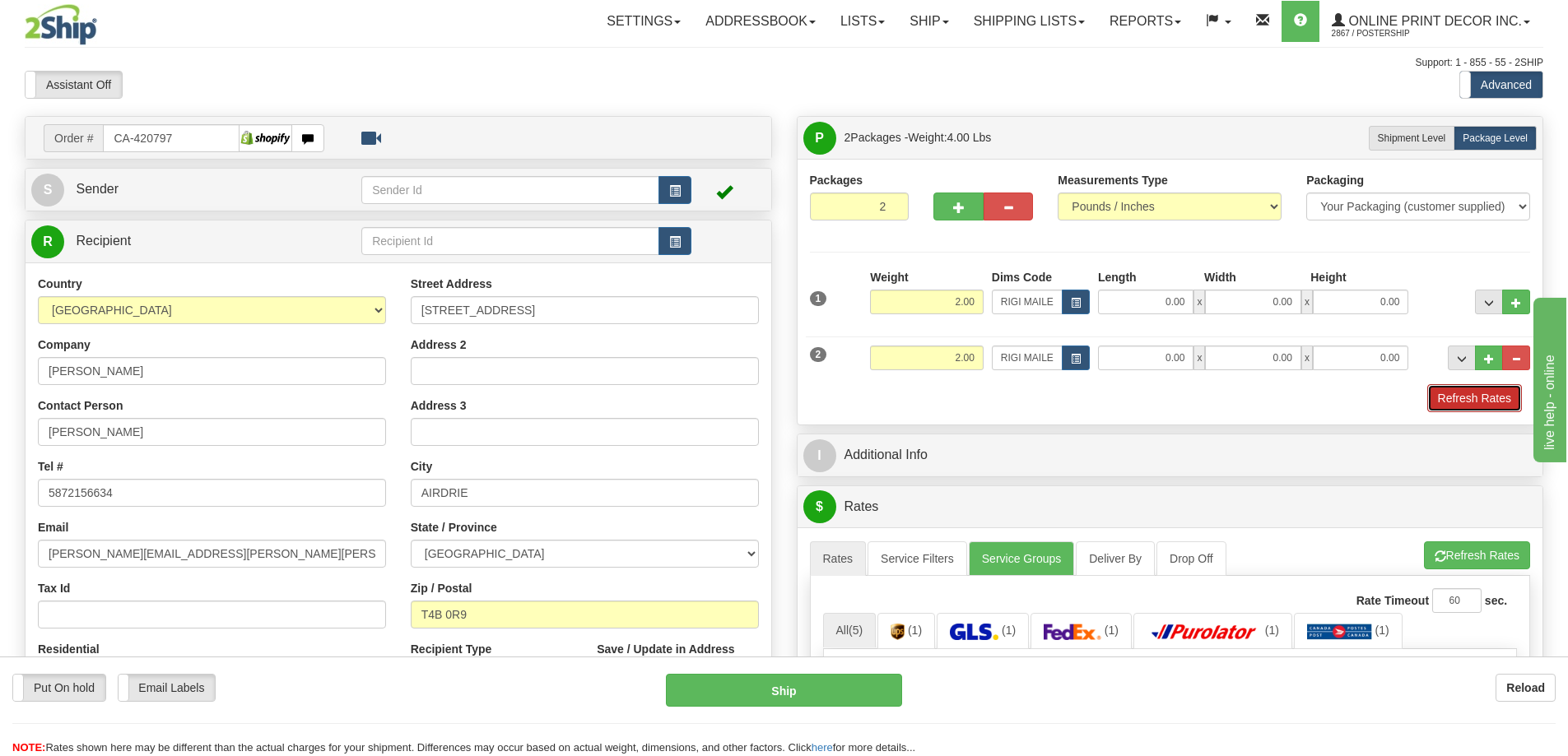
click at [1507, 403] on button "Refresh Rates" at bounding box center [1475, 399] width 94 height 28
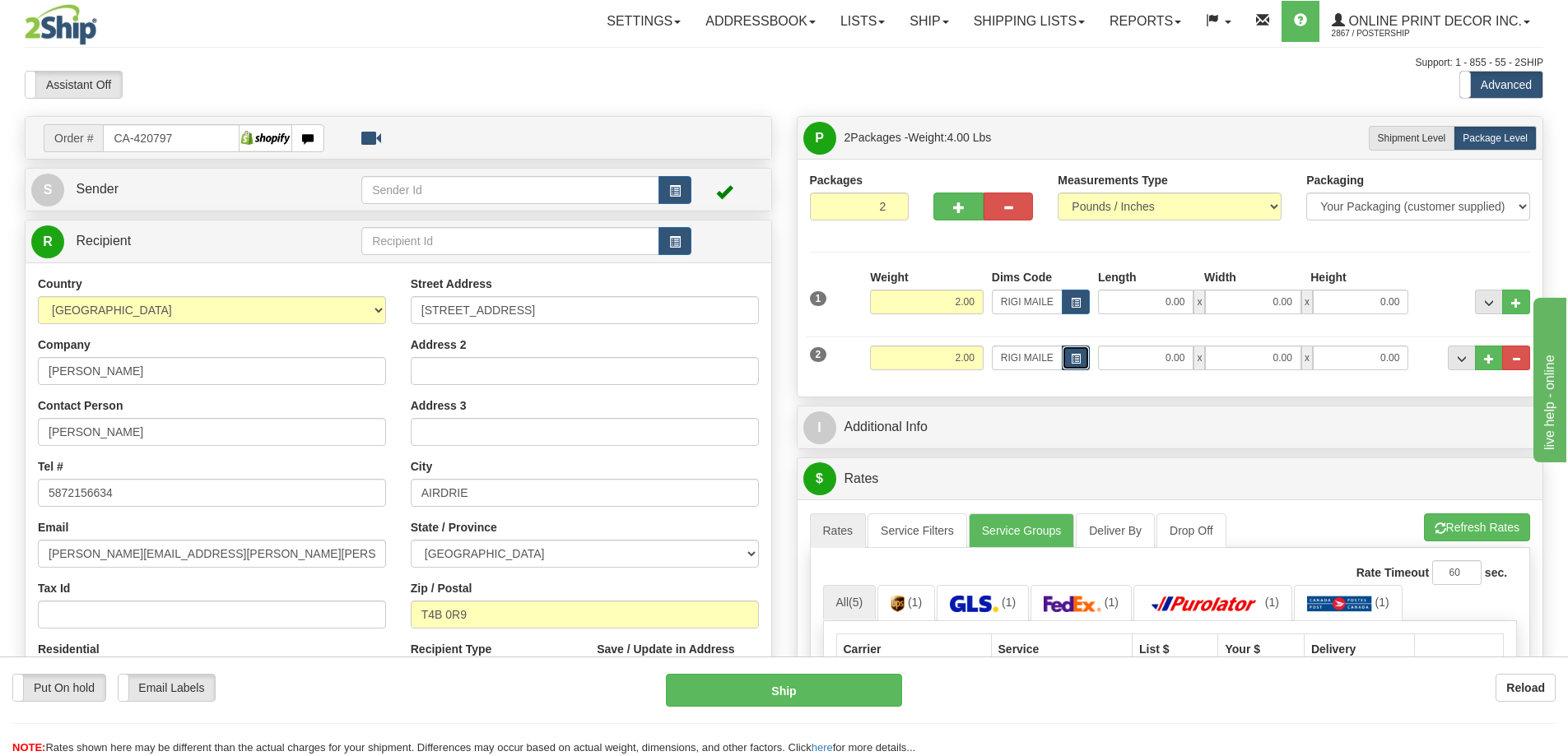
click at [1077, 353] on button "button" at bounding box center [1076, 358] width 28 height 25
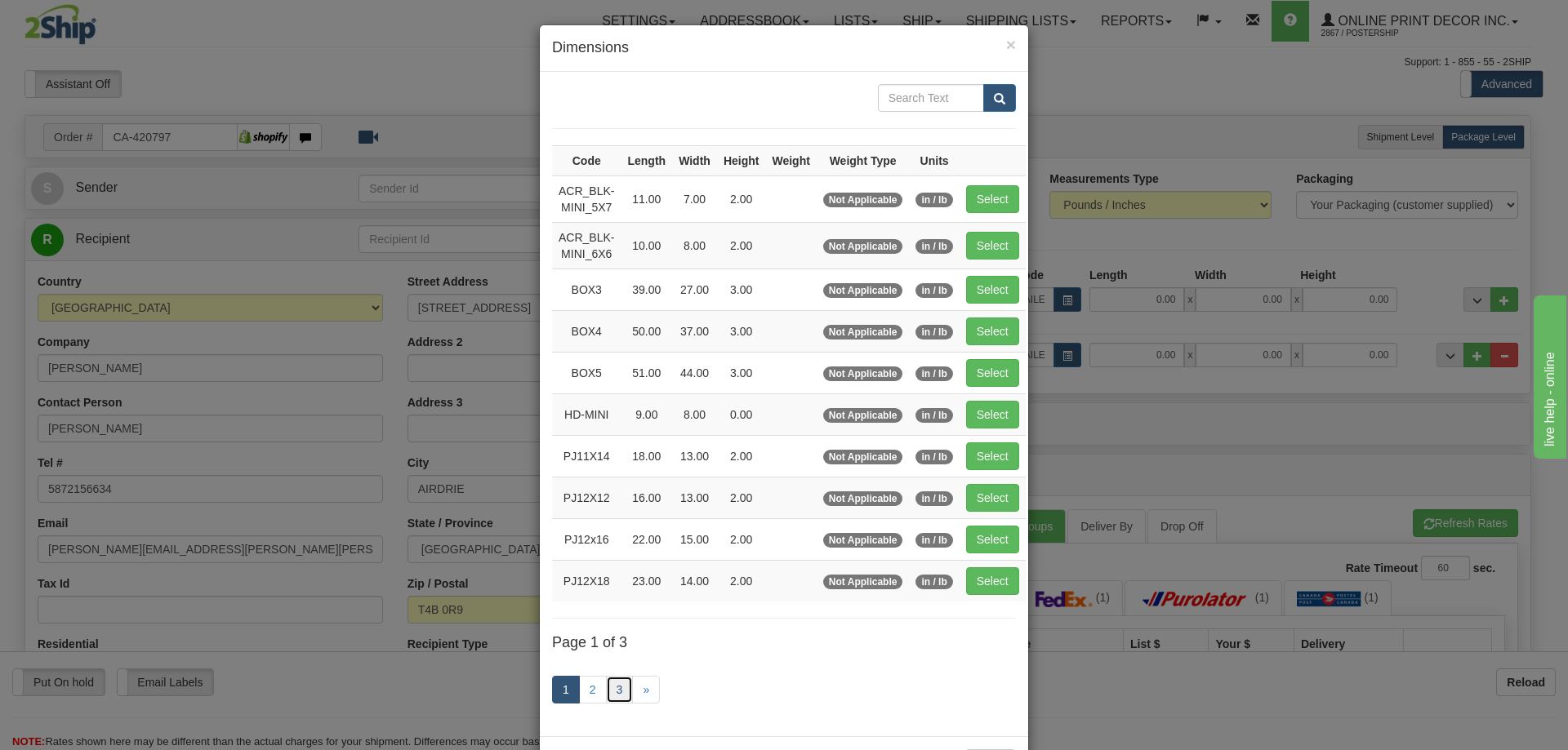
click at [617, 687] on link "3" at bounding box center [620, 690] width 28 height 28
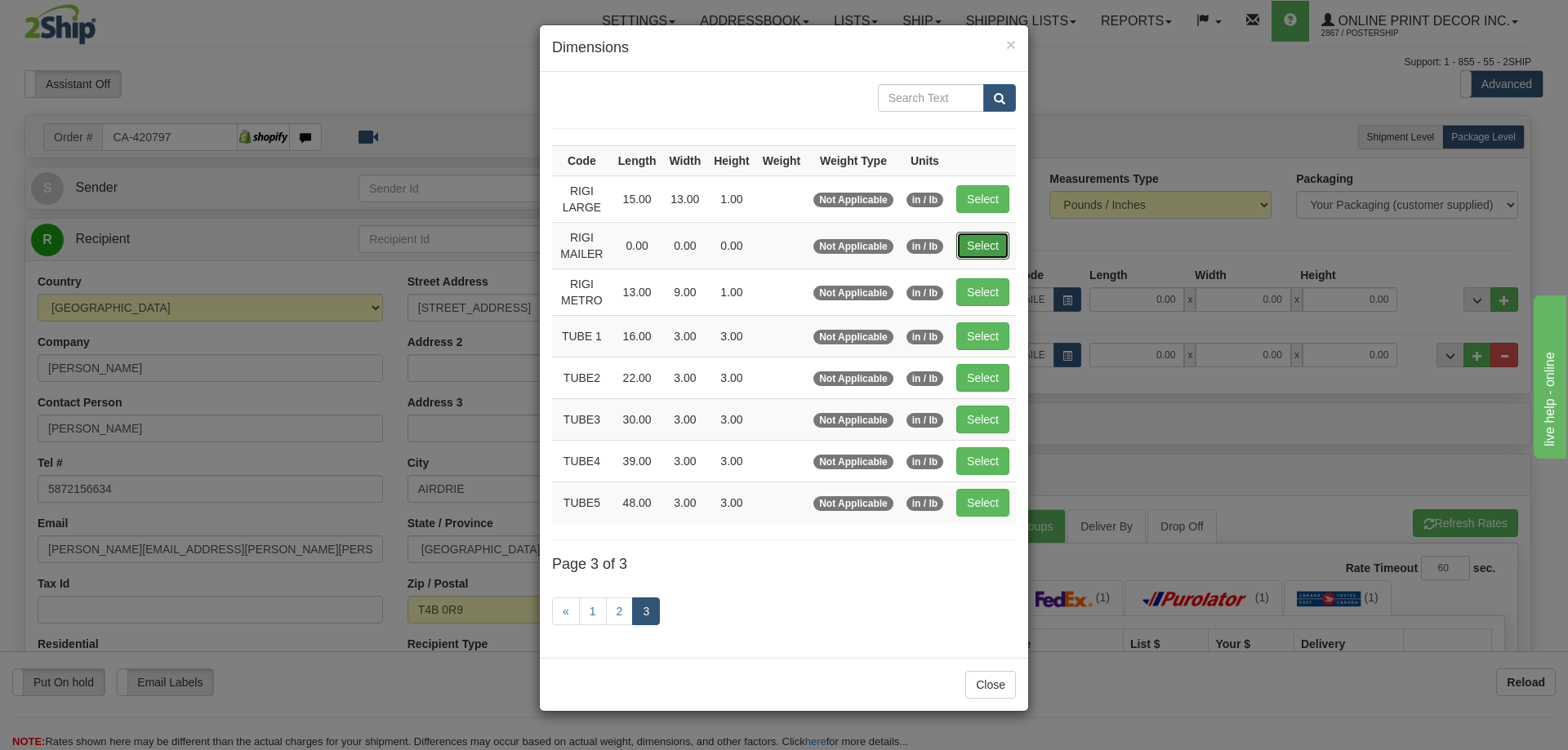
drag, startPoint x: 967, startPoint y: 245, endPoint x: 1010, endPoint y: 257, distance: 44.6
click at [974, 252] on button "Select" at bounding box center [982, 246] width 53 height 28
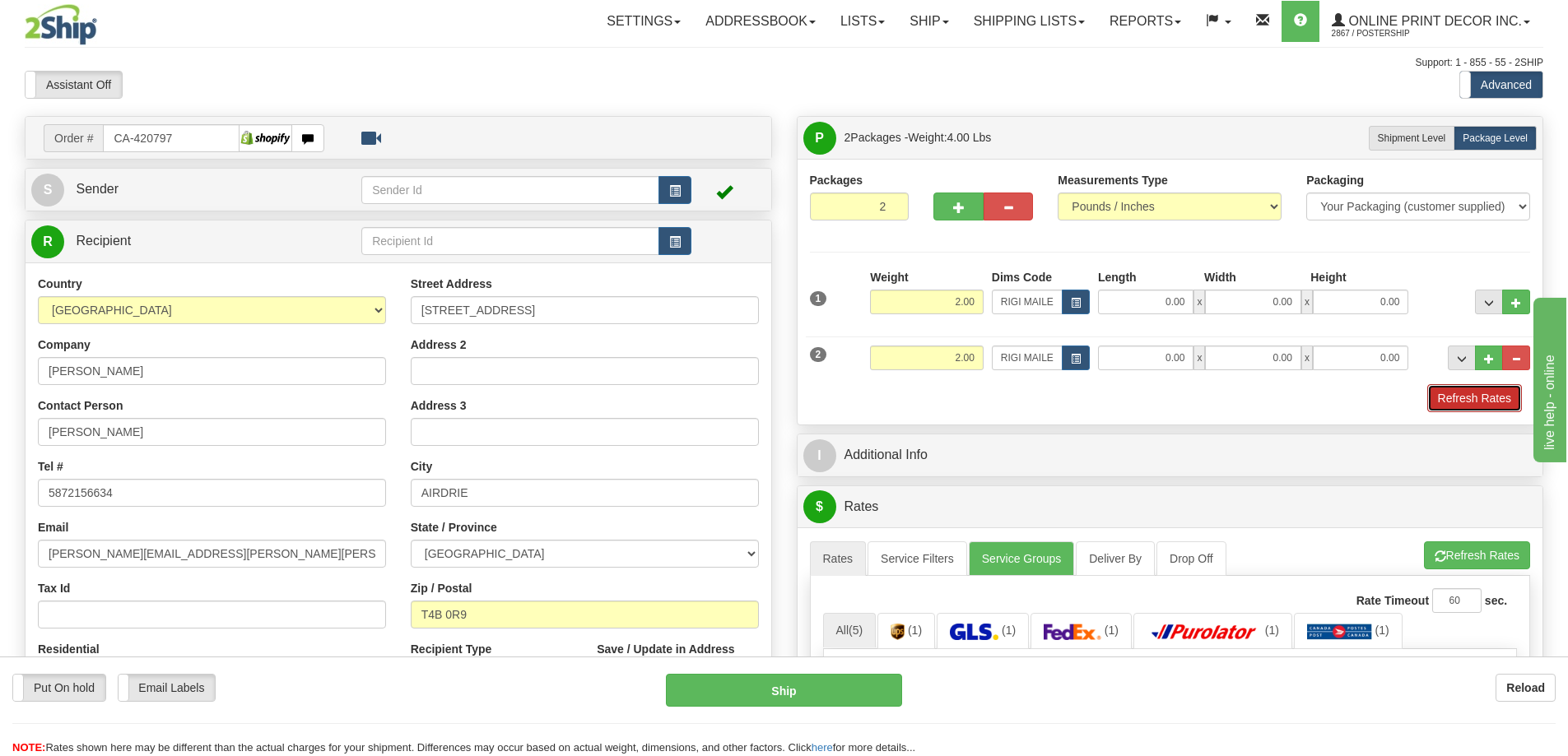
click at [1451, 392] on button "Refresh Rates" at bounding box center [1475, 399] width 94 height 28
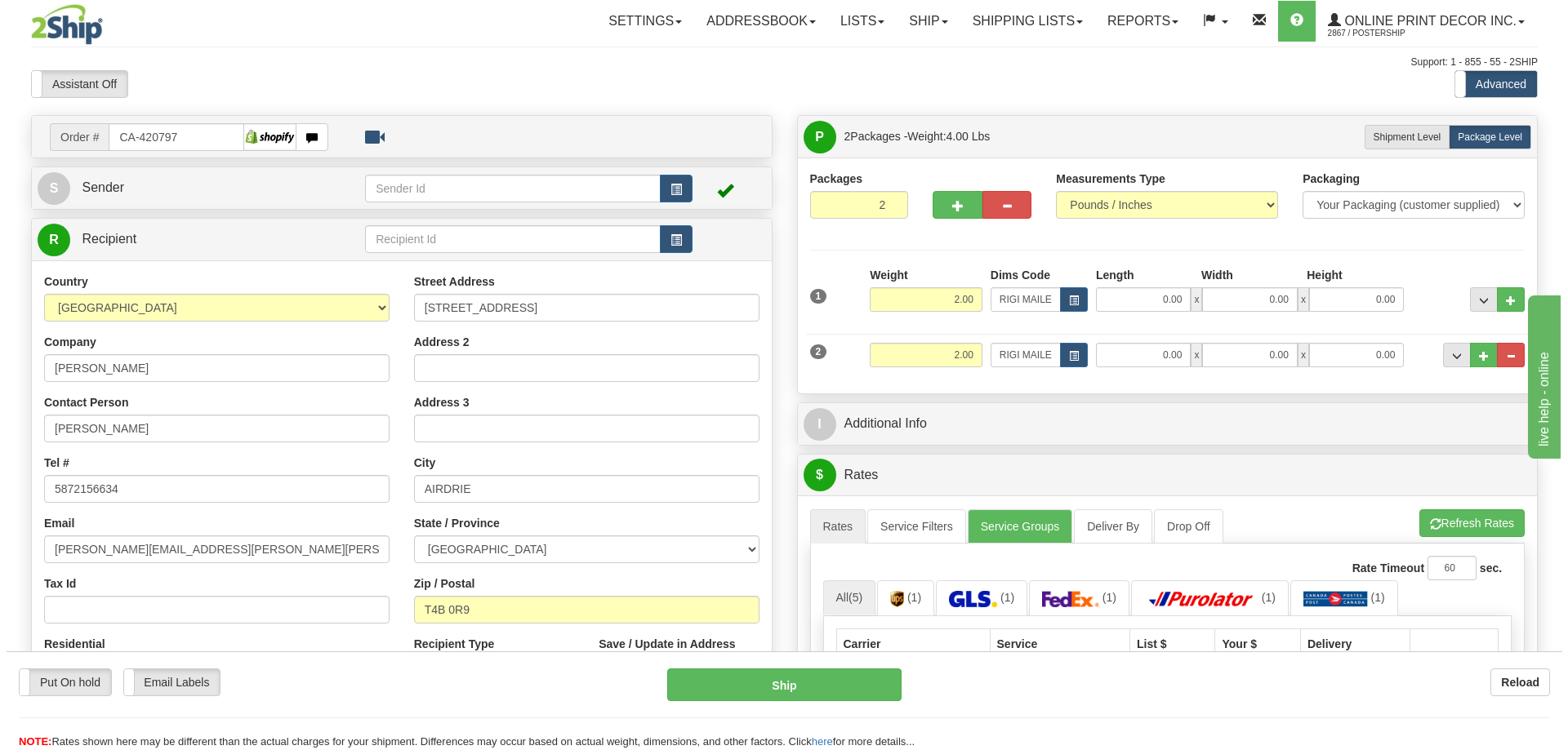
scroll to position [245, 0]
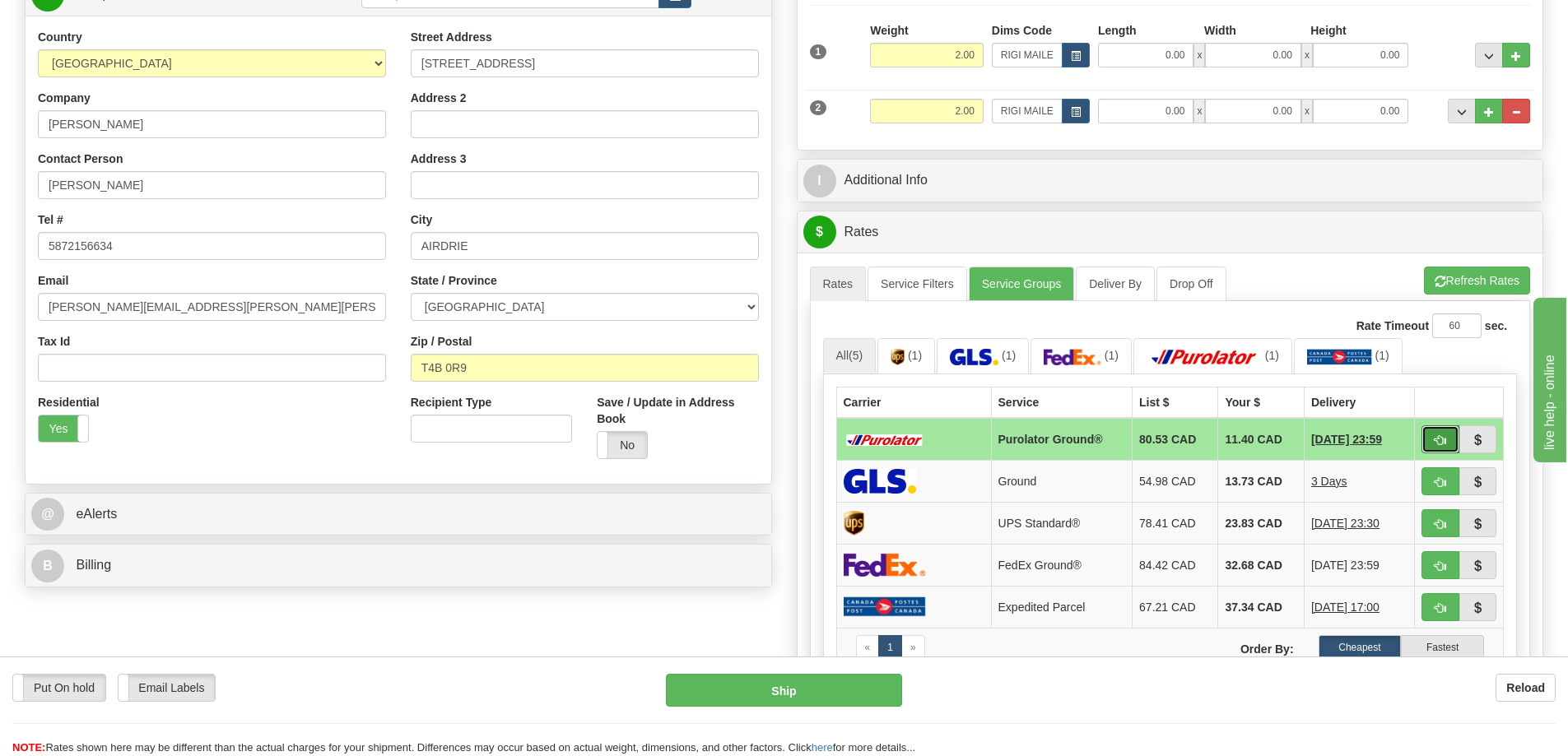
click at [1449, 438] on button "button" at bounding box center [1441, 439] width 38 height 28
type input "260"
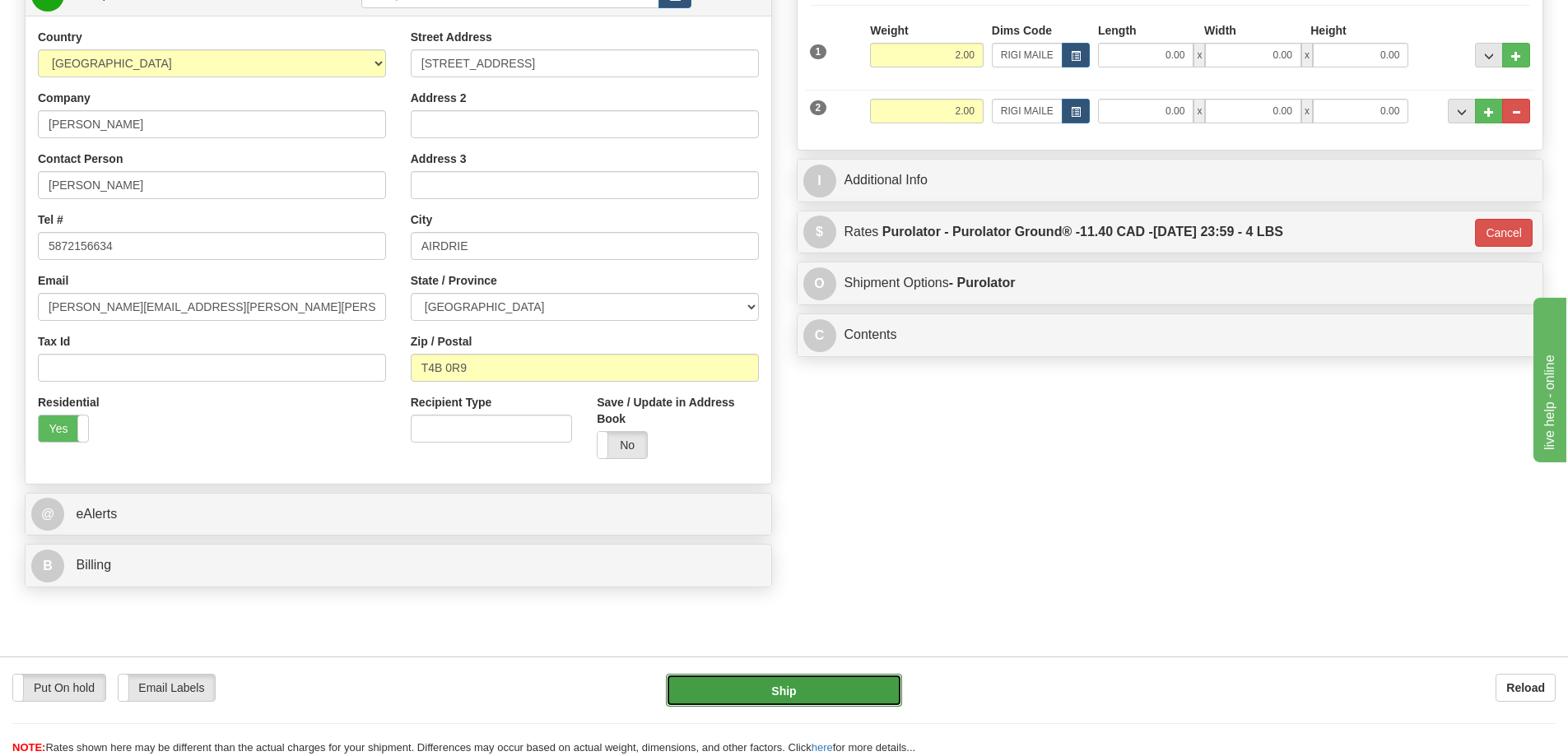
click at [824, 678] on button "Ship" at bounding box center [784, 690] width 237 height 33
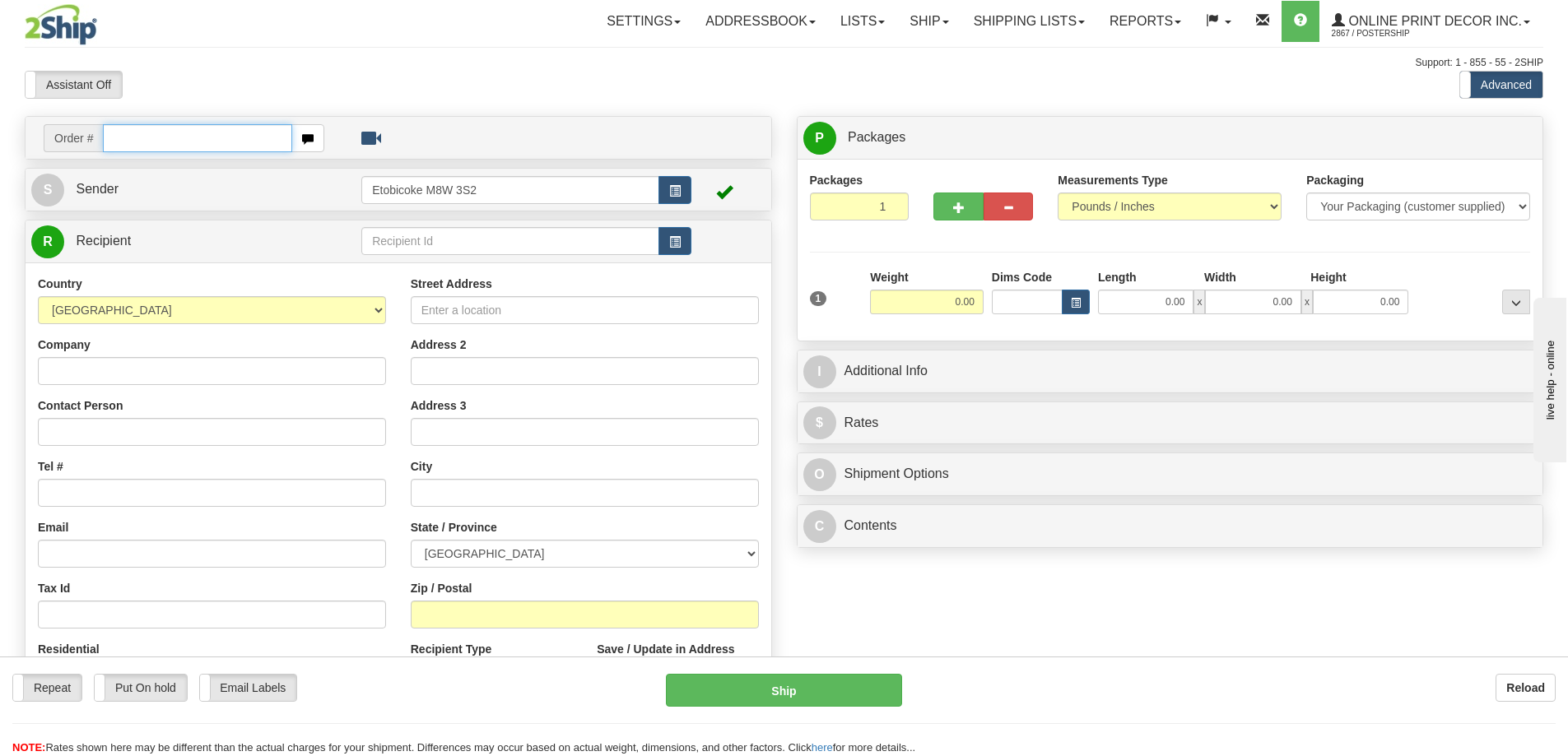
click at [173, 132] on input "text" at bounding box center [197, 139] width 190 height 28
type input "ca-421096"
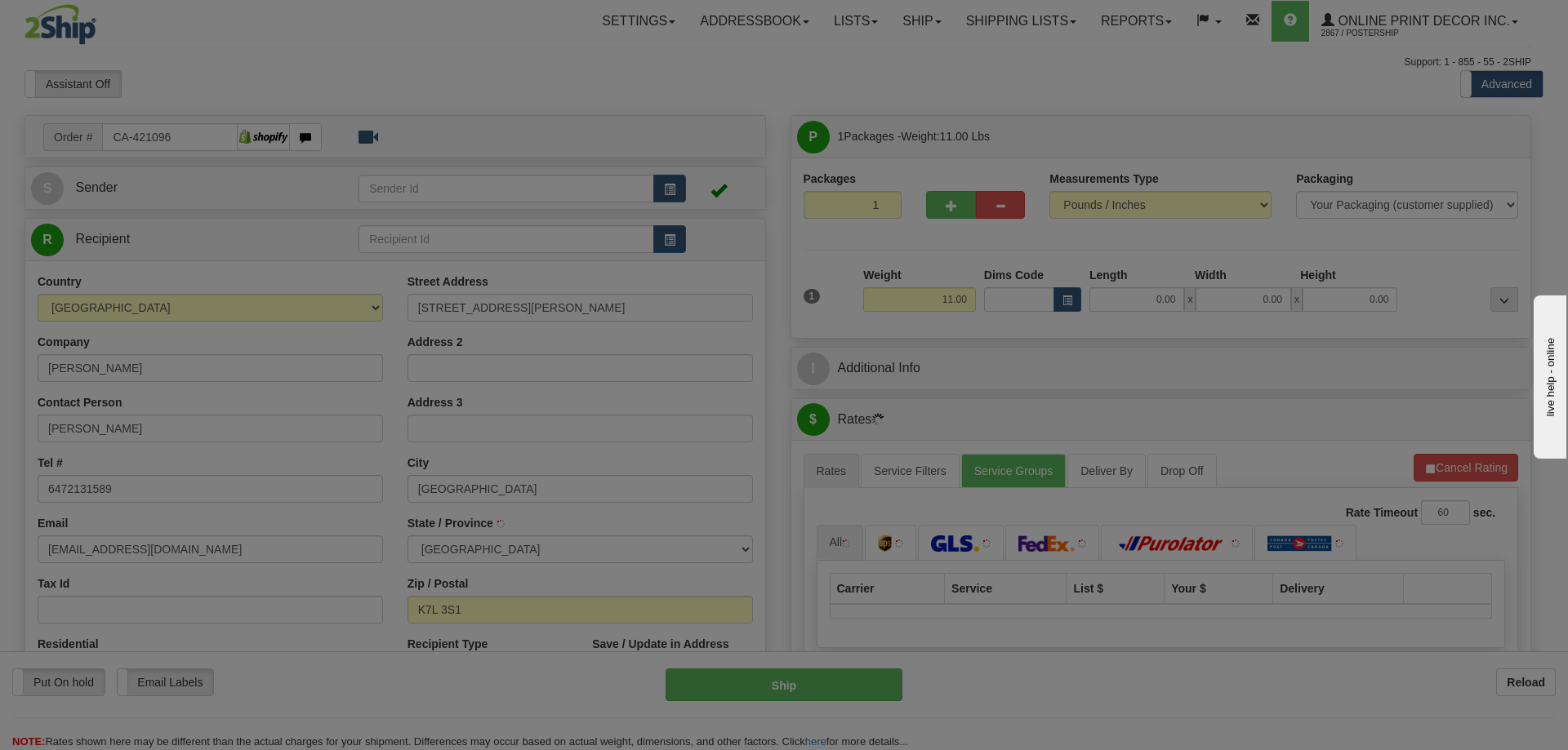
type input "[GEOGRAPHIC_DATA]"
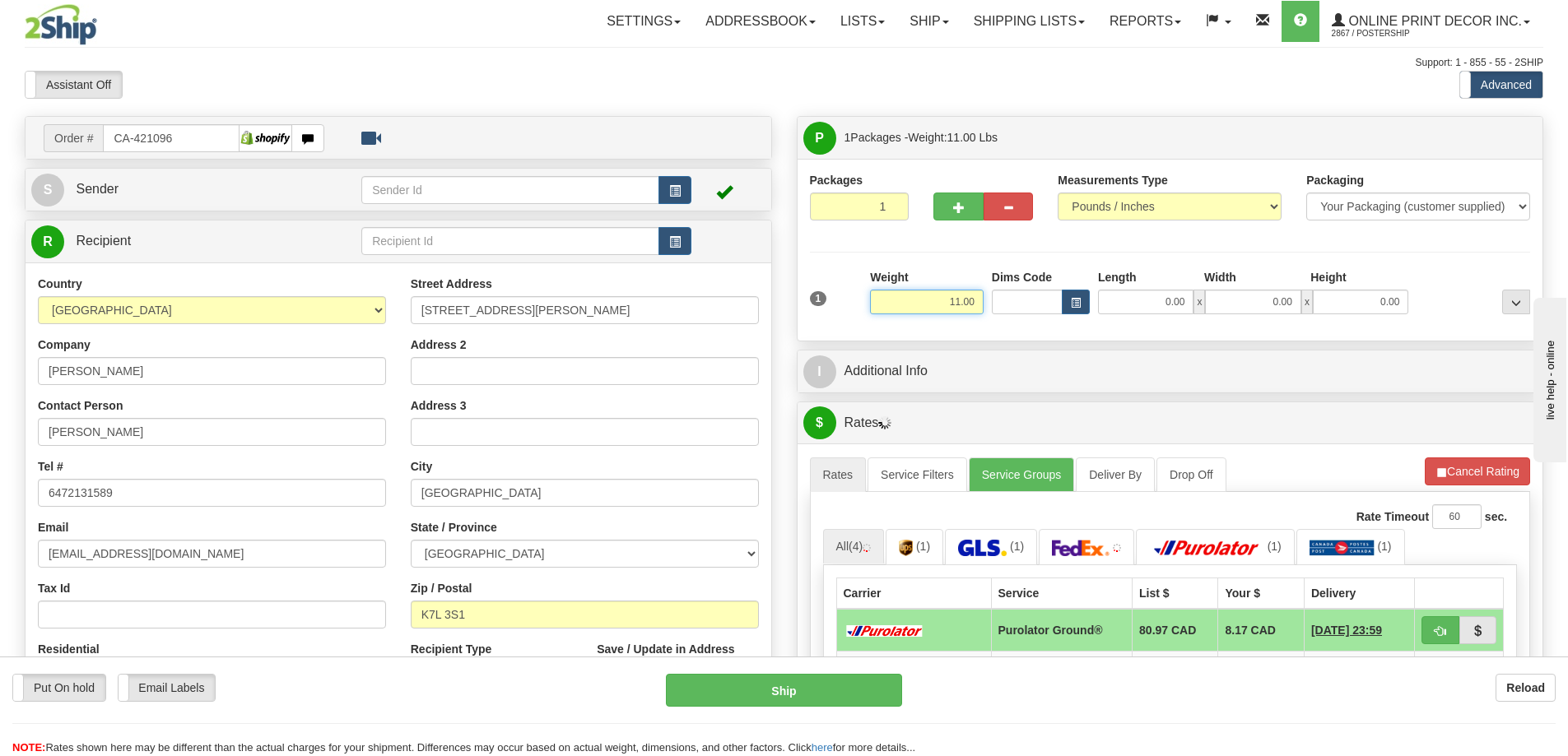
click at [977, 301] on input "11.00" at bounding box center [927, 302] width 113 height 25
type input "1"
type input "2.00"
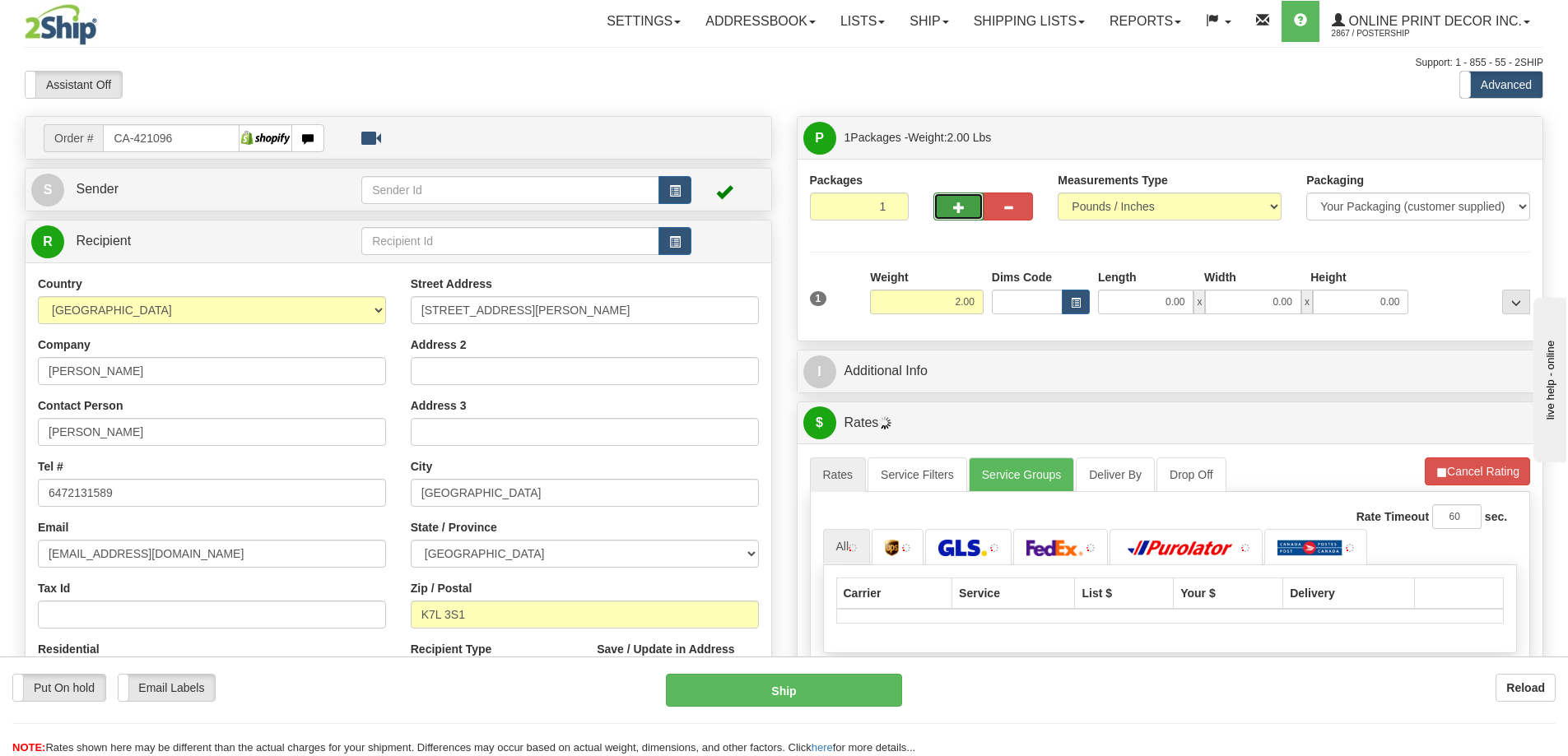
click at [965, 201] on button "button" at bounding box center [958, 206] width 49 height 28
radio input "true"
type input "2"
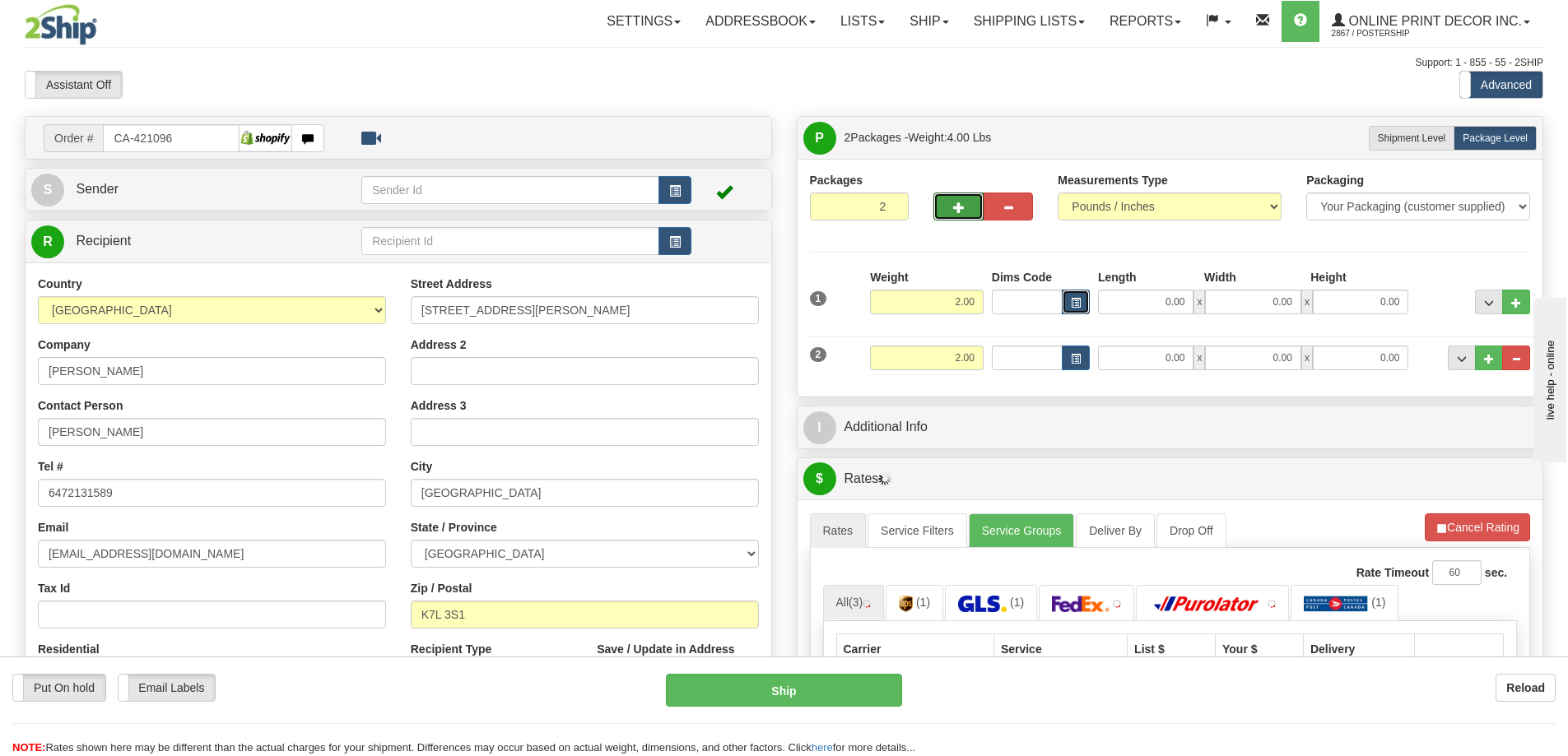
click at [1074, 299] on span "button" at bounding box center [1076, 304] width 9 height 9
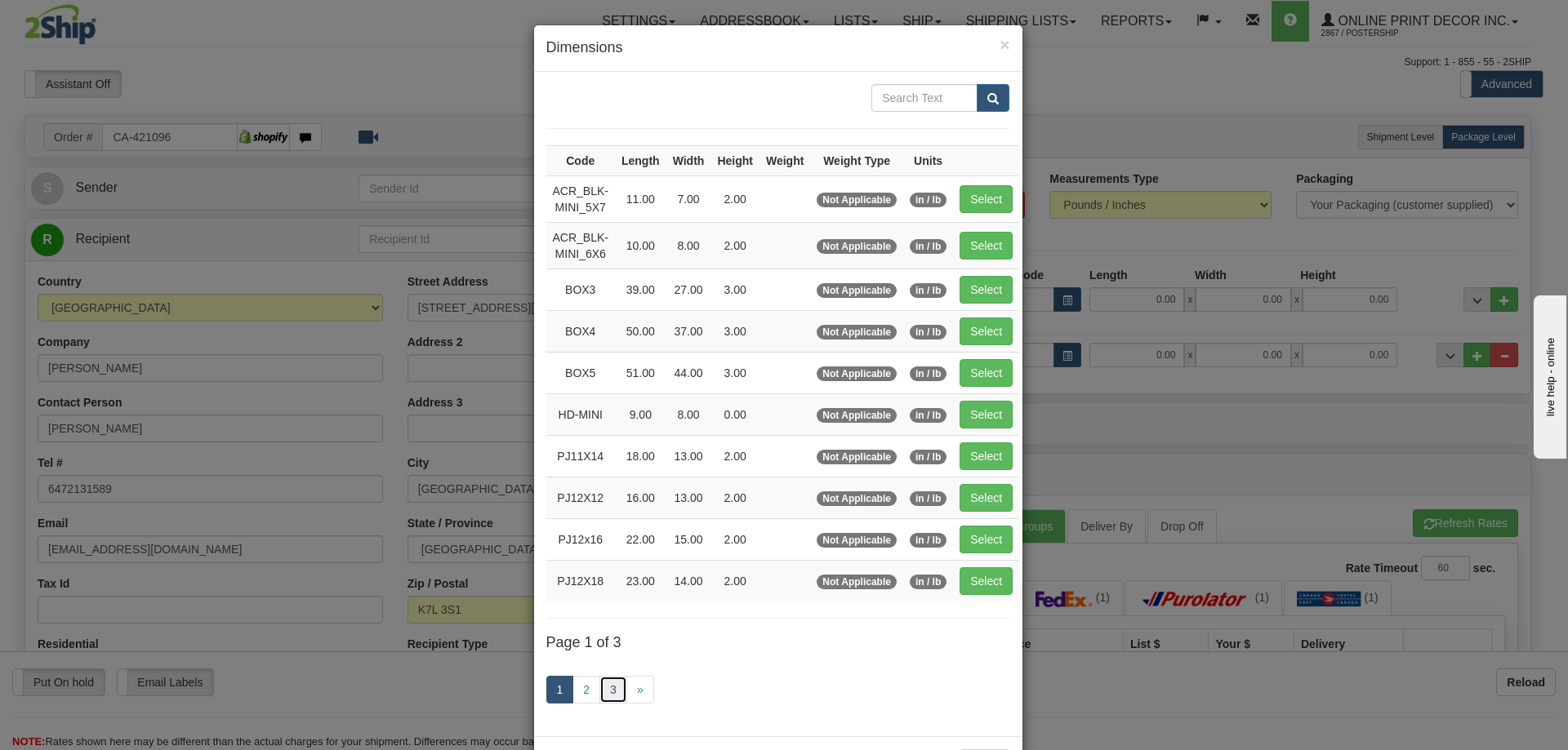
click at [602, 688] on link "3" at bounding box center [614, 690] width 28 height 28
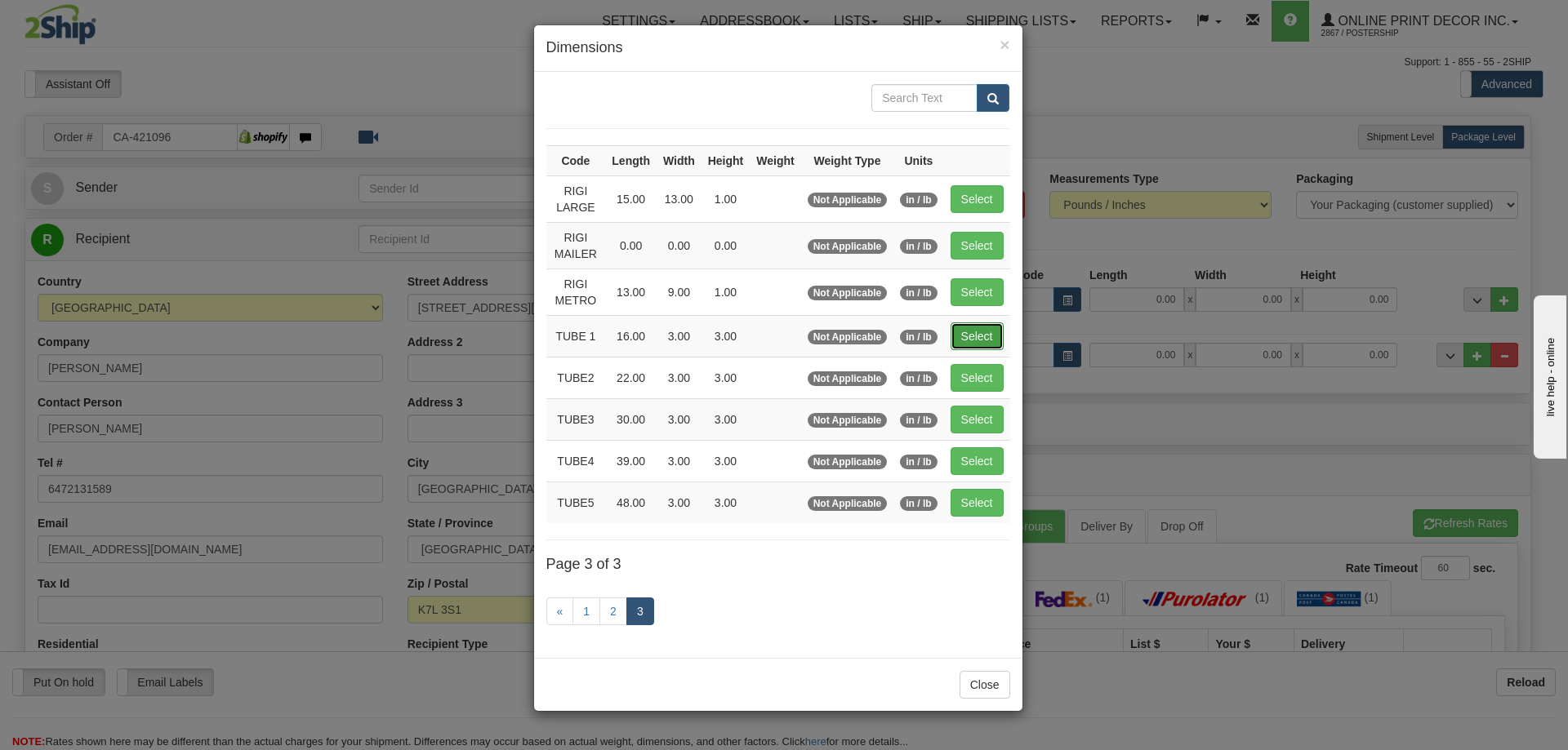
click at [967, 331] on button "Select" at bounding box center [977, 337] width 53 height 28
type input "TUBE 1"
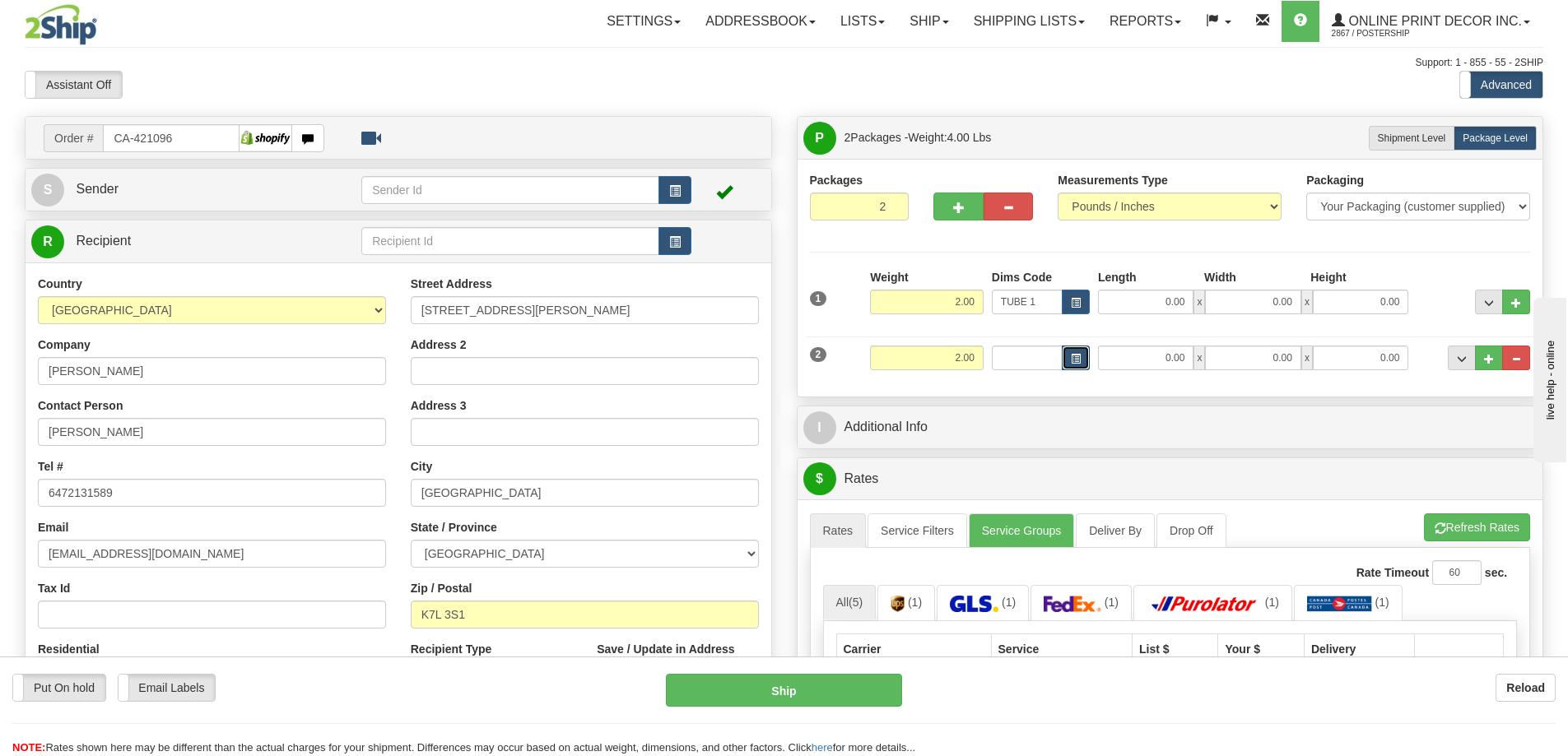
click at [1074, 364] on span "button" at bounding box center [1076, 359] width 9 height 9
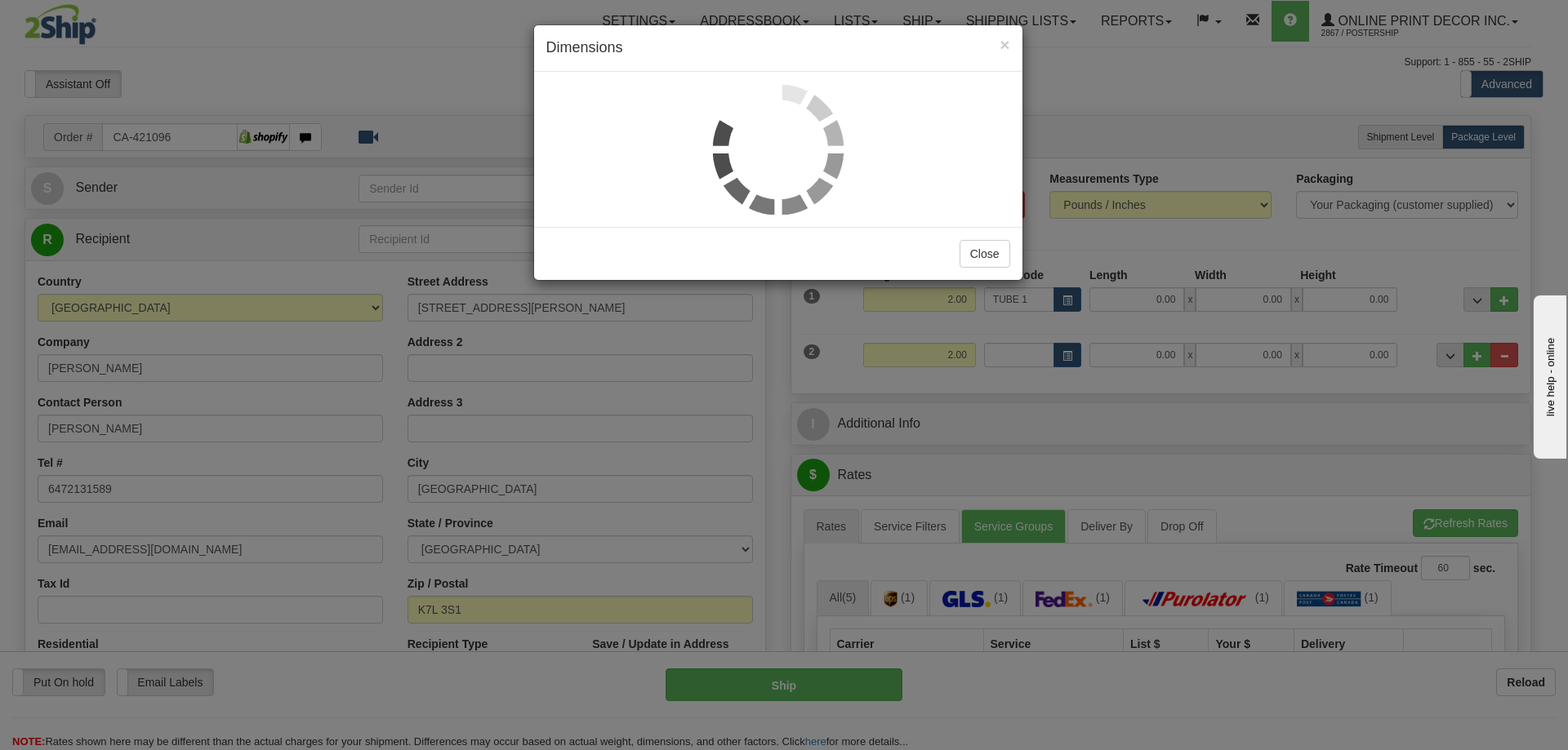
type input "16.00"
type input "3.00"
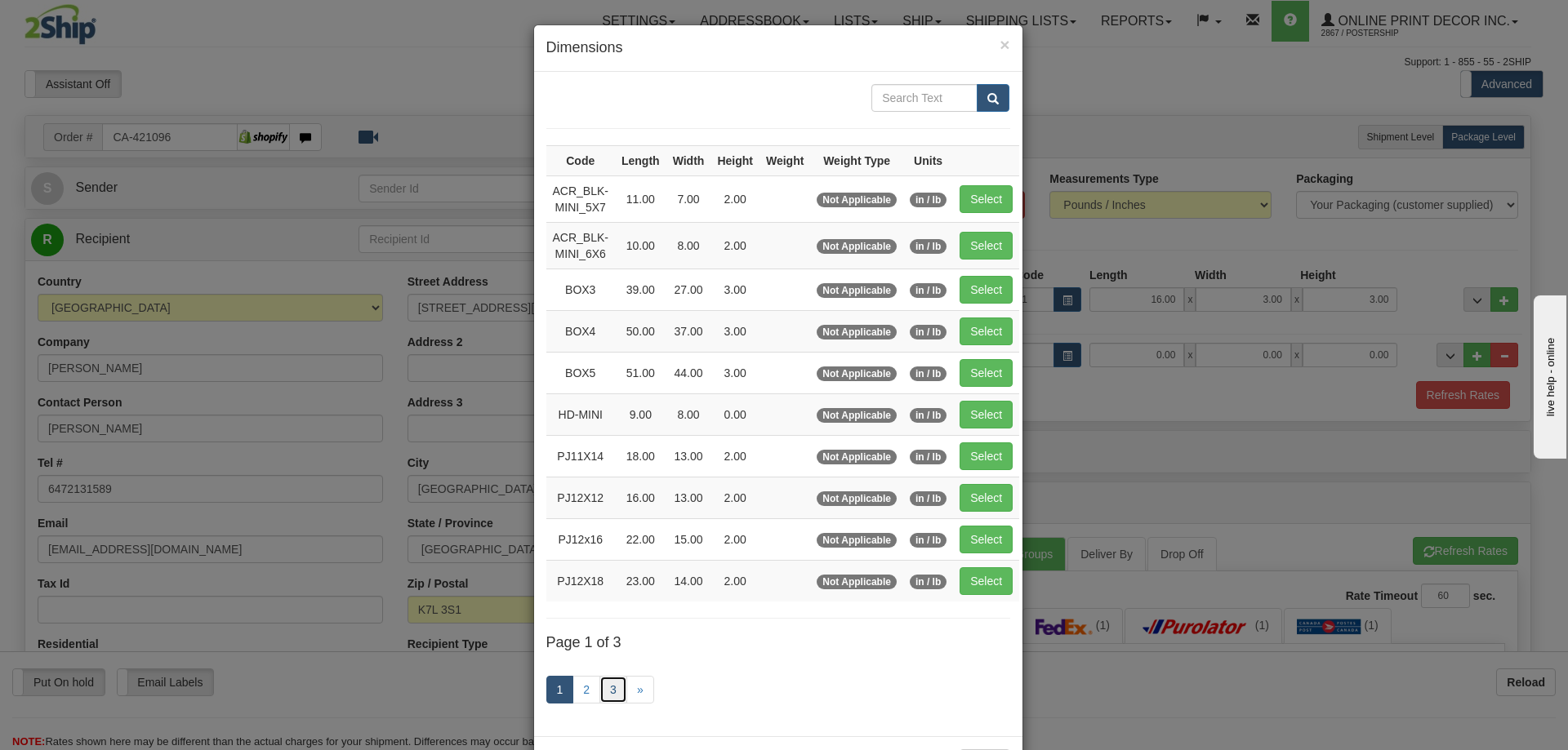
click at [603, 693] on link "3" at bounding box center [614, 690] width 28 height 28
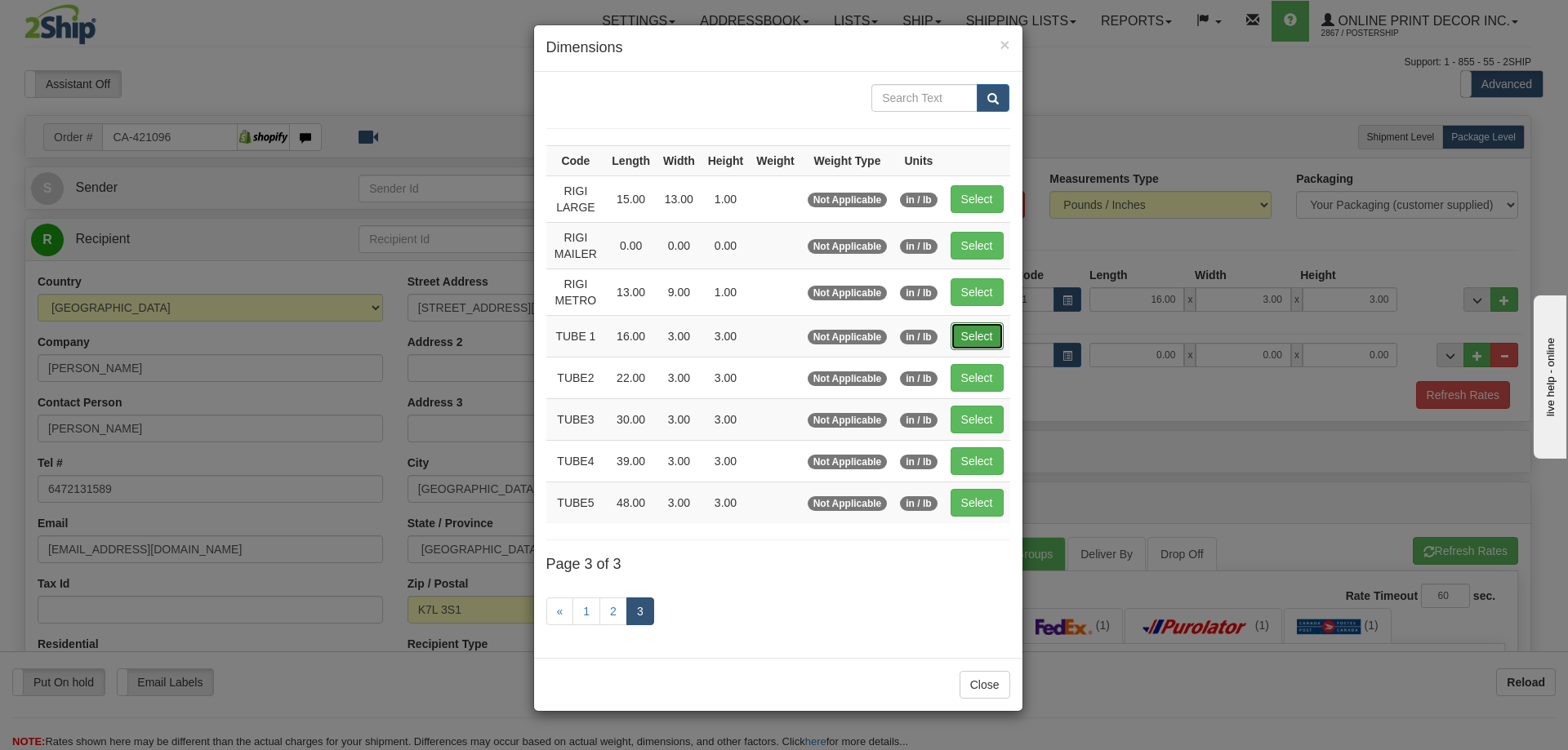
click at [972, 331] on button "Select" at bounding box center [977, 337] width 53 height 28
type input "TUBE 1"
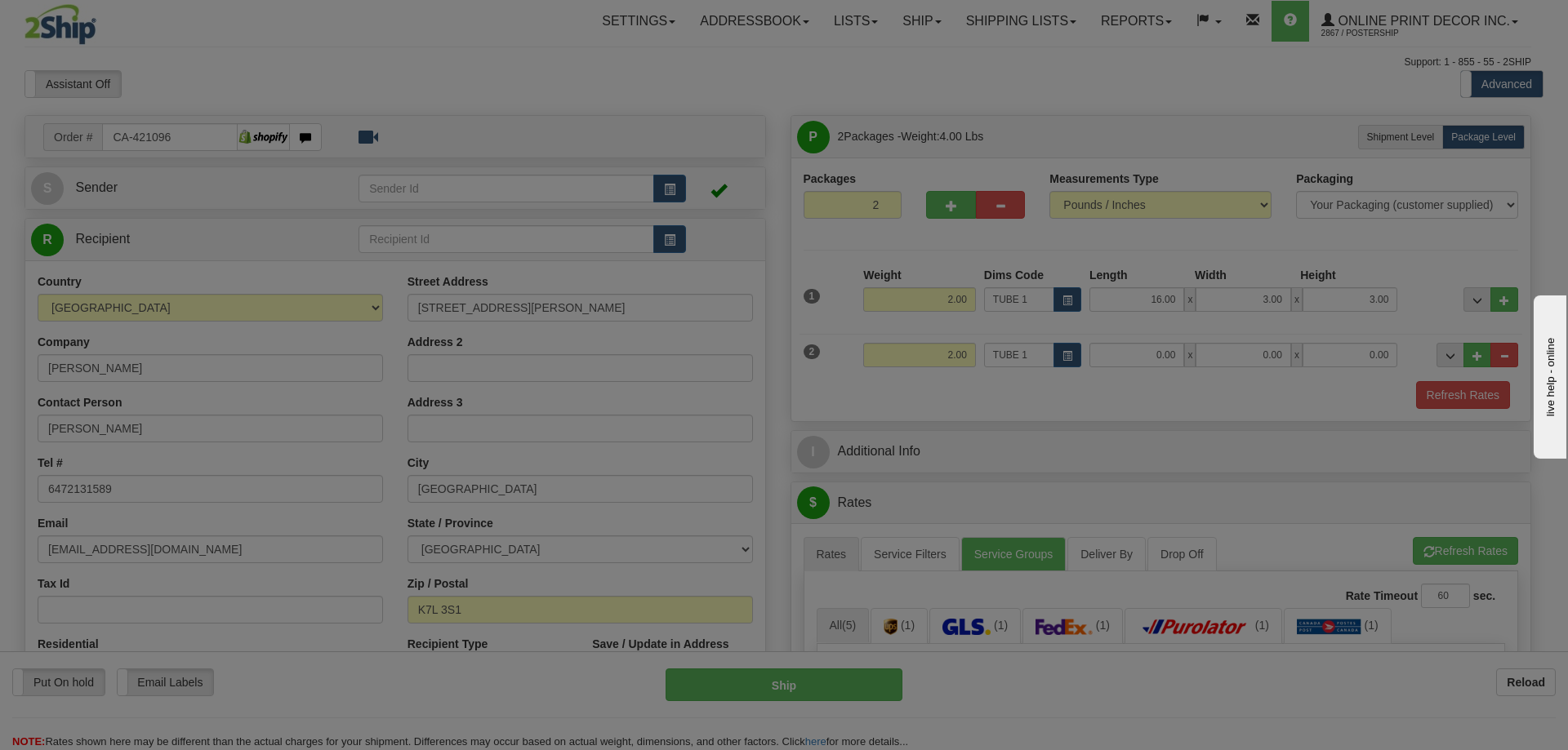
type input "16.00"
type input "3.00"
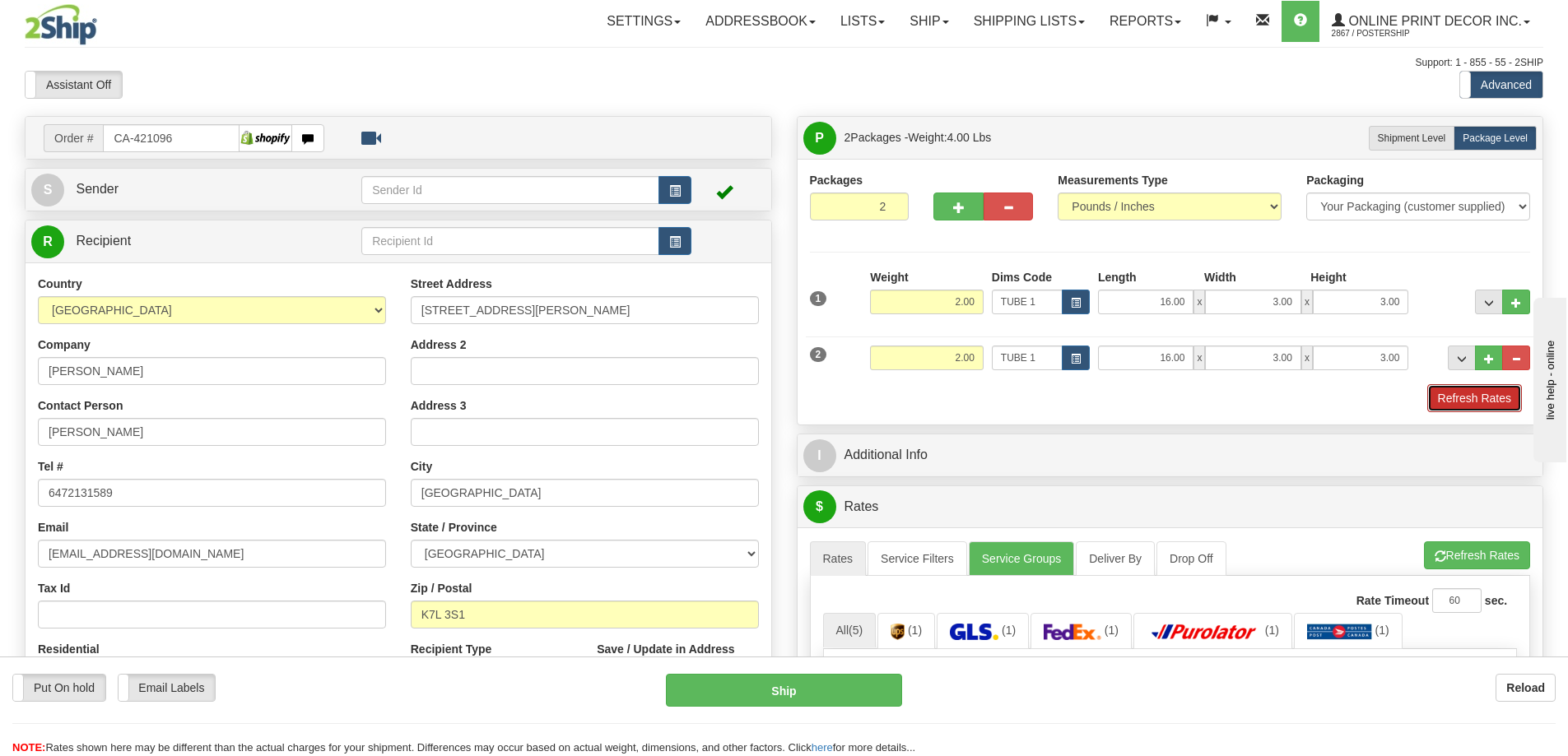
click at [1477, 397] on button "Refresh Rates" at bounding box center [1475, 399] width 94 height 28
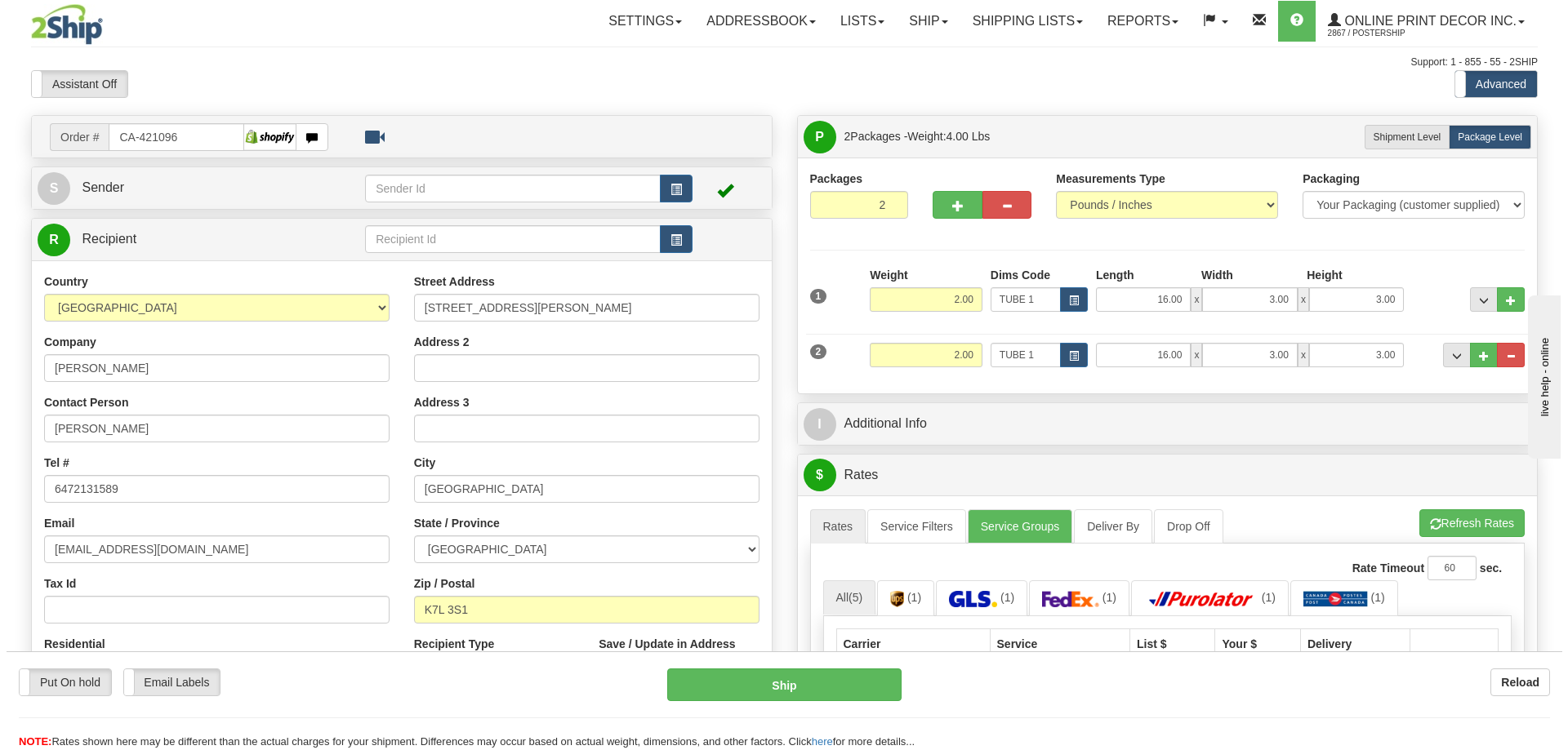
scroll to position [245, 0]
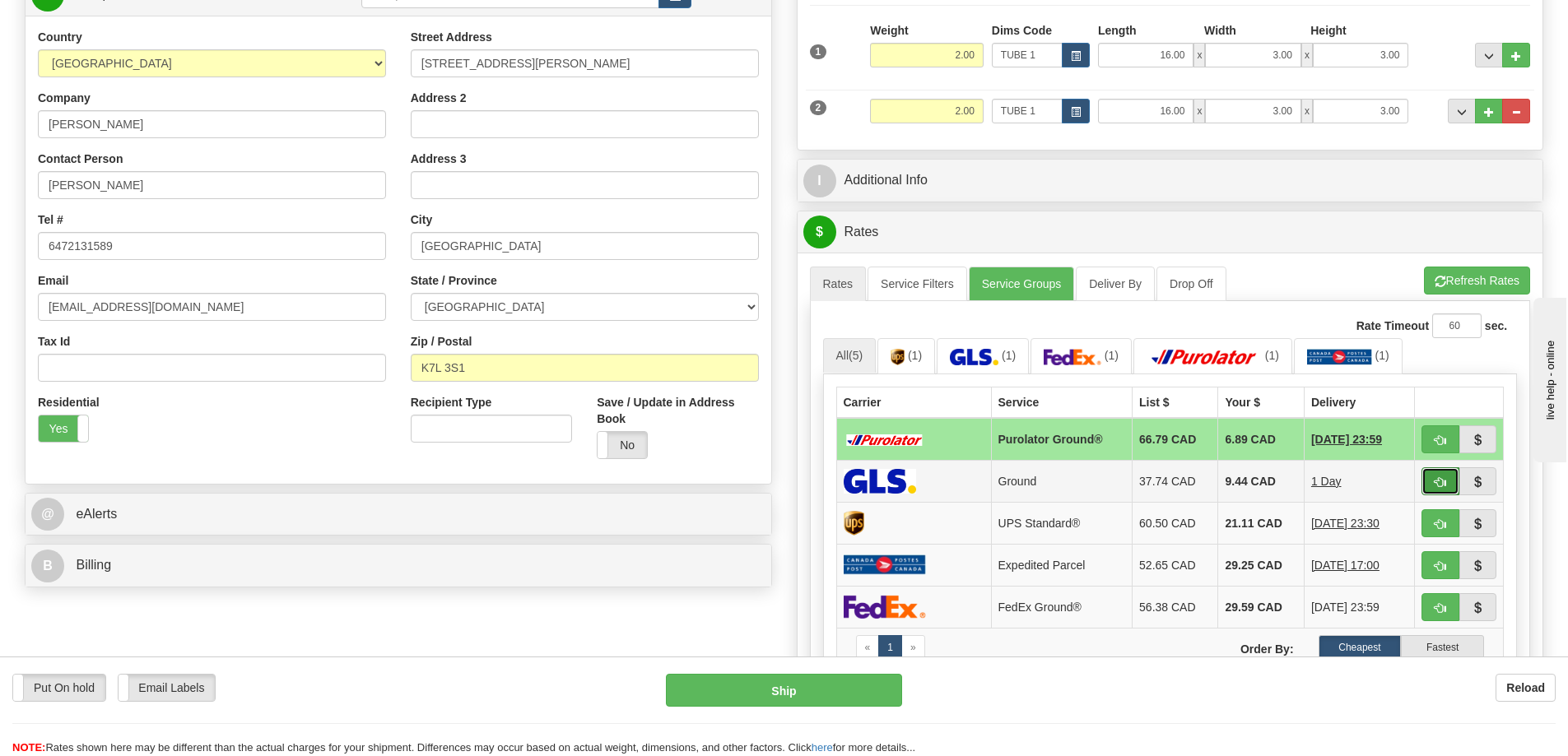
click at [1436, 479] on span "button" at bounding box center [1441, 482] width 11 height 10
type input "1"
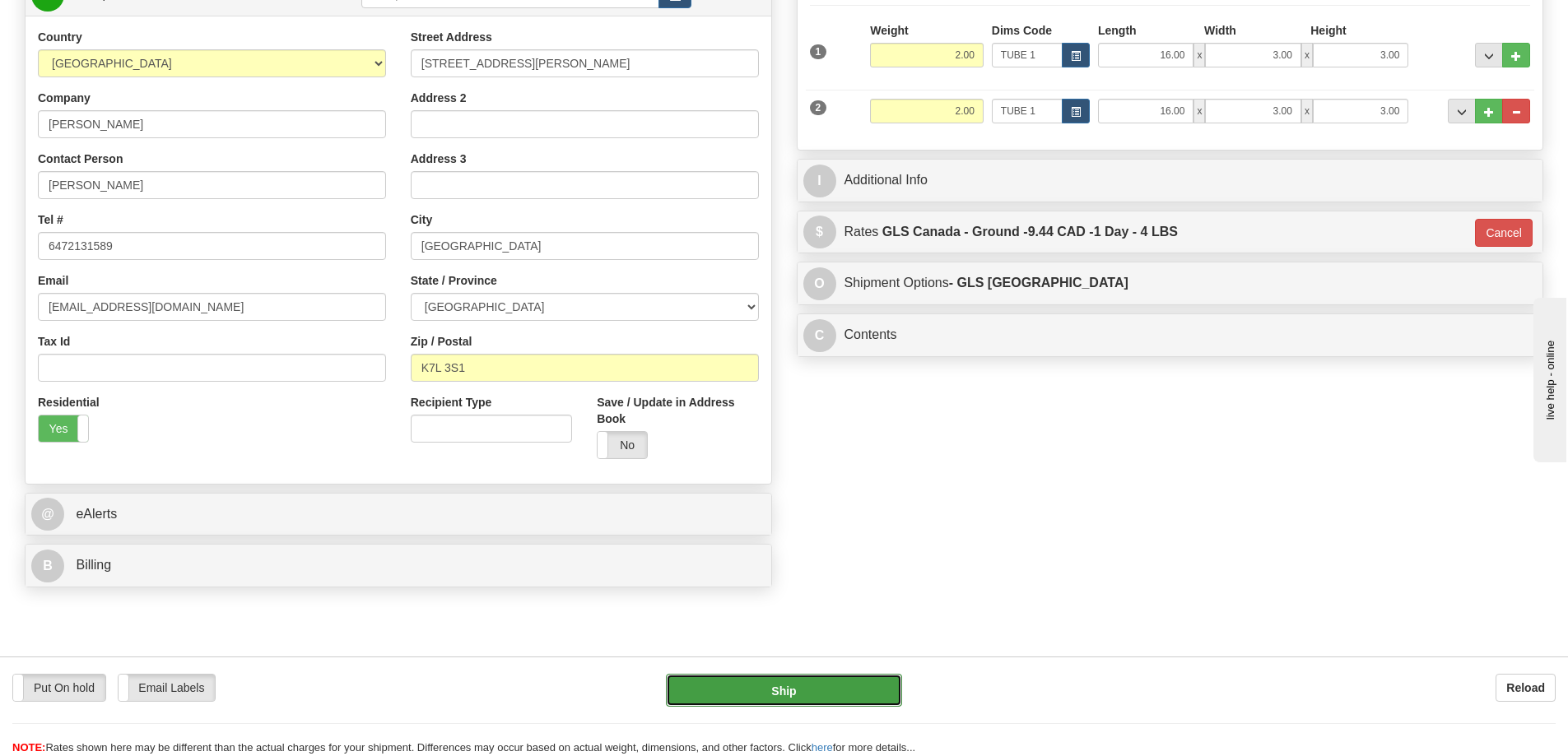
click at [859, 682] on button "Ship" at bounding box center [784, 690] width 237 height 33
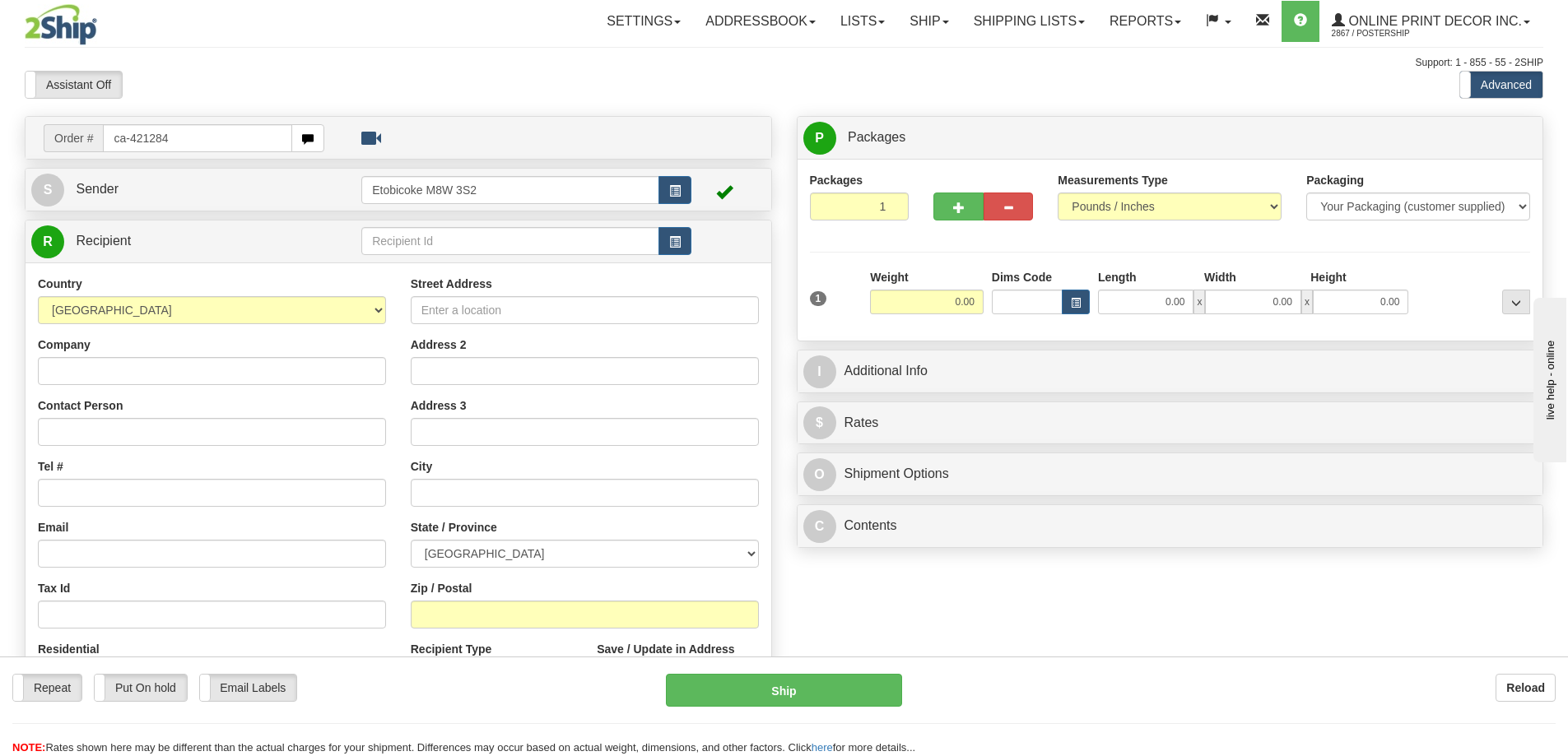
type input "ca-421284"
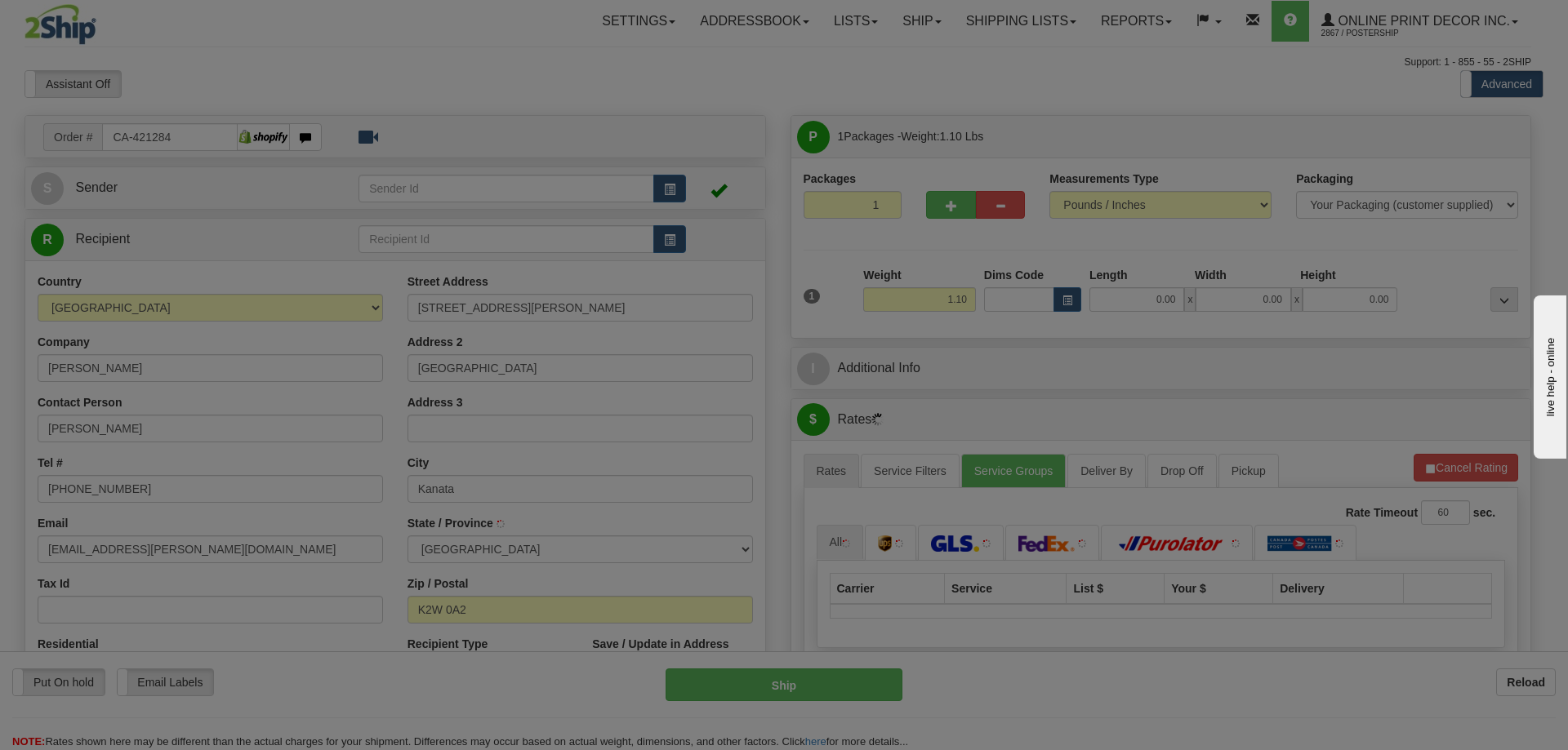
type input "KANATA"
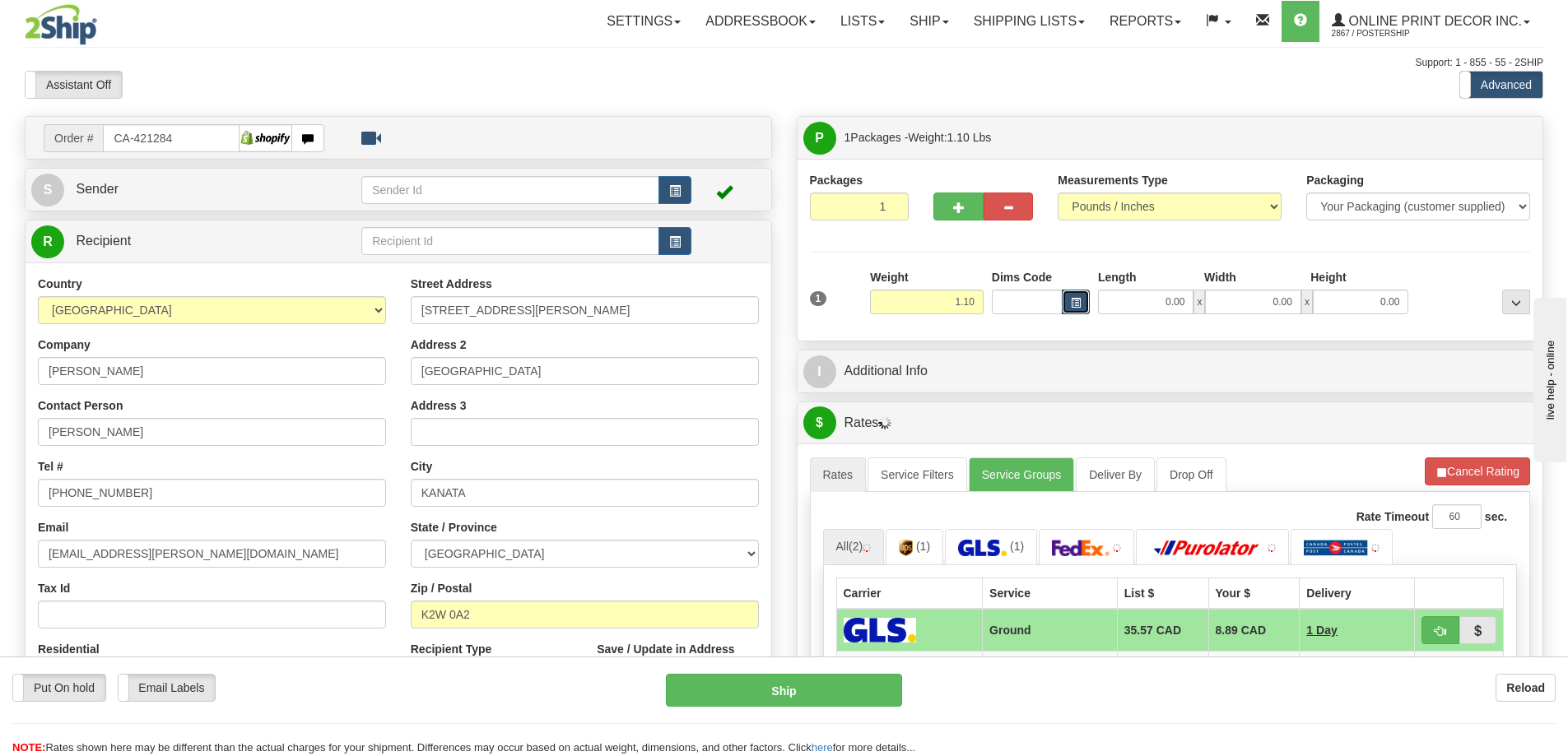
click at [1081, 299] on span "button" at bounding box center [1076, 304] width 9 height 9
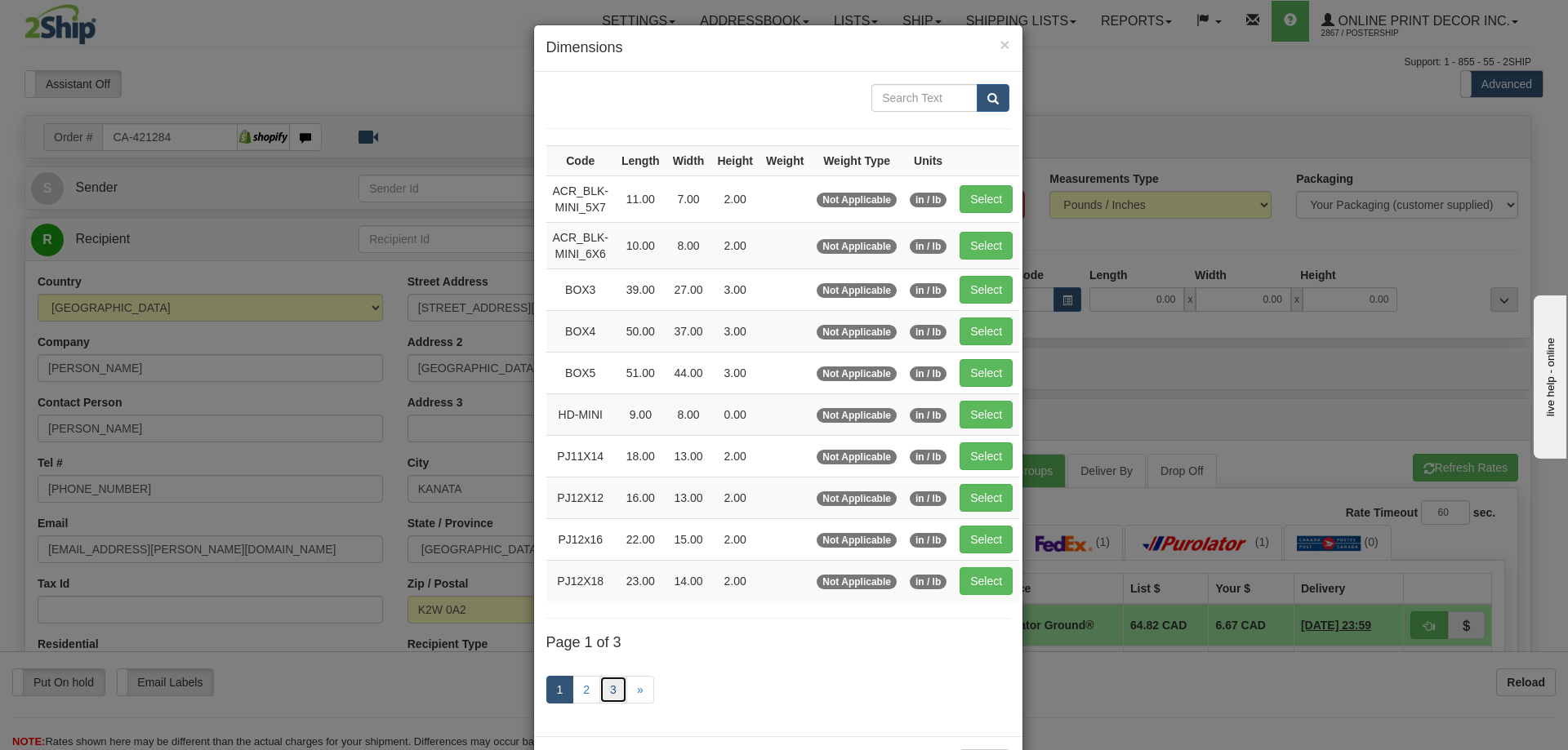
click at [603, 684] on link "3" at bounding box center [614, 690] width 28 height 28
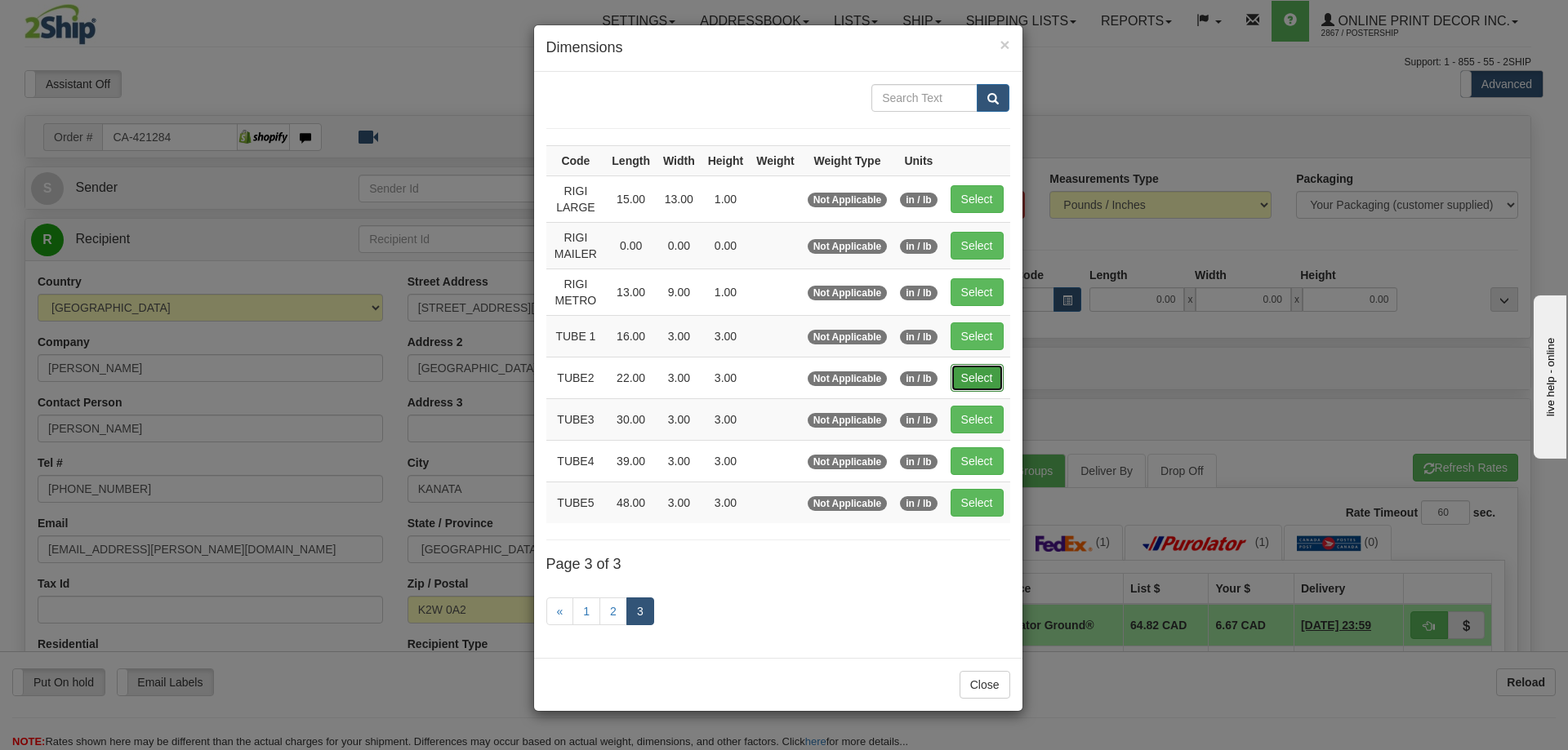
click at [981, 372] on button "Select" at bounding box center [977, 378] width 53 height 28
type input "TUBE2"
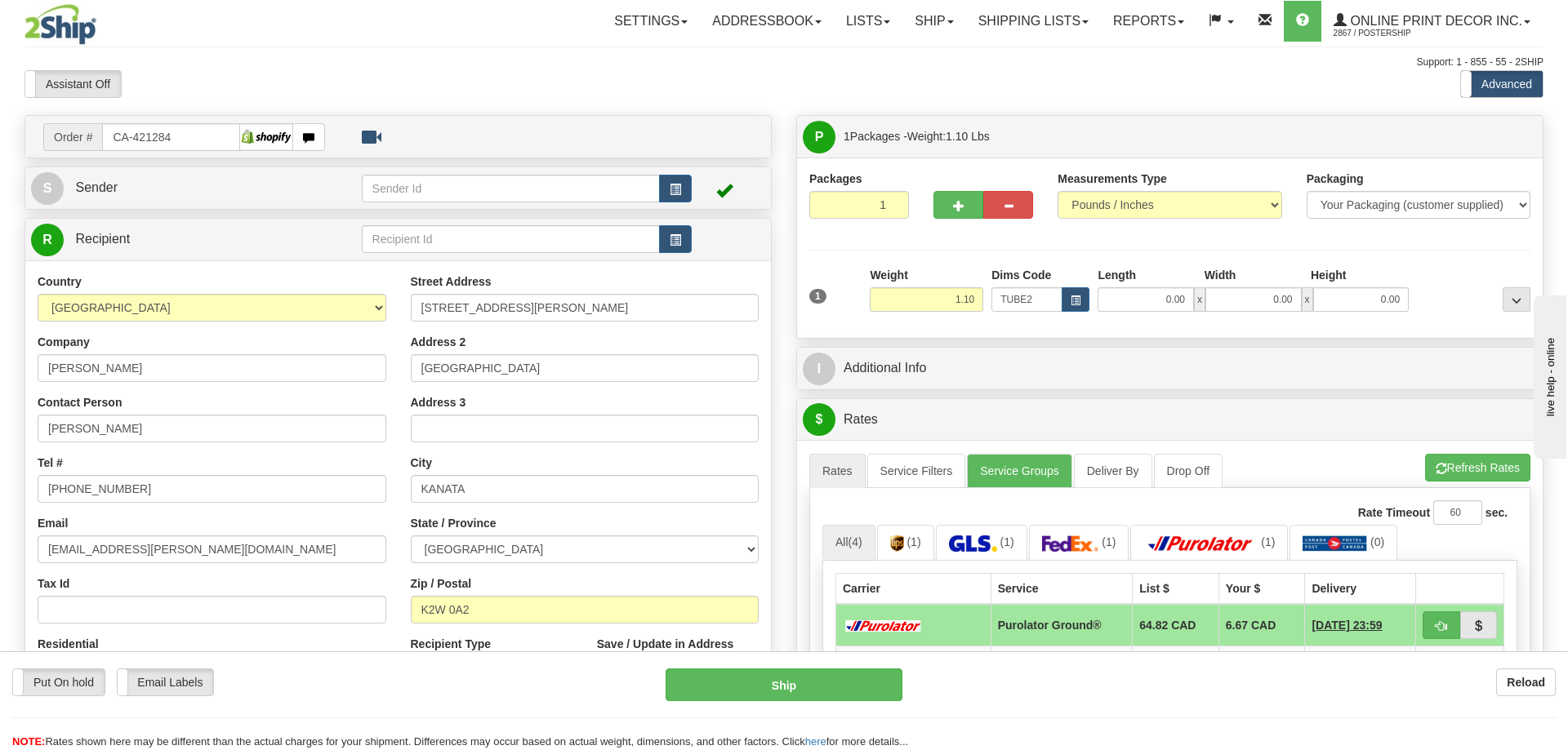
type input "22.00"
type input "3.00"
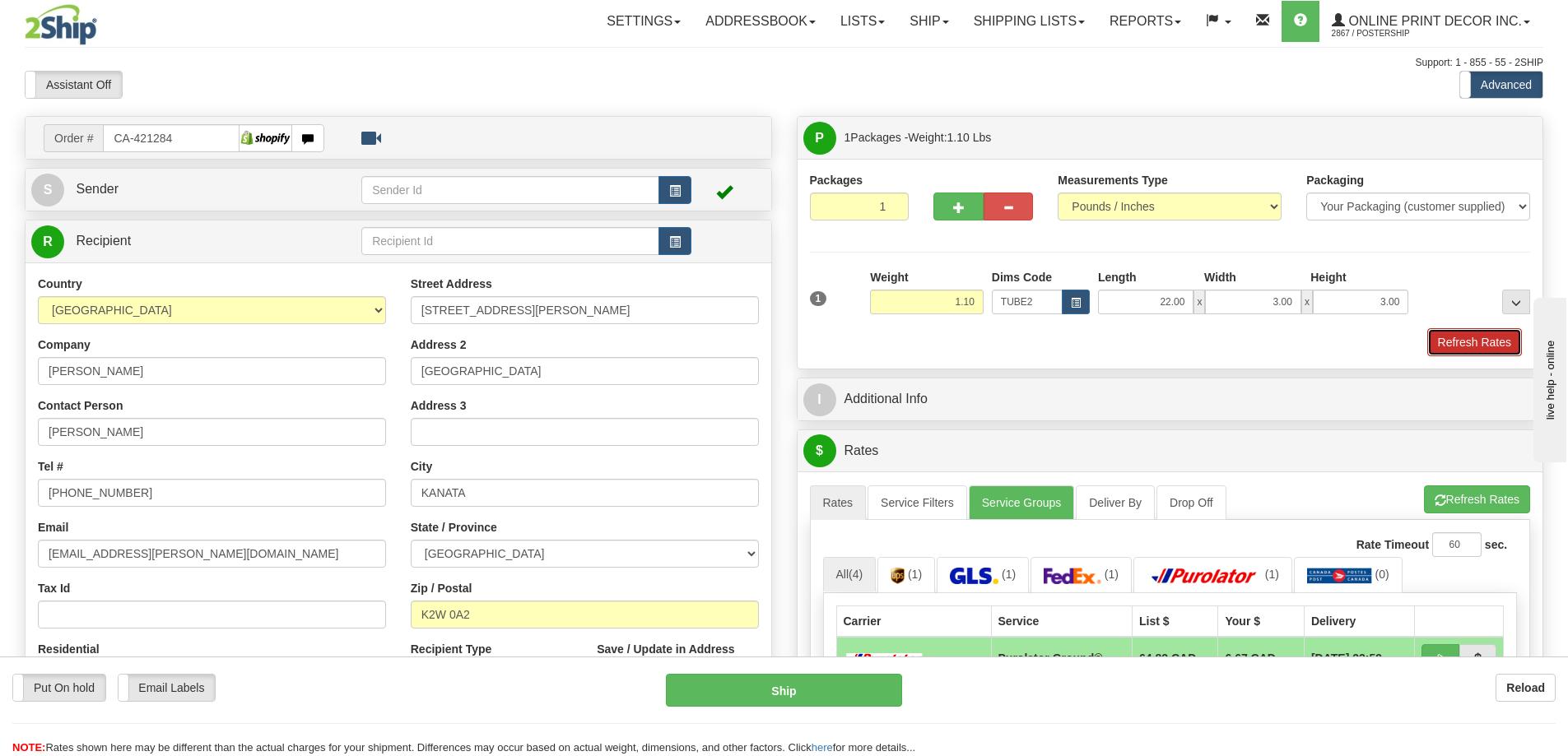
click at [1502, 337] on button "Refresh Rates" at bounding box center [1475, 342] width 94 height 28
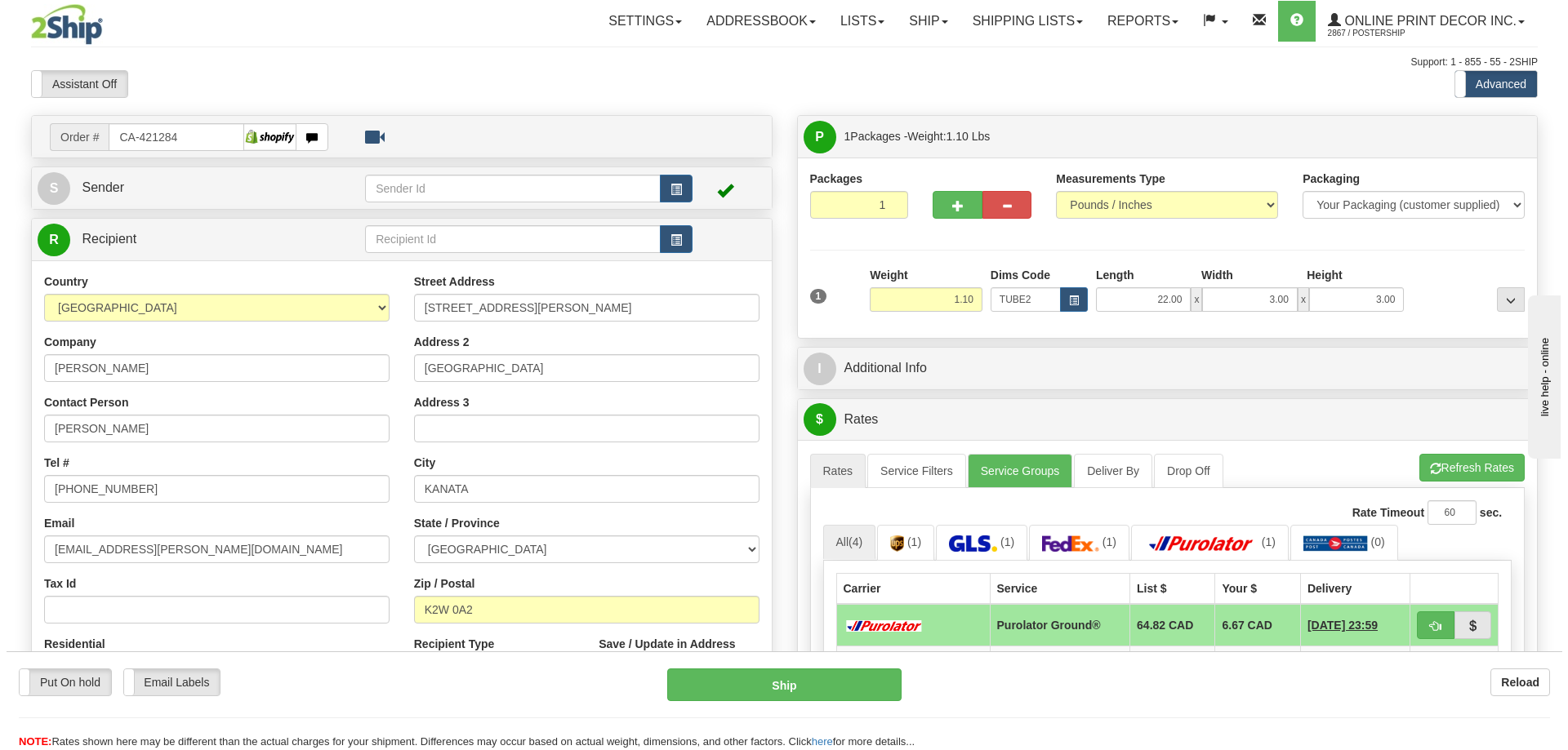
scroll to position [164, 0]
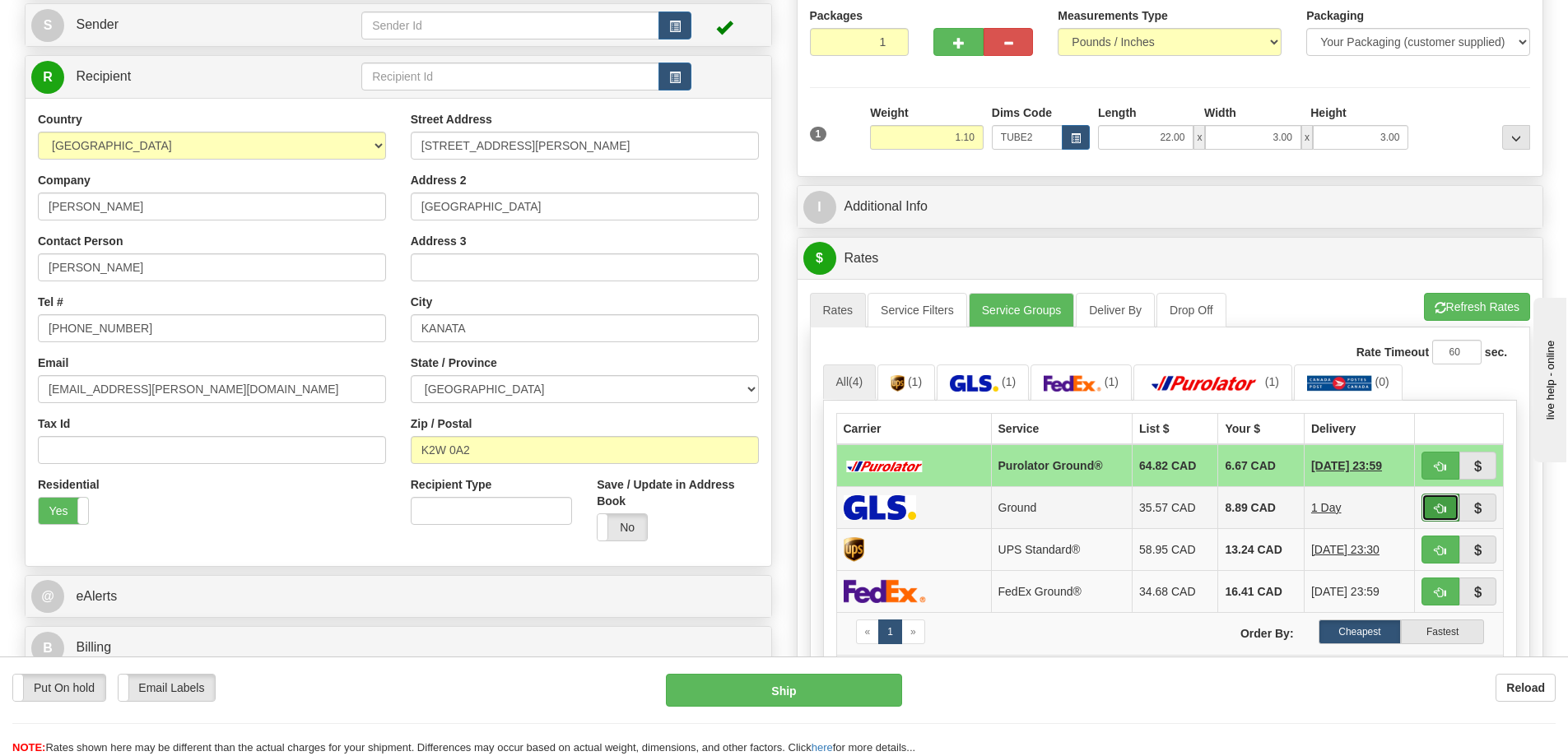
click at [1433, 502] on button "button" at bounding box center [1441, 508] width 38 height 28
type input "1"
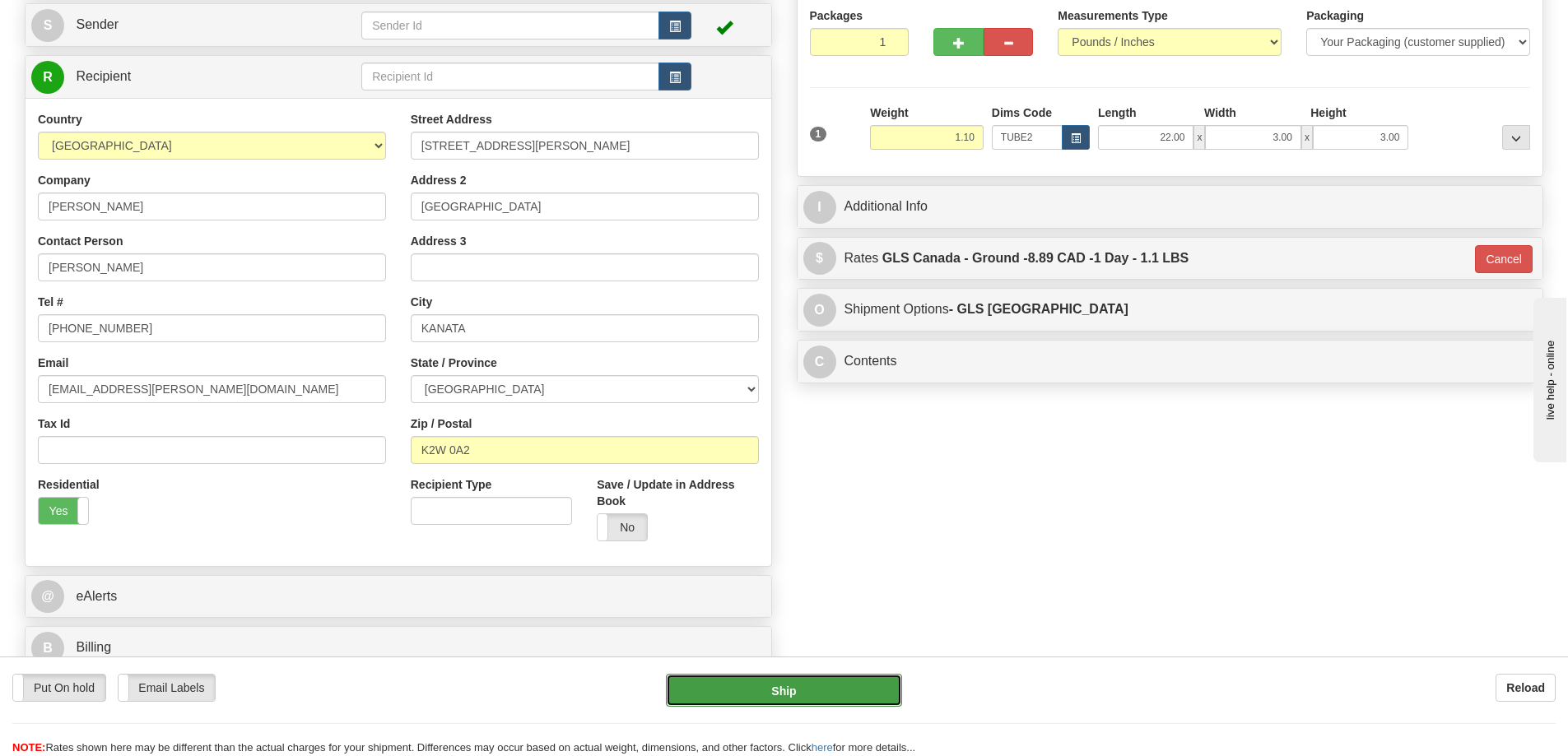
click at [834, 686] on button "Ship" at bounding box center [784, 690] width 237 height 33
